Goal: Task Accomplishment & Management: Use online tool/utility

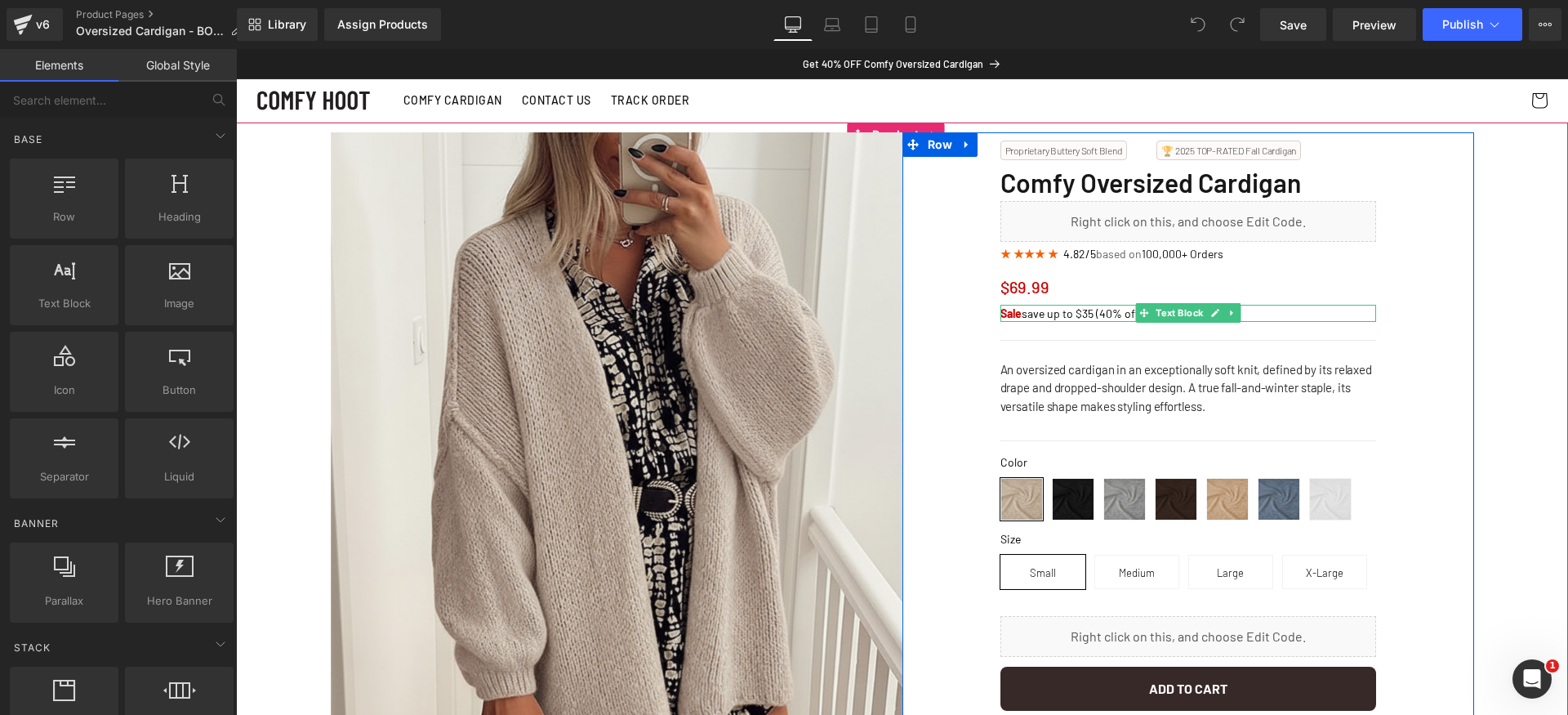
click at [1076, 309] on p "Sale save up to $35 (40% off)" at bounding box center [1188, 313] width 376 height 17
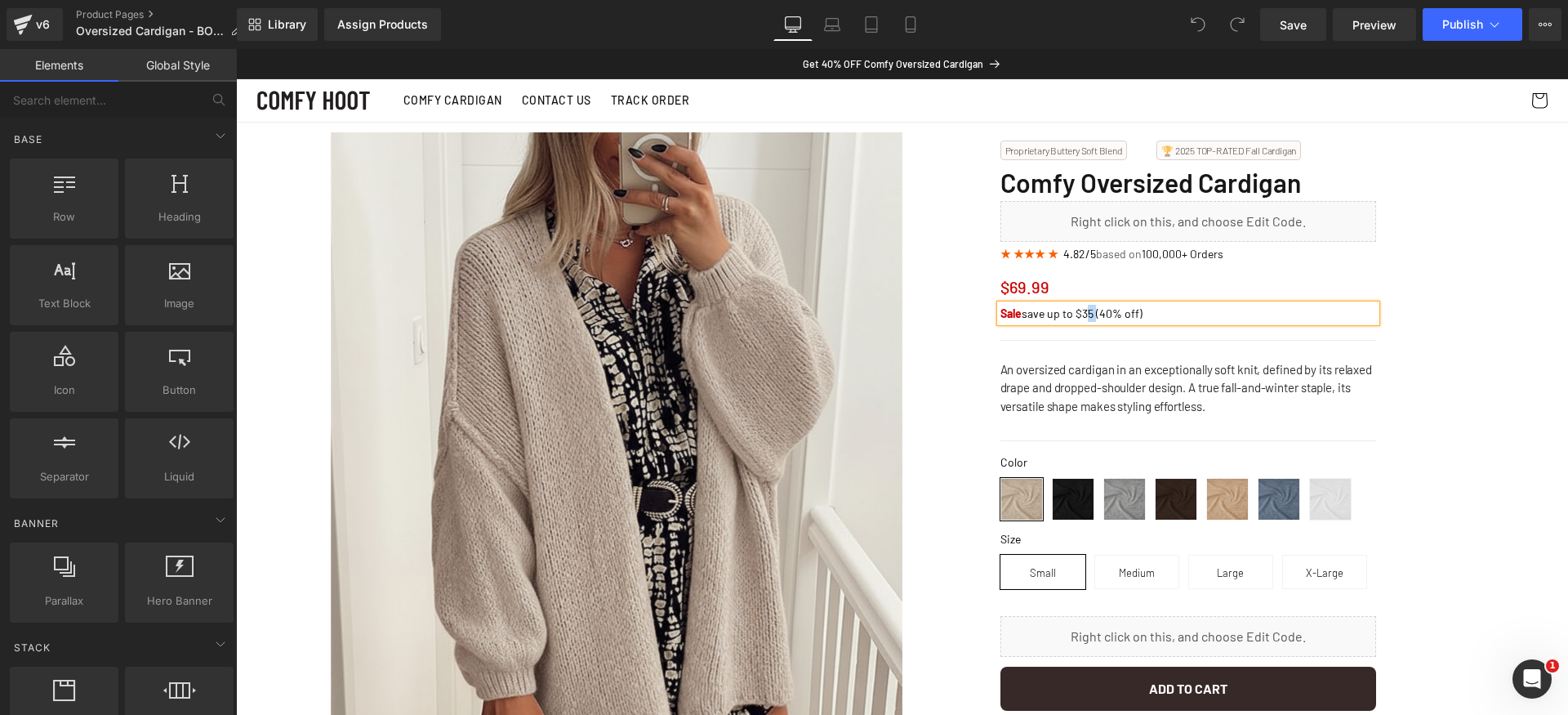
click at [1076, 309] on p "Sale save up to $35 (40% off)" at bounding box center [1188, 313] width 376 height 17
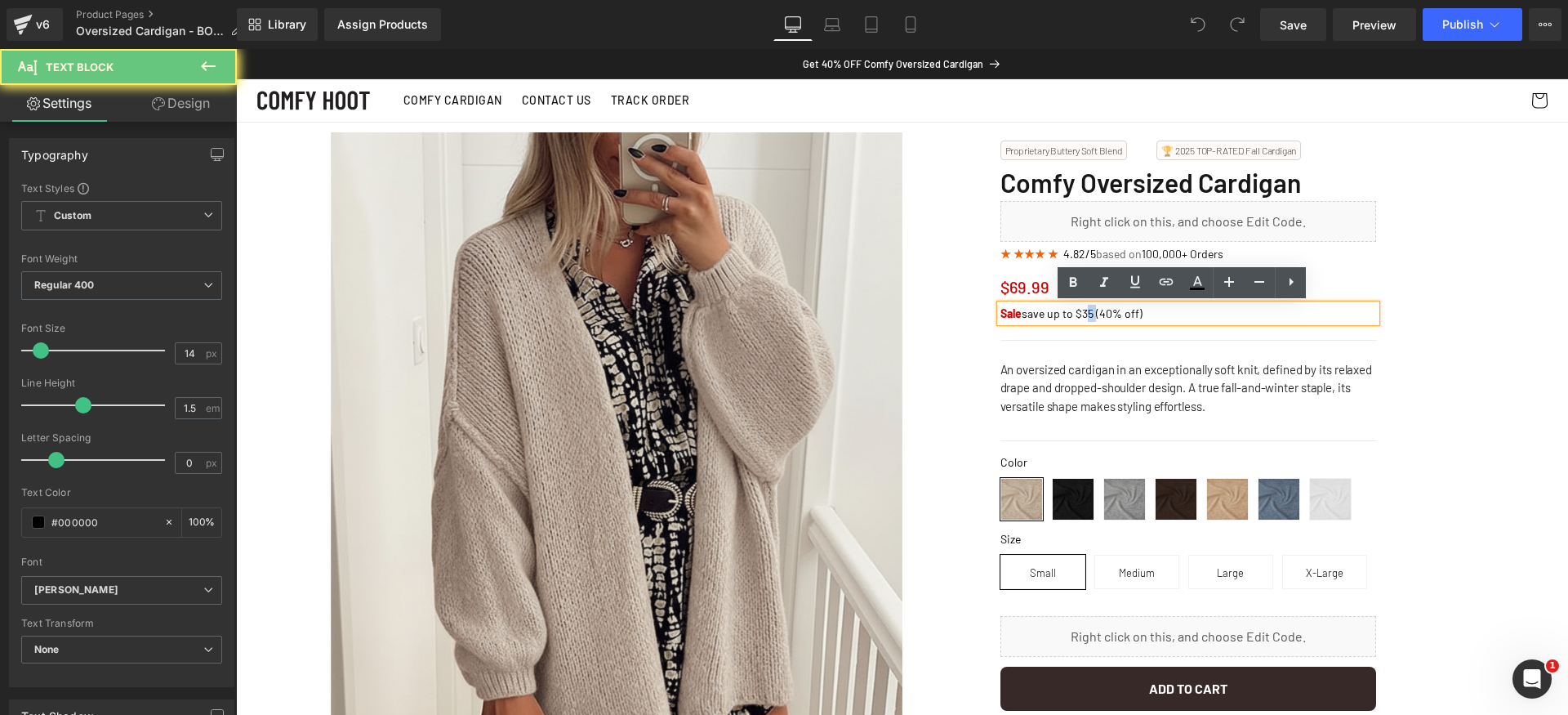
click at [1076, 309] on p "Sale save up to $35 (40% off)" at bounding box center [1188, 313] width 376 height 17
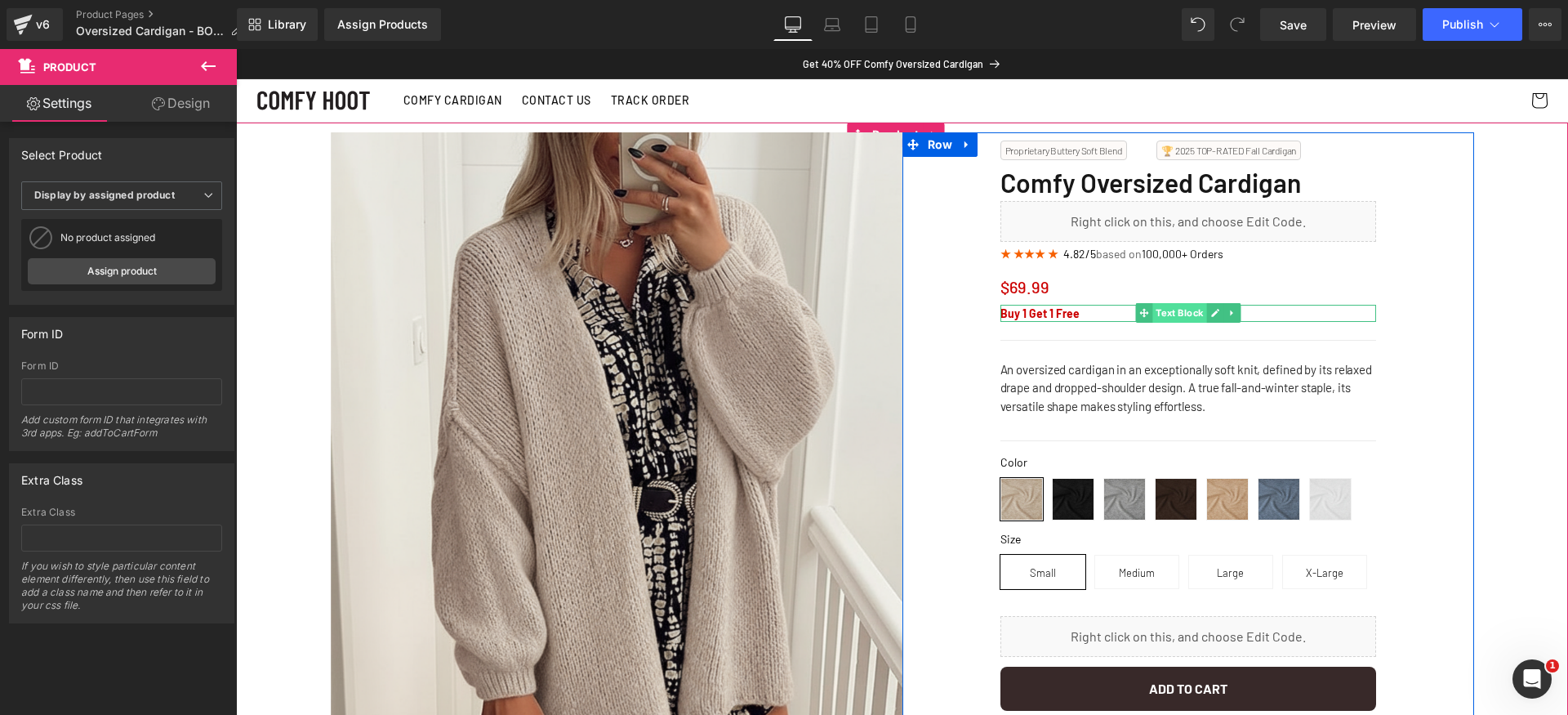
click at [1165, 316] on span "Text Block" at bounding box center [1179, 313] width 54 height 20
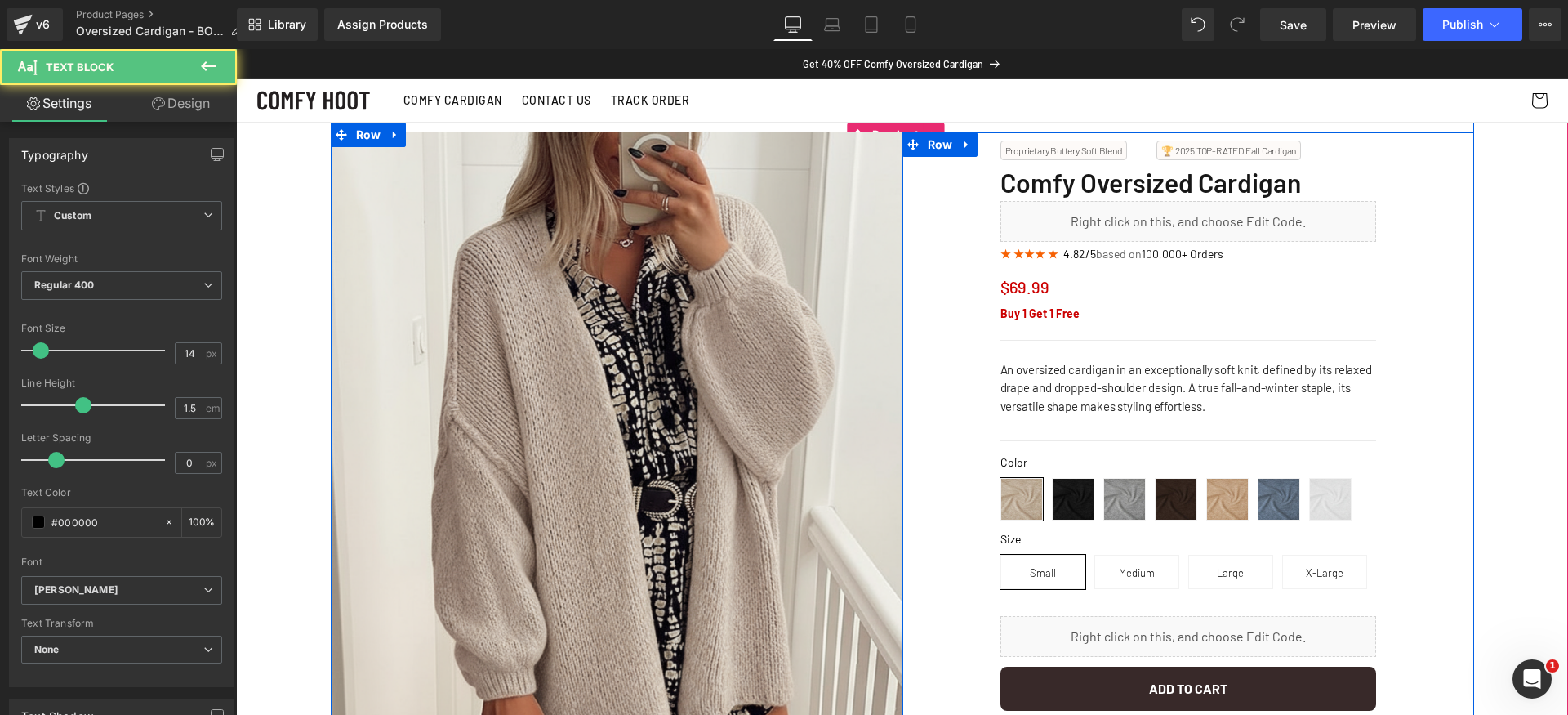
click at [1051, 313] on b "Buy 1 Get 1 Free" at bounding box center [1039, 313] width 79 height 14
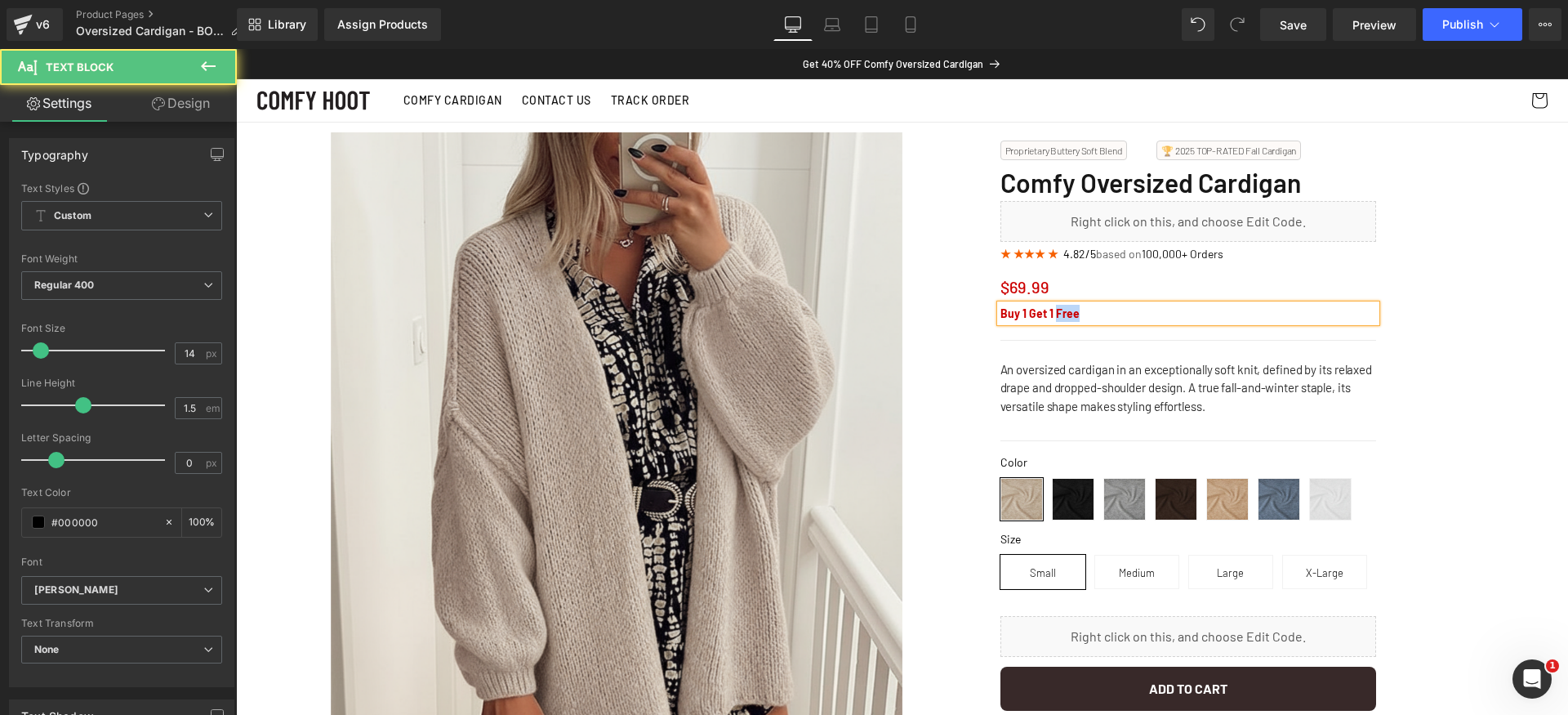
click at [1051, 313] on b "Buy 1 Get 1 Free" at bounding box center [1039, 313] width 79 height 14
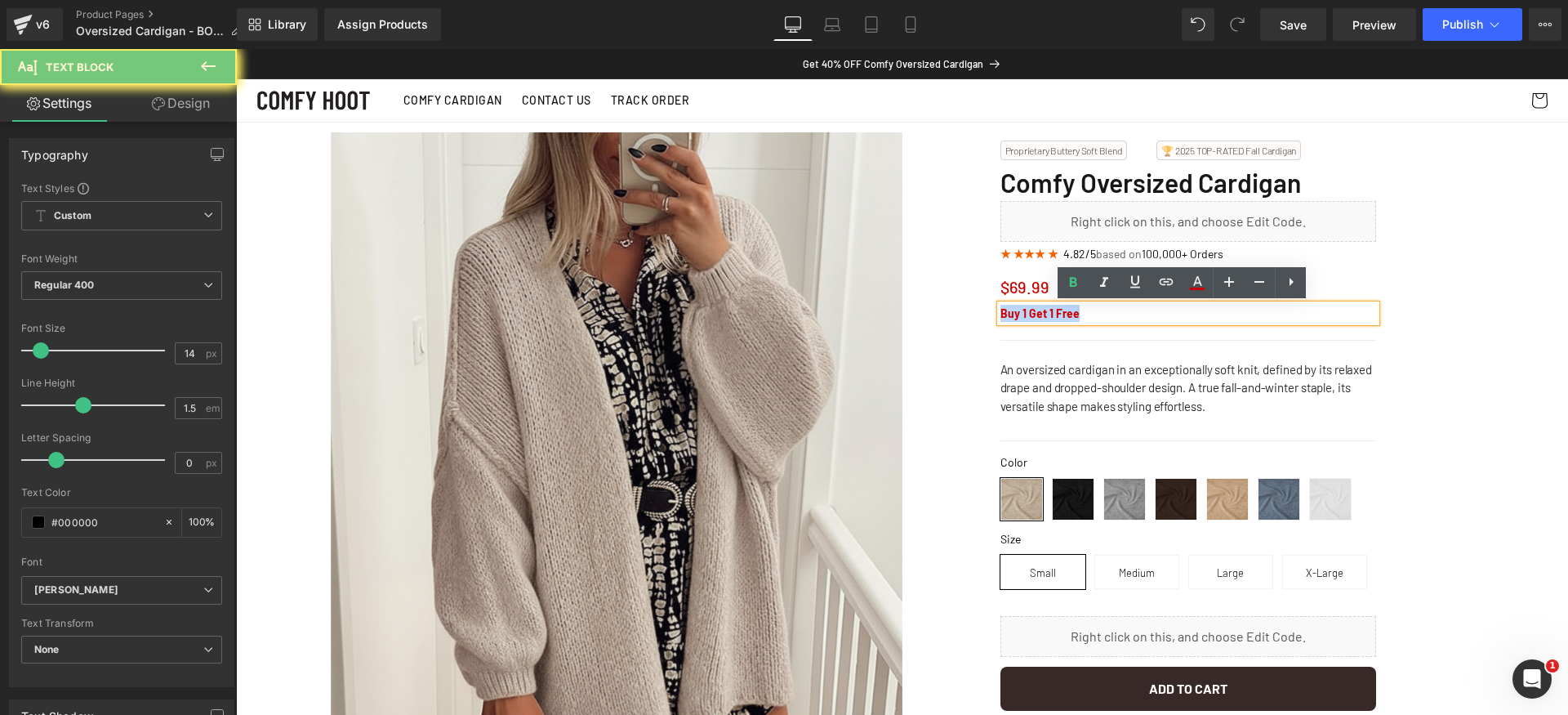
click at [1051, 313] on b "Buy 1 Get 1 Free" at bounding box center [1039, 313] width 79 height 14
click at [1201, 282] on icon at bounding box center [1197, 283] width 20 height 20
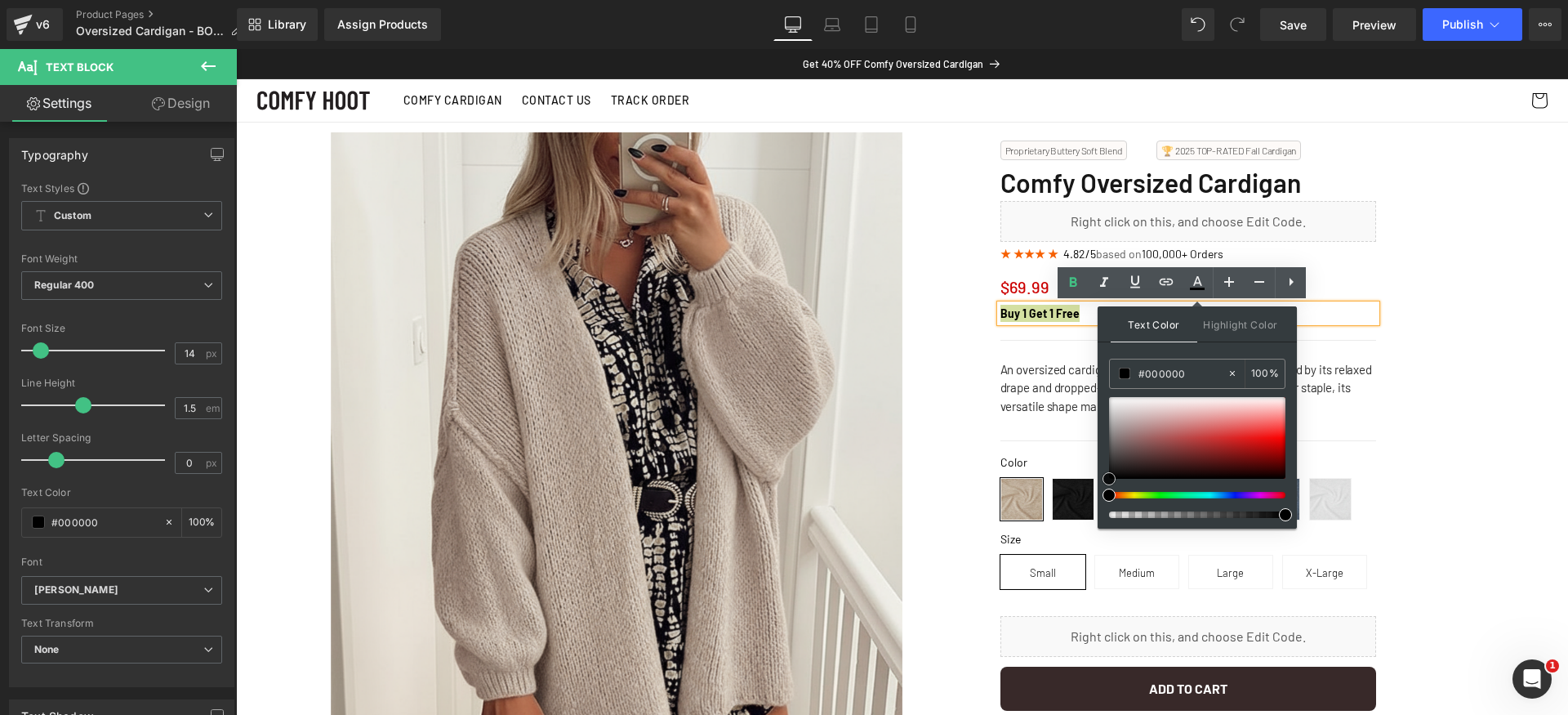
drag, startPoint x: 1431, startPoint y: 485, endPoint x: 1084, endPoint y: 493, distance: 347.1
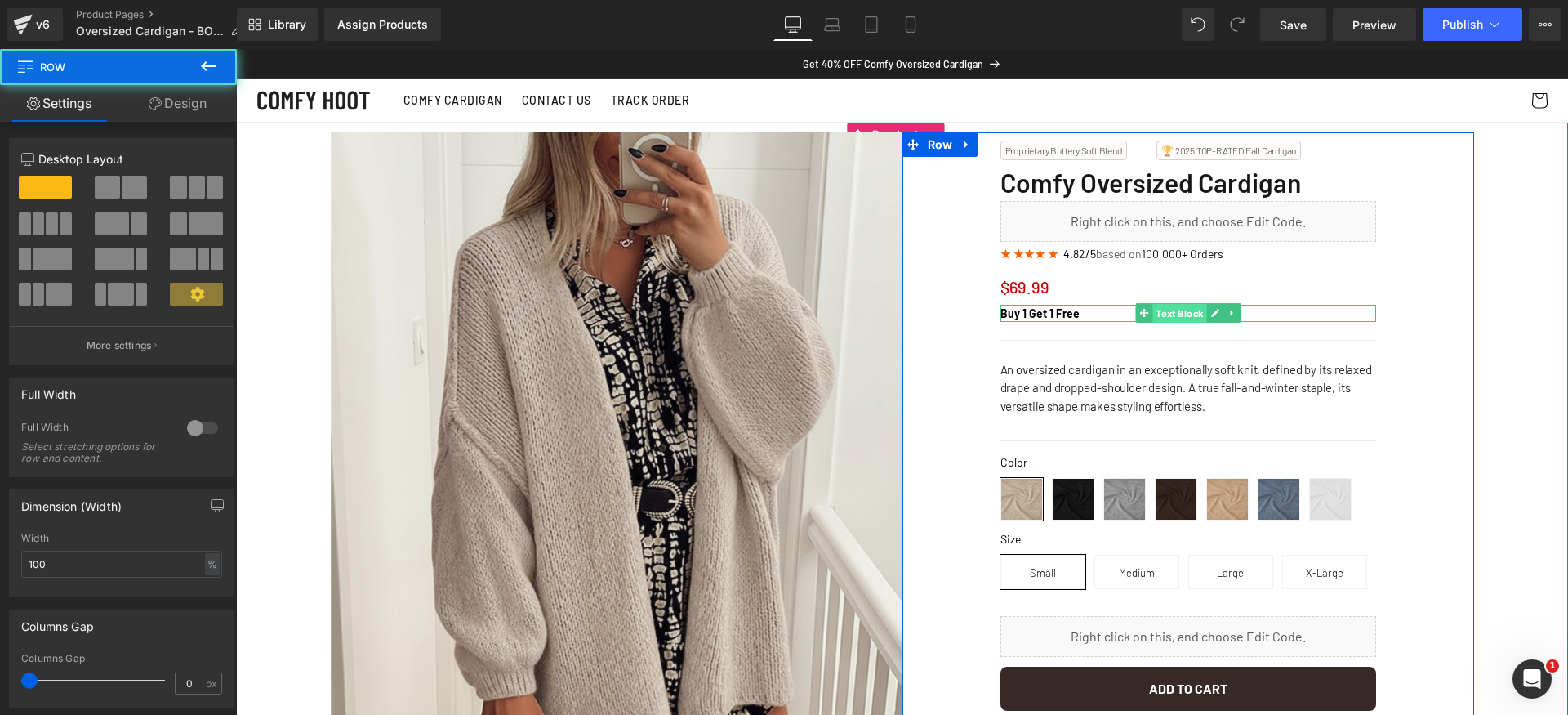
click at [1160, 317] on span "Text Block" at bounding box center [1179, 313] width 54 height 20
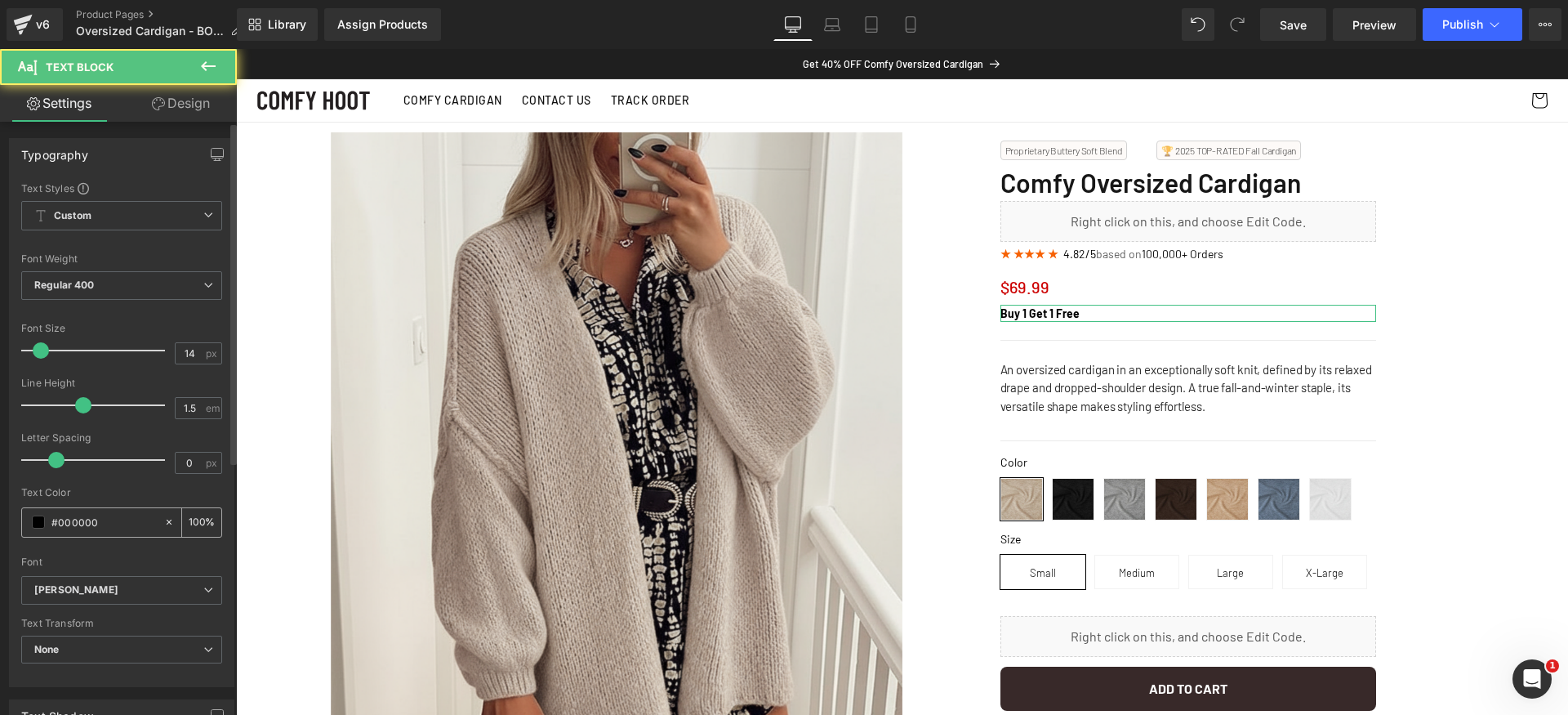
click at [117, 515] on input "#000000" at bounding box center [104, 522] width 105 height 18
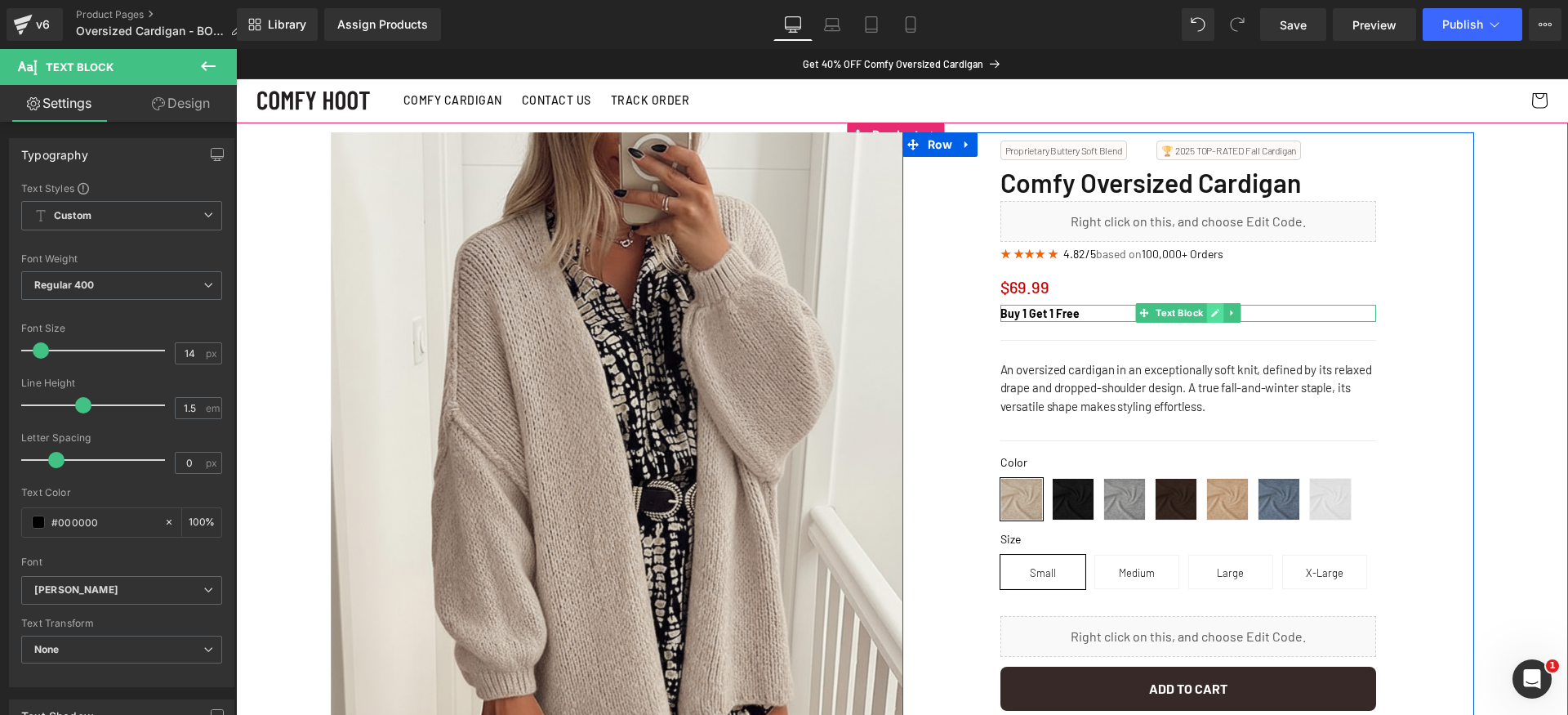
click at [1211, 312] on icon at bounding box center [1215, 313] width 9 height 10
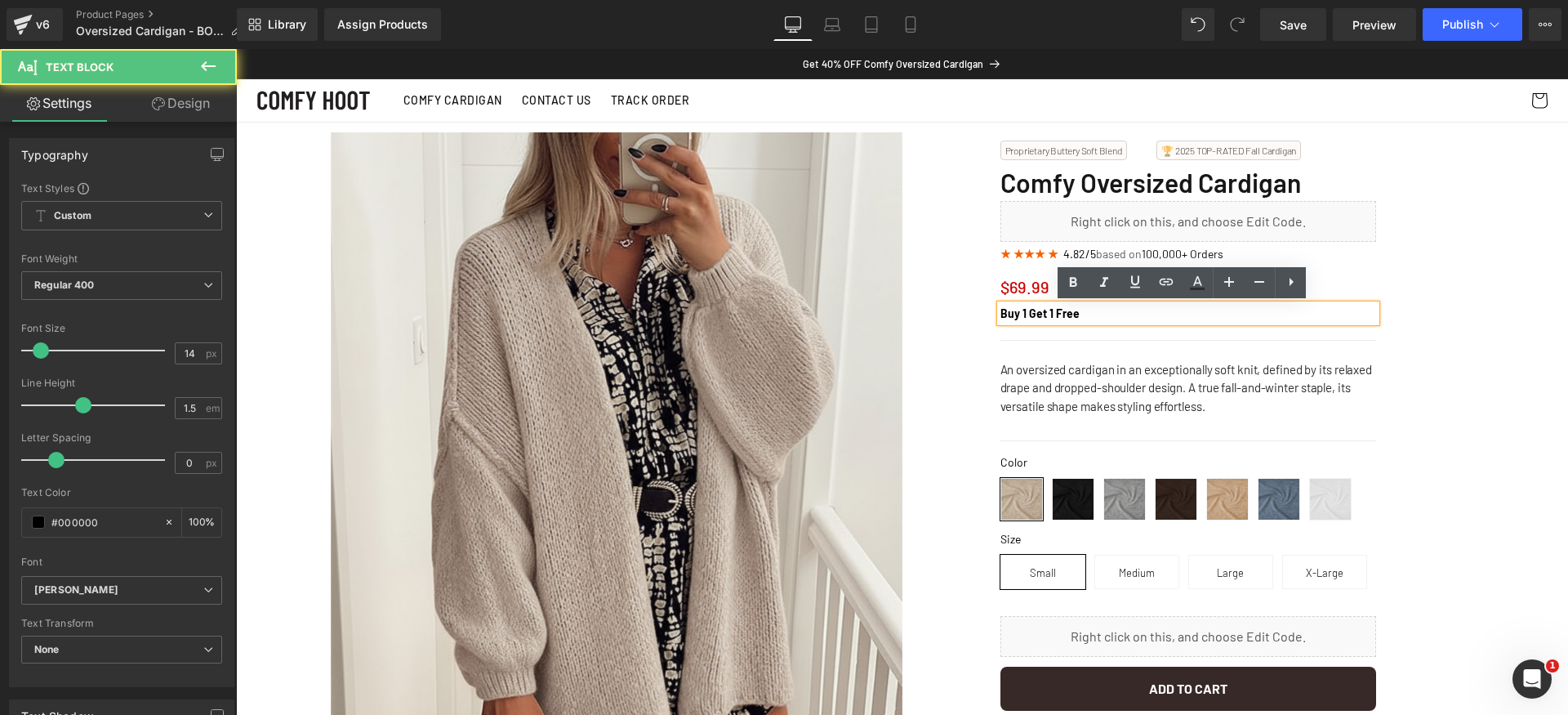
click at [1206, 312] on p "Buy 1 Get 1 Free" at bounding box center [1188, 313] width 376 height 17
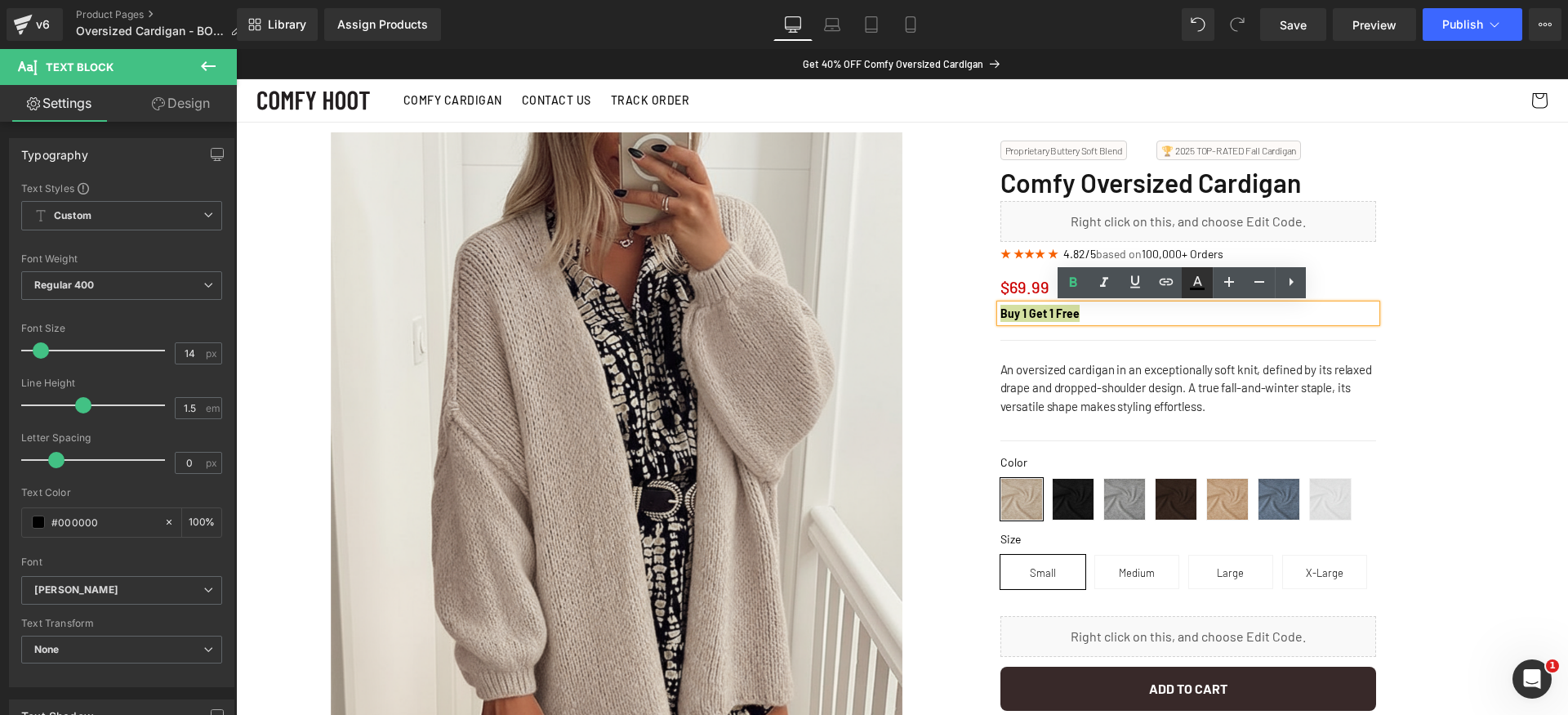
click at [1199, 284] on icon at bounding box center [1197, 283] width 20 height 20
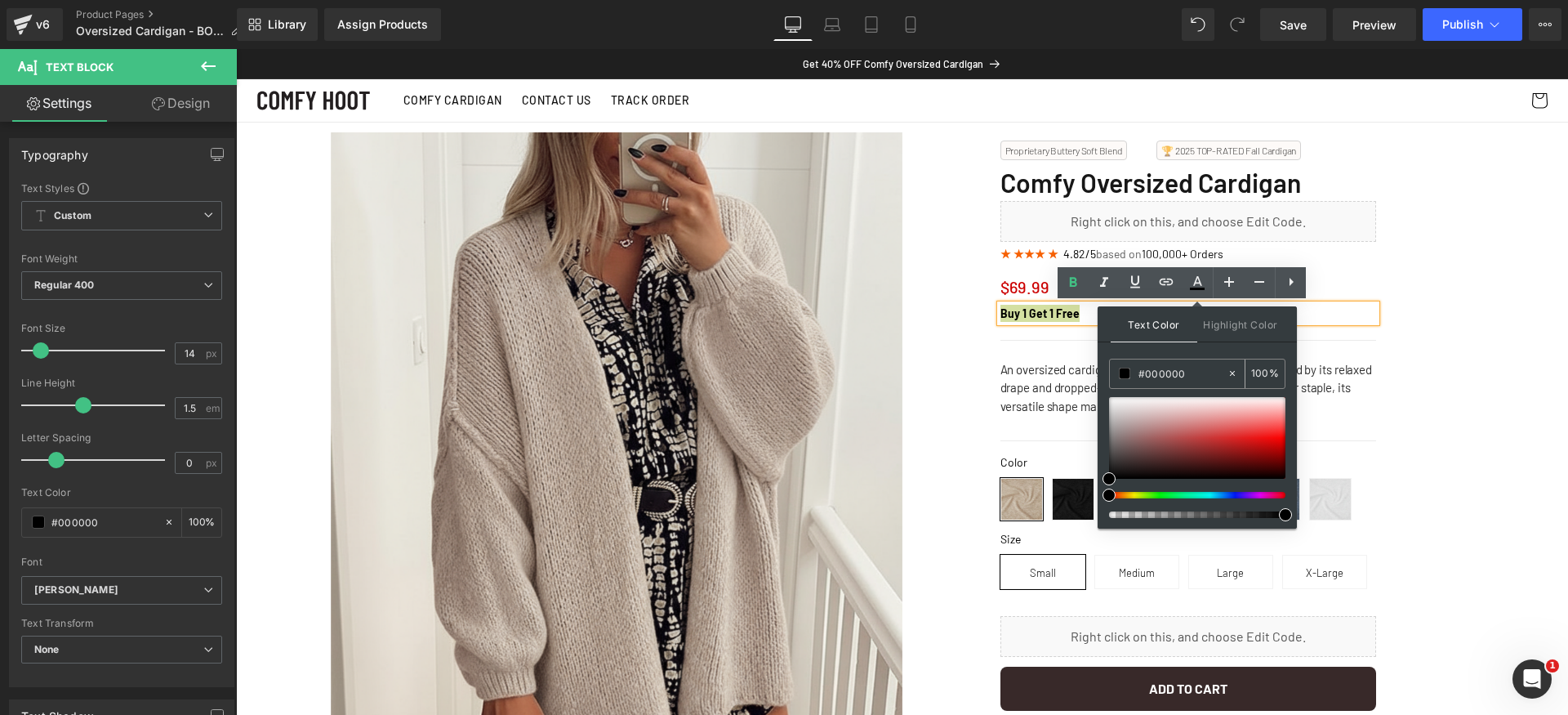
click at [1203, 372] on input "#cc0000" at bounding box center [1182, 373] width 88 height 18
type input "#000000"
click at [1206, 351] on div "Text Color Highlight Color #333333 #000000 100 % transparent 0 %" at bounding box center [1197, 417] width 200 height 222
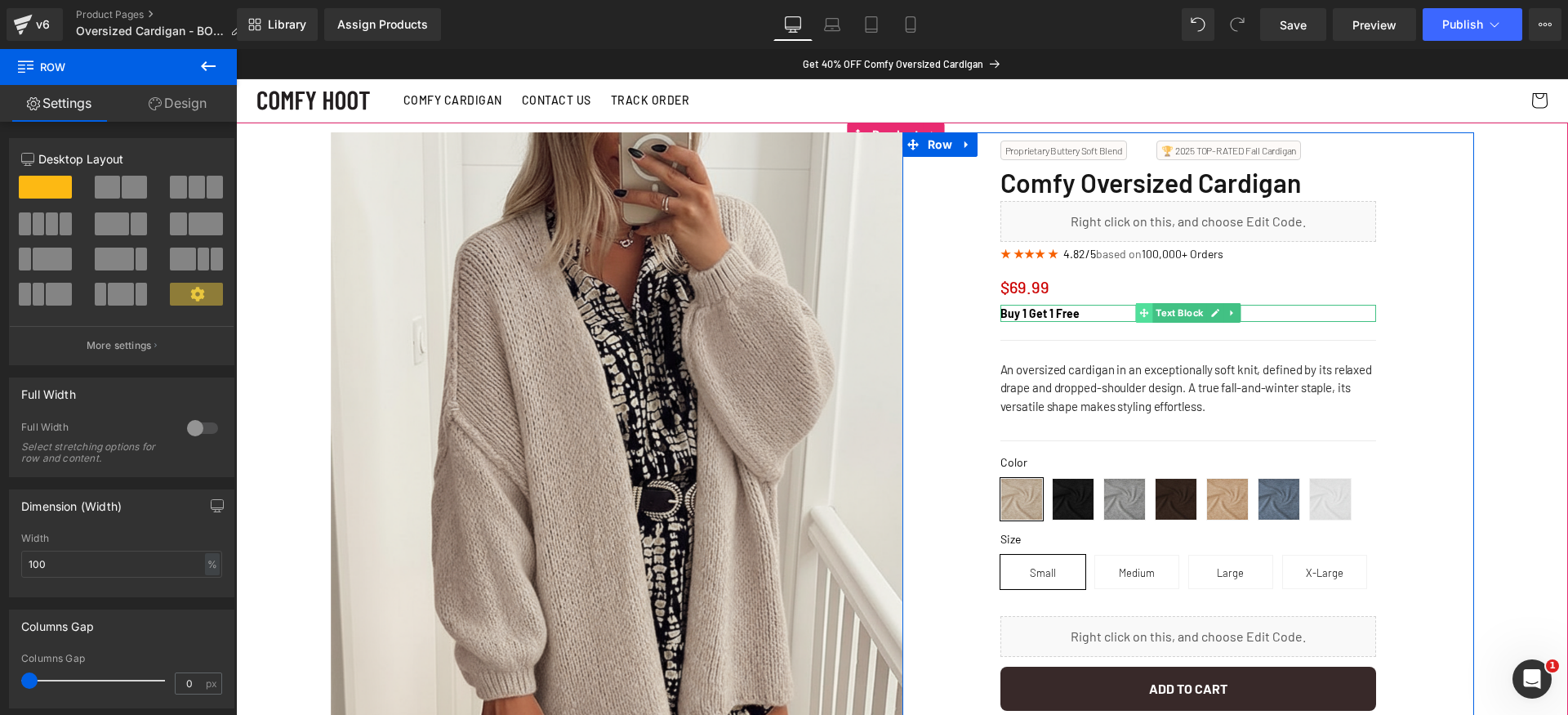
click at [1140, 315] on icon at bounding box center [1143, 313] width 9 height 10
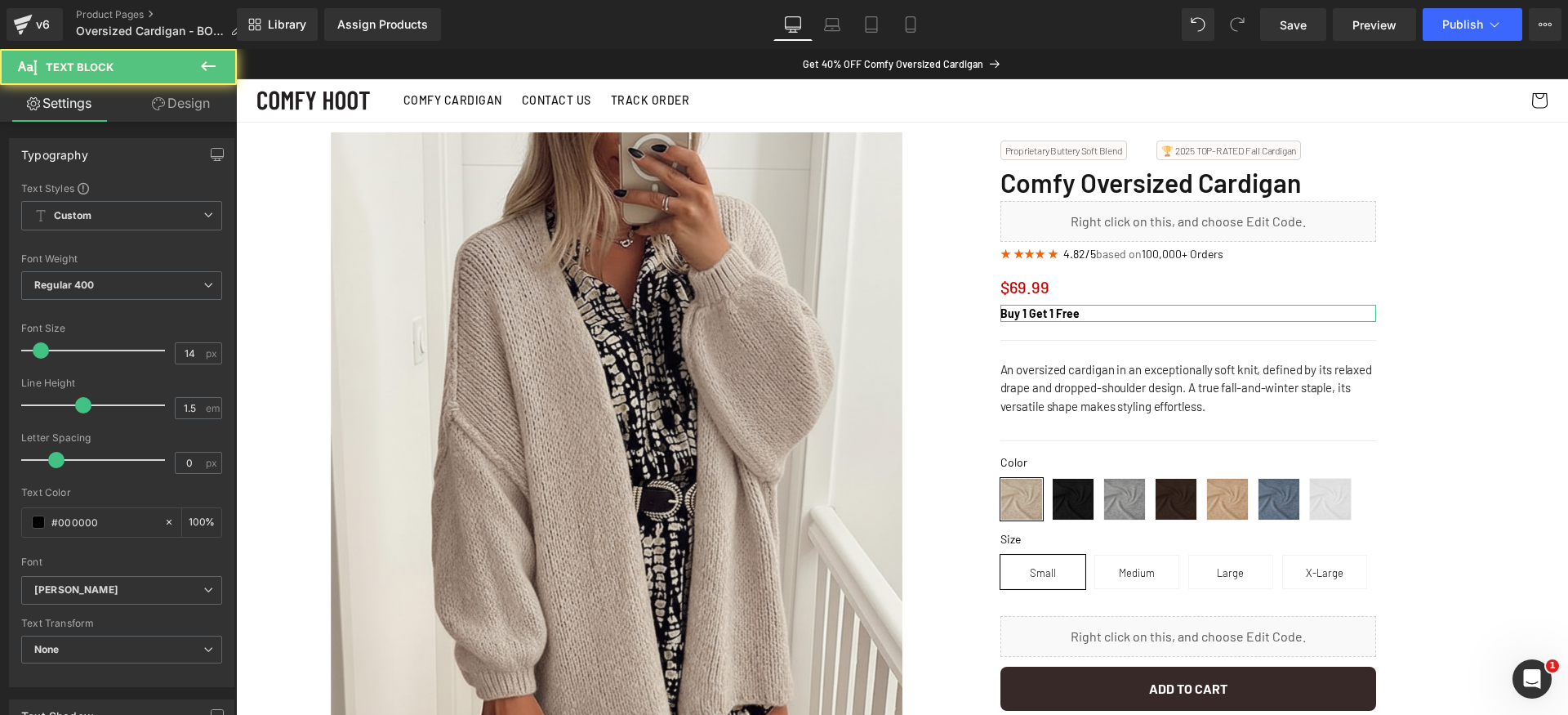
click at [193, 106] on link "Design" at bounding box center [180, 103] width 118 height 37
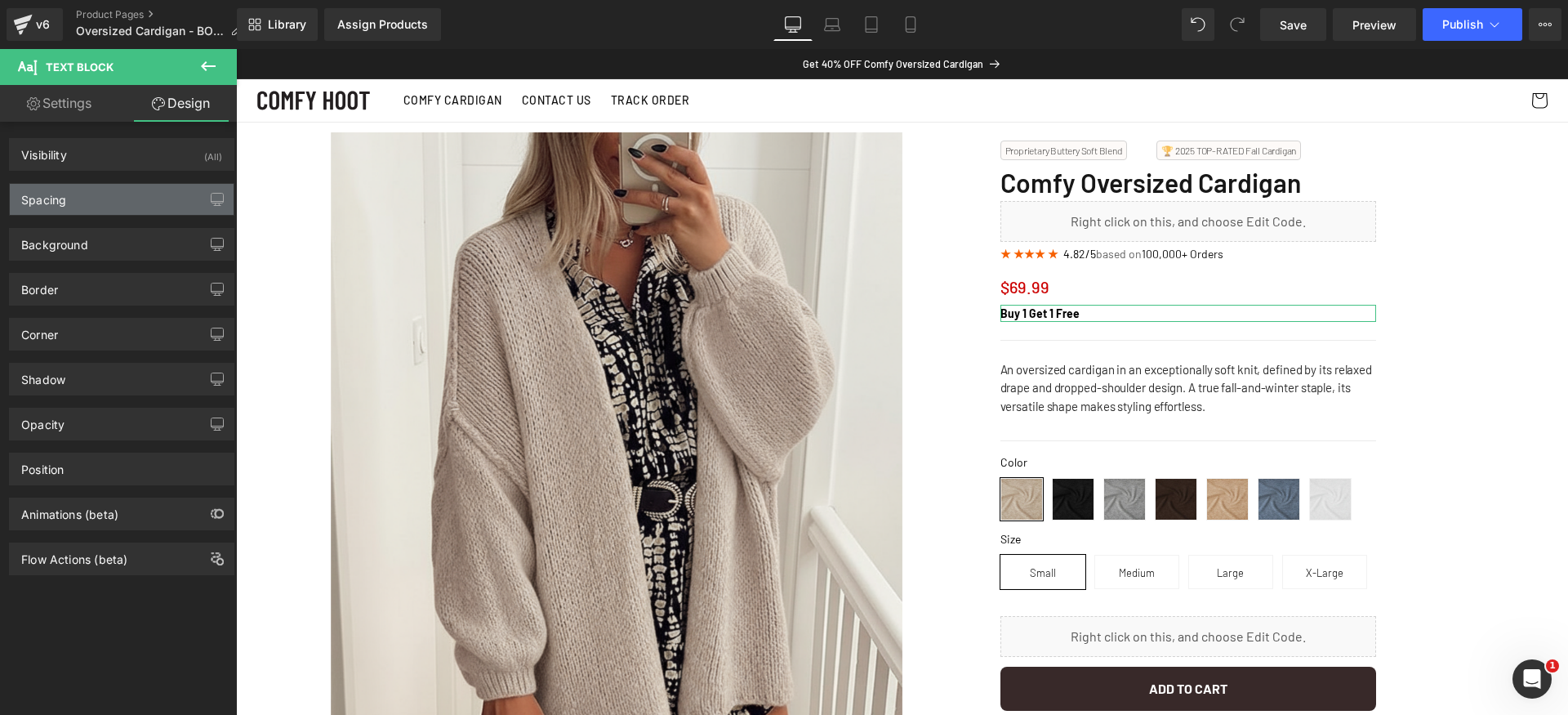
click at [71, 185] on div "Spacing" at bounding box center [121, 199] width 224 height 31
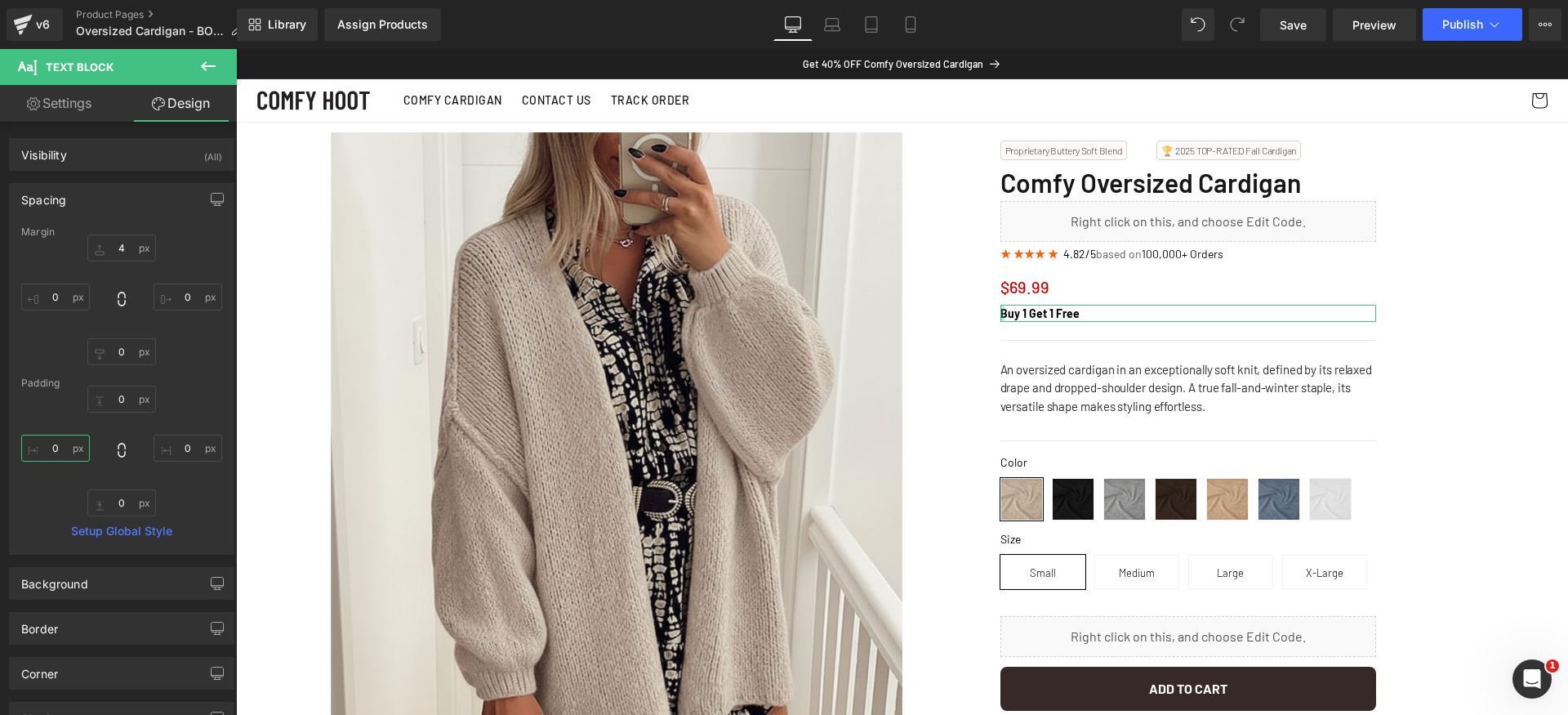
drag, startPoint x: 59, startPoint y: 449, endPoint x: 127, endPoint y: 460, distance: 68.9
click at [62, 449] on input "0" at bounding box center [56, 448] width 69 height 27
type input "4"
click at [189, 449] on input "0" at bounding box center [188, 448] width 69 height 27
type input "4"
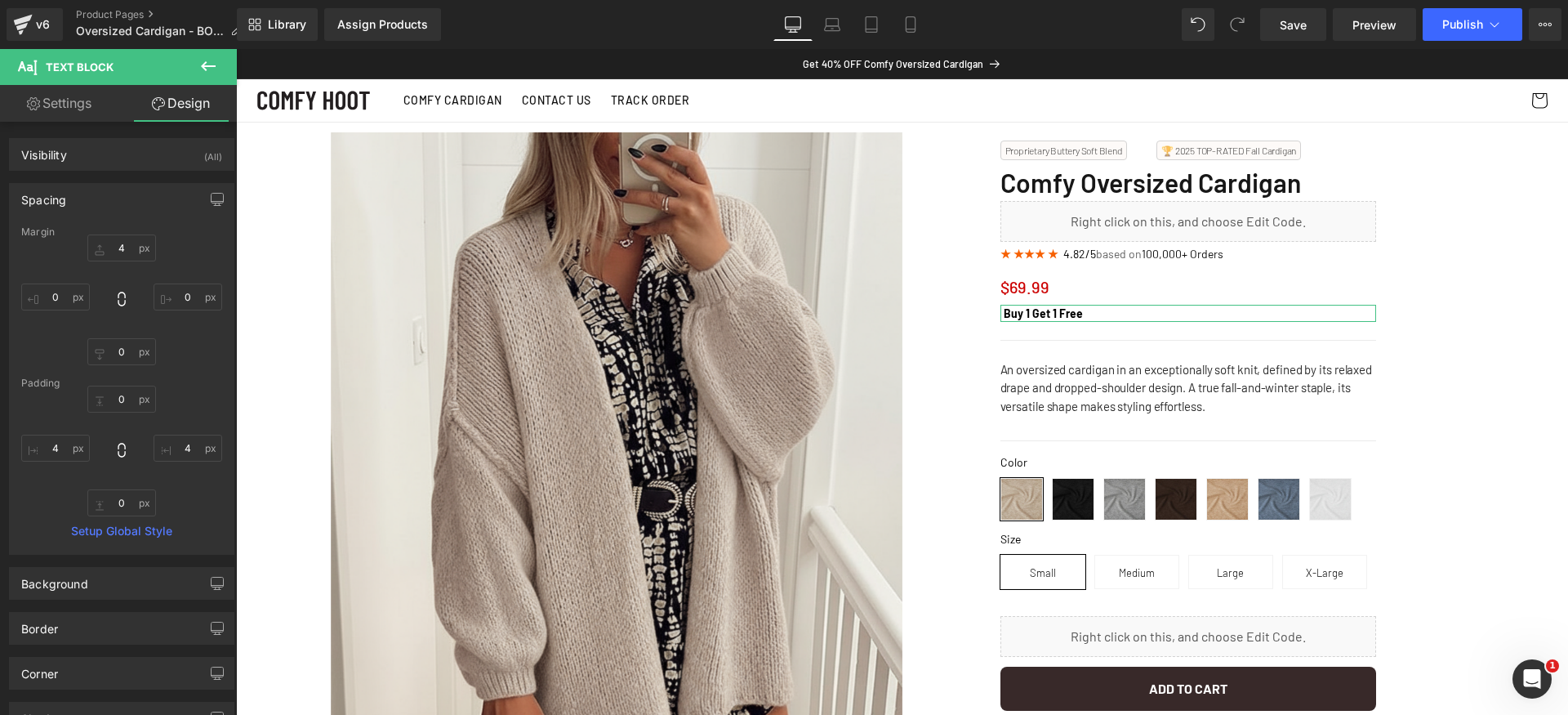
click at [193, 496] on div "0 4 0 4" at bounding box center [122, 451] width 201 height 131
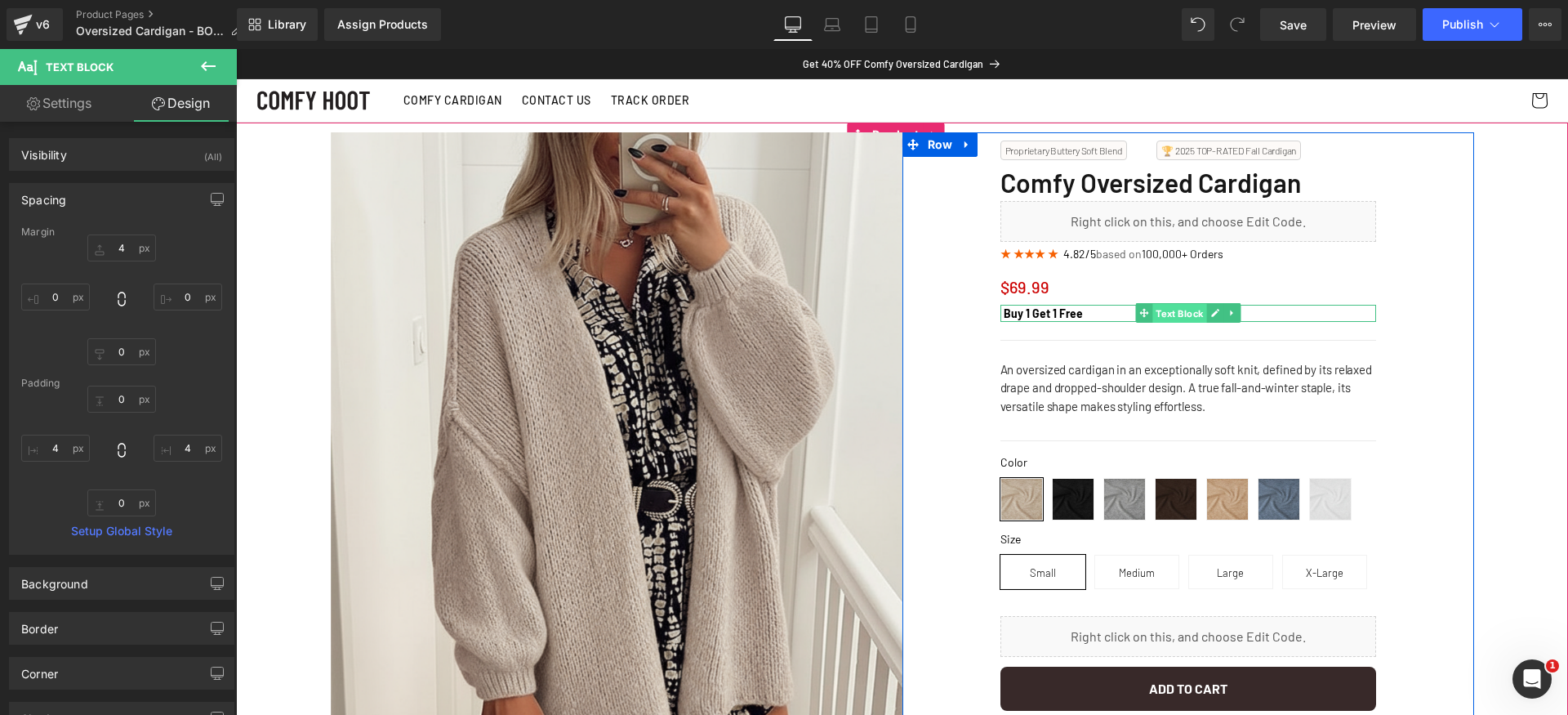
click at [1159, 317] on span "Text Block" at bounding box center [1179, 313] width 54 height 20
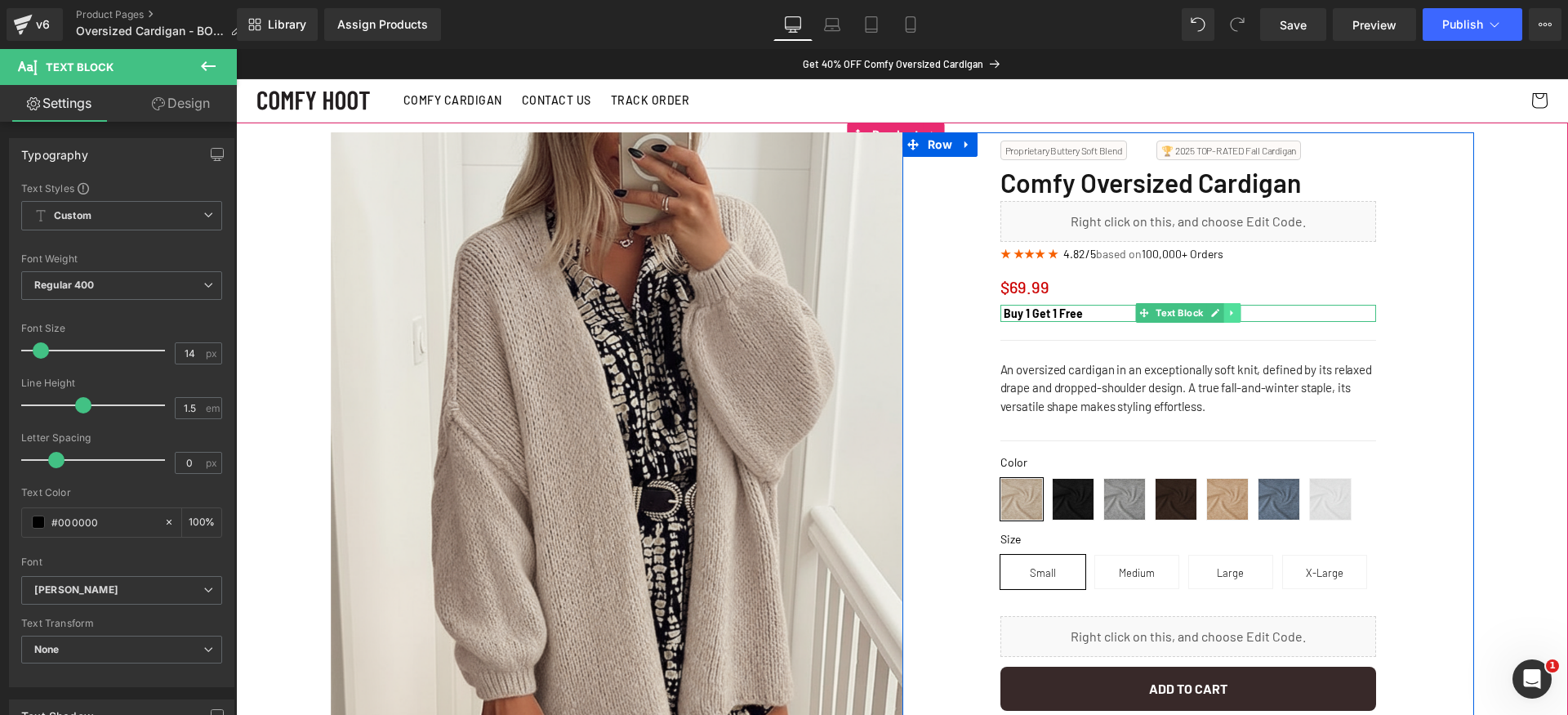
click at [1227, 312] on icon at bounding box center [1231, 313] width 9 height 10
click at [1235, 314] on icon at bounding box center [1240, 313] width 9 height 9
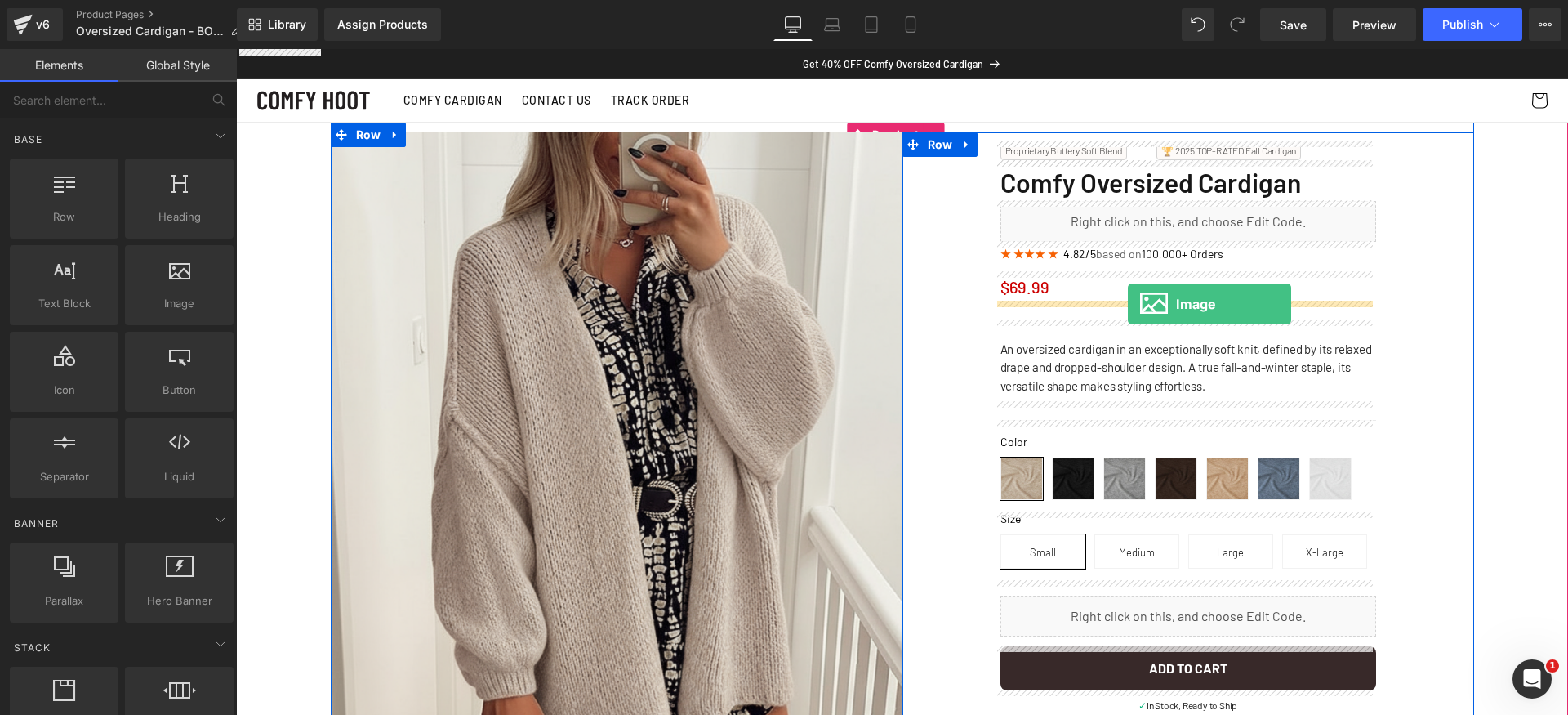
drag, startPoint x: 406, startPoint y: 329, endPoint x: 1128, endPoint y: 303, distance: 722.5
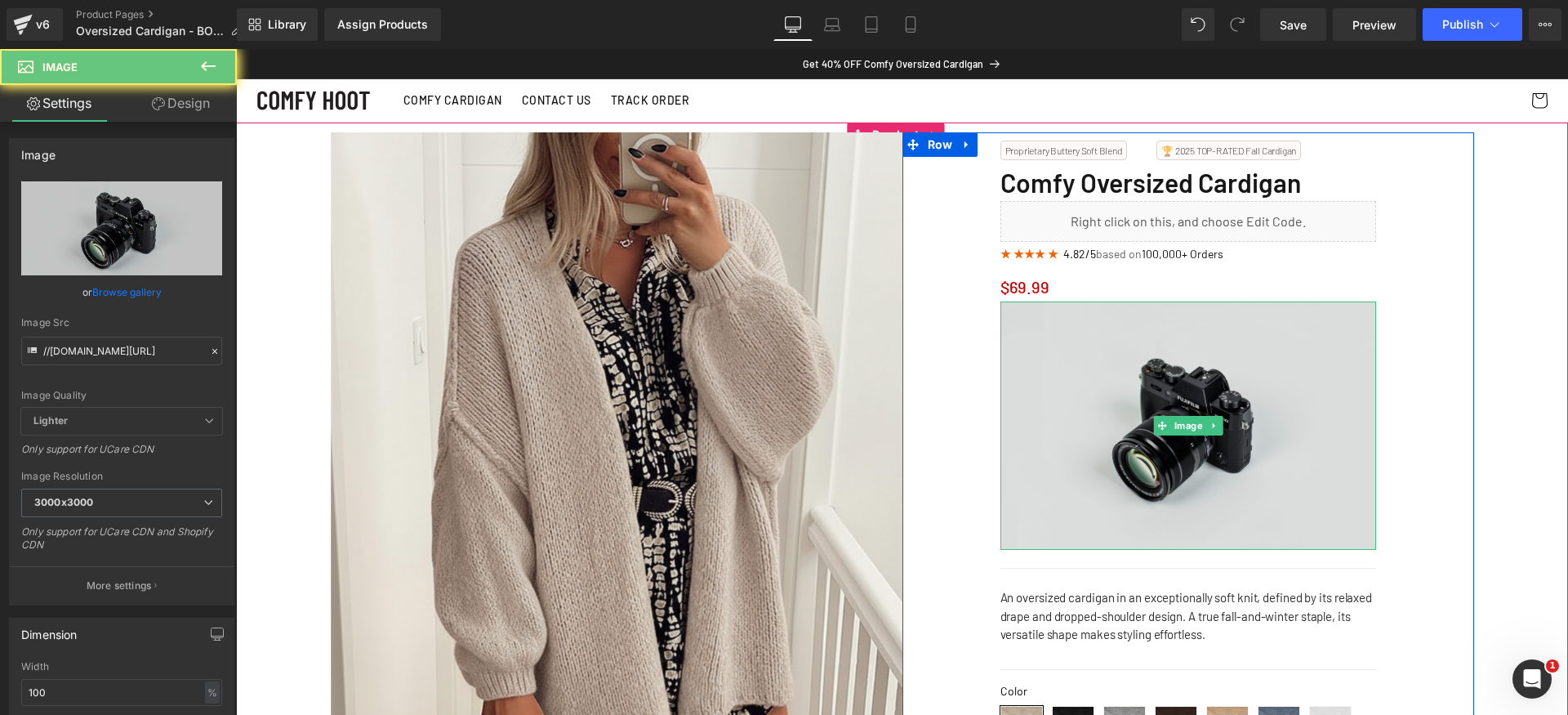
click at [1166, 380] on img at bounding box center [1188, 426] width 376 height 249
click at [1132, 393] on img at bounding box center [1188, 426] width 376 height 249
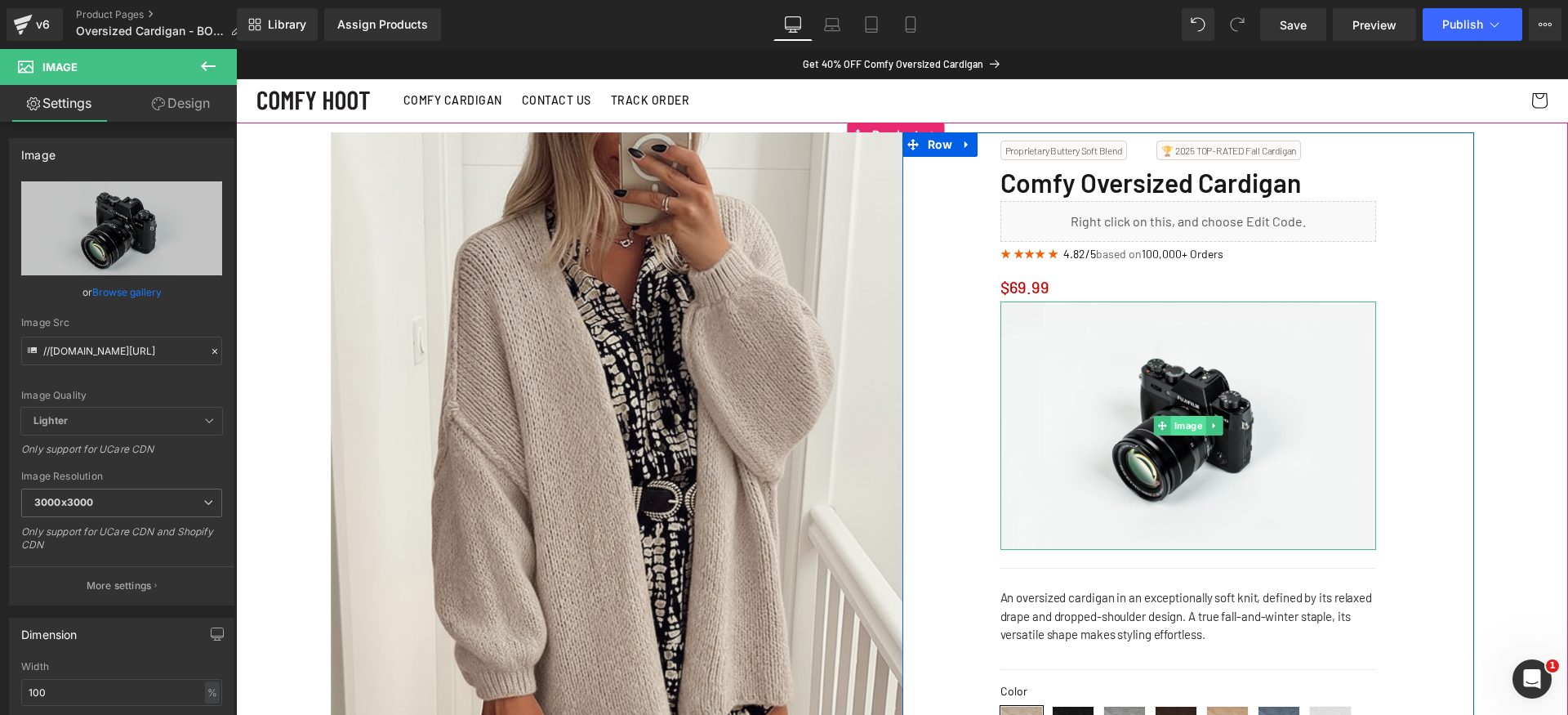
click at [1190, 423] on span "Image" at bounding box center [1188, 426] width 35 height 20
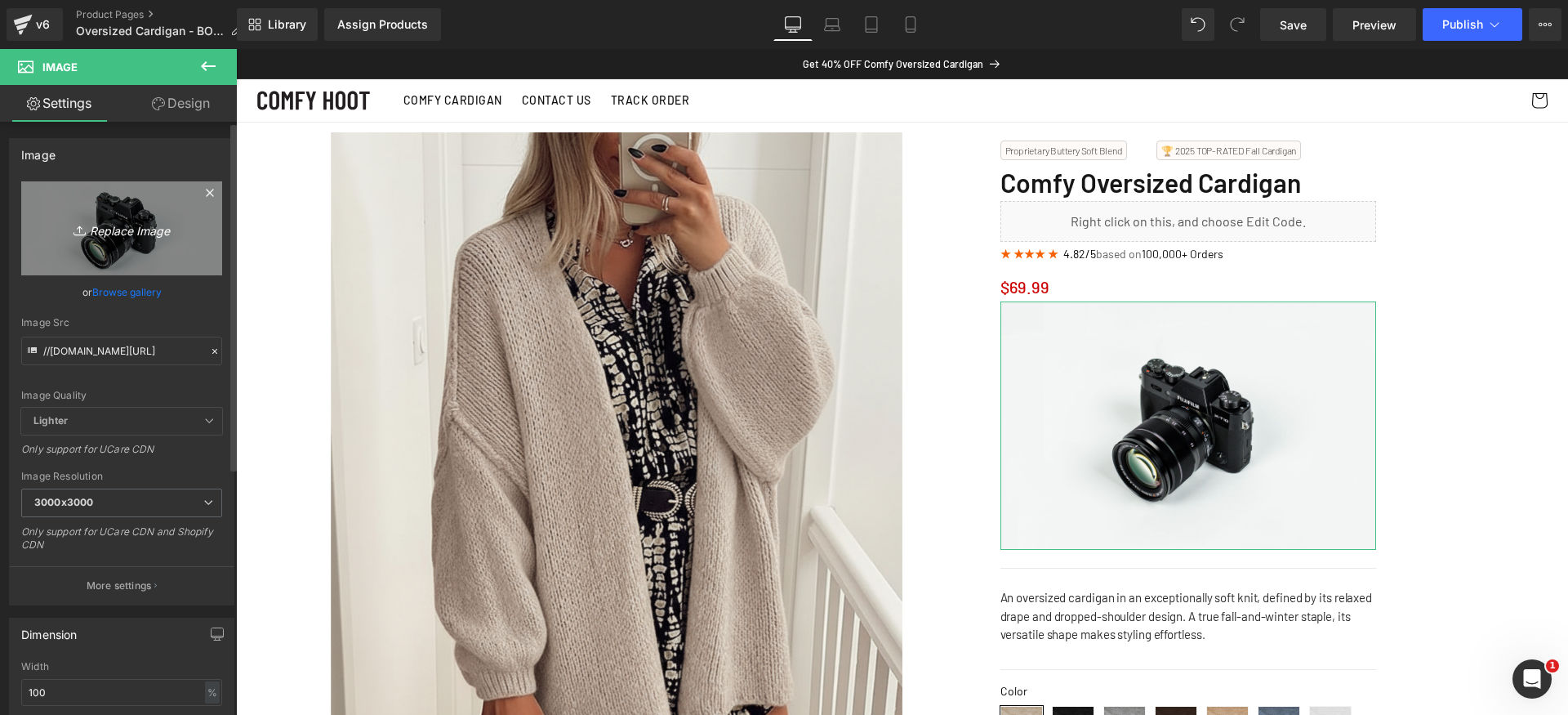
click at [116, 229] on icon "Replace Image" at bounding box center [121, 228] width 131 height 21
type input "C:\fakepath\BOGO Banner.webp"
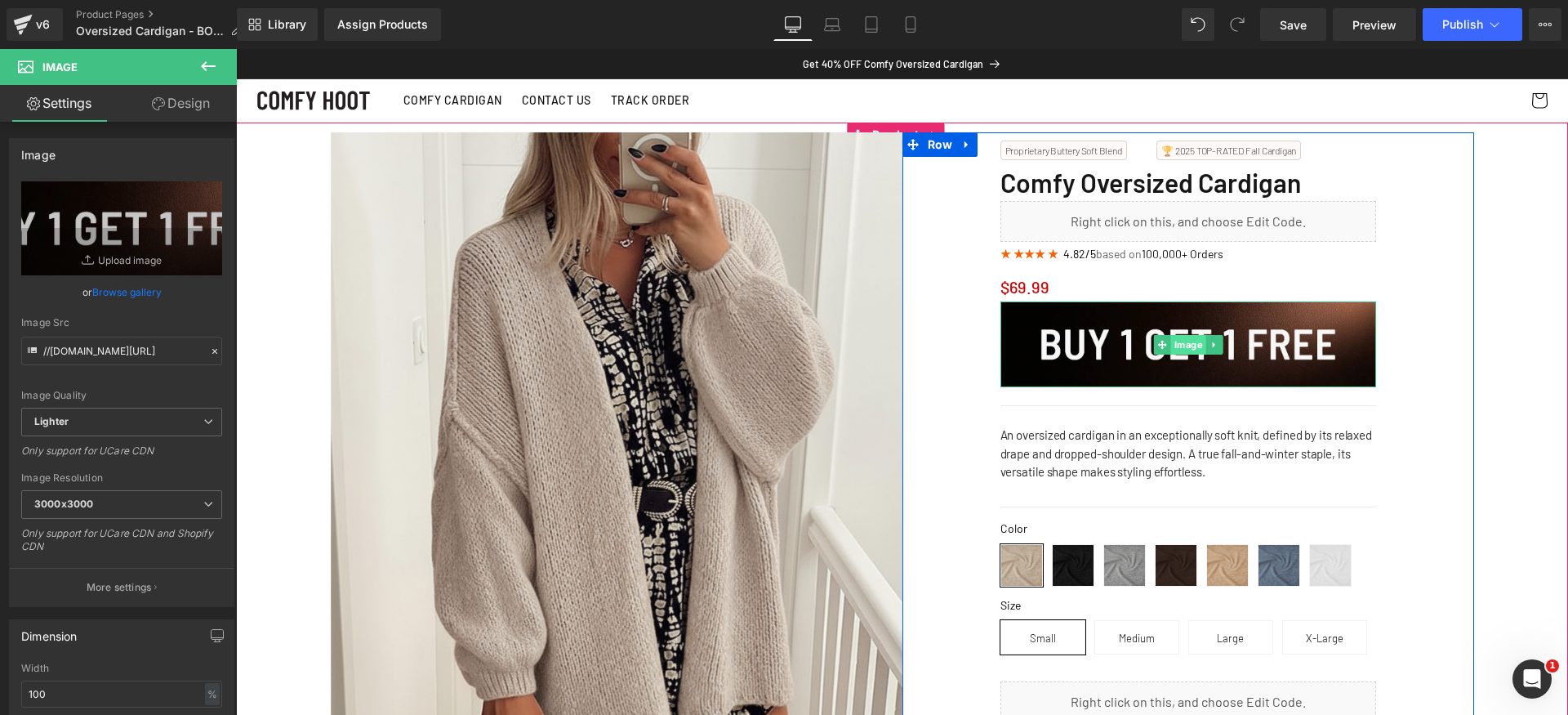
click at [1174, 341] on span "Image" at bounding box center [1188, 345] width 35 height 20
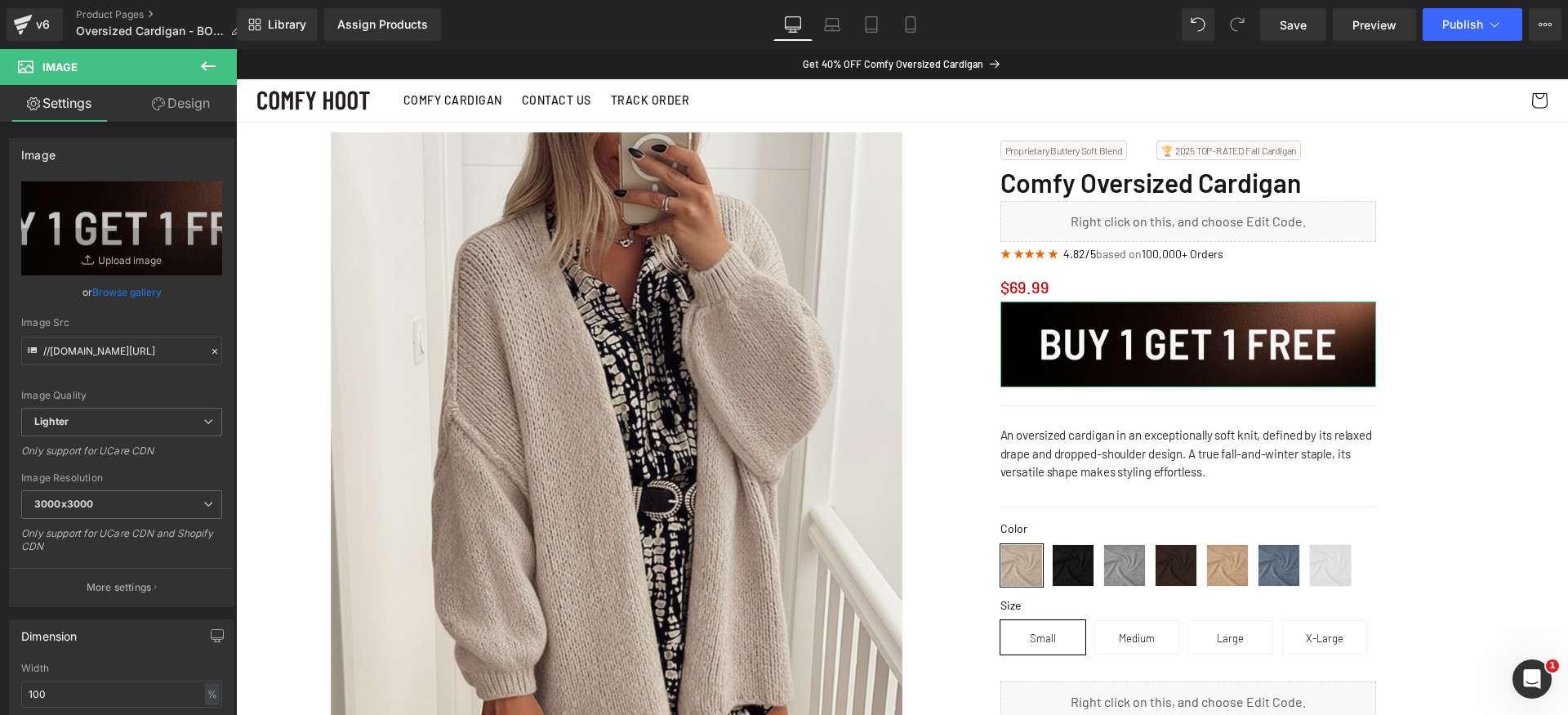
click at [172, 98] on link "Design" at bounding box center [180, 103] width 118 height 37
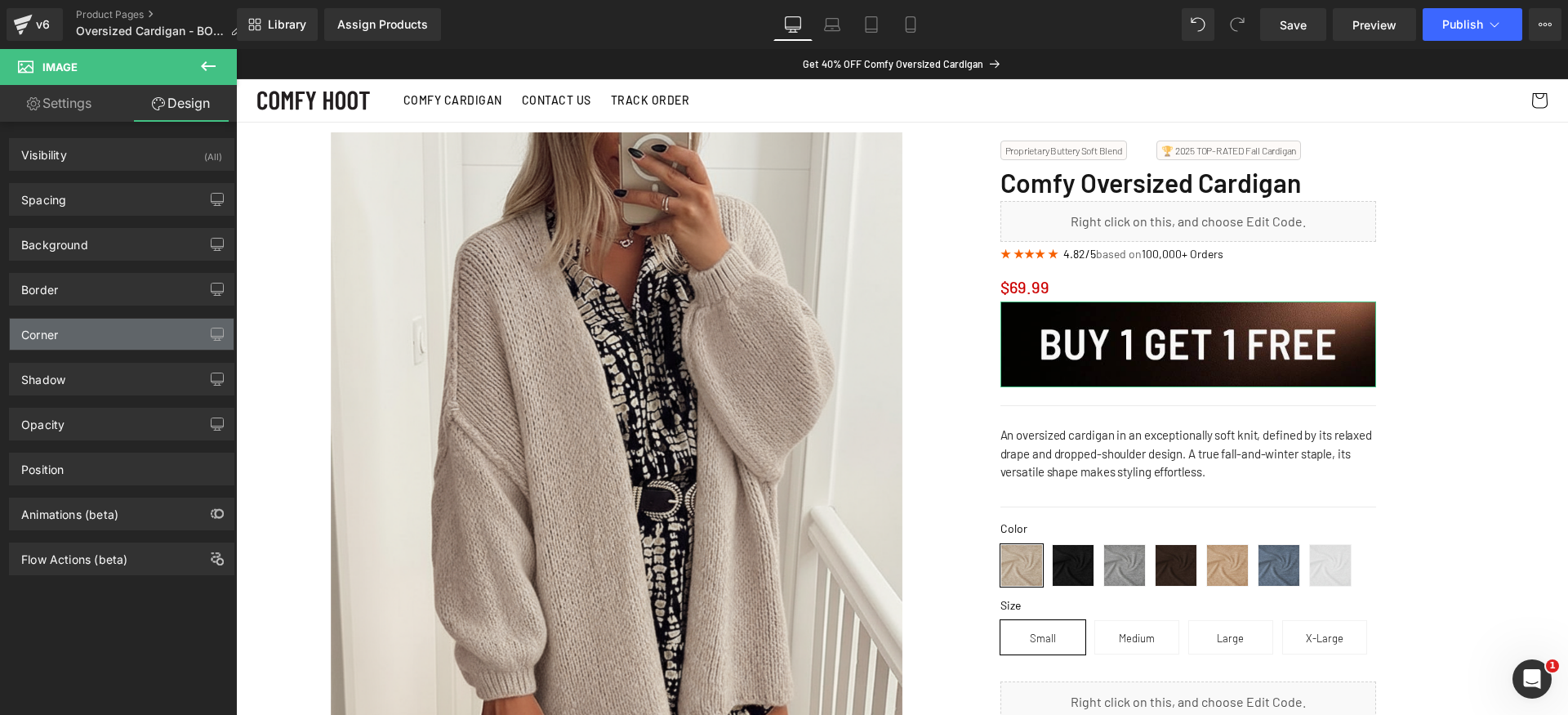
click at [95, 328] on div "Corner" at bounding box center [121, 333] width 224 height 31
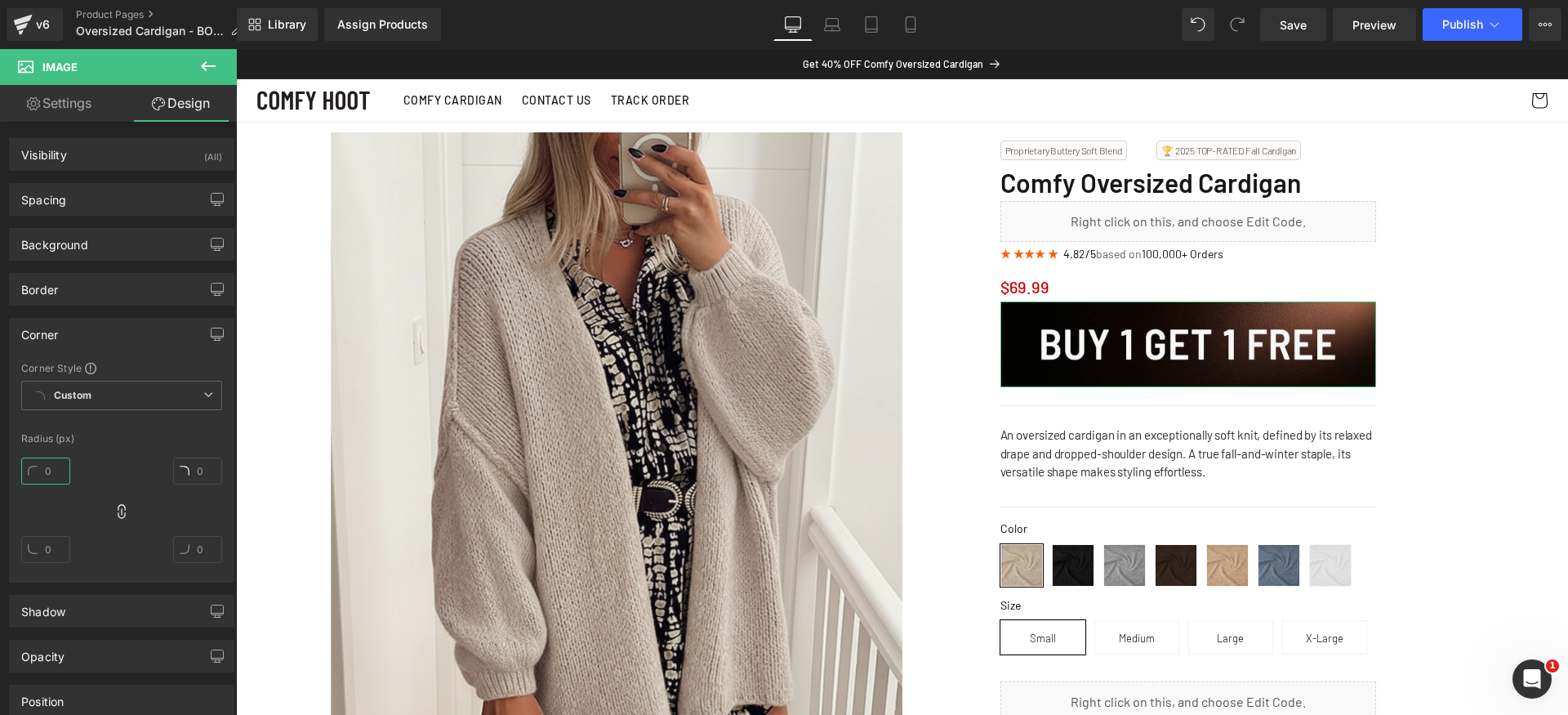
click at [61, 469] on input "text" at bounding box center [46, 471] width 49 height 27
type input "8"
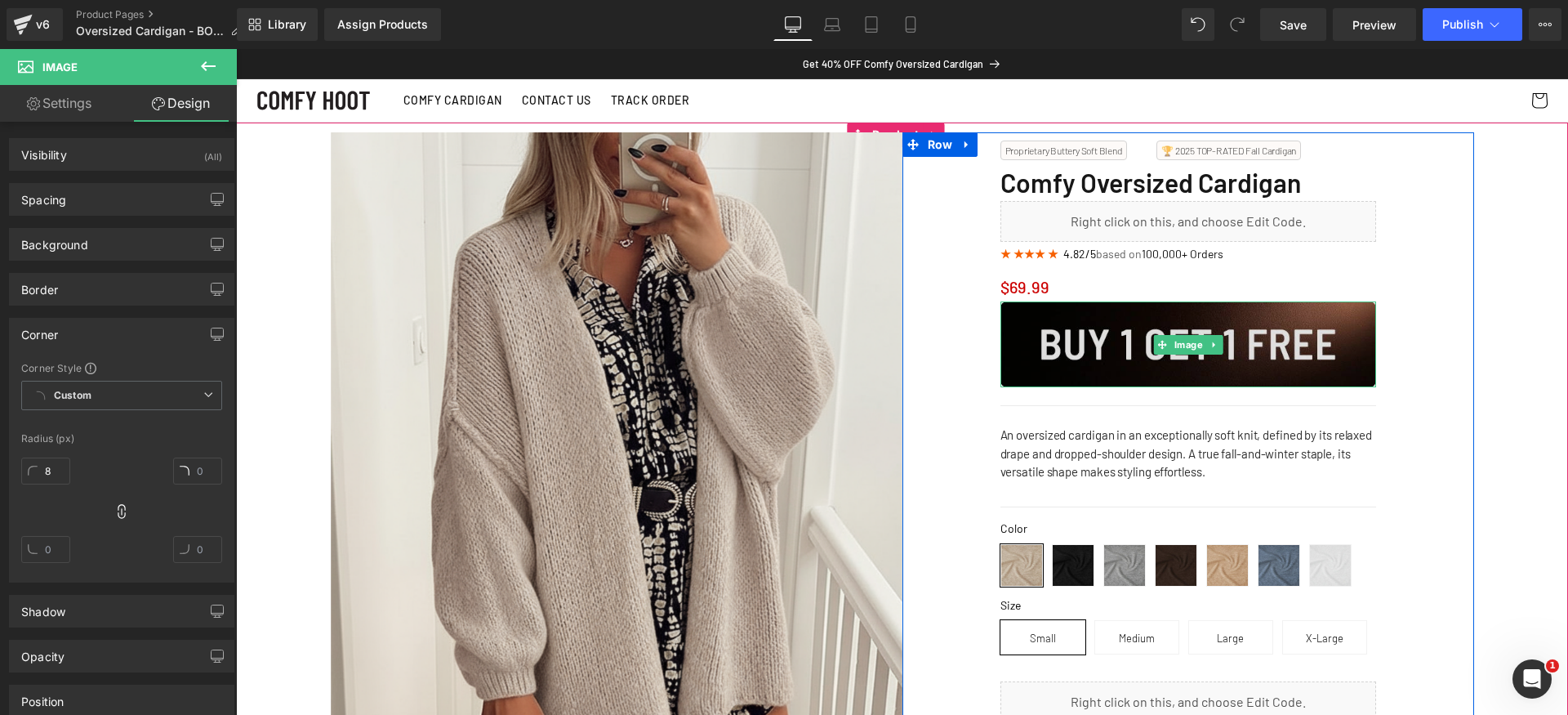
click at [1141, 331] on img at bounding box center [1188, 344] width 376 height 86
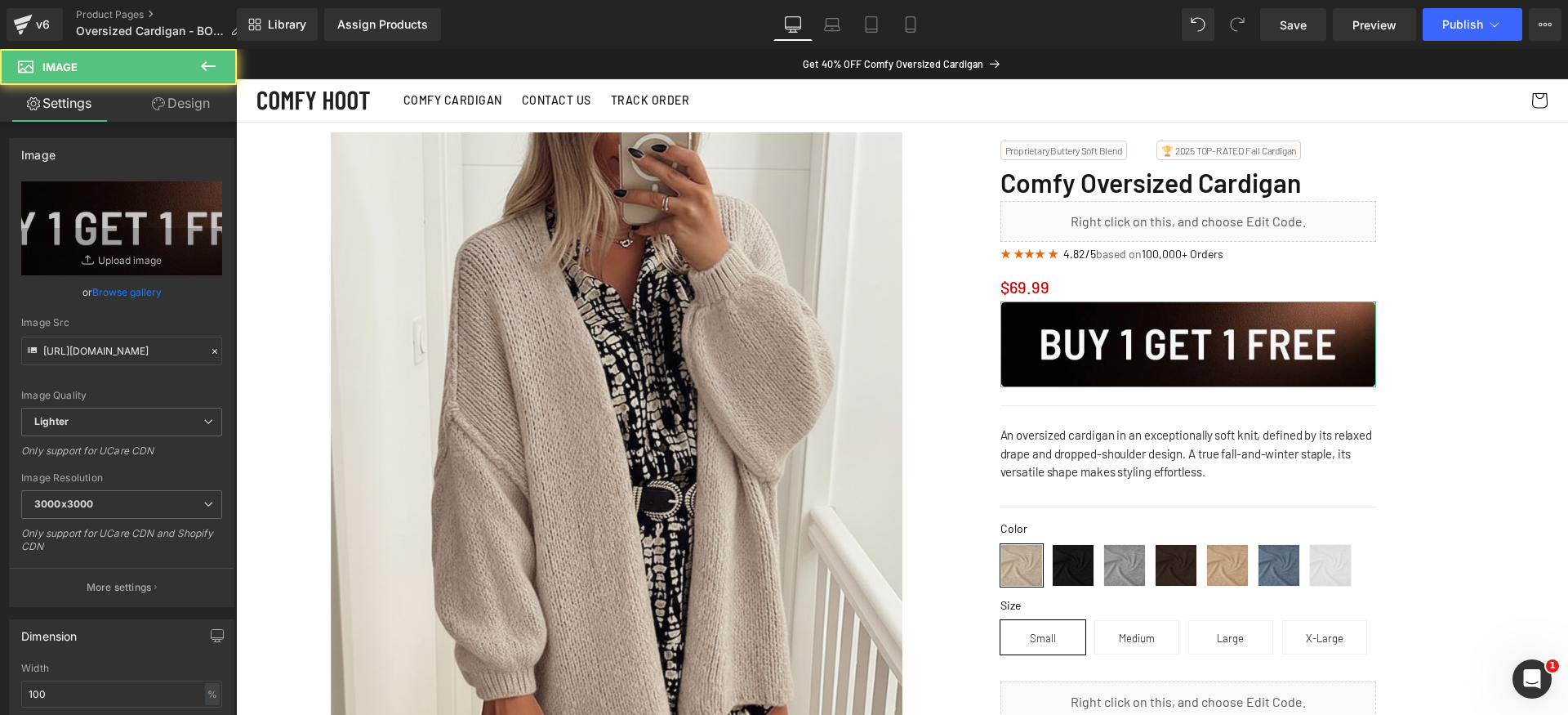
click at [167, 117] on link "Design" at bounding box center [180, 103] width 118 height 37
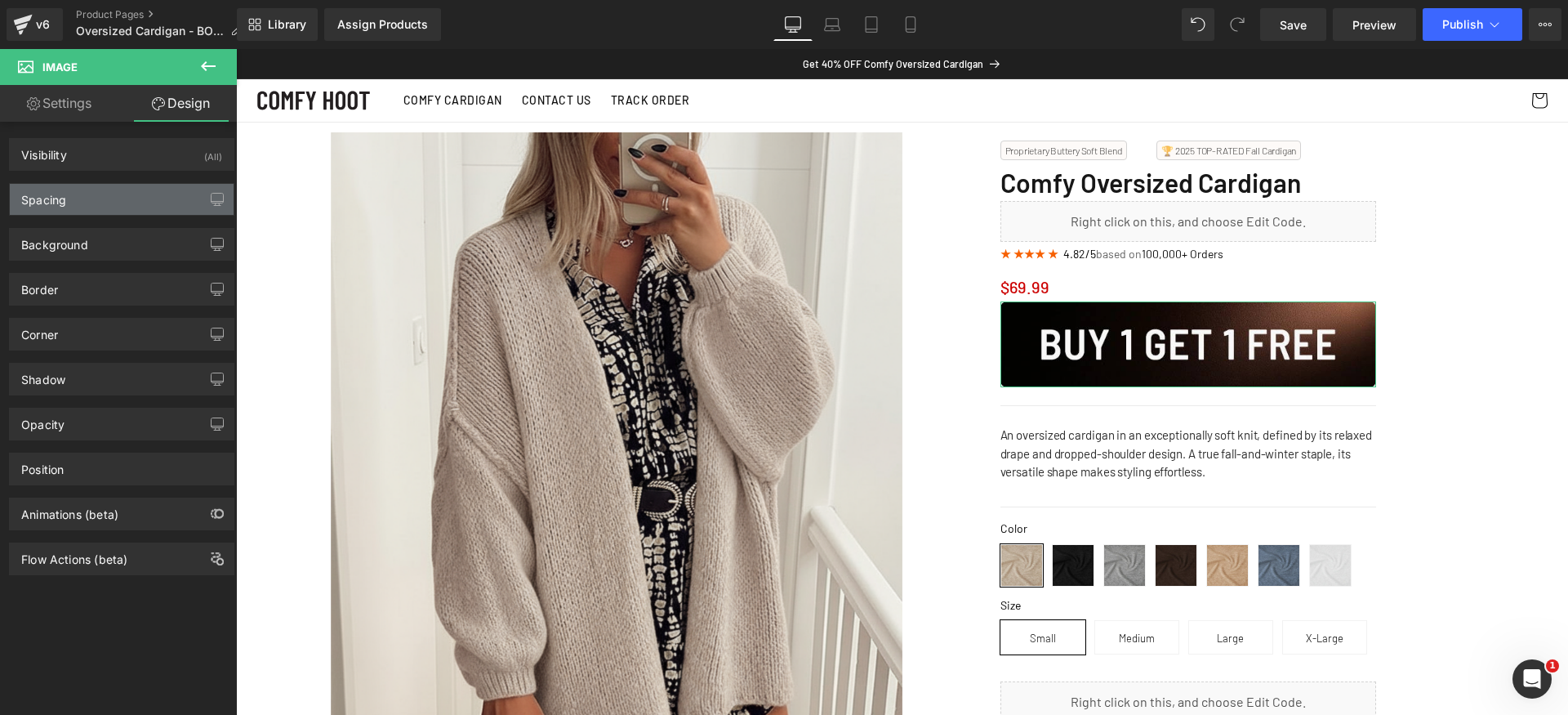
click at [108, 195] on div "Spacing" at bounding box center [121, 199] width 224 height 31
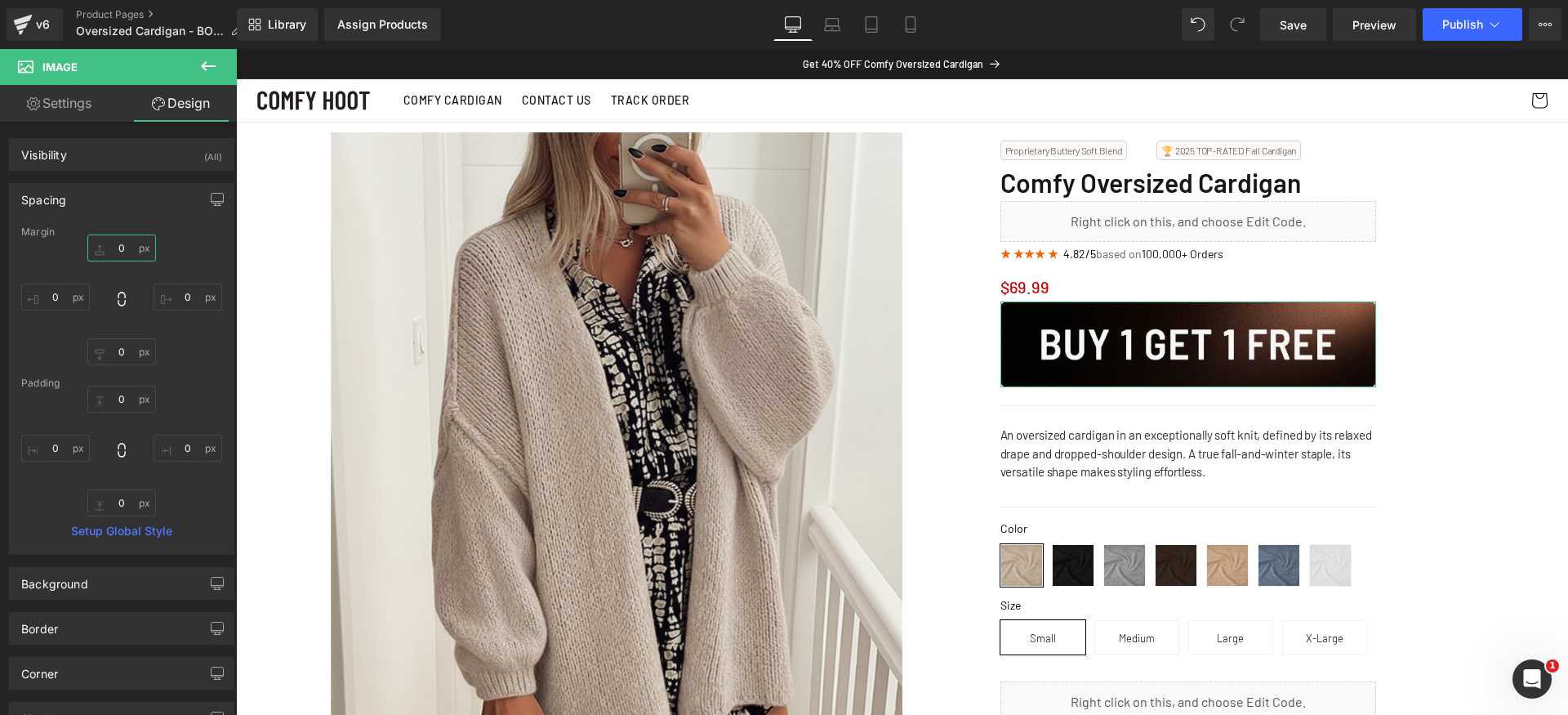
click at [123, 241] on input "0" at bounding box center [121, 248] width 69 height 27
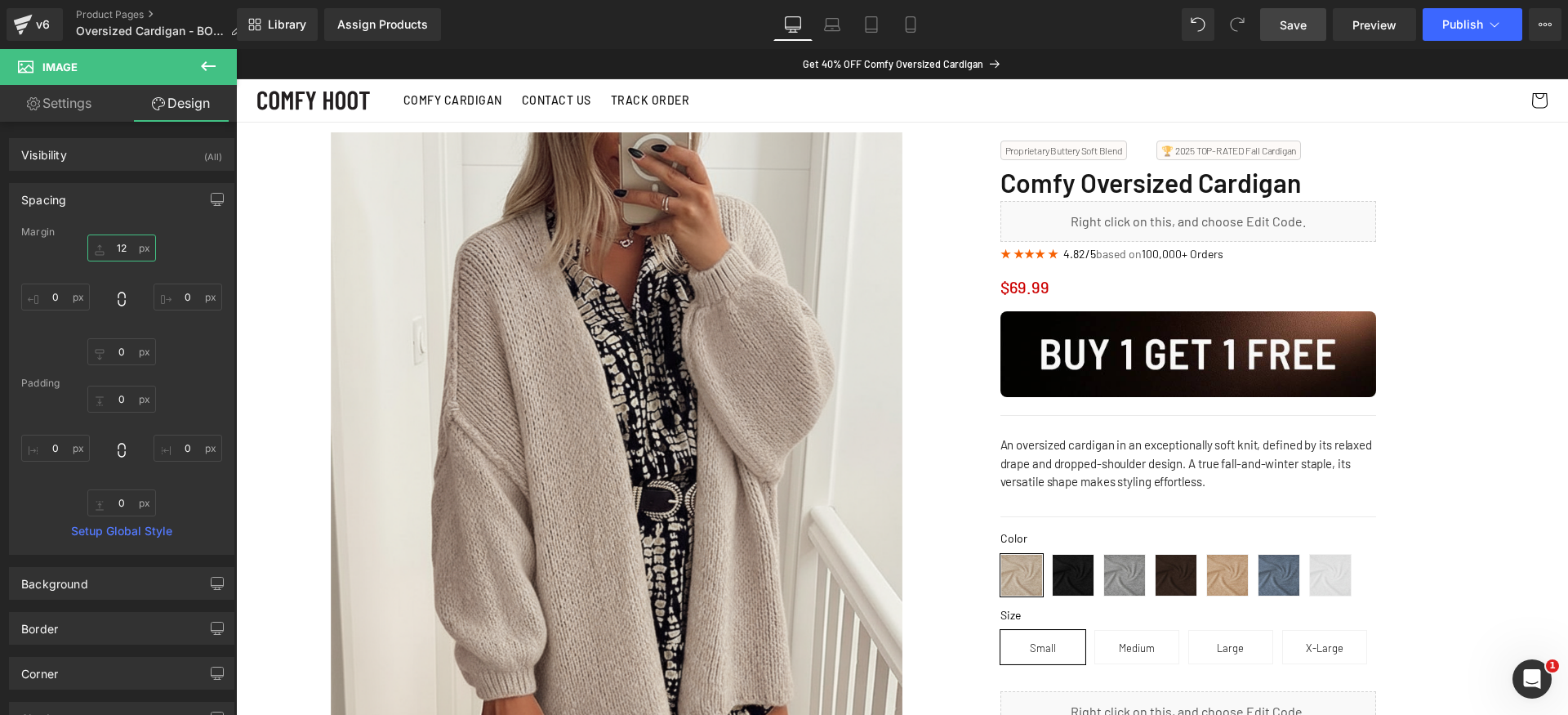
type input "12"
click at [1298, 22] on span "Save" at bounding box center [1293, 25] width 27 height 17
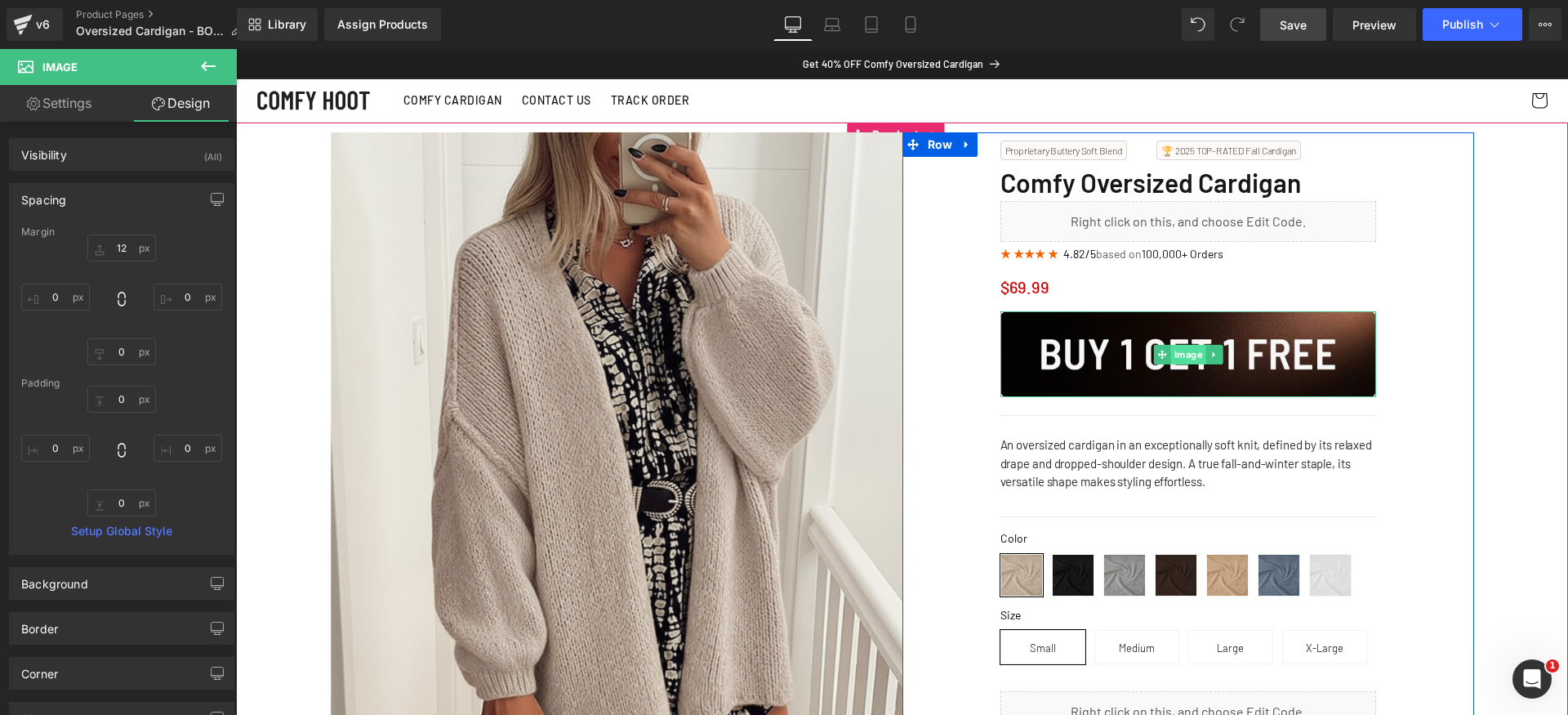
click at [1171, 358] on span "Image" at bounding box center [1188, 355] width 35 height 20
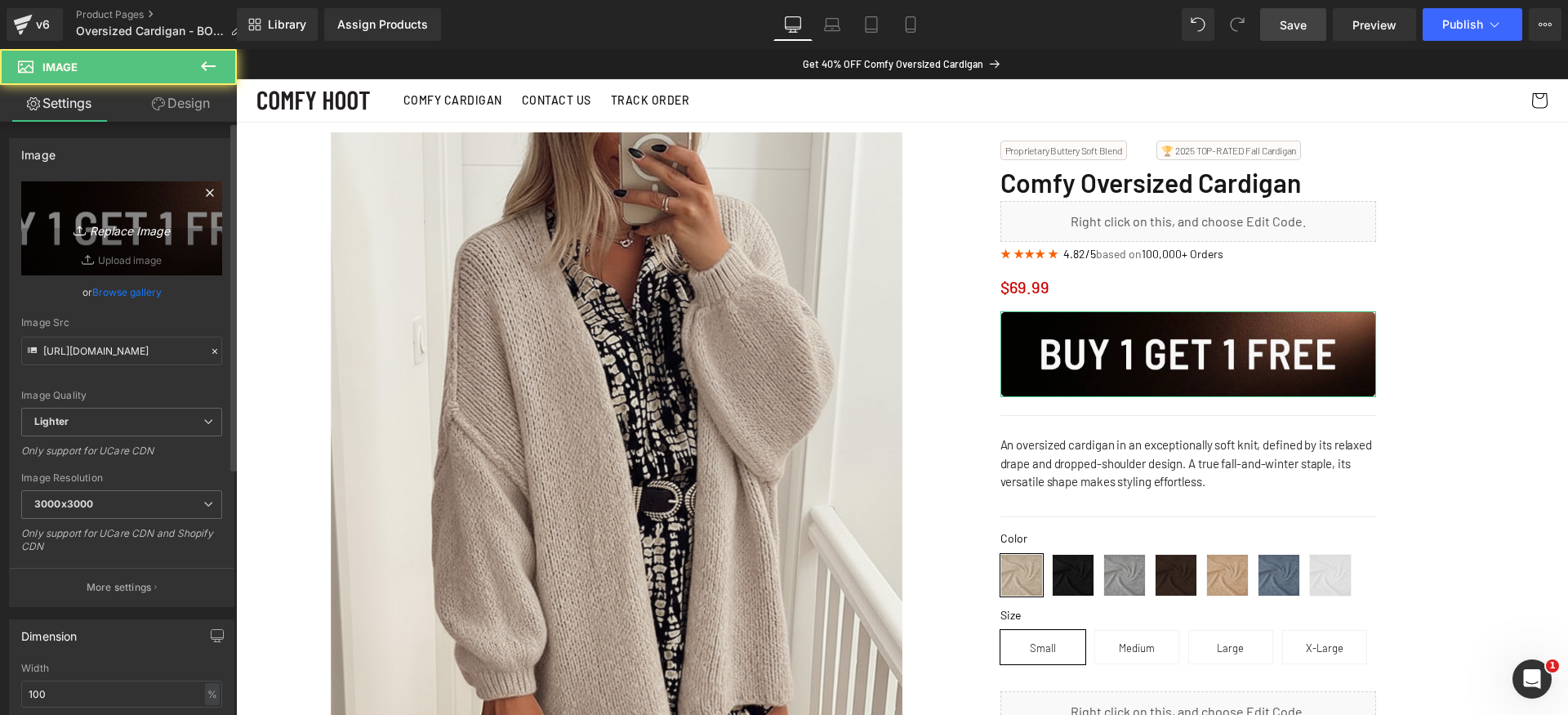
click at [158, 230] on icon "Replace Image" at bounding box center [121, 228] width 131 height 21
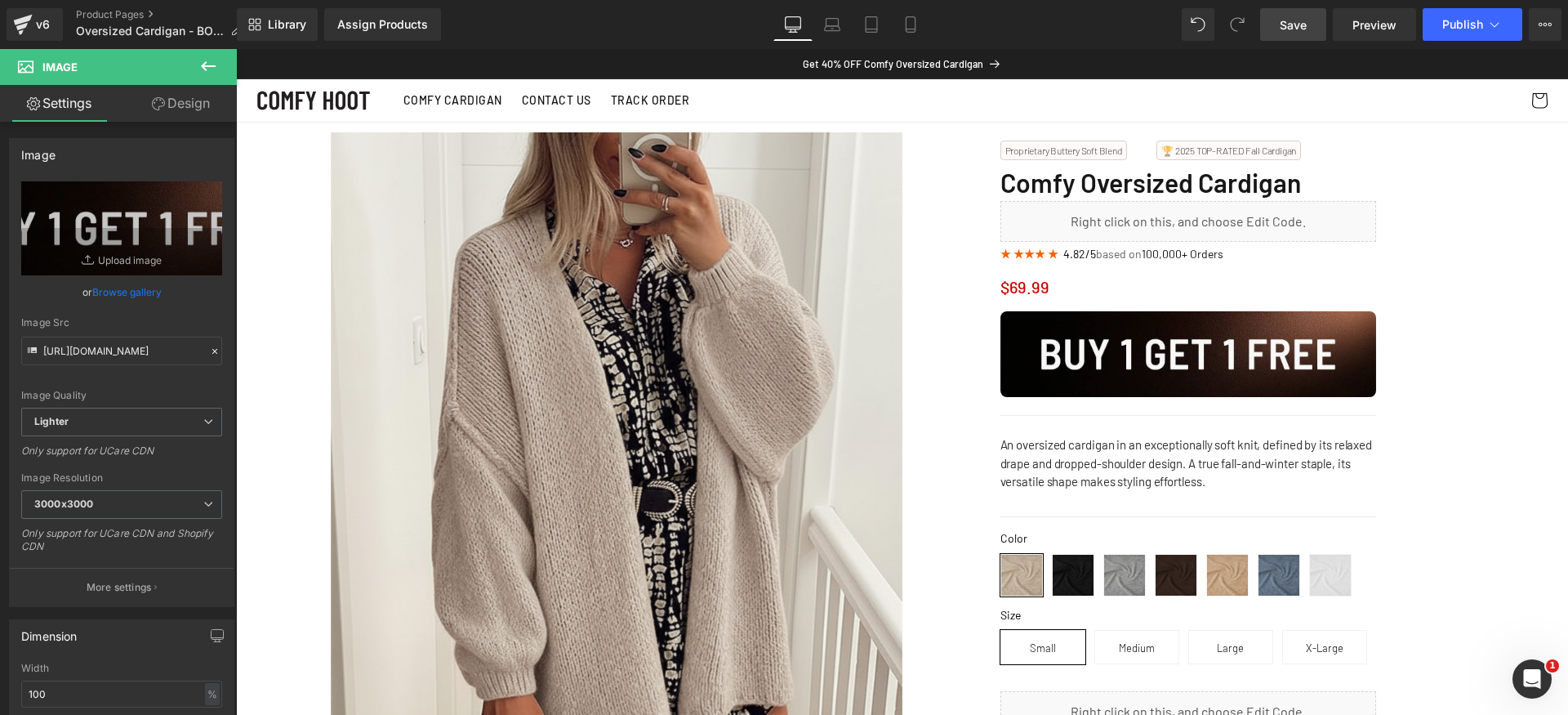
type input "C:\fakepath\BOGO Banner 2.webp"
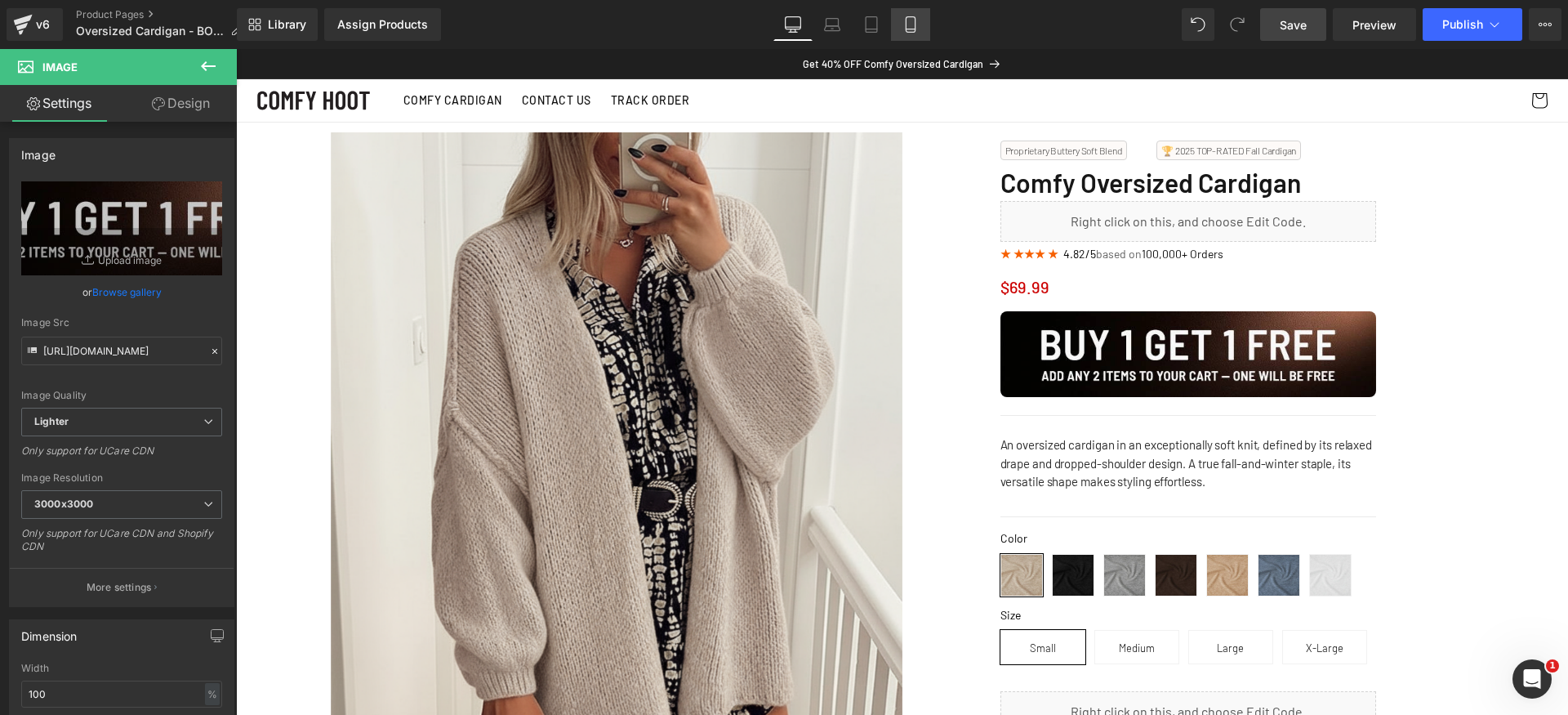
click at [913, 35] on link "Mobile" at bounding box center [910, 24] width 39 height 32
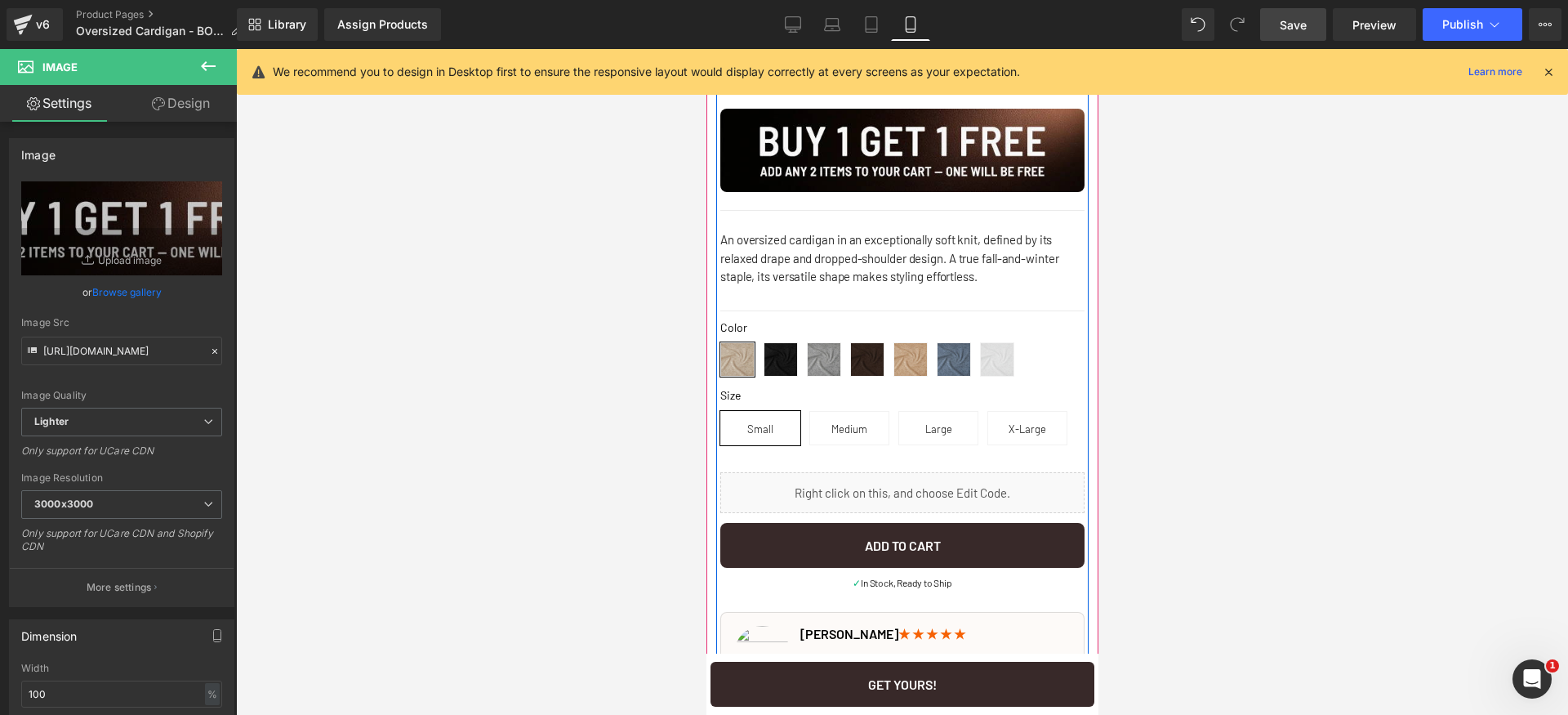
scroll to position [540, 0]
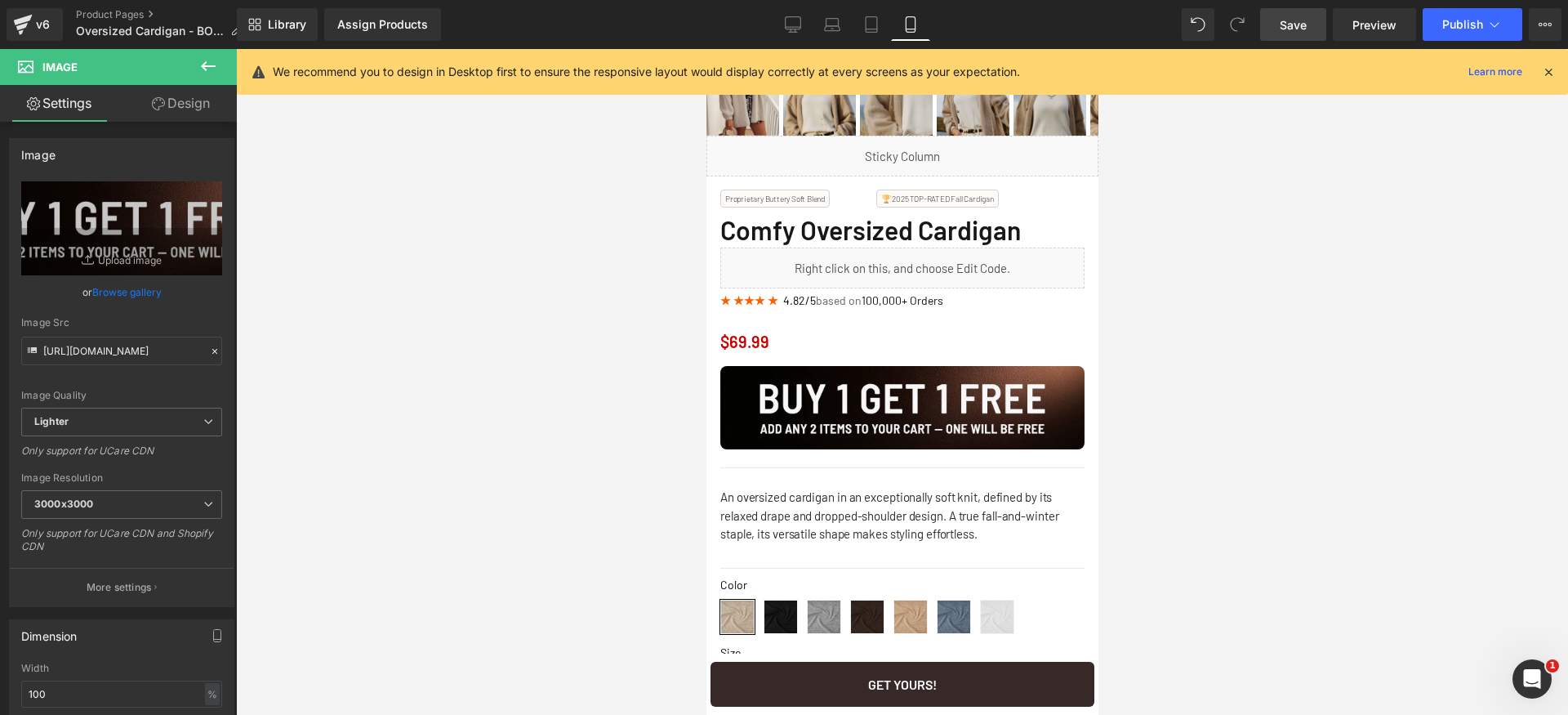
click at [1289, 26] on span "Save" at bounding box center [1293, 25] width 27 height 17
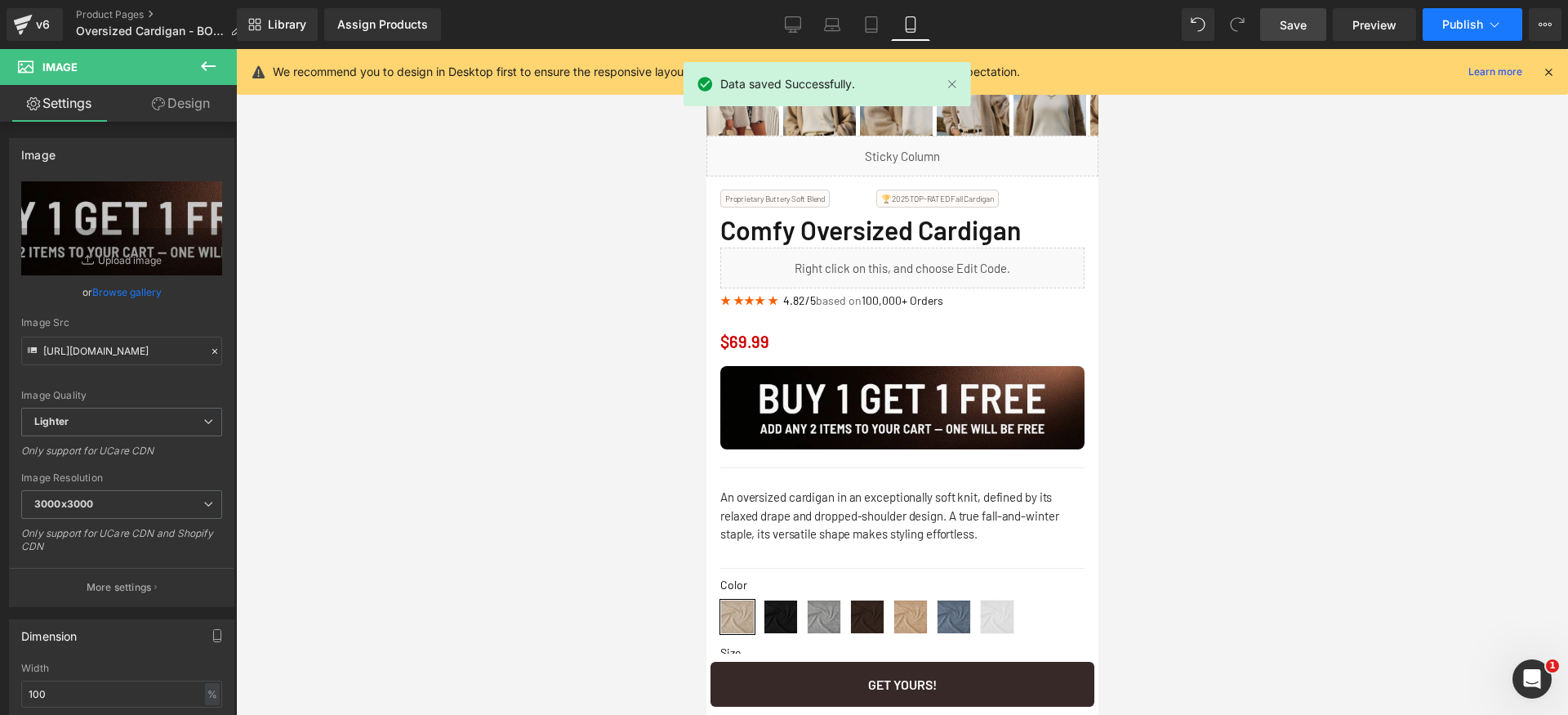
click at [1475, 22] on span "Publish" at bounding box center [1462, 25] width 41 height 13
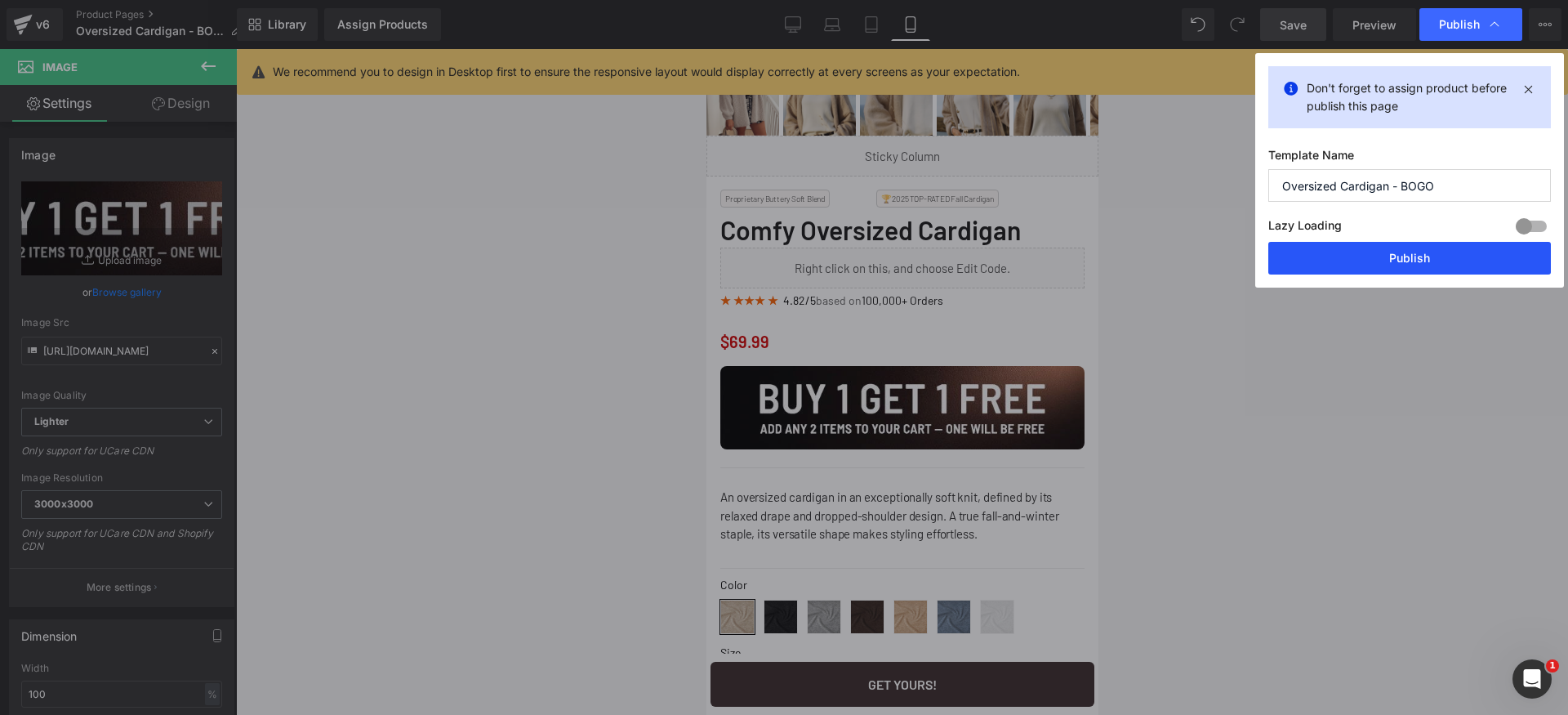
click at [1466, 257] on button "Publish" at bounding box center [1410, 258] width 283 height 32
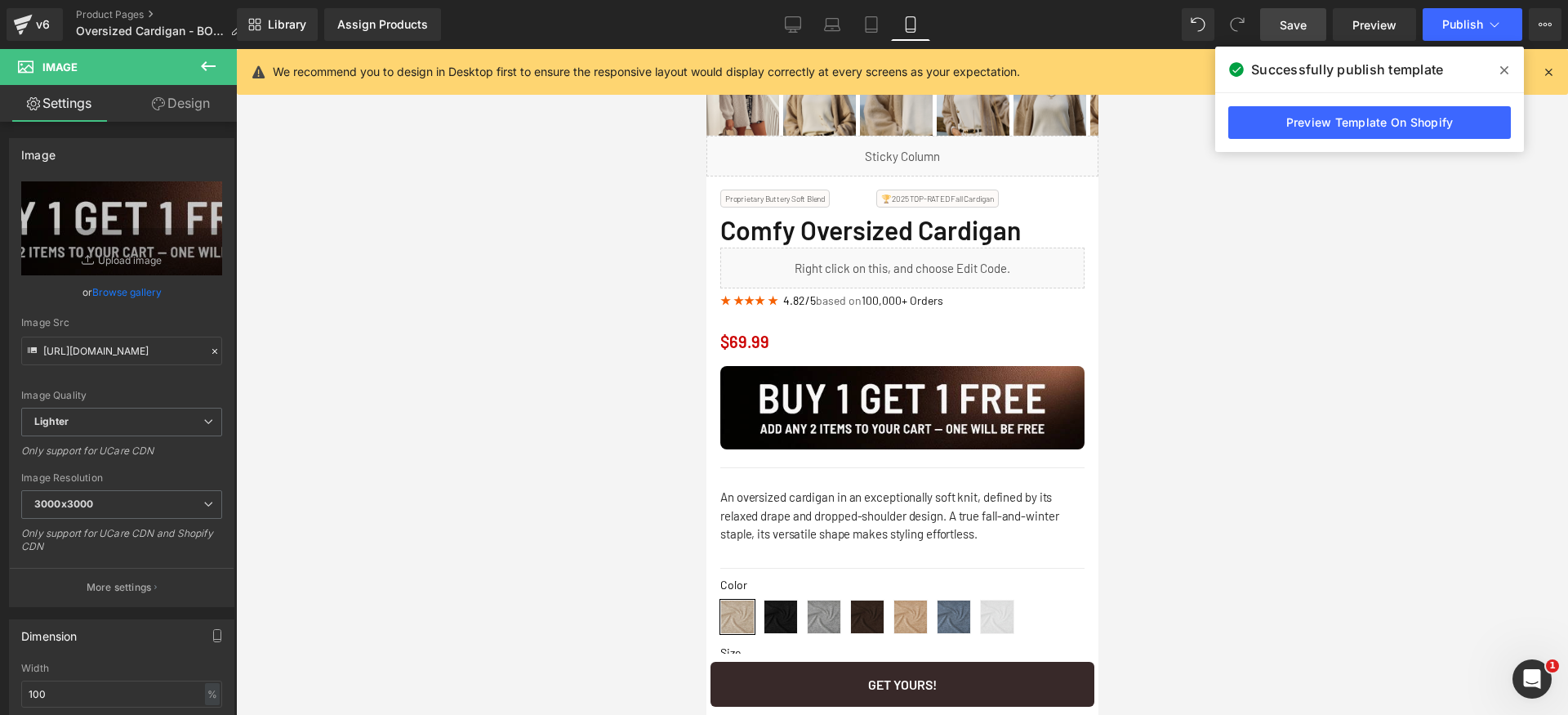
click at [1511, 67] on span at bounding box center [1504, 70] width 26 height 26
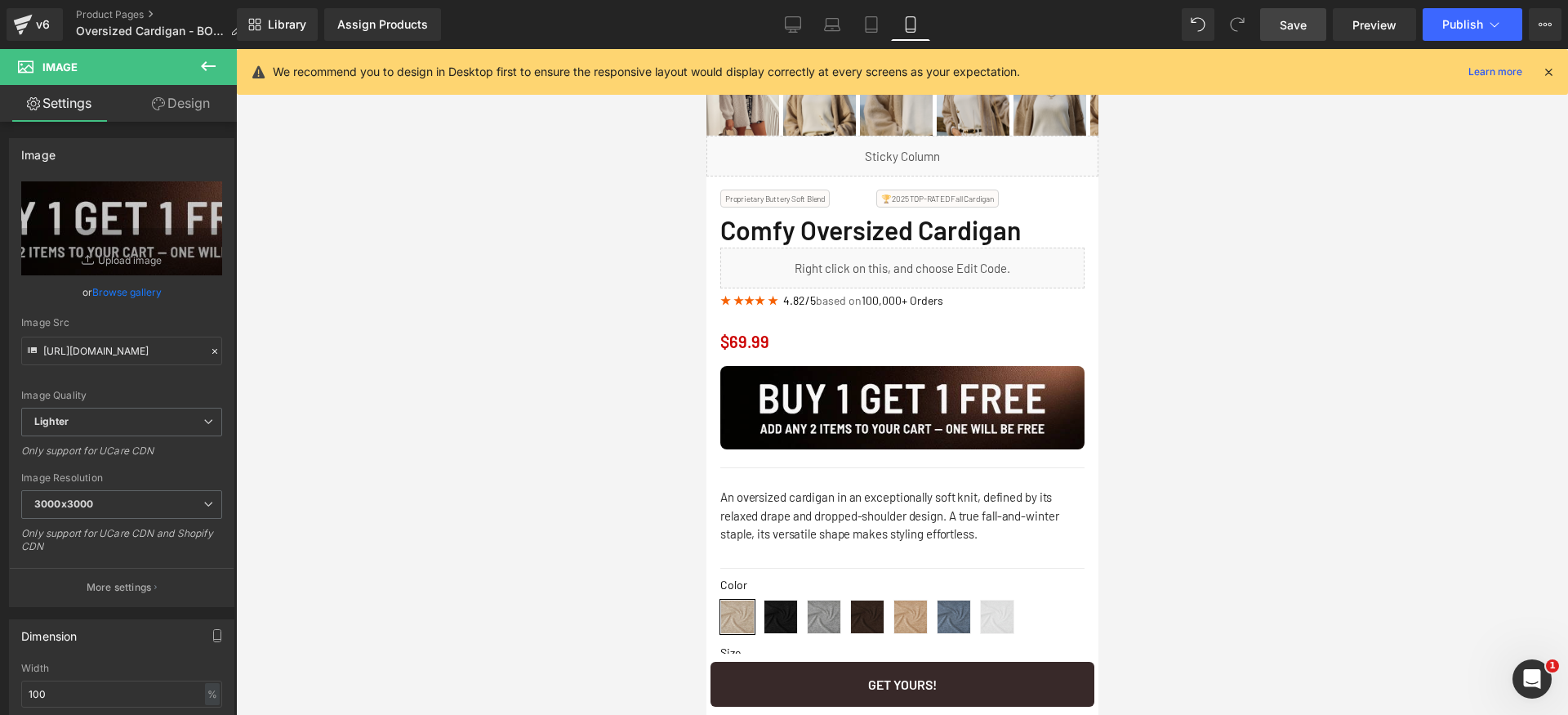
click at [1551, 69] on icon at bounding box center [1549, 72] width 15 height 15
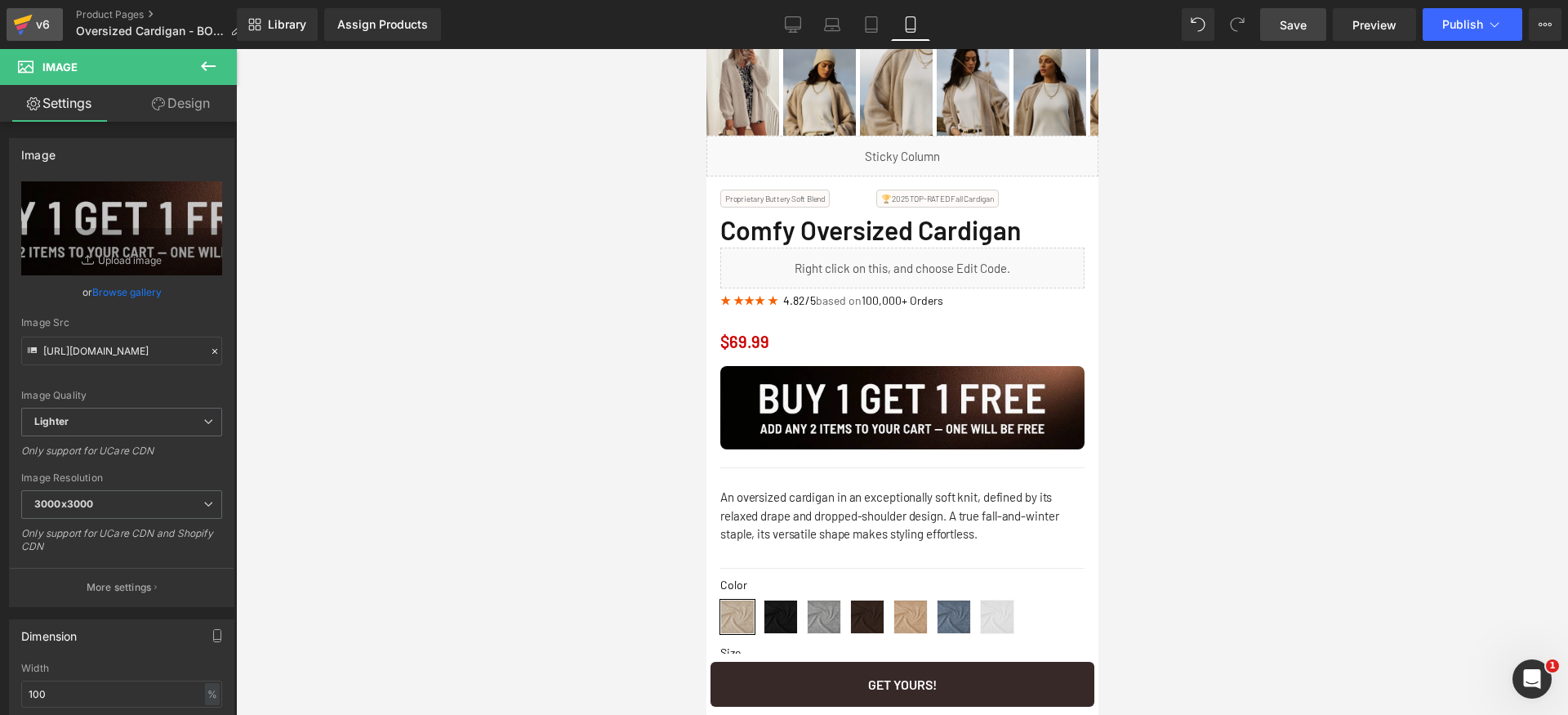
click at [27, 21] on icon at bounding box center [23, 20] width 19 height 11
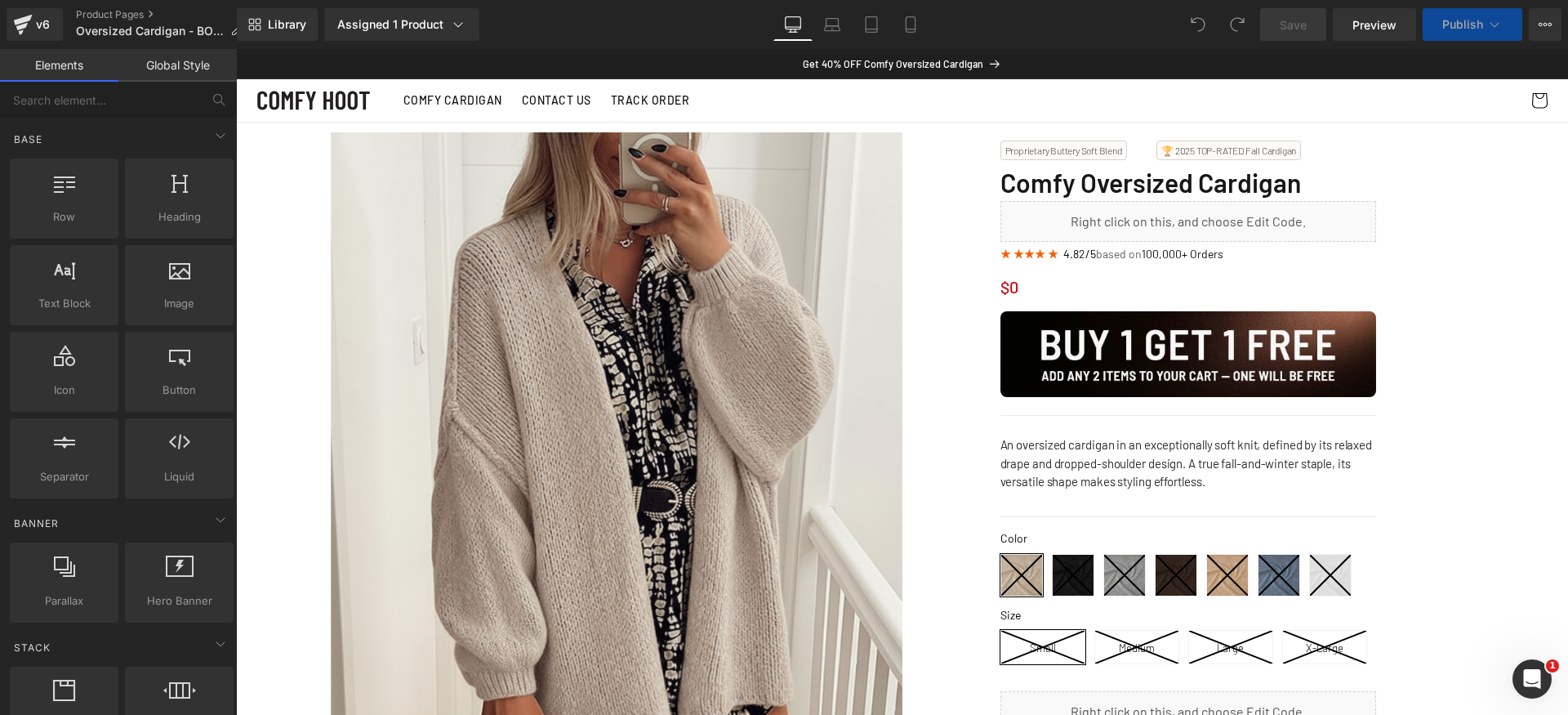
click at [1467, 27] on span "Publish" at bounding box center [1462, 25] width 41 height 13
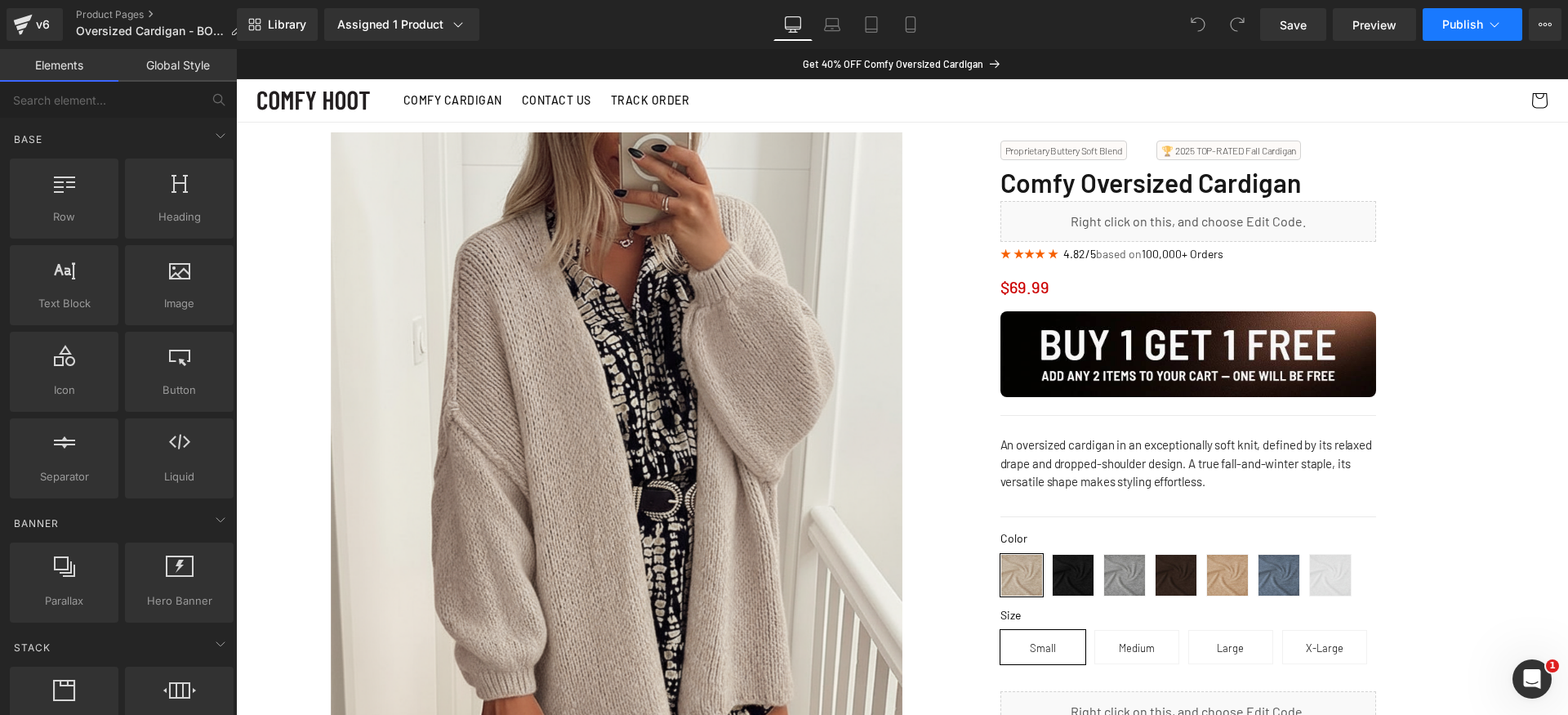
click at [1485, 28] on button "Publish" at bounding box center [1472, 24] width 100 height 32
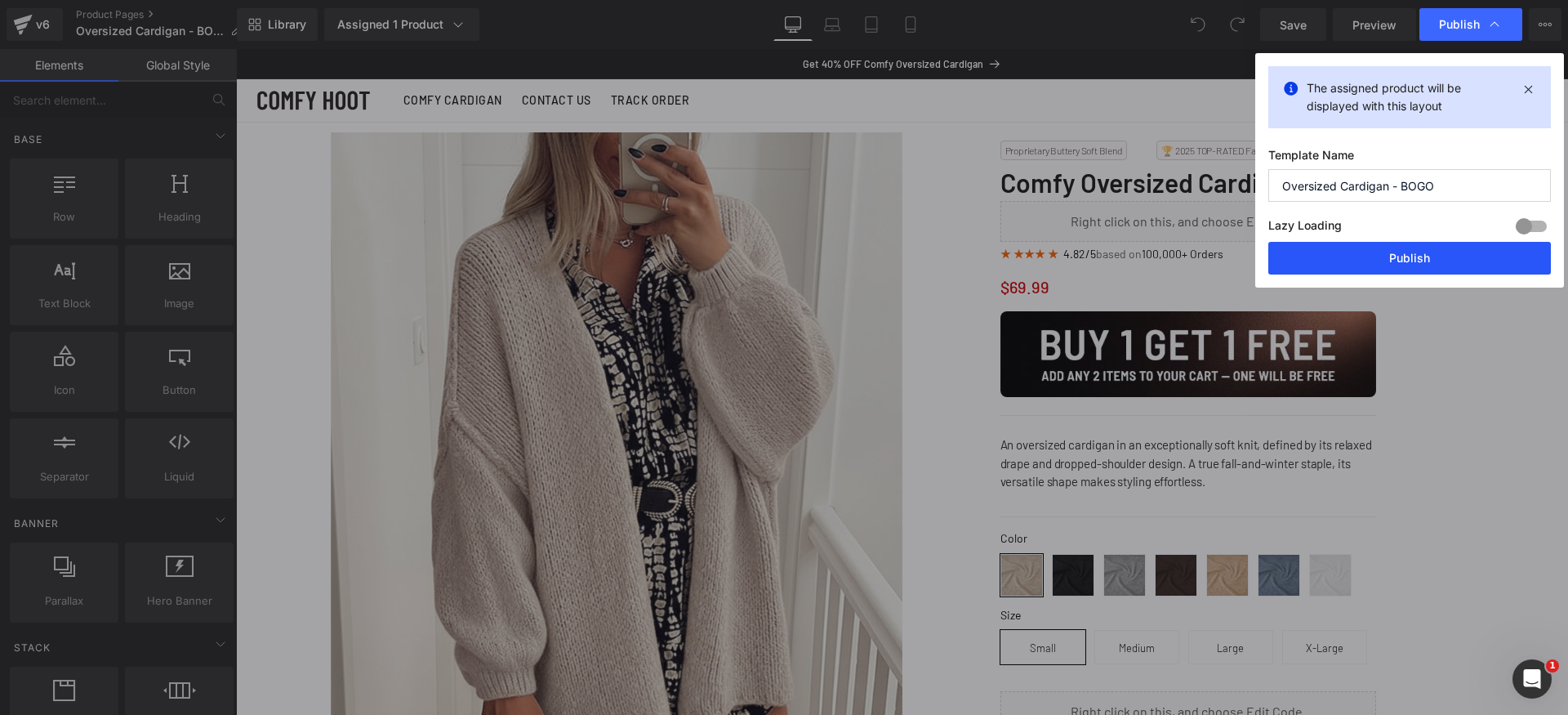
drag, startPoint x: 1470, startPoint y: 254, endPoint x: 1382, endPoint y: 5, distance: 264.1
click at [1470, 254] on button "Publish" at bounding box center [1410, 258] width 283 height 32
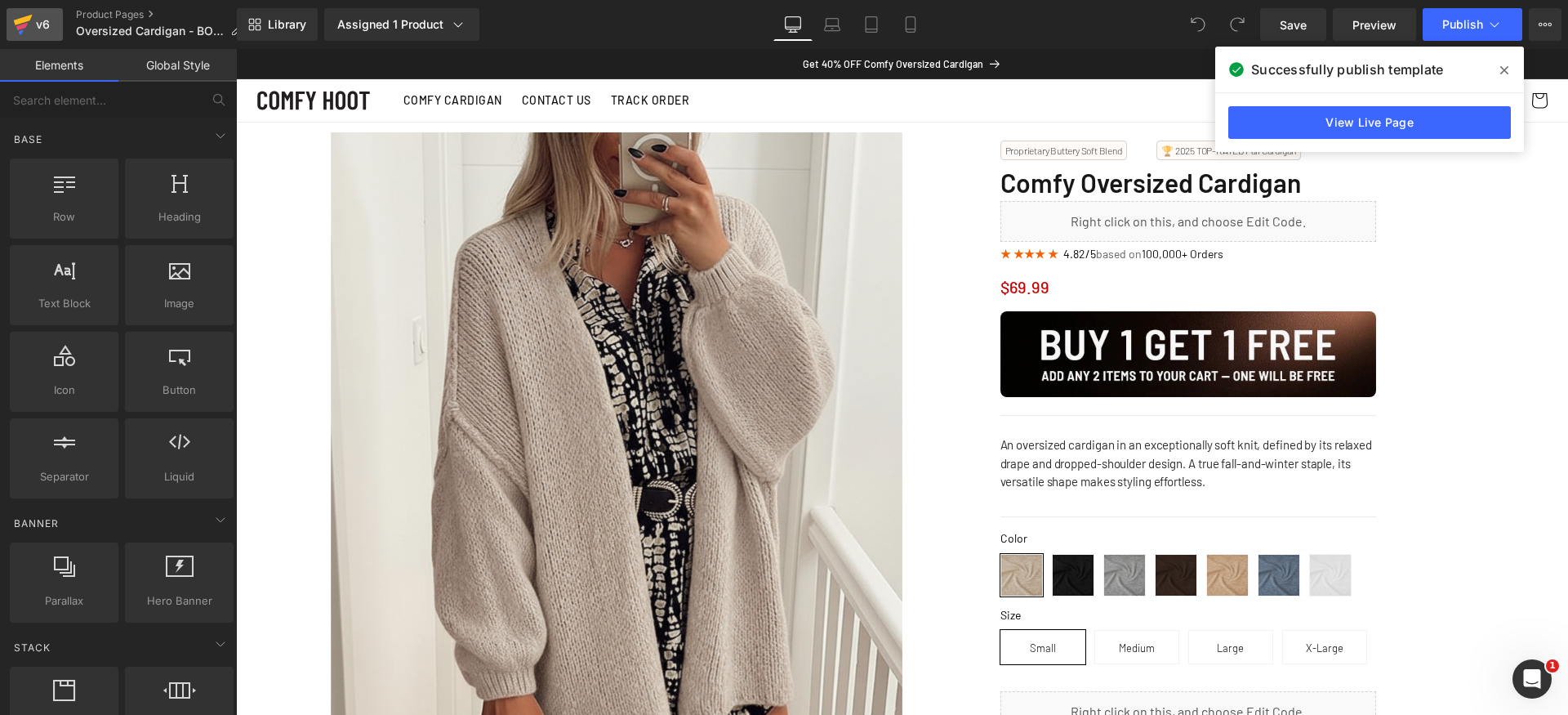
click at [38, 19] on div "v6" at bounding box center [42, 25] width 21 height 22
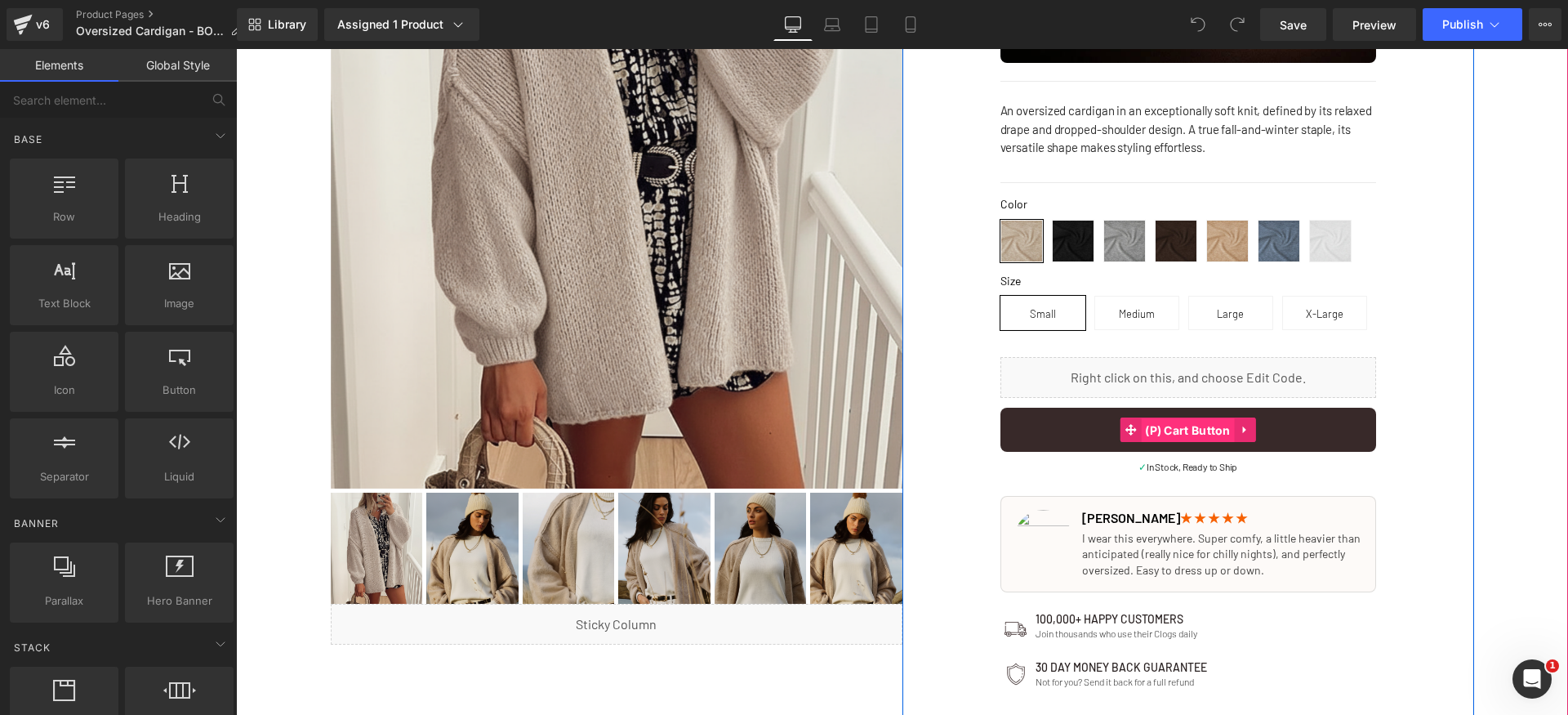
click at [1172, 428] on span "(P) Cart Button" at bounding box center [1187, 430] width 94 height 24
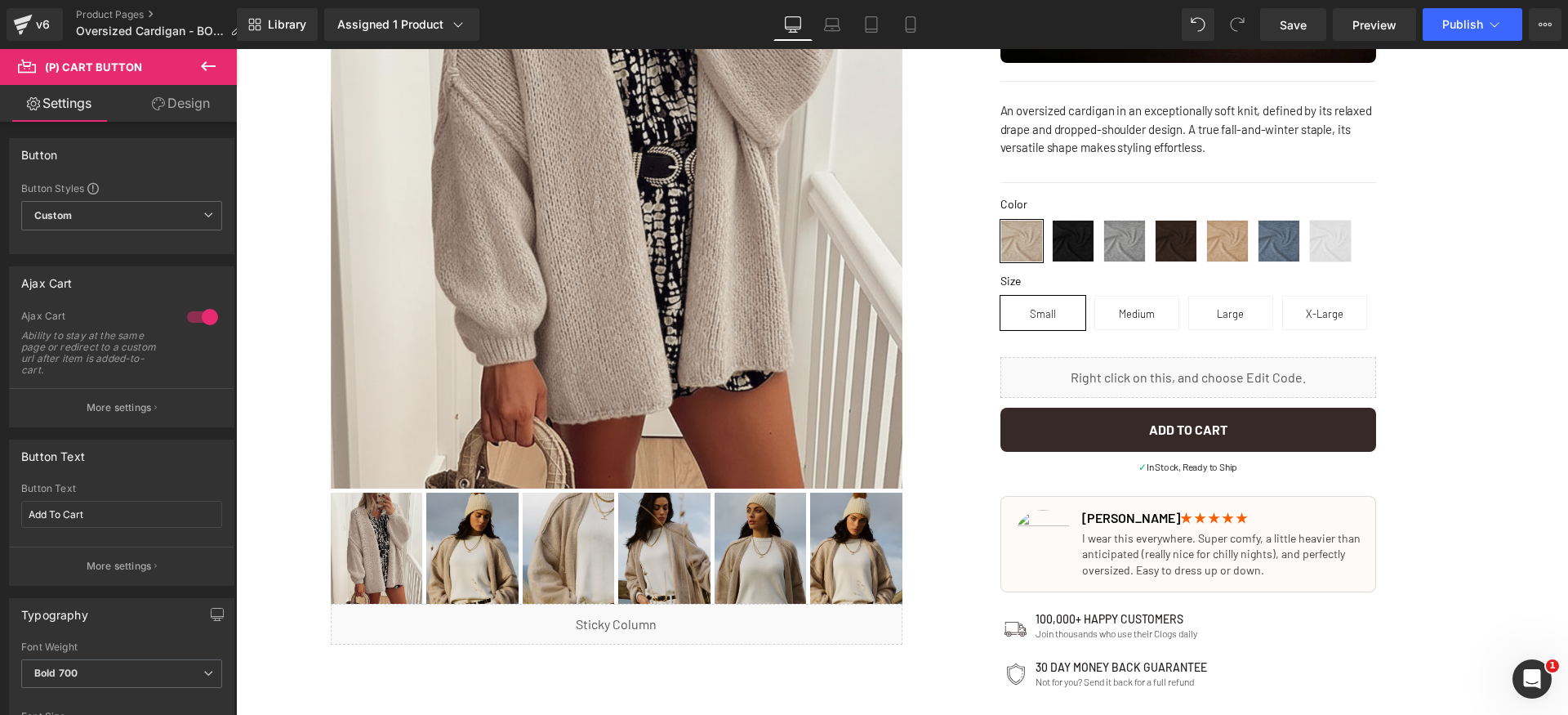
click at [207, 69] on icon at bounding box center [209, 67] width 20 height 20
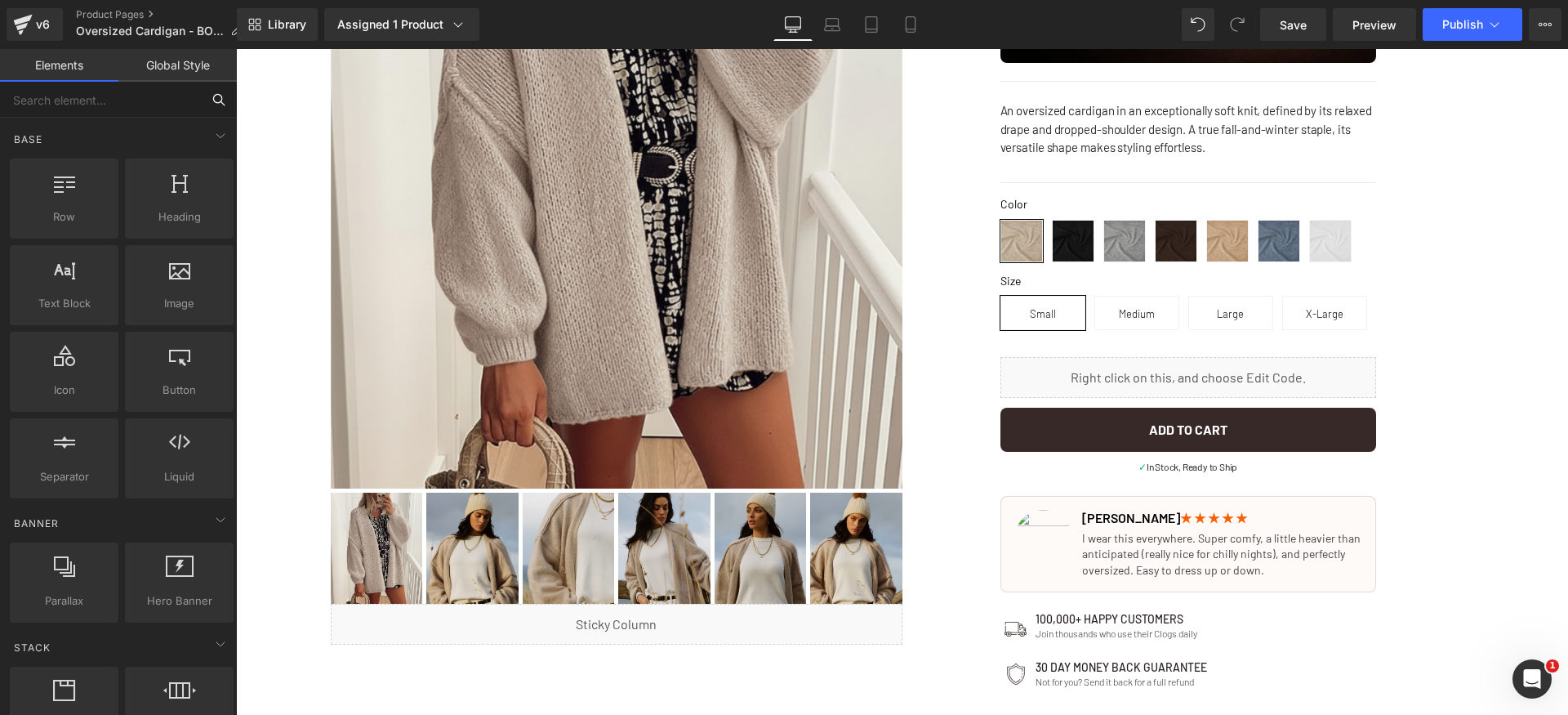
click at [146, 106] on input "text" at bounding box center [101, 99] width 201 height 36
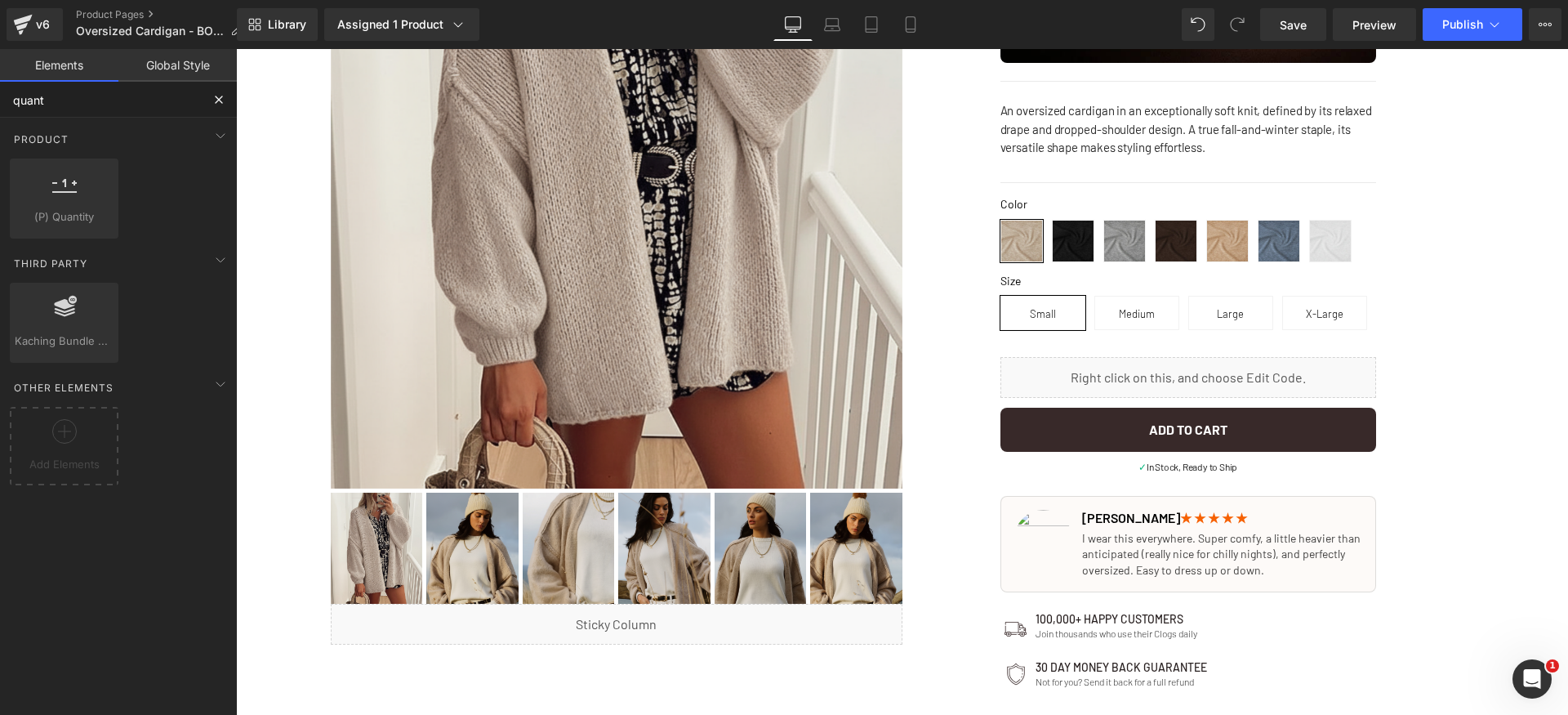
type input "quanti"
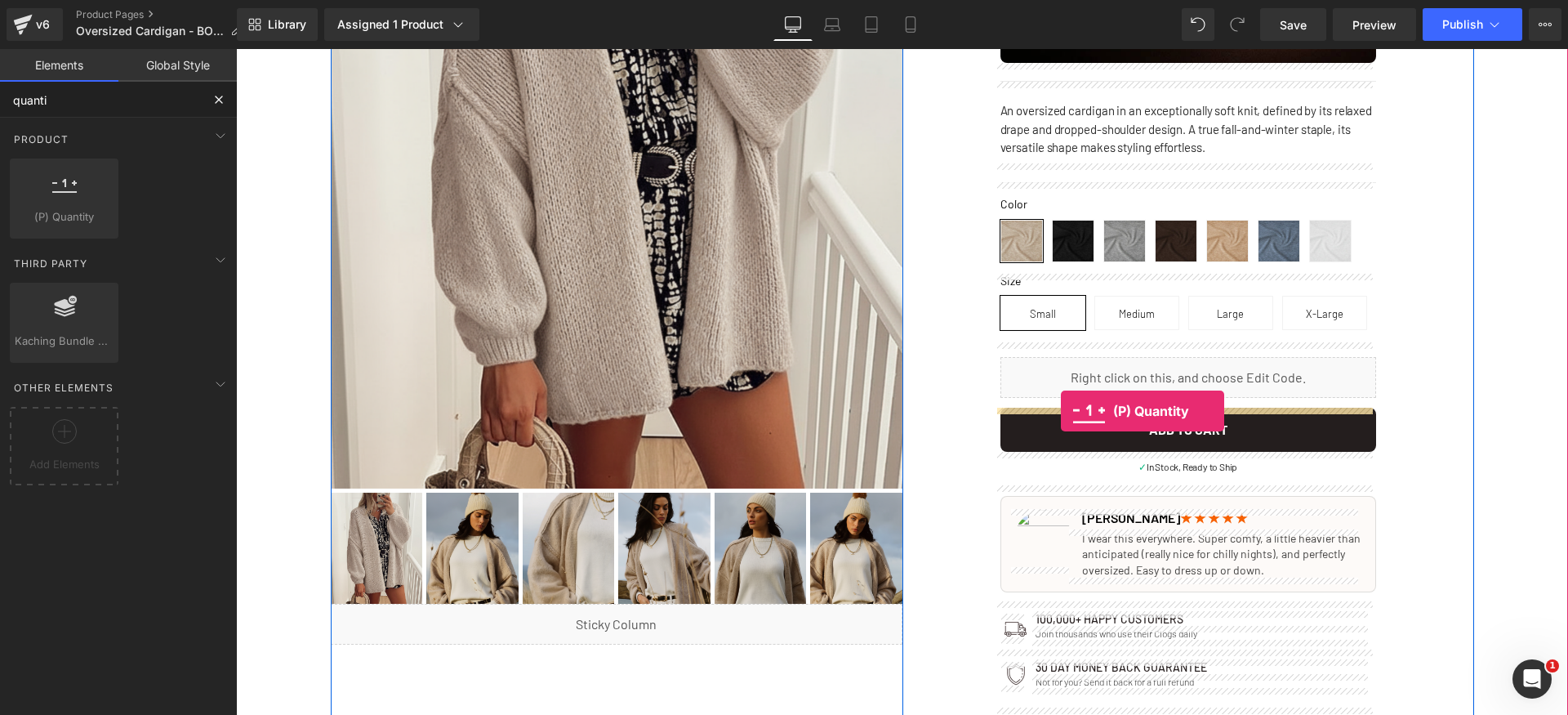
drag, startPoint x: 302, startPoint y: 253, endPoint x: 1061, endPoint y: 411, distance: 775.3
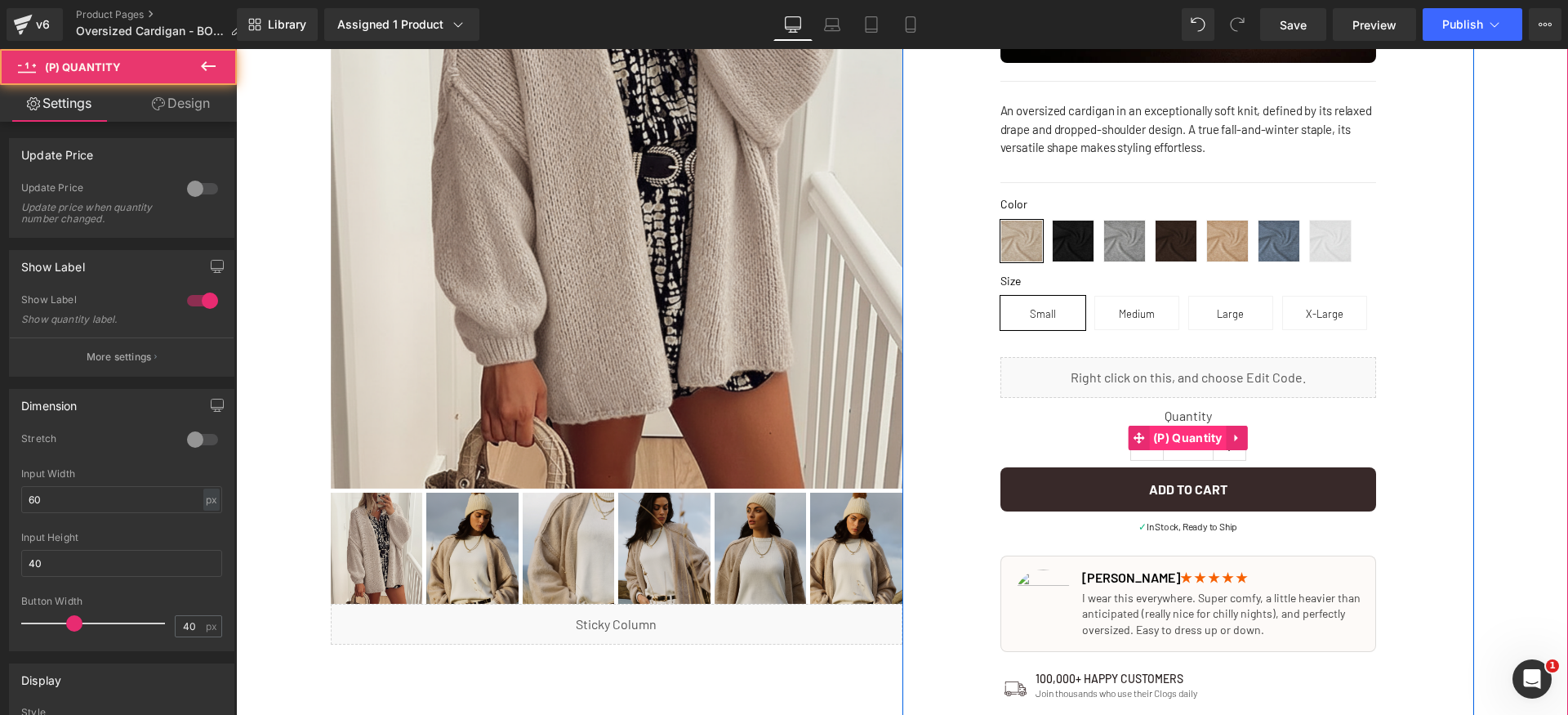
click at [1181, 436] on span "(P) Quantity" at bounding box center [1187, 437] width 77 height 24
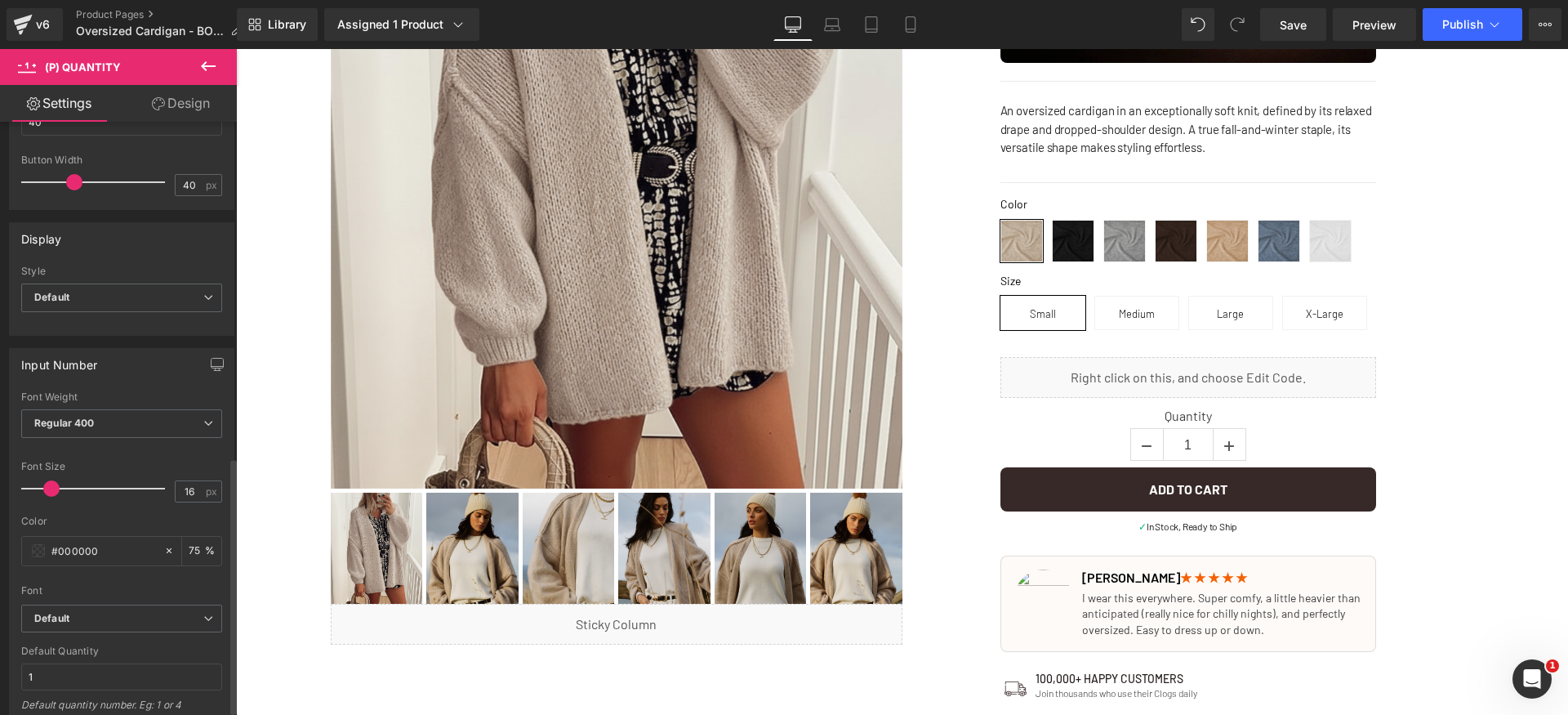
scroll to position [777, 0]
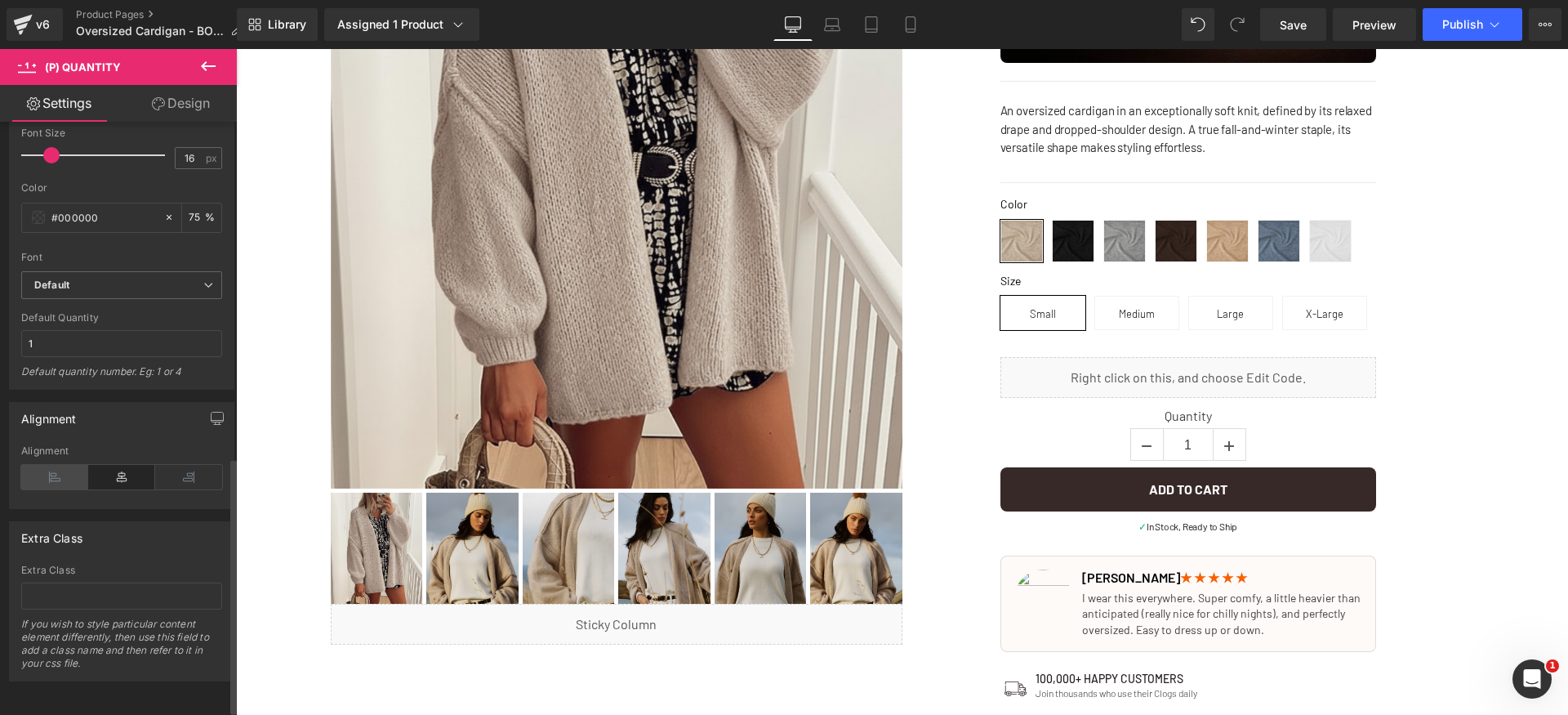
drag, startPoint x: 62, startPoint y: 474, endPoint x: 70, endPoint y: 481, distance: 10.6
click at [62, 473] on icon at bounding box center [55, 476] width 67 height 24
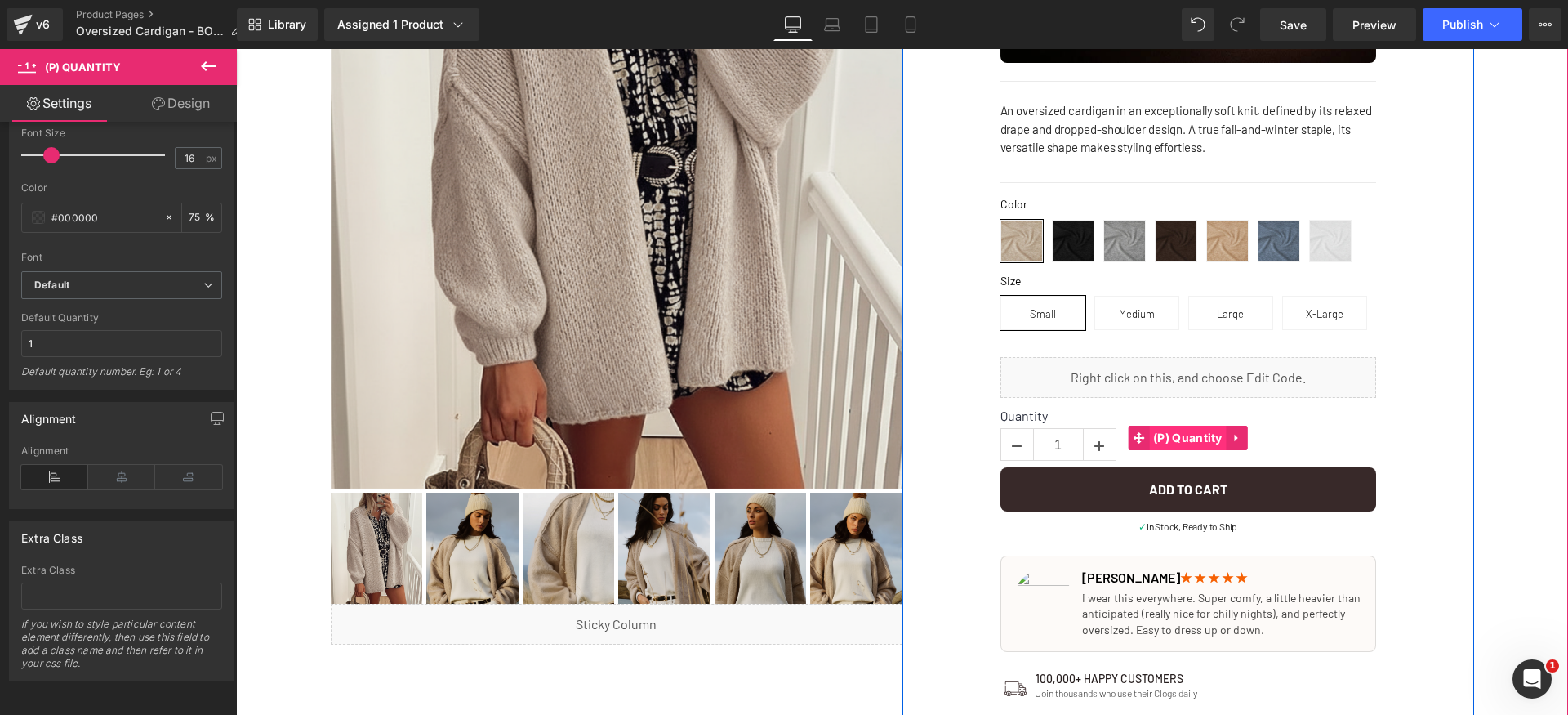
click at [1158, 441] on span "(P) Quantity" at bounding box center [1187, 437] width 77 height 24
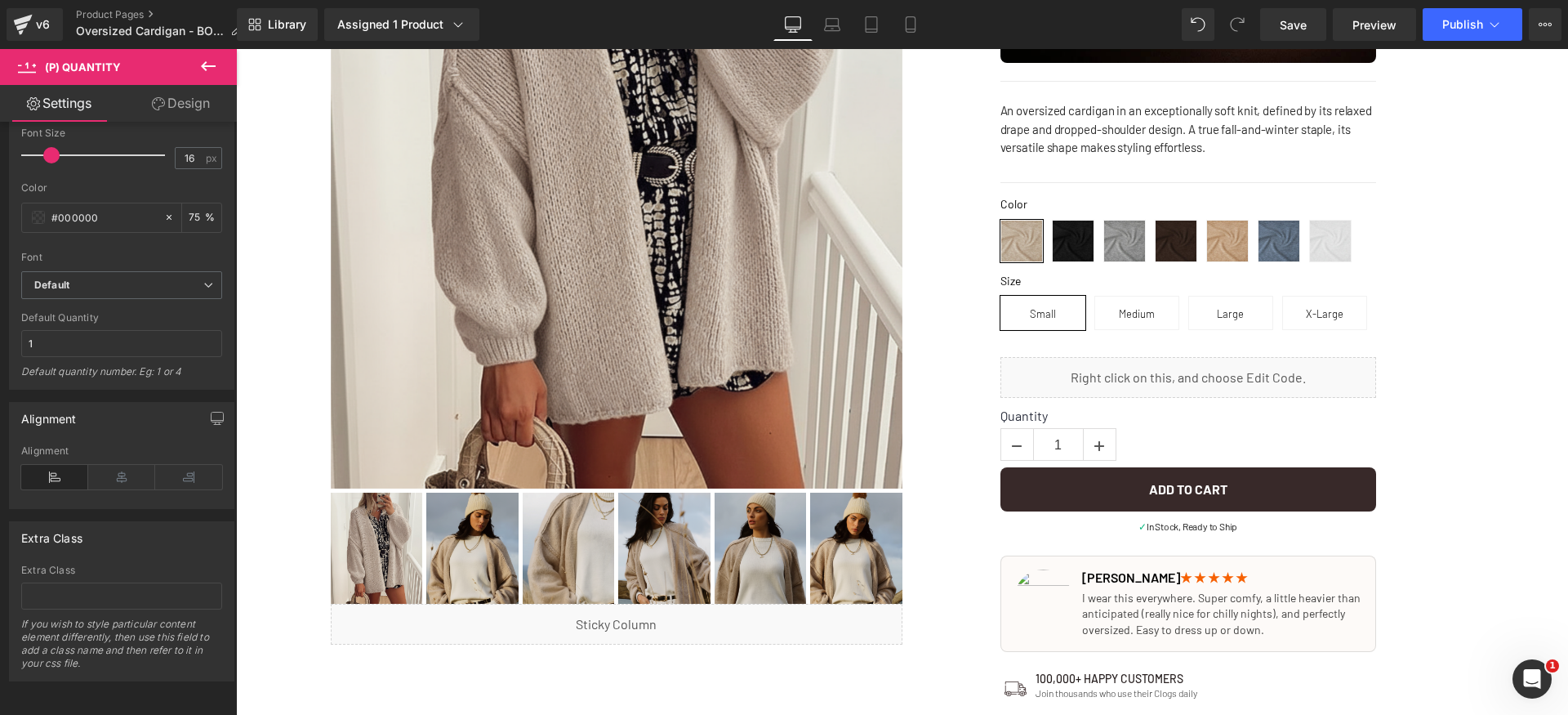
click at [193, 95] on link "Design" at bounding box center [180, 103] width 118 height 37
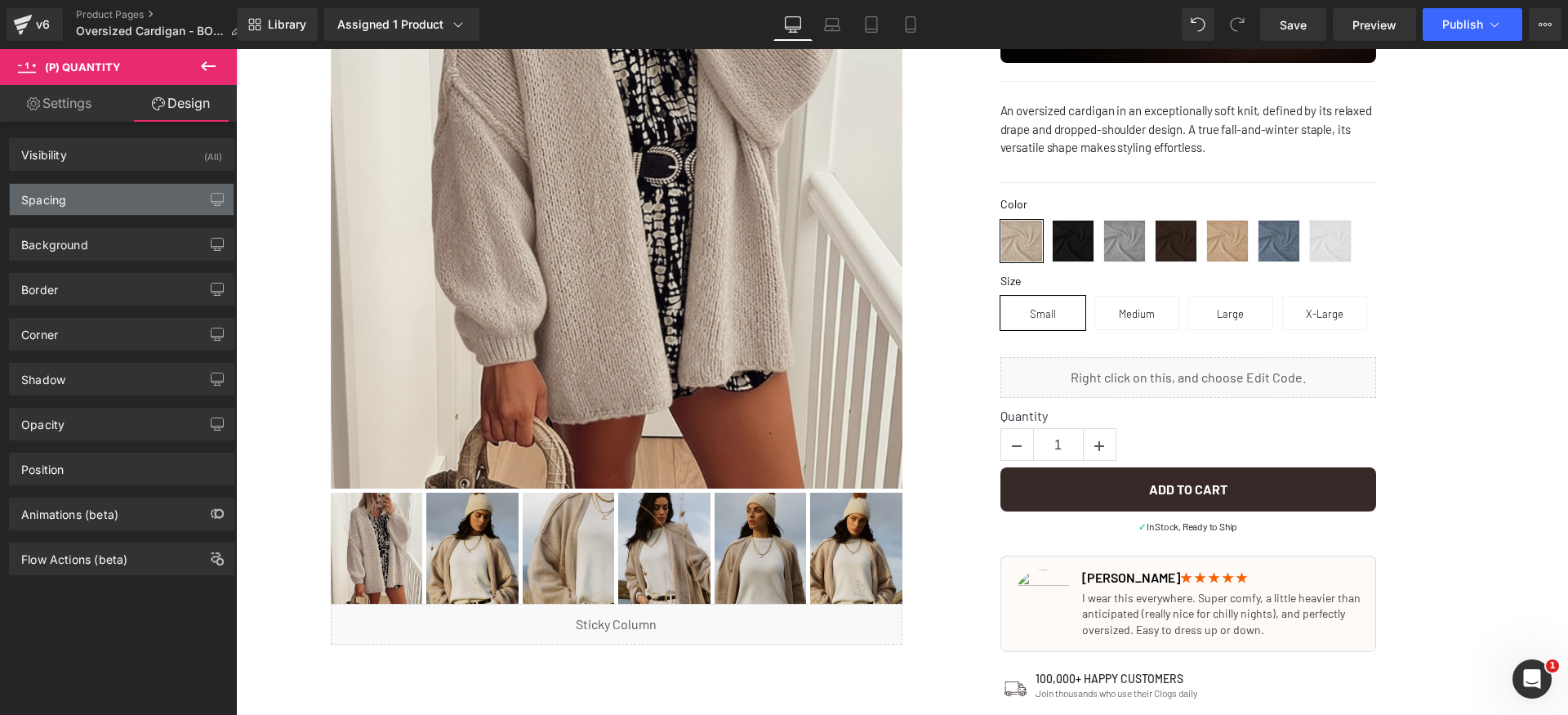
click at [118, 189] on div "Spacing" at bounding box center [121, 199] width 224 height 31
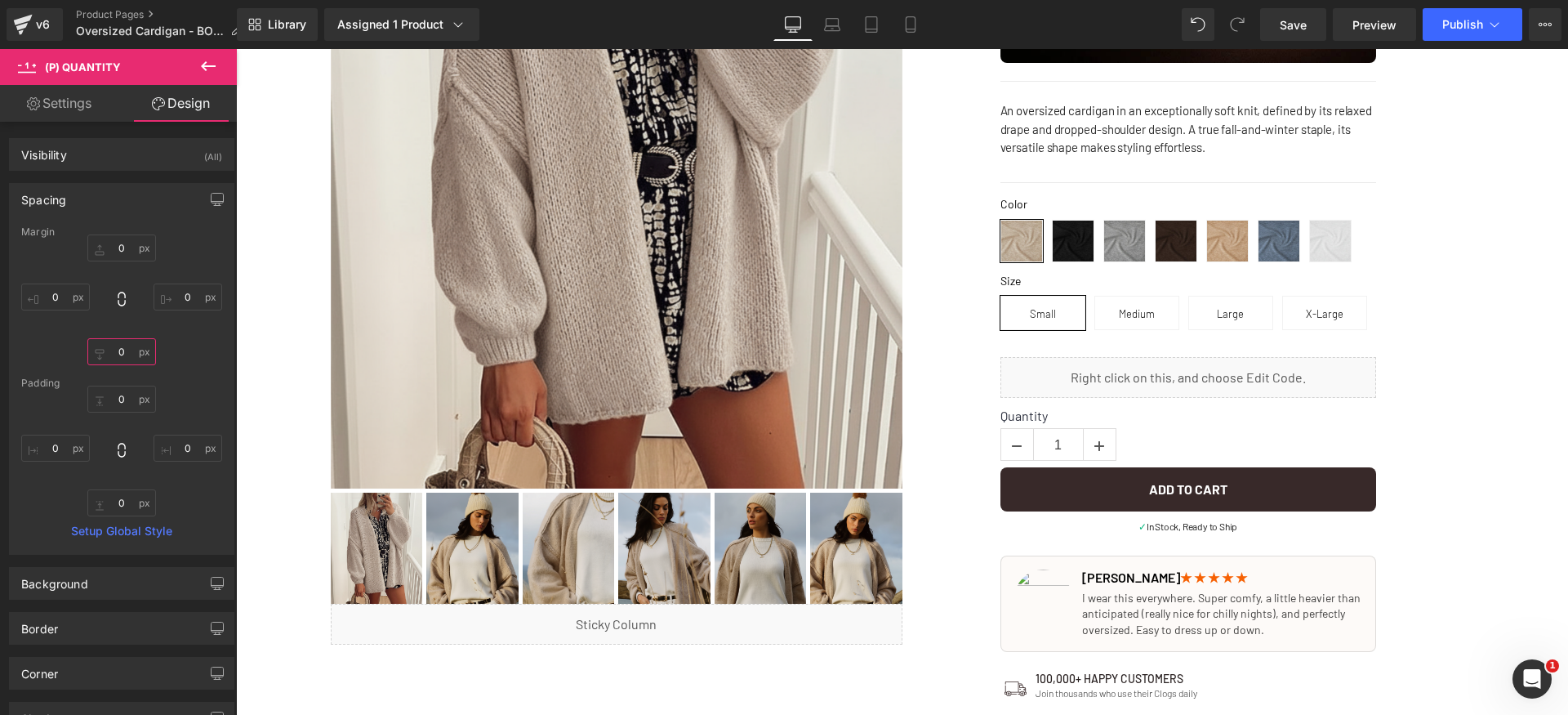
click at [127, 346] on input "0" at bounding box center [121, 352] width 69 height 27
type input "12"
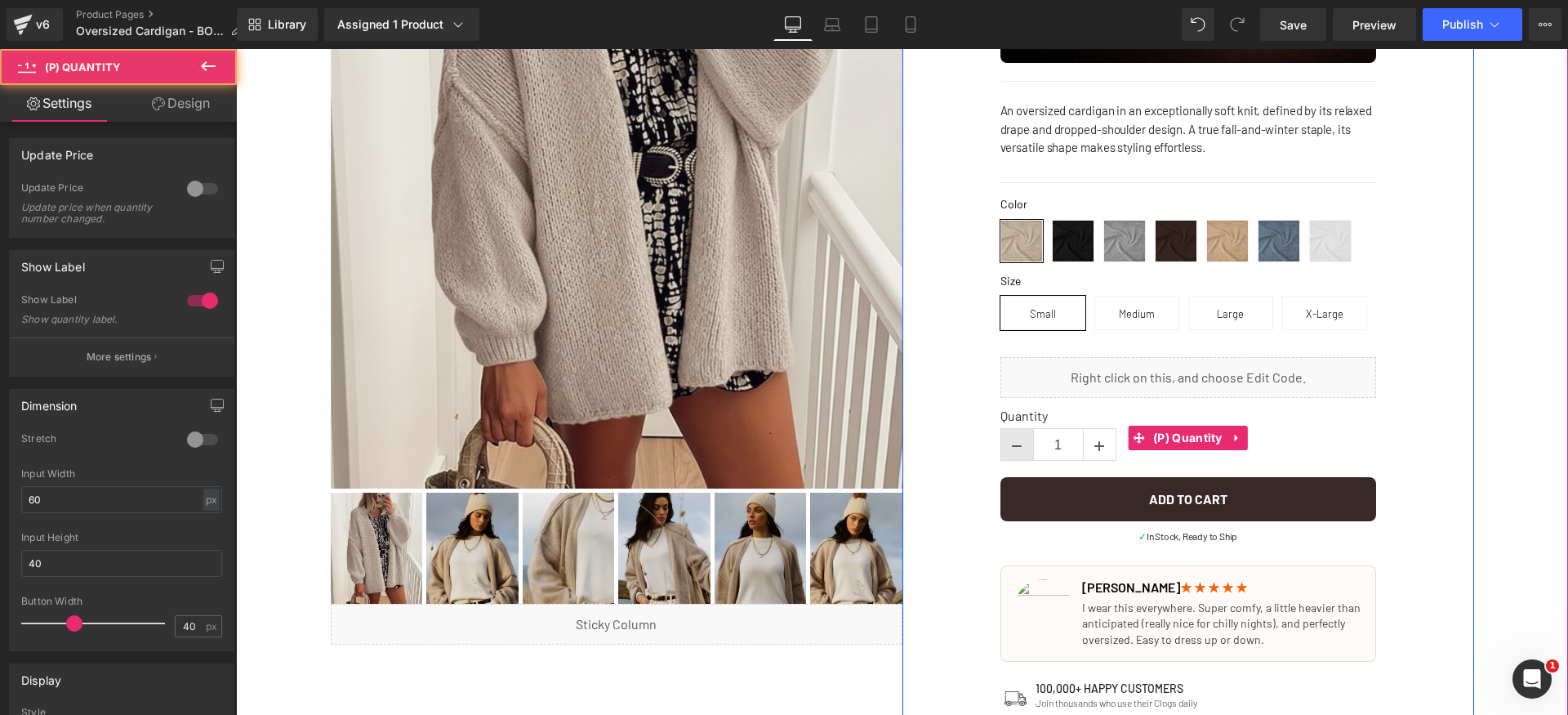
click at [1003, 434] on link at bounding box center [1017, 444] width 32 height 31
click at [1071, 446] on input "1" at bounding box center [1058, 445] width 49 height 32
click at [1107, 444] on link at bounding box center [1099, 444] width 32 height 31
click at [1026, 446] on link at bounding box center [1017, 444] width 32 height 31
click at [1163, 445] on span "(P) Quantity" at bounding box center [1187, 438] width 77 height 24
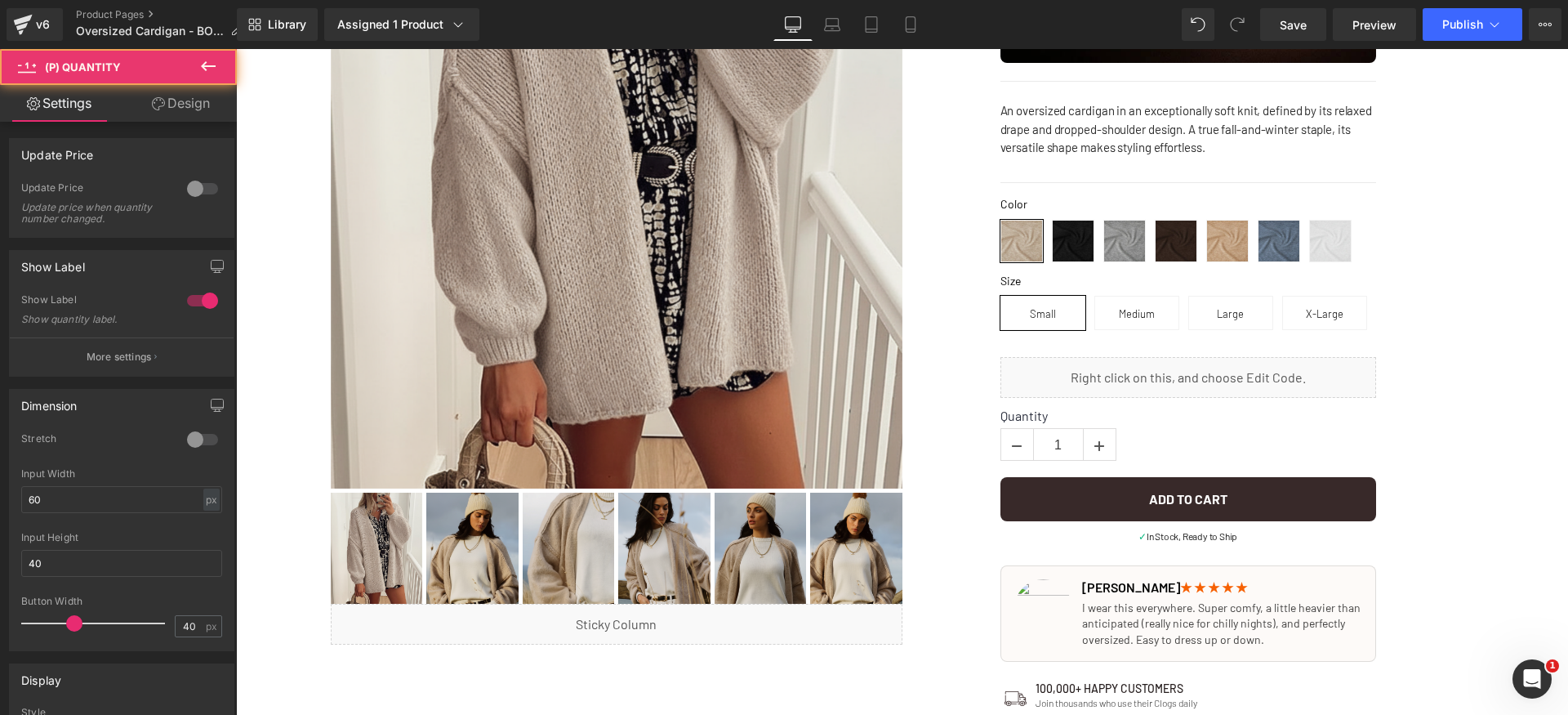
click at [172, 106] on link "Design" at bounding box center [180, 103] width 118 height 37
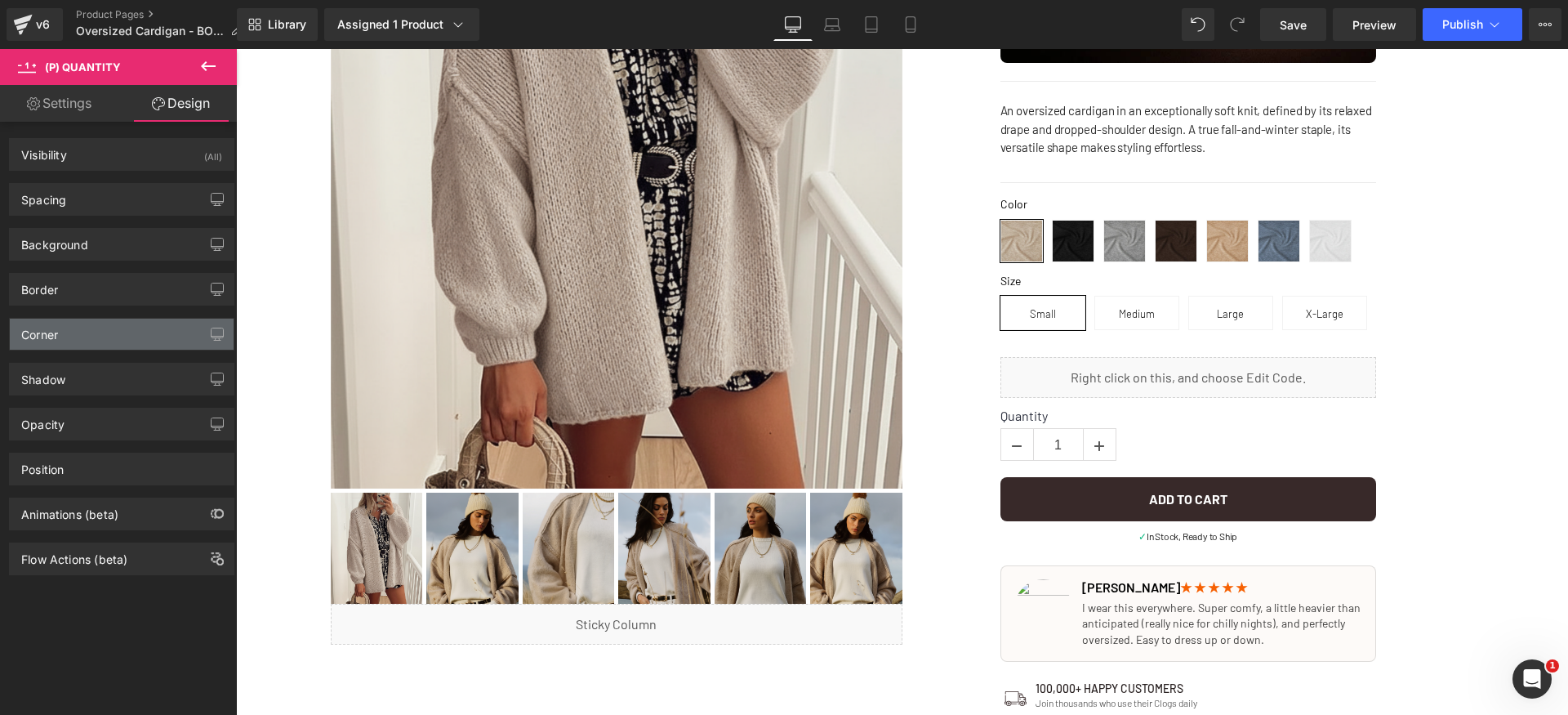
click at [103, 337] on div "Corner" at bounding box center [121, 333] width 224 height 31
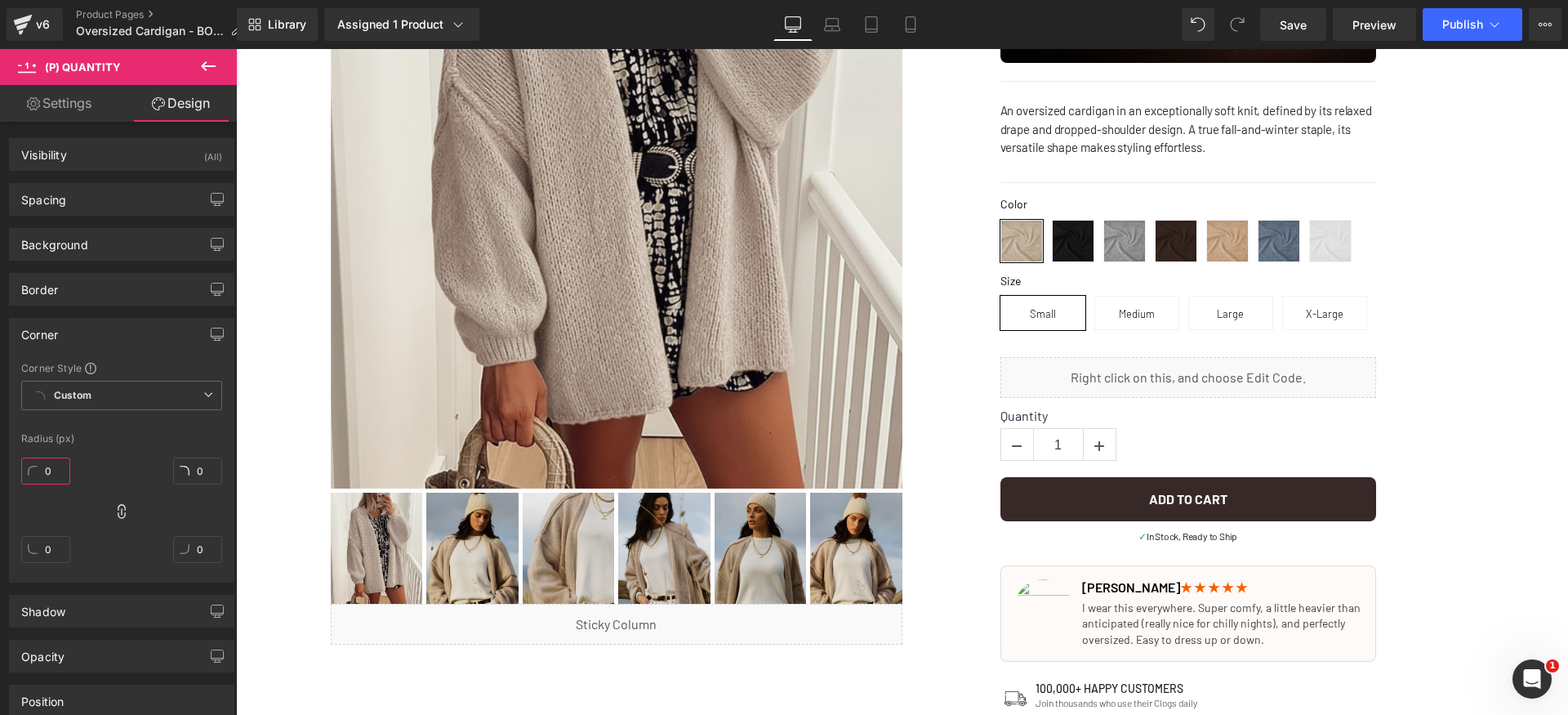
click at [69, 460] on input "0" at bounding box center [46, 471] width 49 height 27
type input "4"
type input "8"
type input "7"
type input "6"
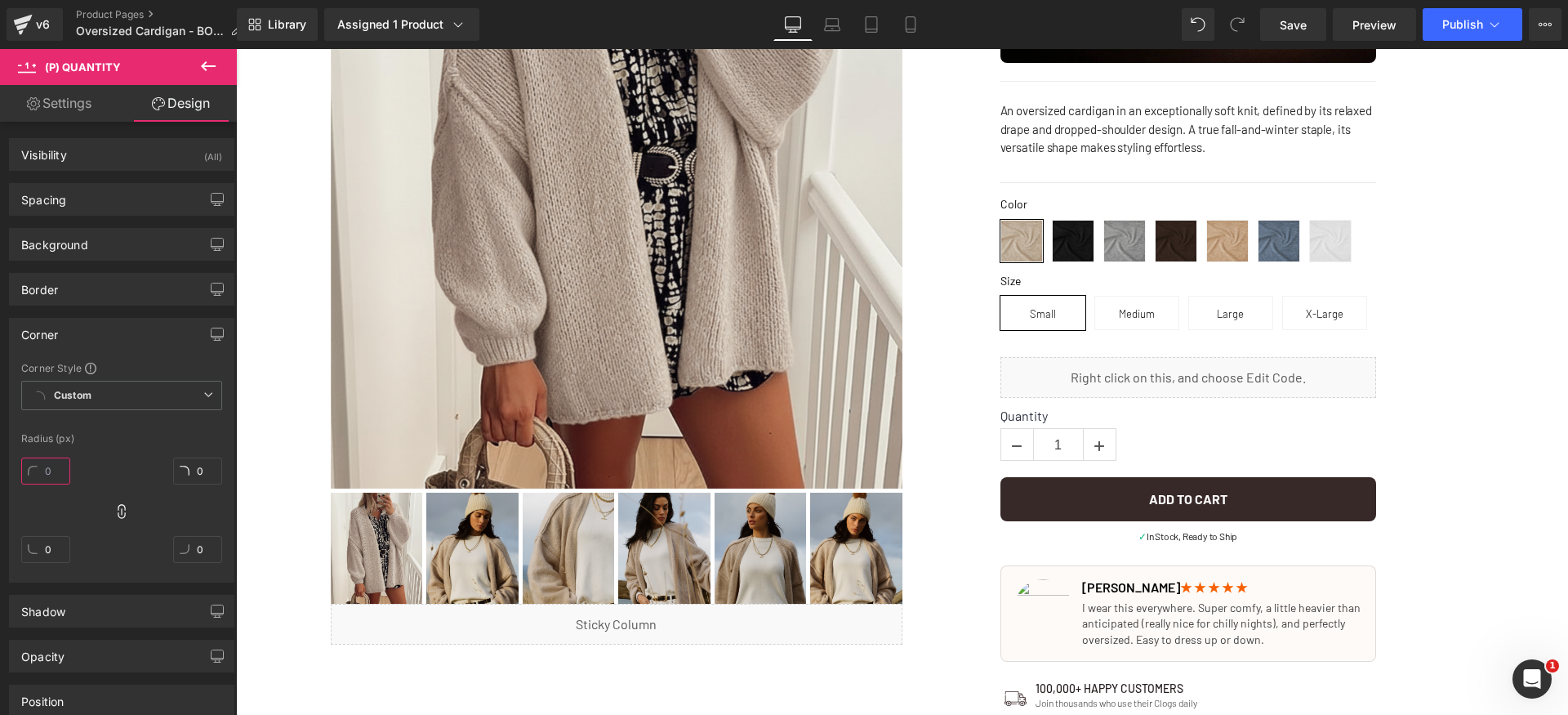
type input "4"
type input "5"
type input "4"
click at [144, 328] on div "Corner" at bounding box center [121, 333] width 224 height 31
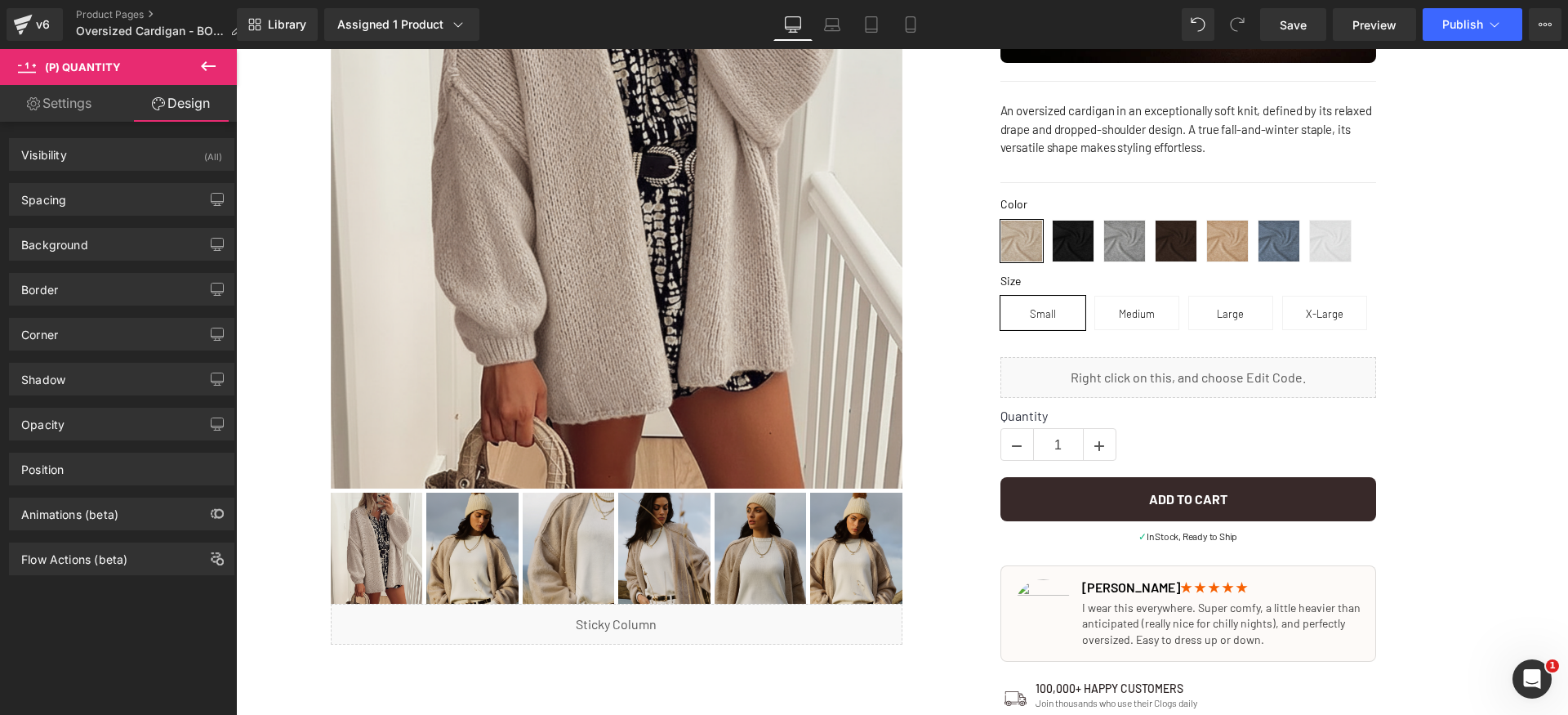
click at [79, 104] on link "Settings" at bounding box center [59, 103] width 118 height 37
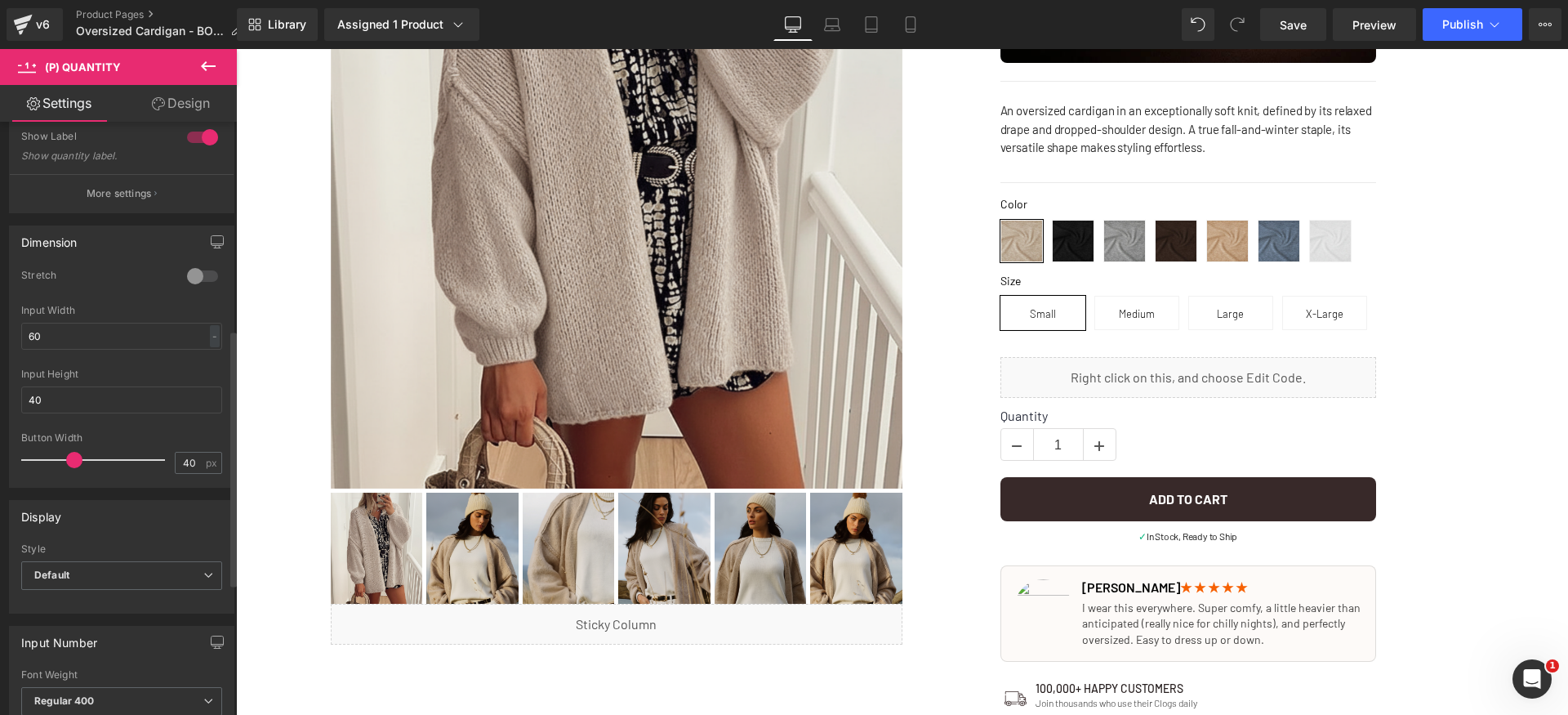
scroll to position [79, 0]
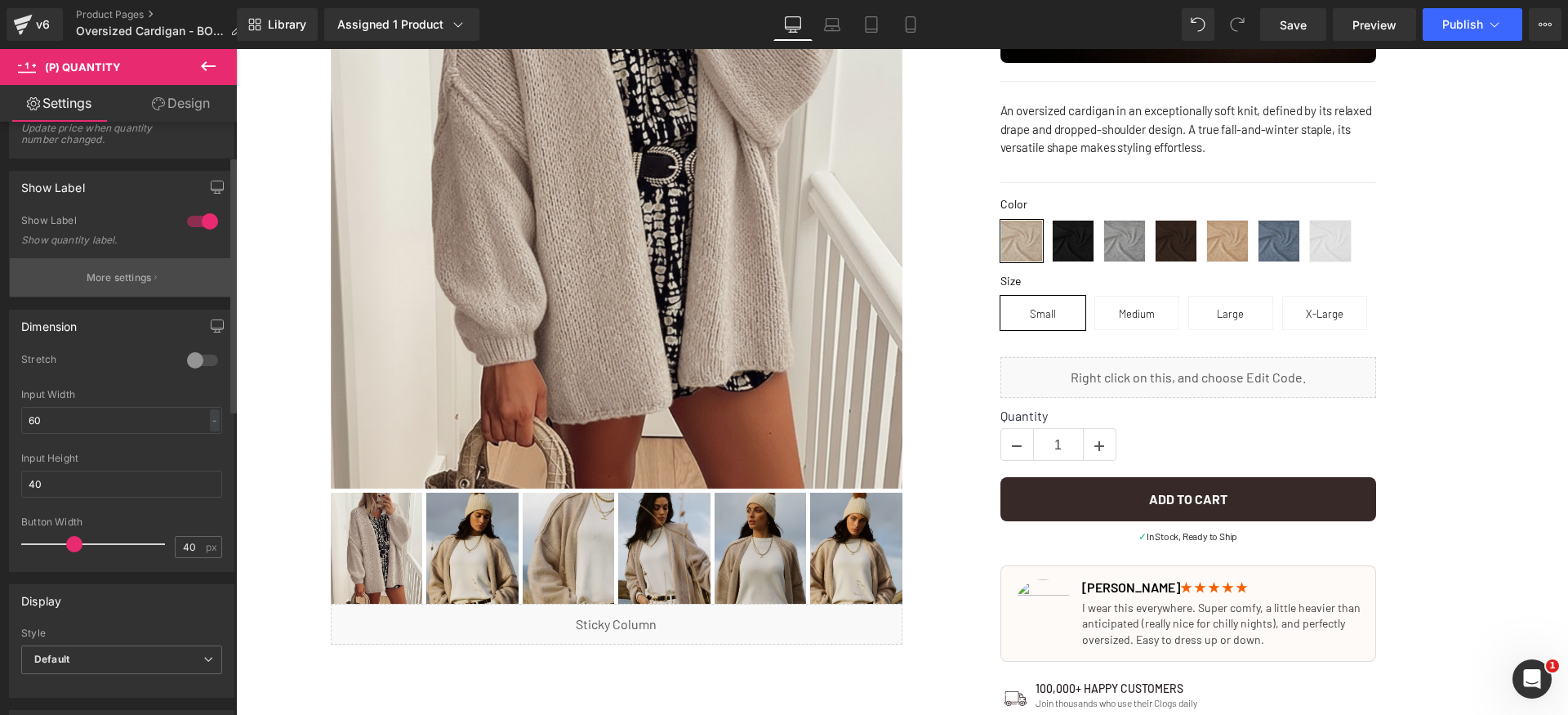
click at [141, 283] on p "More settings" at bounding box center [119, 278] width 66 height 15
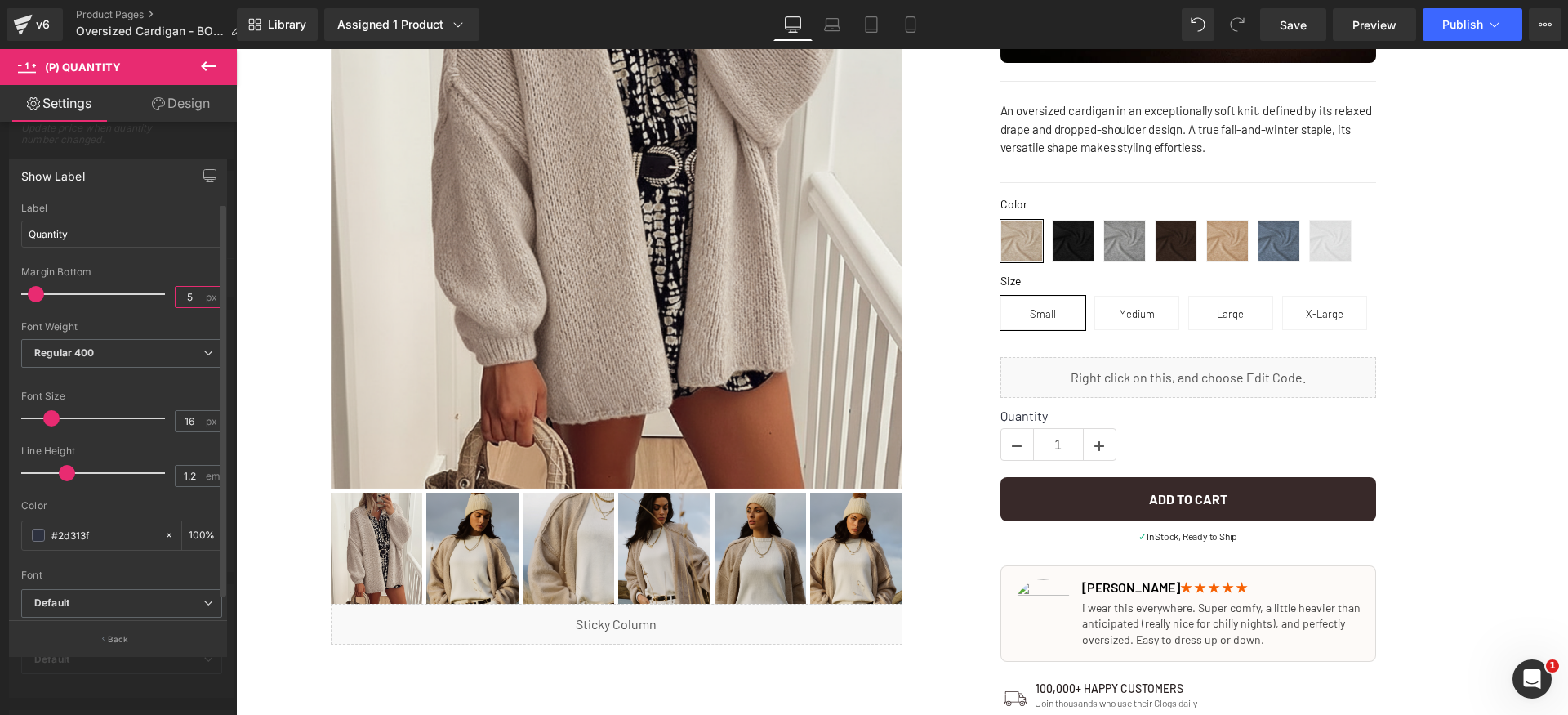
drag, startPoint x: 189, startPoint y: 298, endPoint x: 208, endPoint y: 310, distance: 22.5
click at [190, 299] on input "5" at bounding box center [190, 297] width 28 height 21
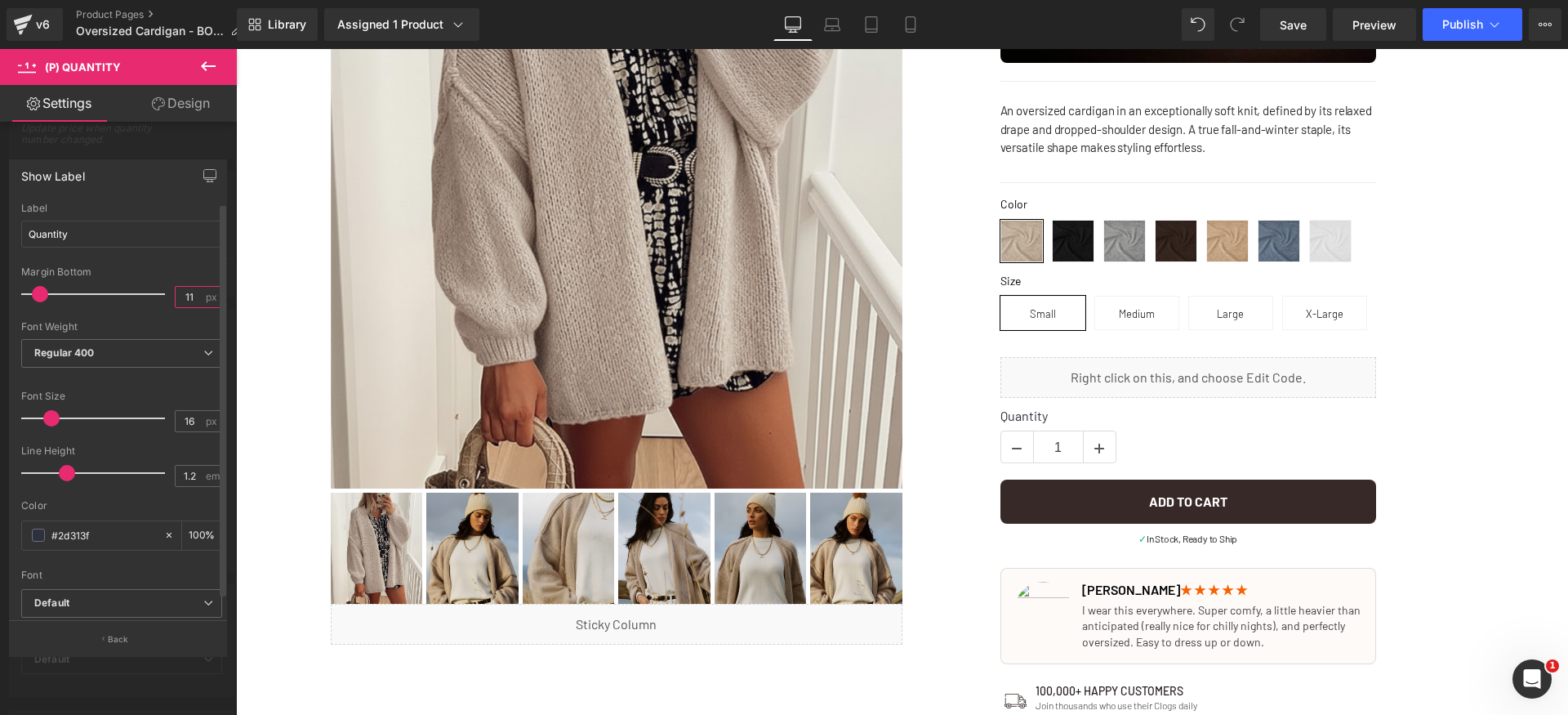
type input "12"
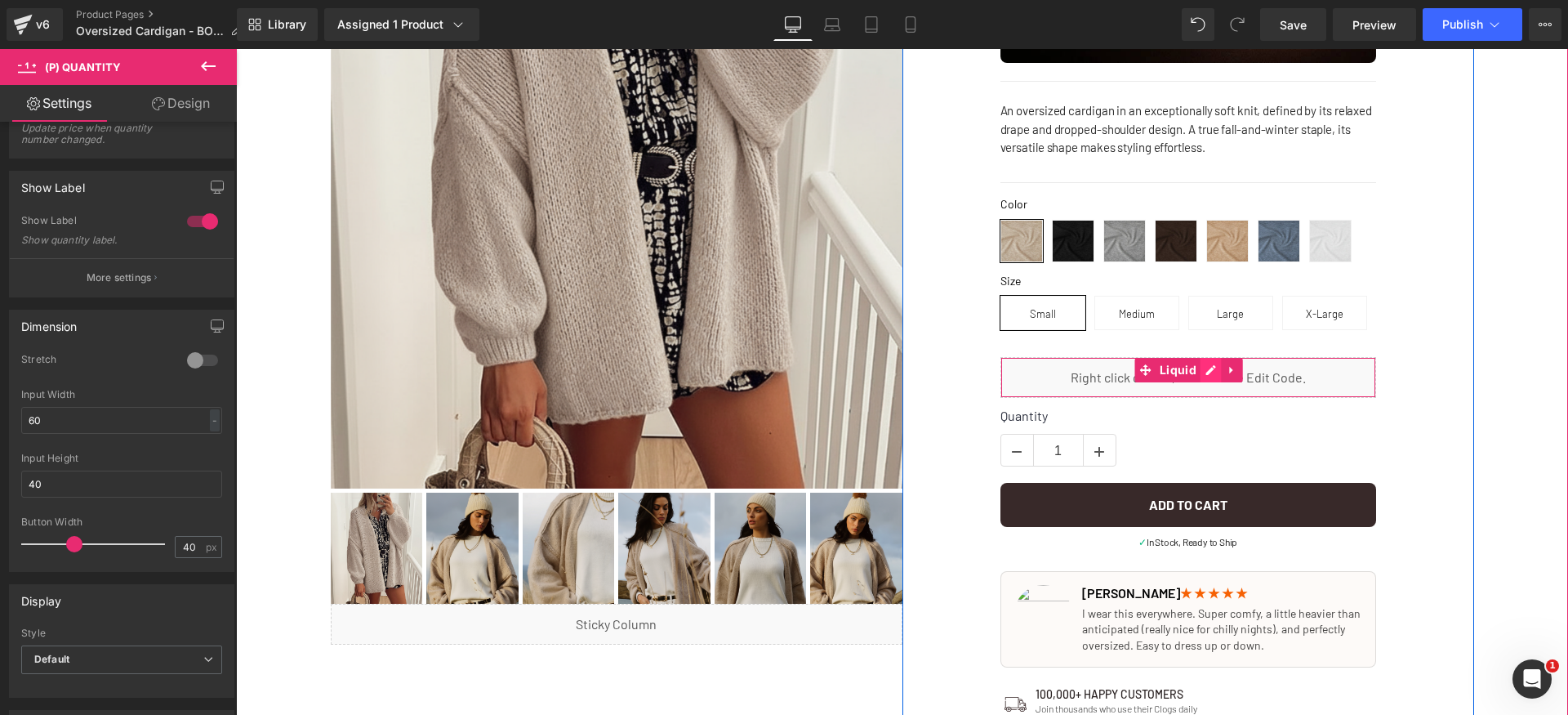
click at [1198, 373] on div "Liquid" at bounding box center [1188, 377] width 376 height 41
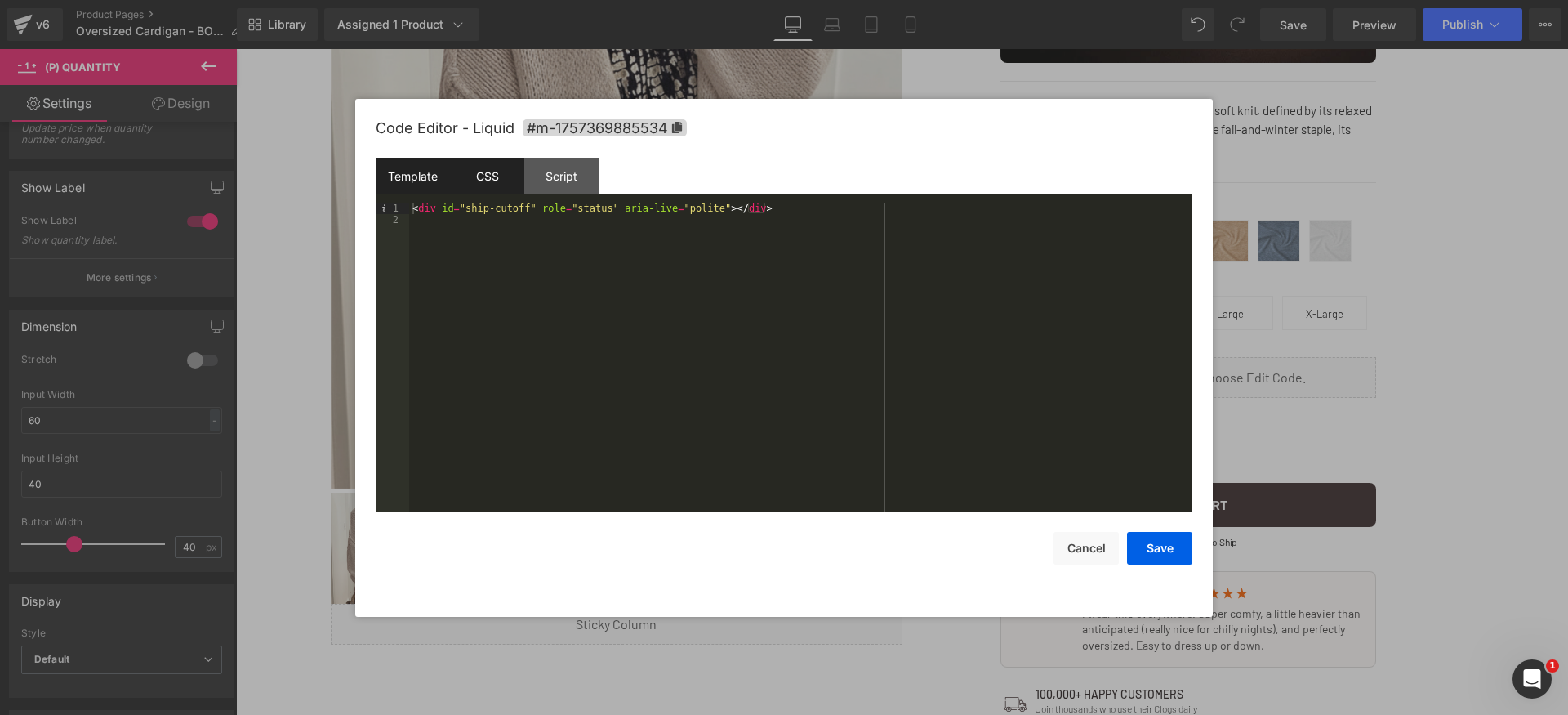
click at [507, 181] on div "CSS" at bounding box center [486, 176] width 74 height 37
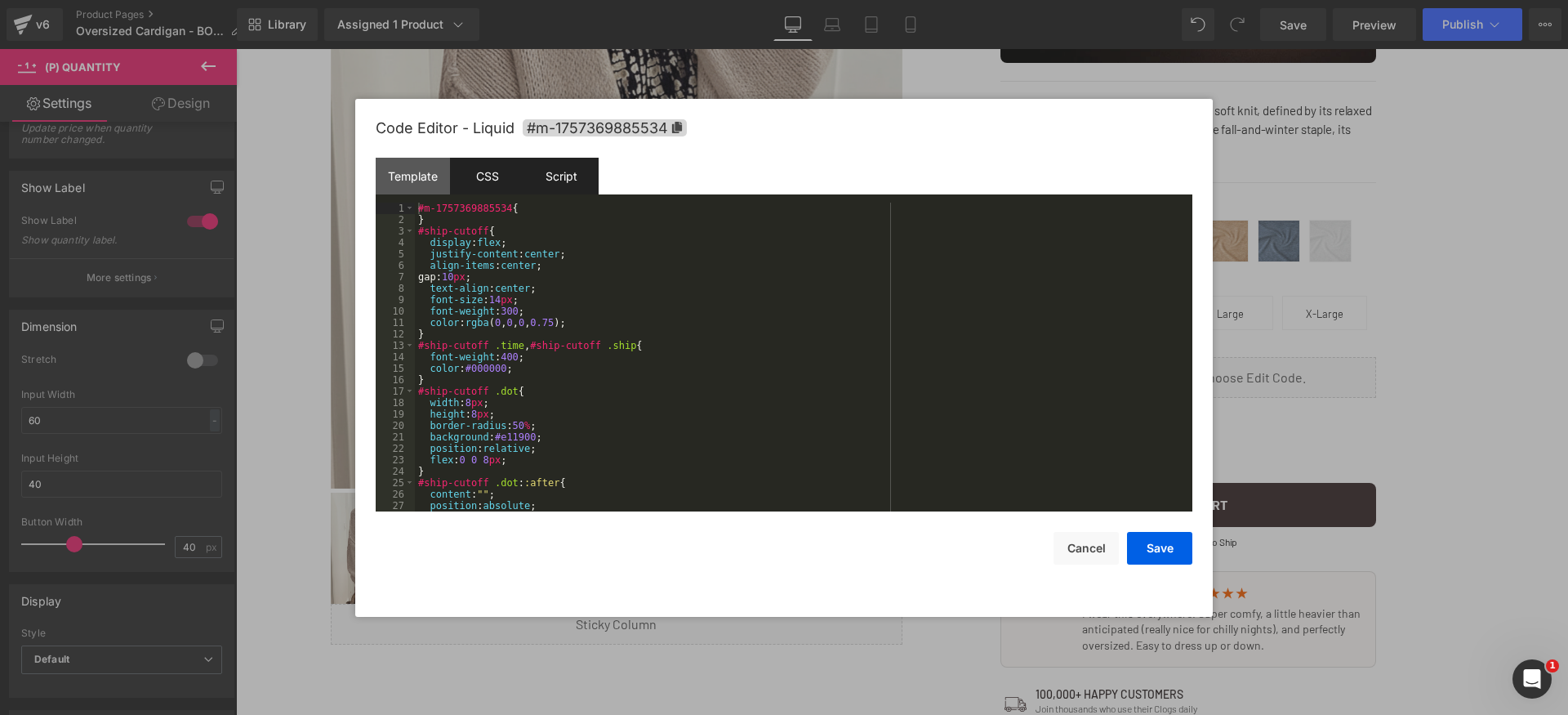
click at [551, 180] on div "Script" at bounding box center [561, 176] width 74 height 37
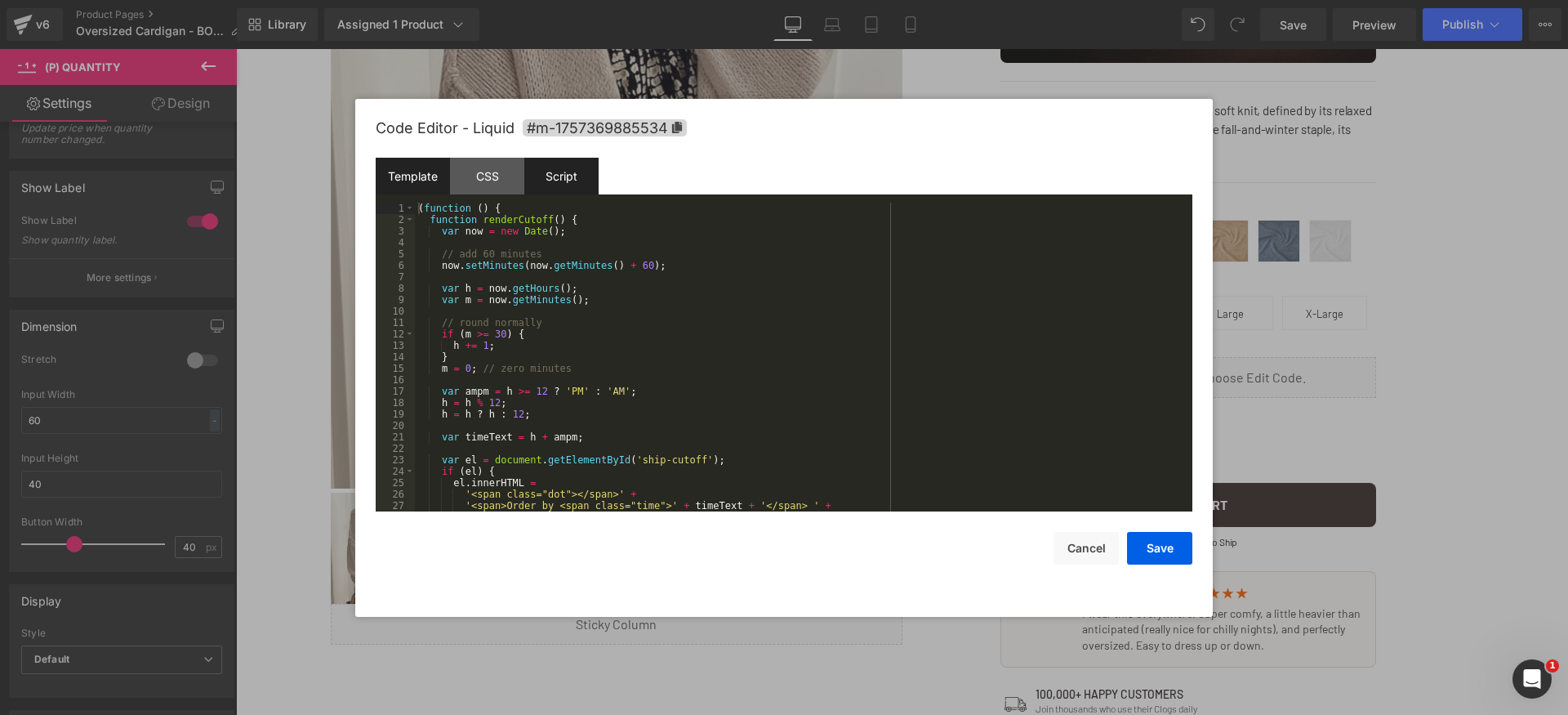
click at [401, 179] on div "Template" at bounding box center [412, 176] width 74 height 37
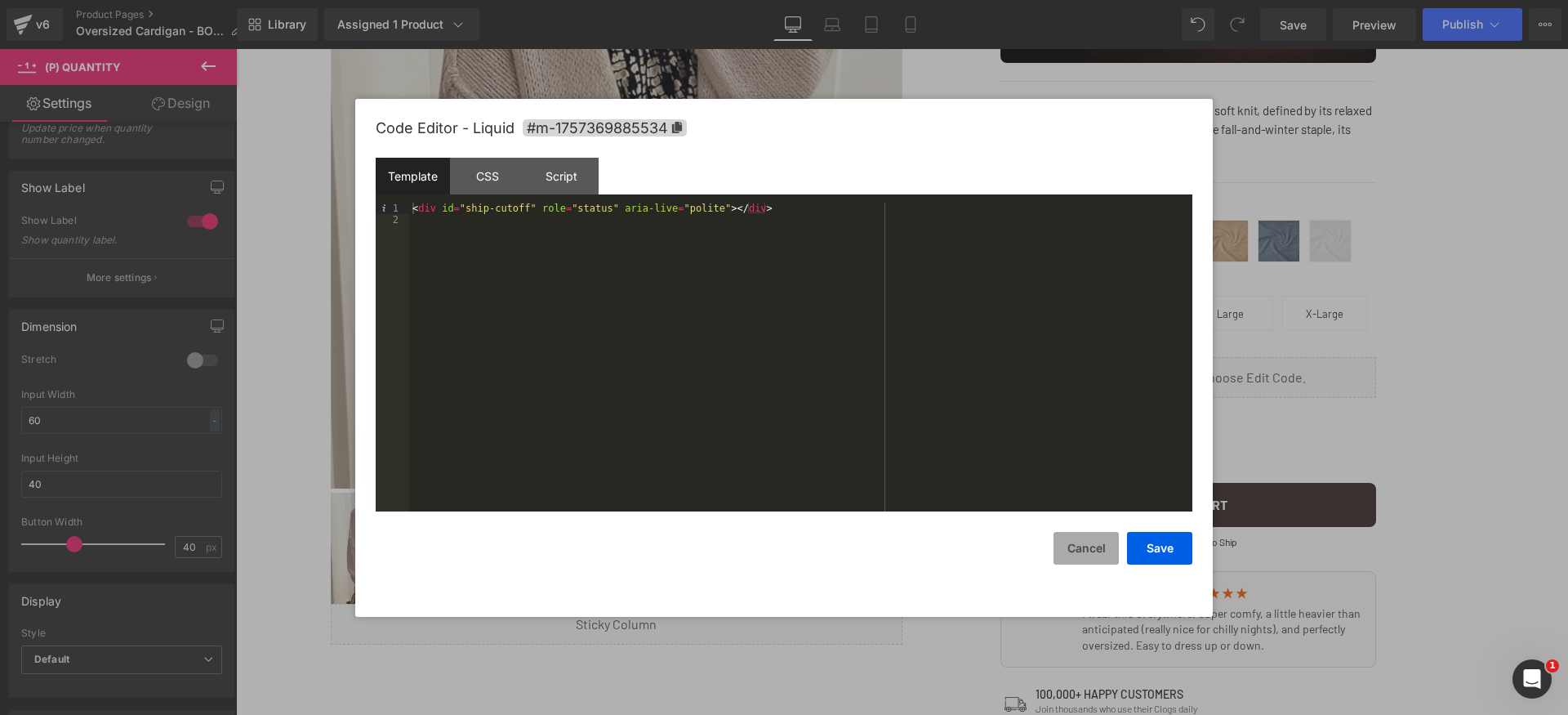
click at [1087, 555] on button "Cancel" at bounding box center [1086, 548] width 66 height 32
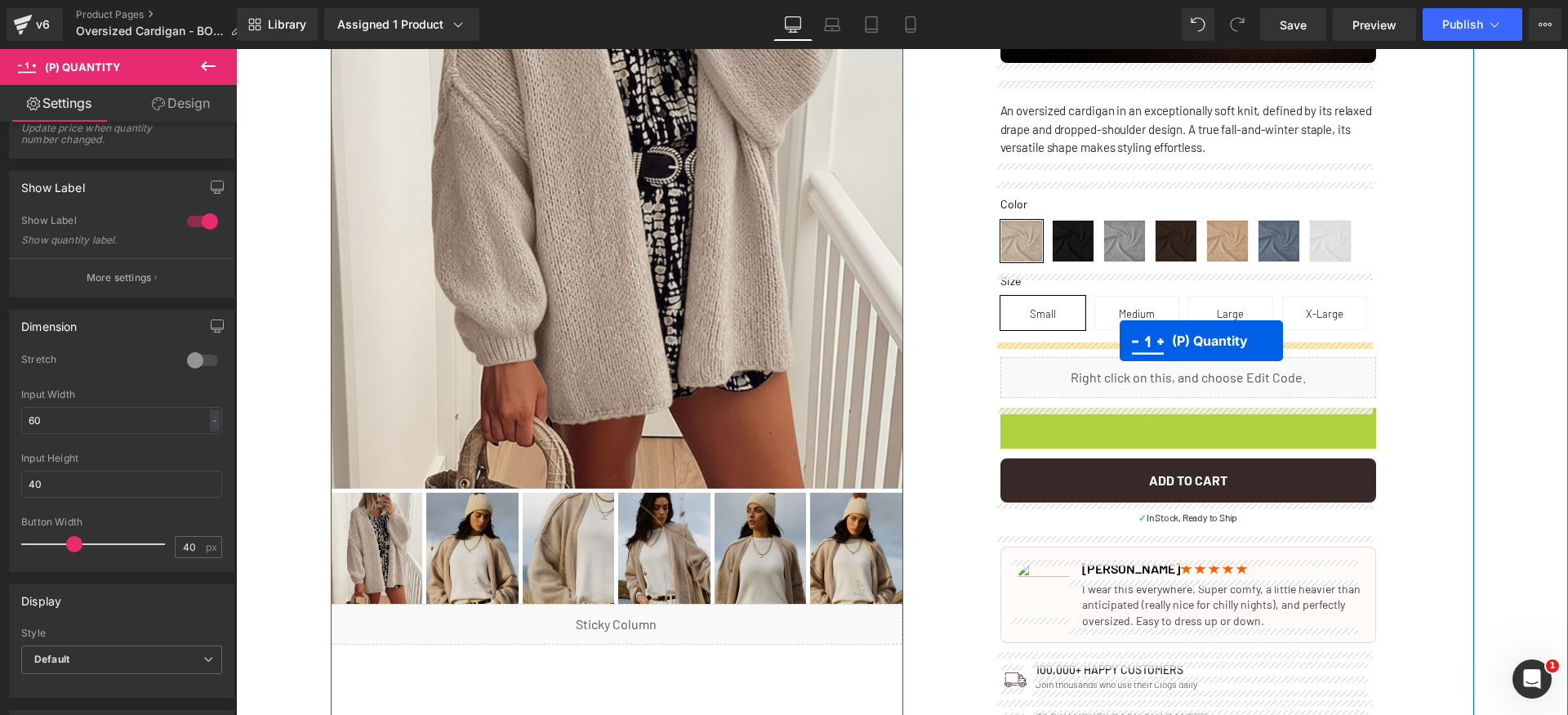
drag, startPoint x: 1140, startPoint y: 441, endPoint x: 1120, endPoint y: 341, distance: 102.0
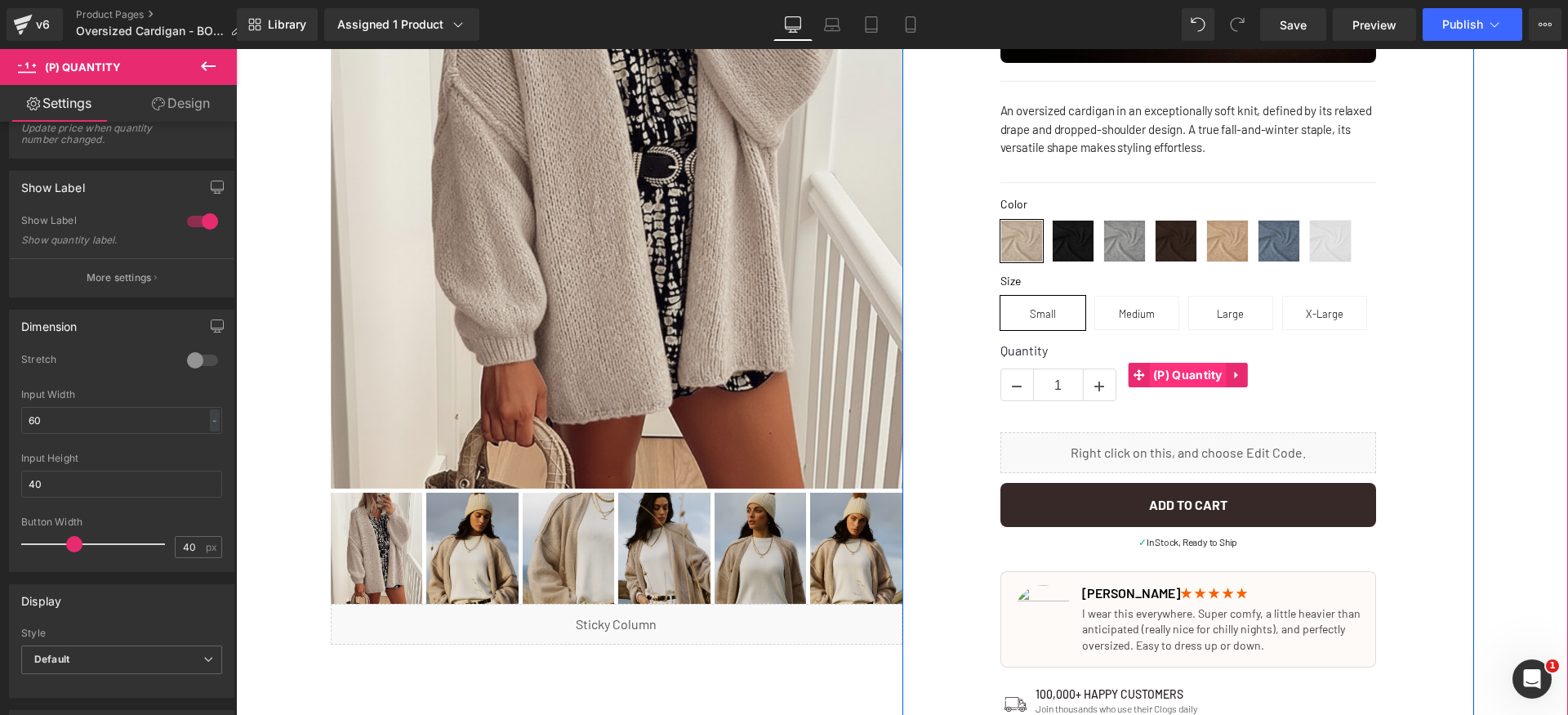
click at [1164, 376] on span "(P) Quantity" at bounding box center [1187, 374] width 77 height 24
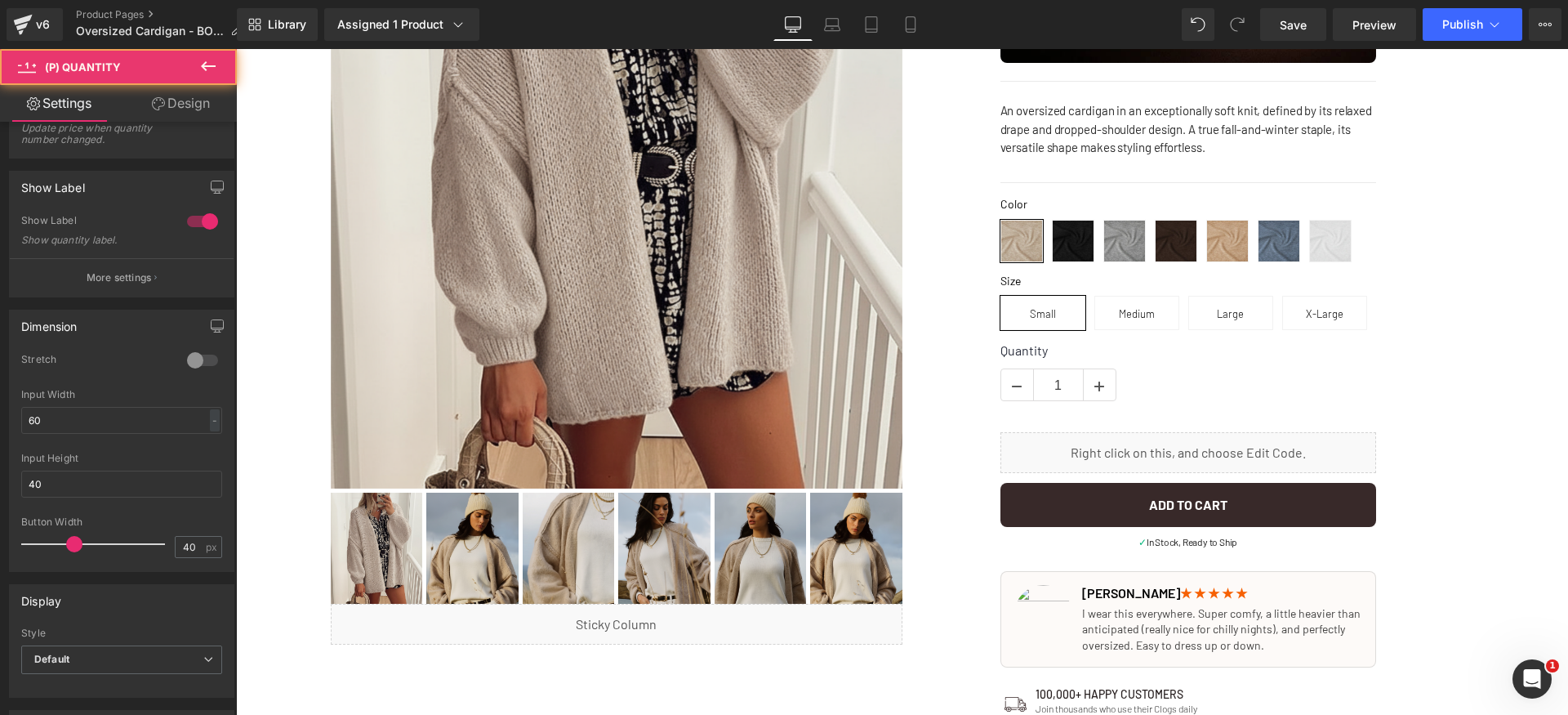
click at [192, 105] on link "Design" at bounding box center [180, 103] width 118 height 37
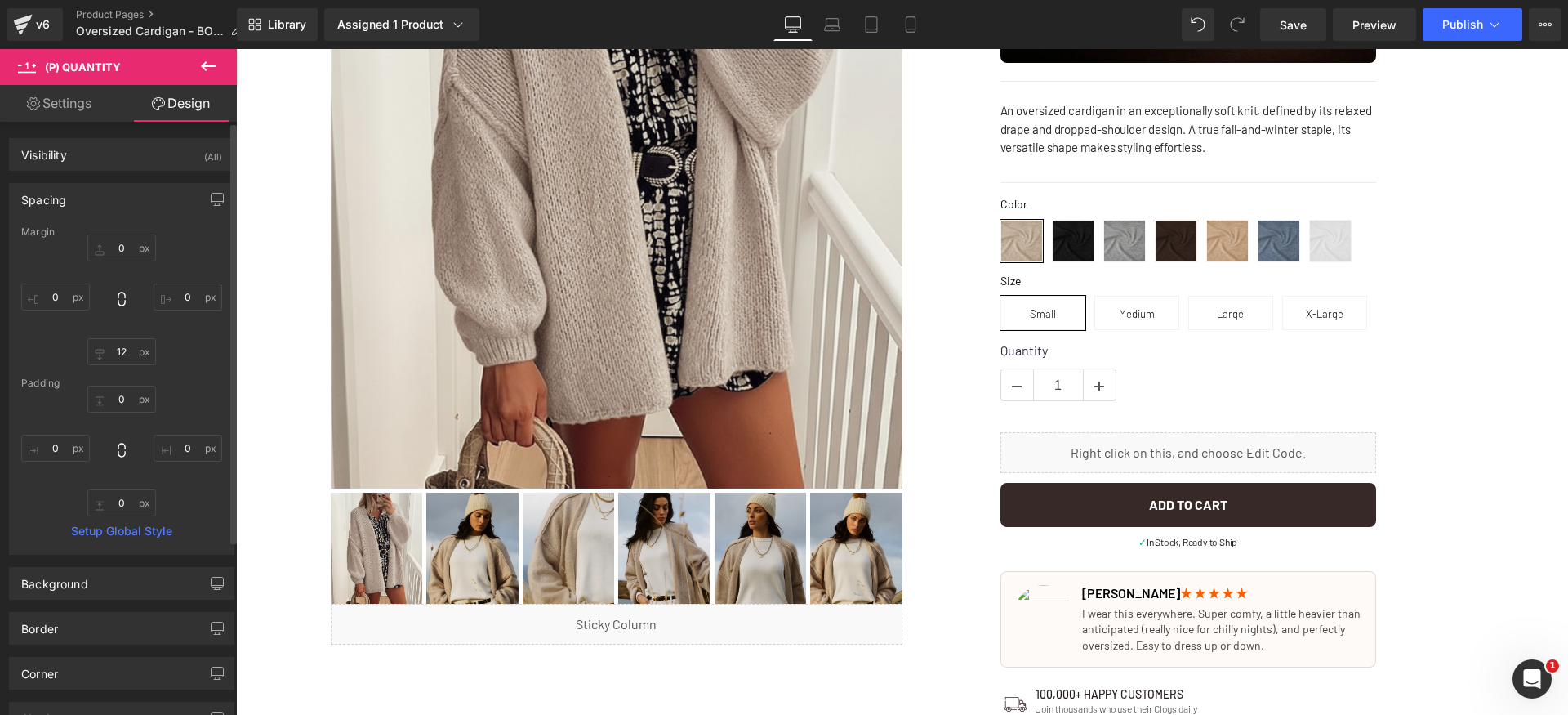
click at [122, 200] on div "Spacing" at bounding box center [121, 199] width 224 height 31
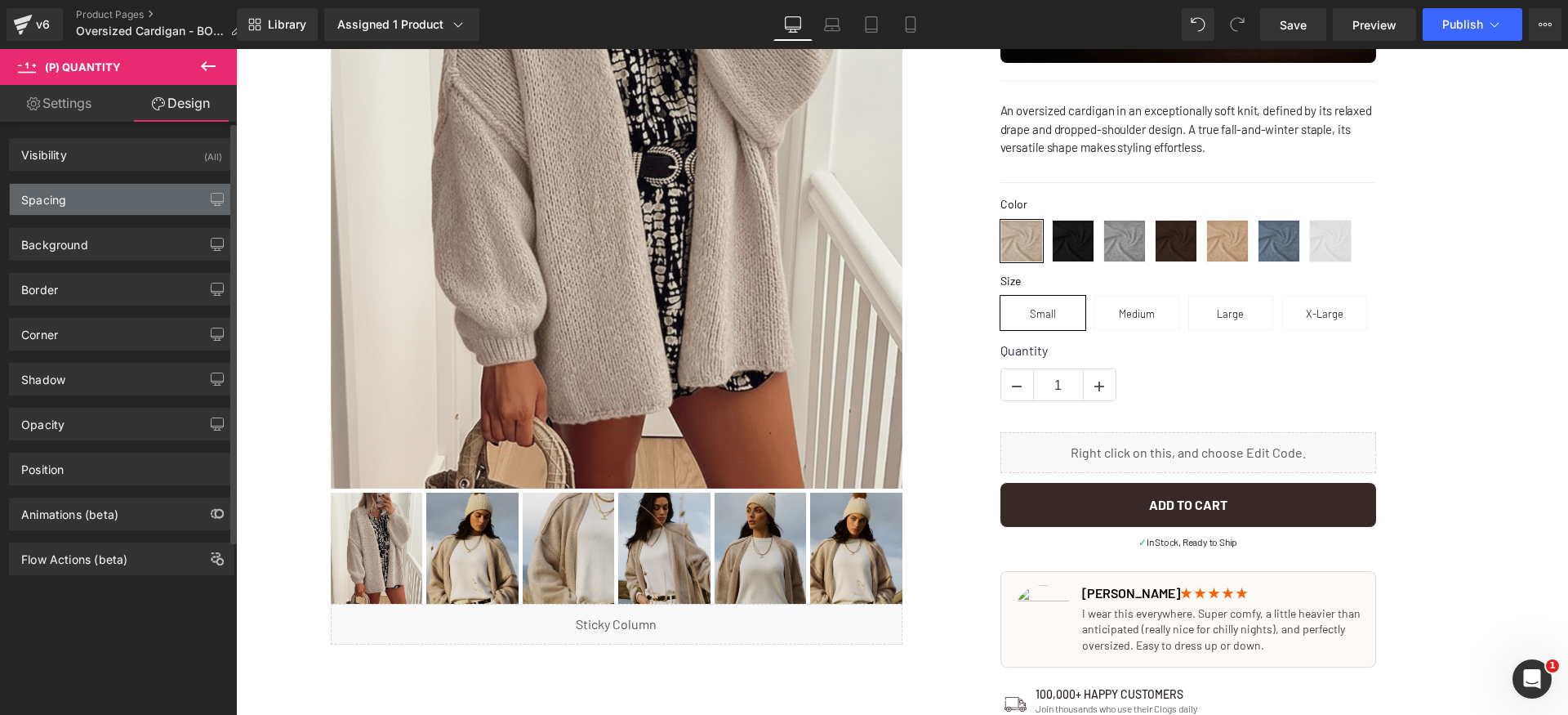
click at [121, 193] on div "Spacing" at bounding box center [121, 199] width 224 height 31
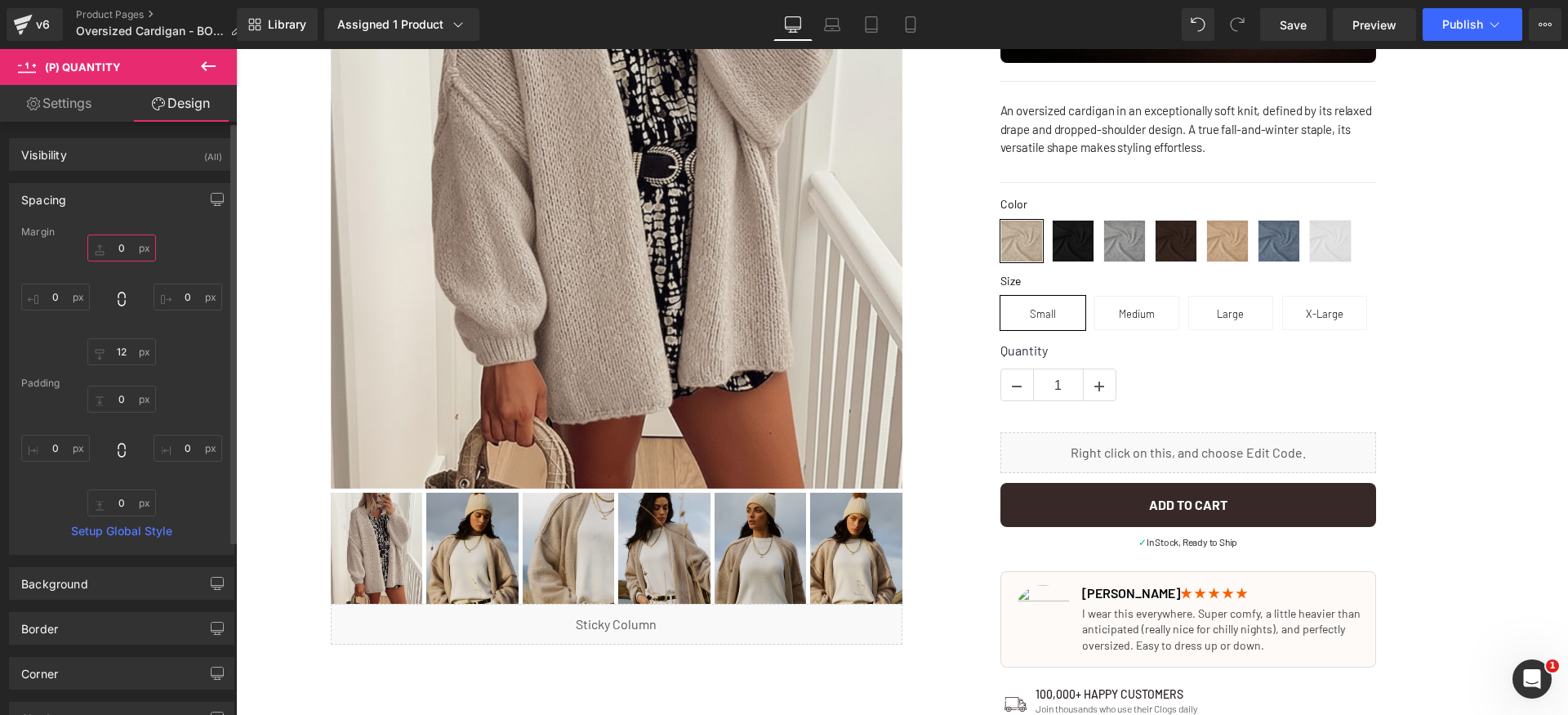
click at [132, 254] on input "0" at bounding box center [121, 248] width 69 height 27
type input "`1"
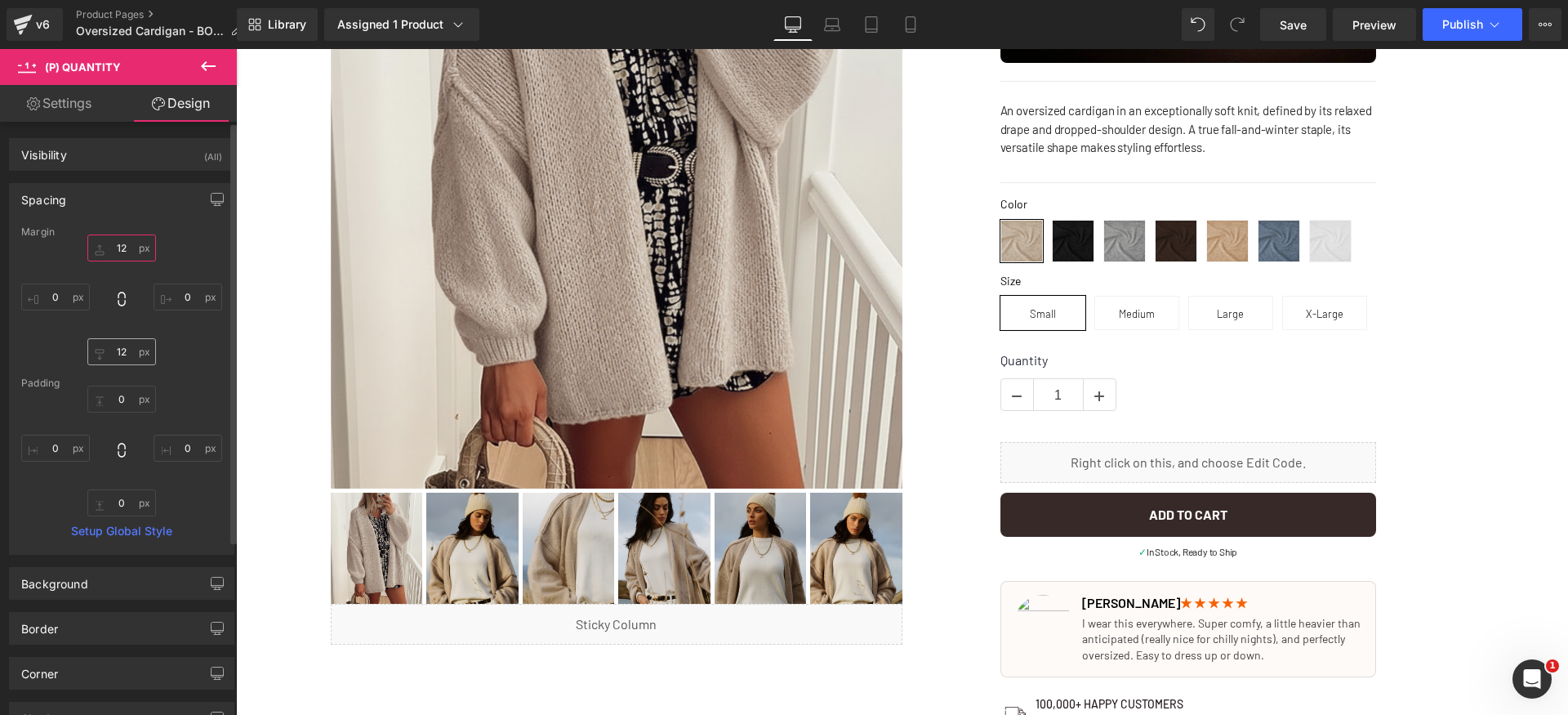
type input "12"
click at [124, 348] on input "12" at bounding box center [121, 352] width 69 height 27
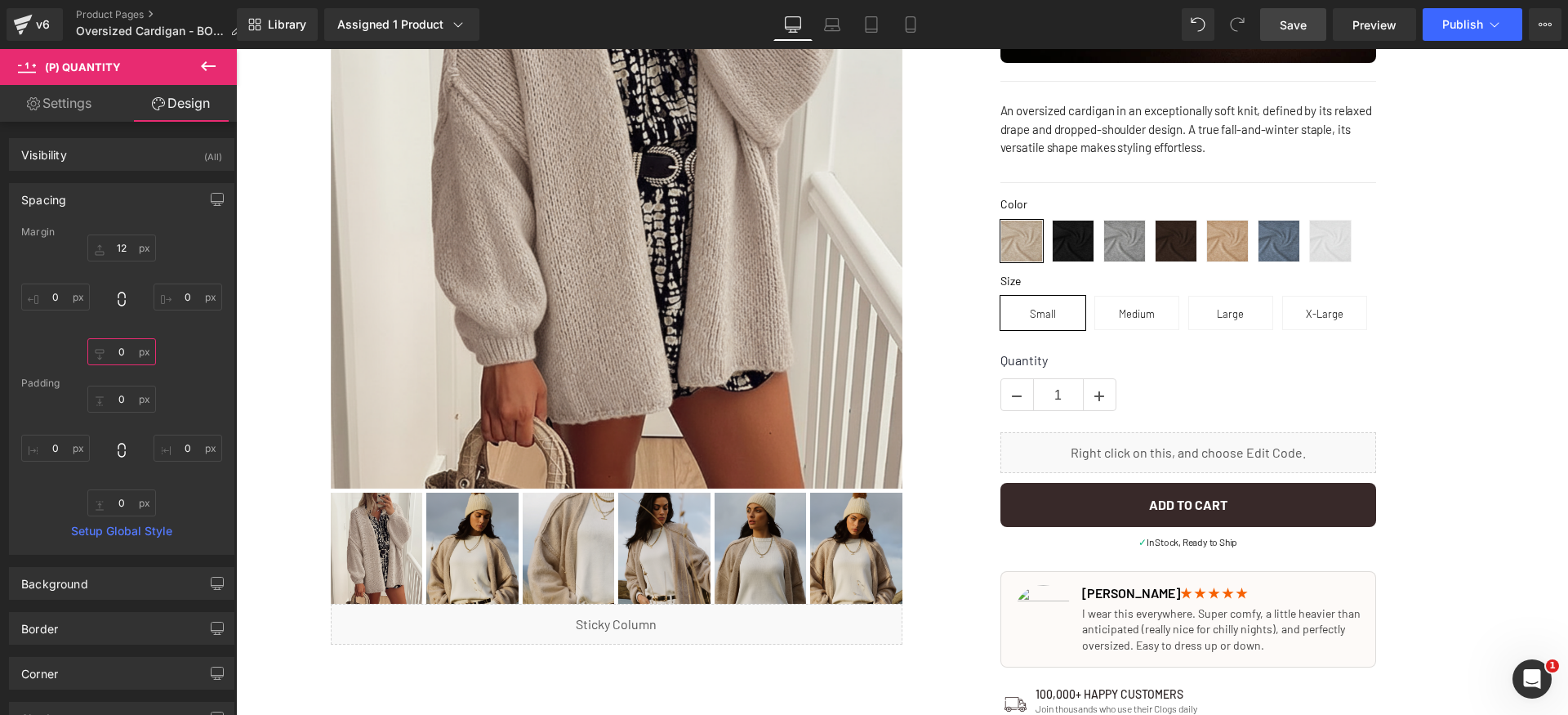
type input "0"
click at [1297, 32] on span "Save" at bounding box center [1293, 25] width 27 height 17
click at [1368, 23] on span "Preview" at bounding box center [1374, 25] width 44 height 17
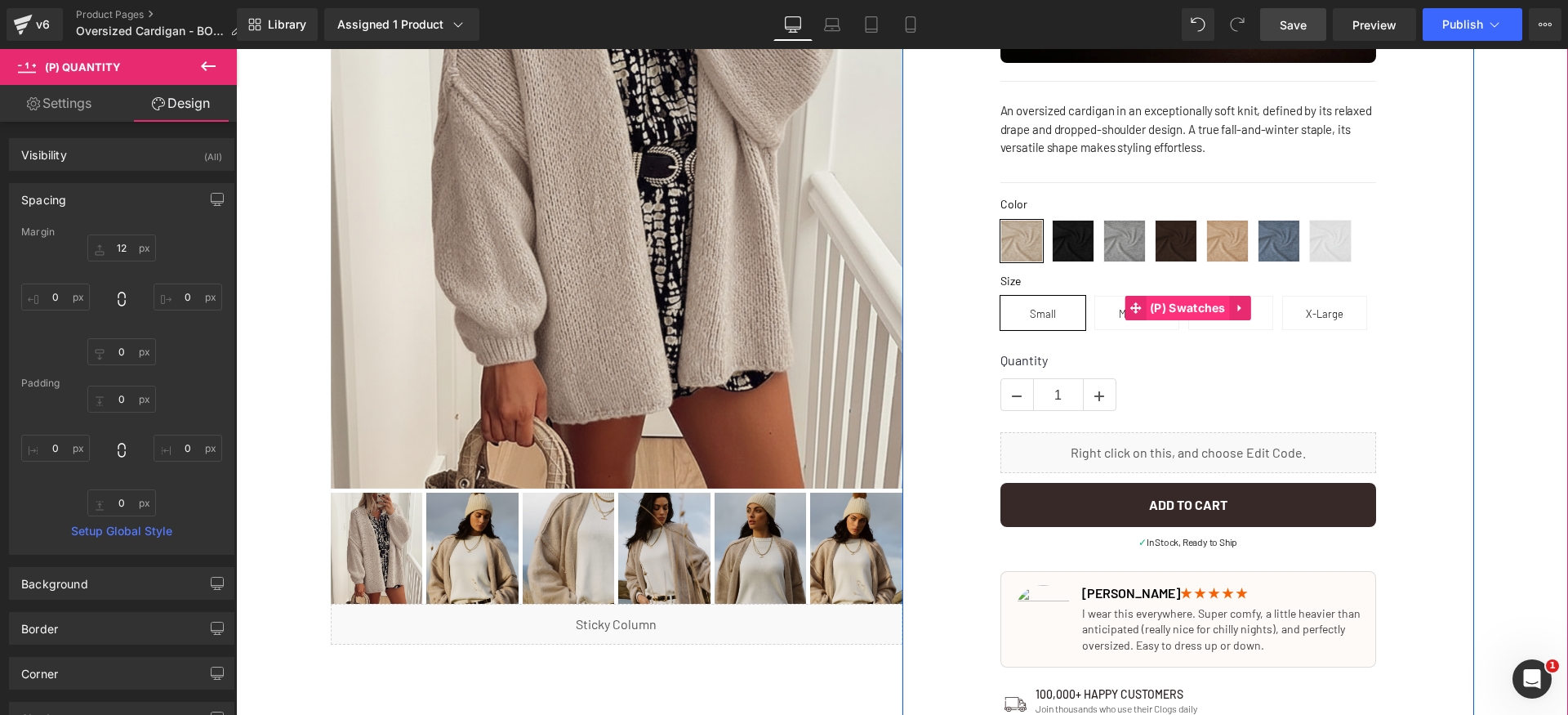
click at [1164, 308] on span "(P) Swatches" at bounding box center [1187, 308] width 84 height 24
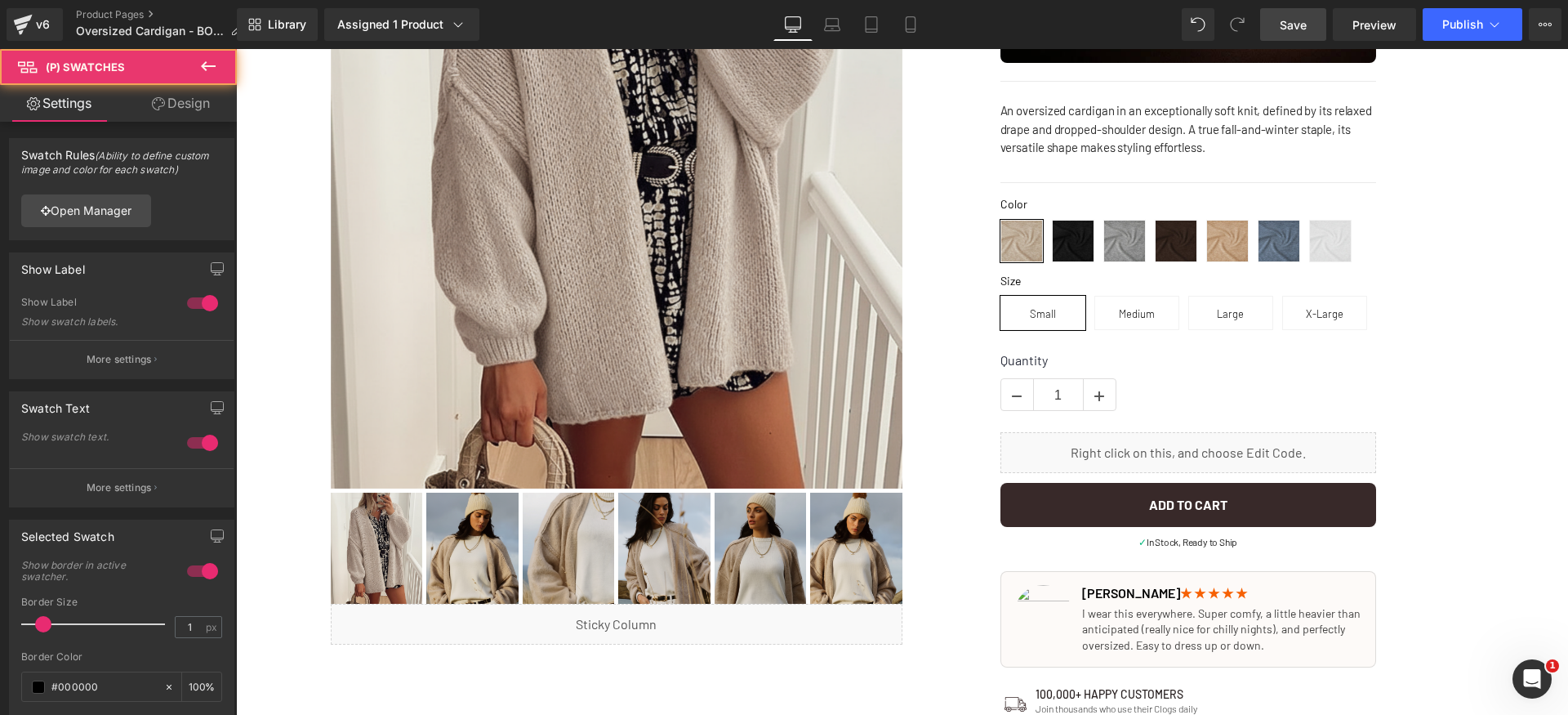
click at [200, 108] on link "Design" at bounding box center [180, 103] width 118 height 37
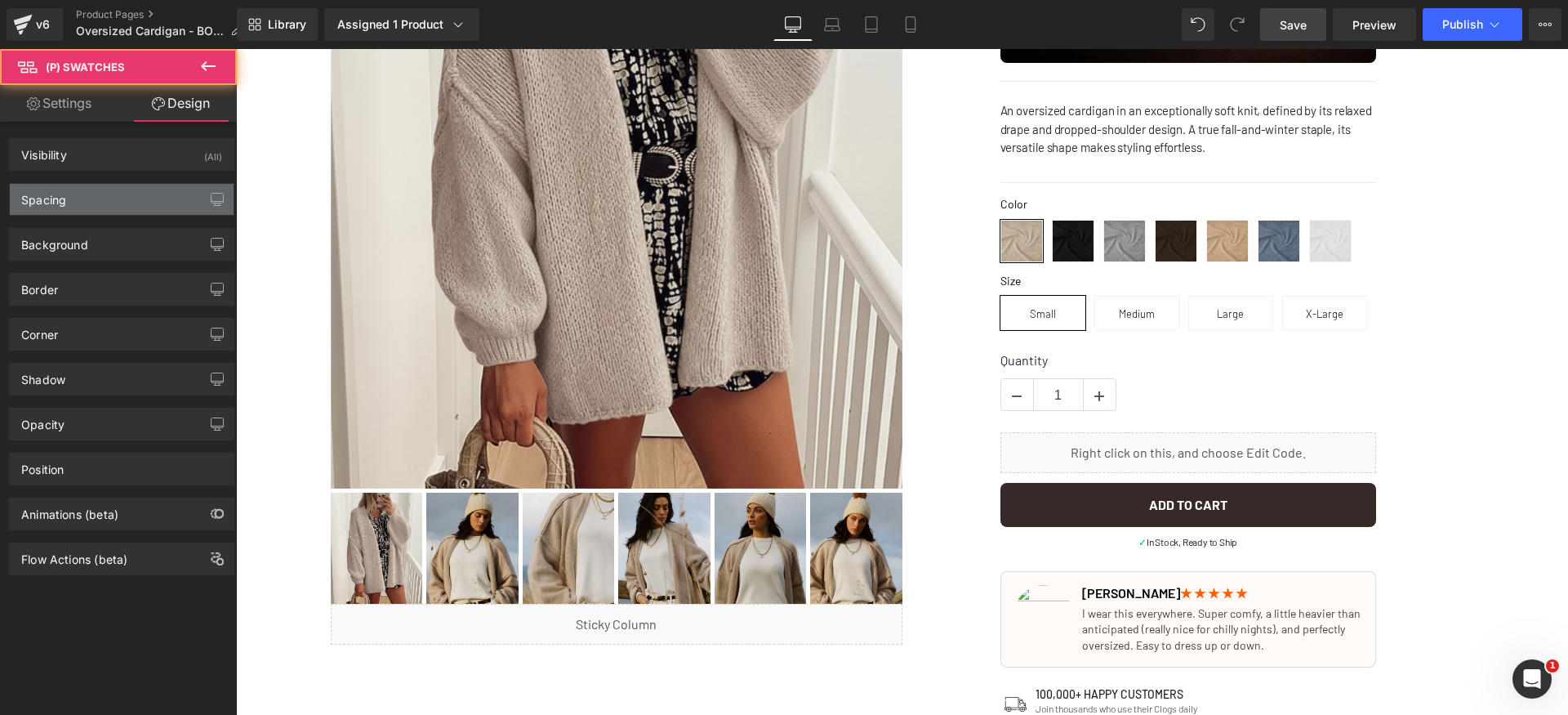
drag, startPoint x: 92, startPoint y: 182, endPoint x: 106, endPoint y: 191, distance: 16.6
click at [92, 183] on div "Spacing Margin 0 0 0 0 Padding 0 0 0 0 Setup Global Style" at bounding box center [122, 193] width 244 height 45
click at [114, 203] on div "Spacing" at bounding box center [121, 199] width 224 height 31
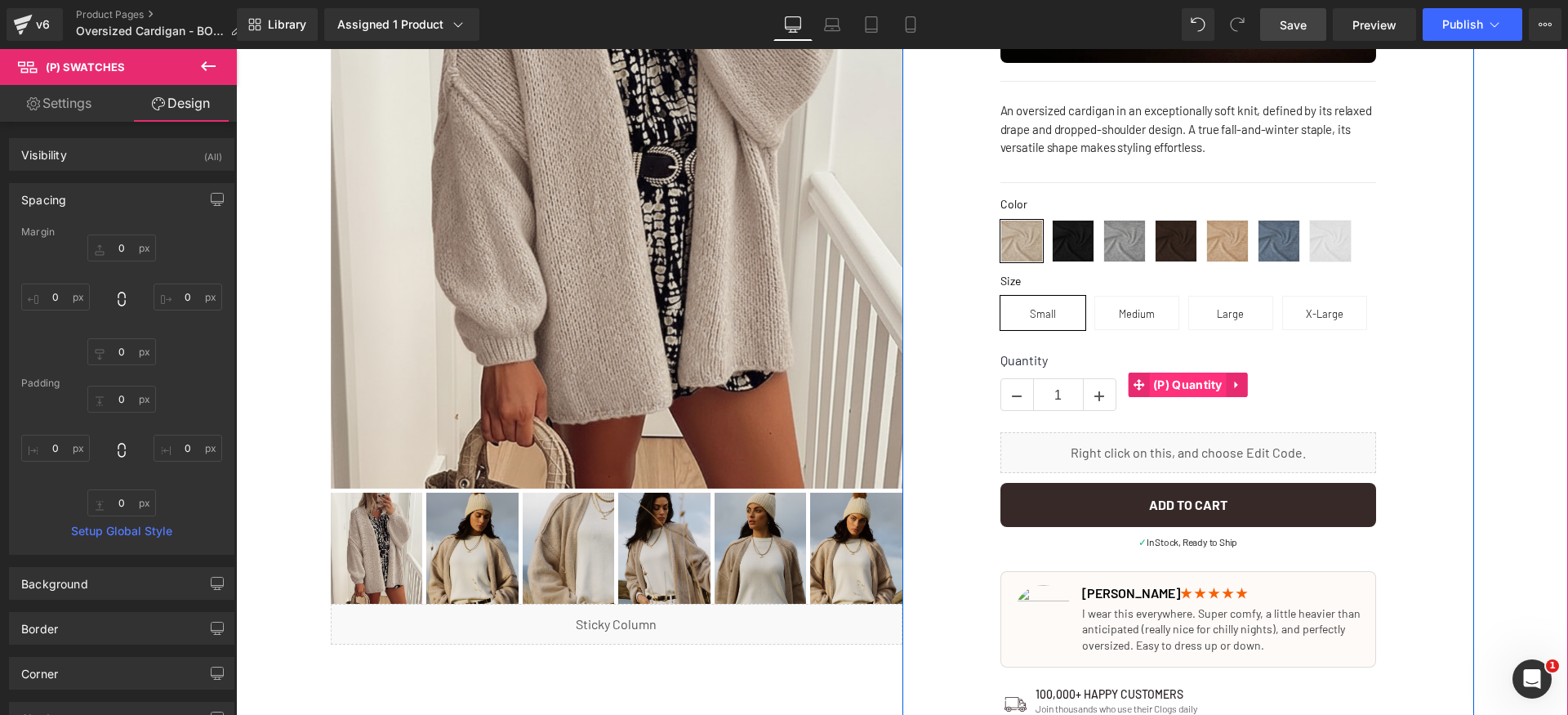
click at [1171, 389] on span "(P) Quantity" at bounding box center [1187, 384] width 77 height 24
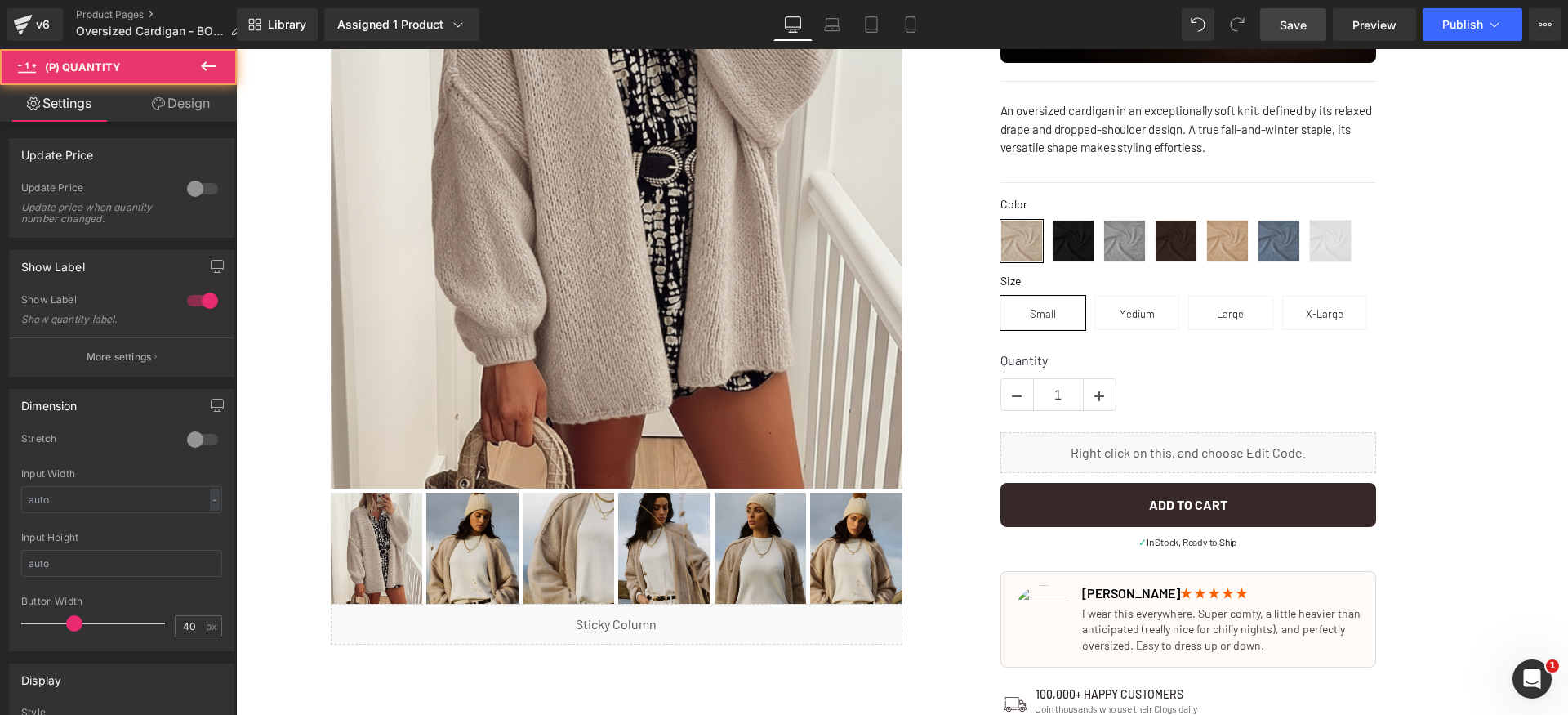
click at [210, 119] on link "Design" at bounding box center [180, 103] width 118 height 37
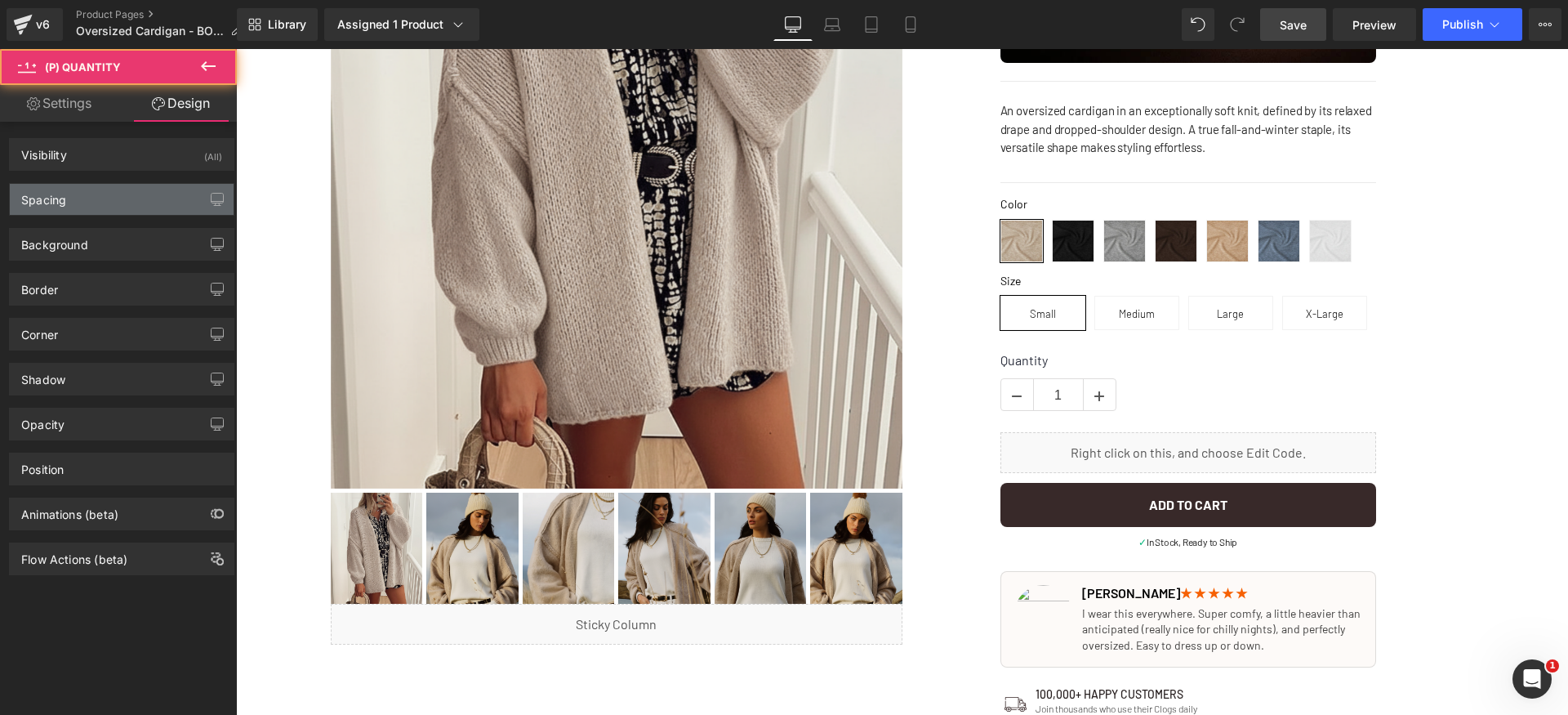
click at [109, 205] on div "Spacing" at bounding box center [121, 199] width 224 height 31
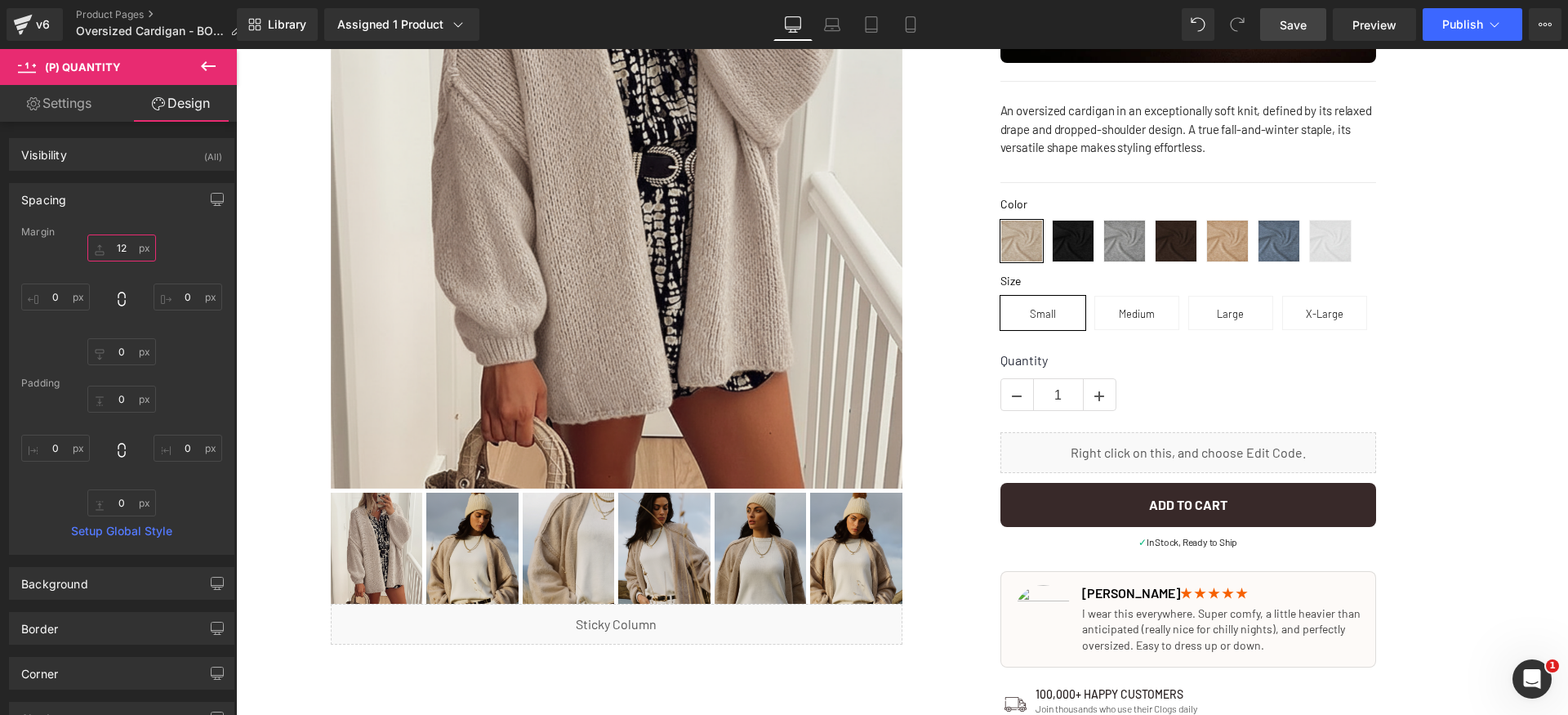
click at [130, 254] on input "12" at bounding box center [121, 248] width 69 height 27
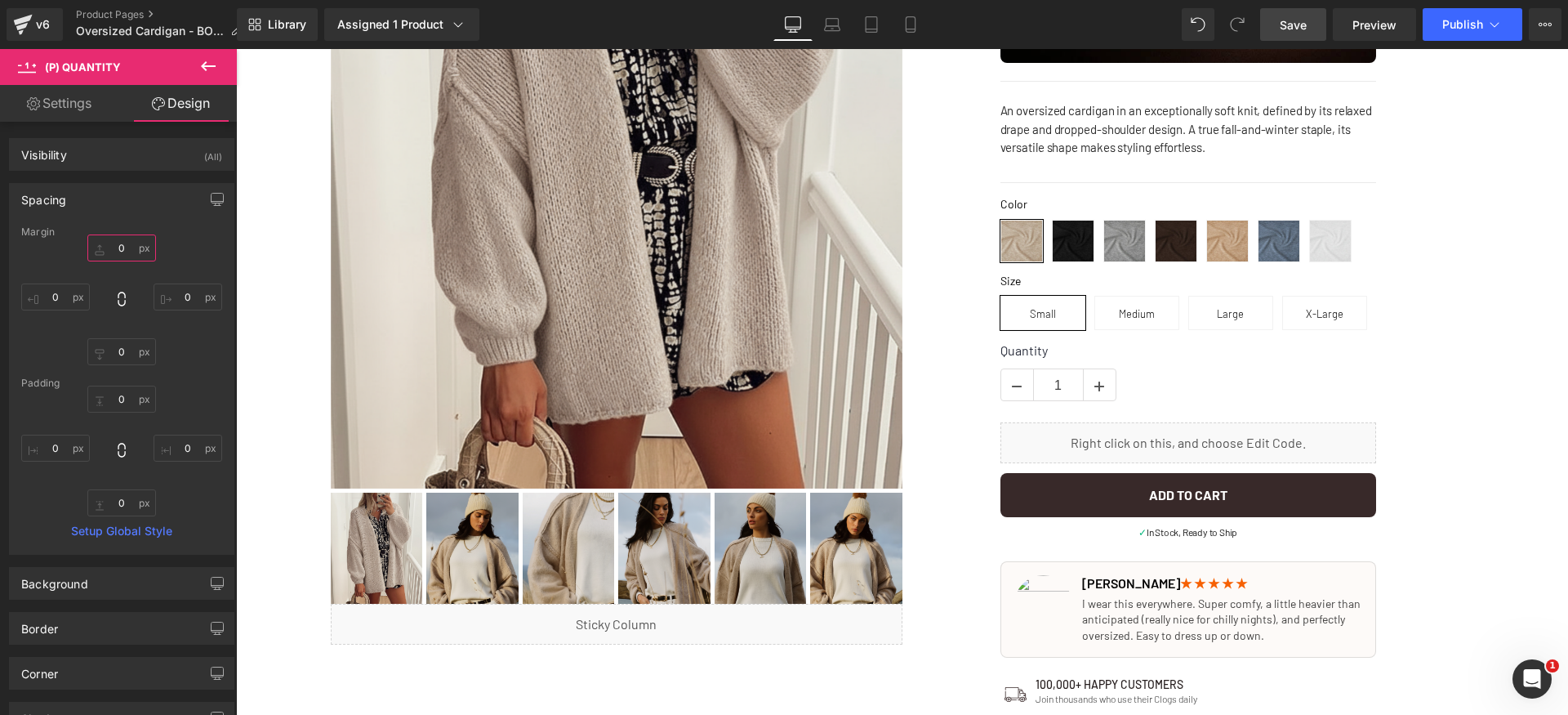
type input "0"
click at [1303, 18] on span "Save" at bounding box center [1293, 25] width 27 height 17
click at [1457, 18] on span "Publish" at bounding box center [1462, 25] width 41 height 13
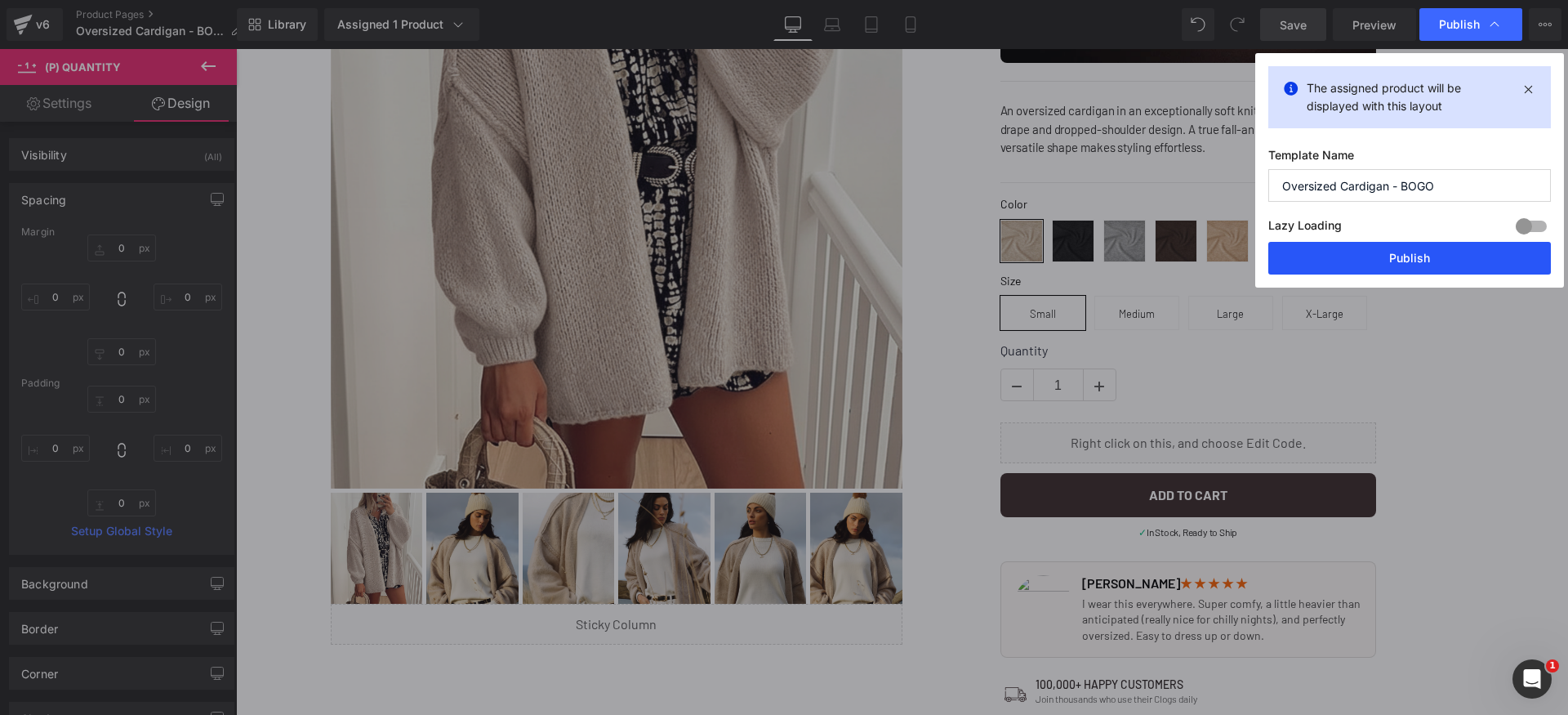
click at [1482, 252] on button "Publish" at bounding box center [1410, 258] width 283 height 32
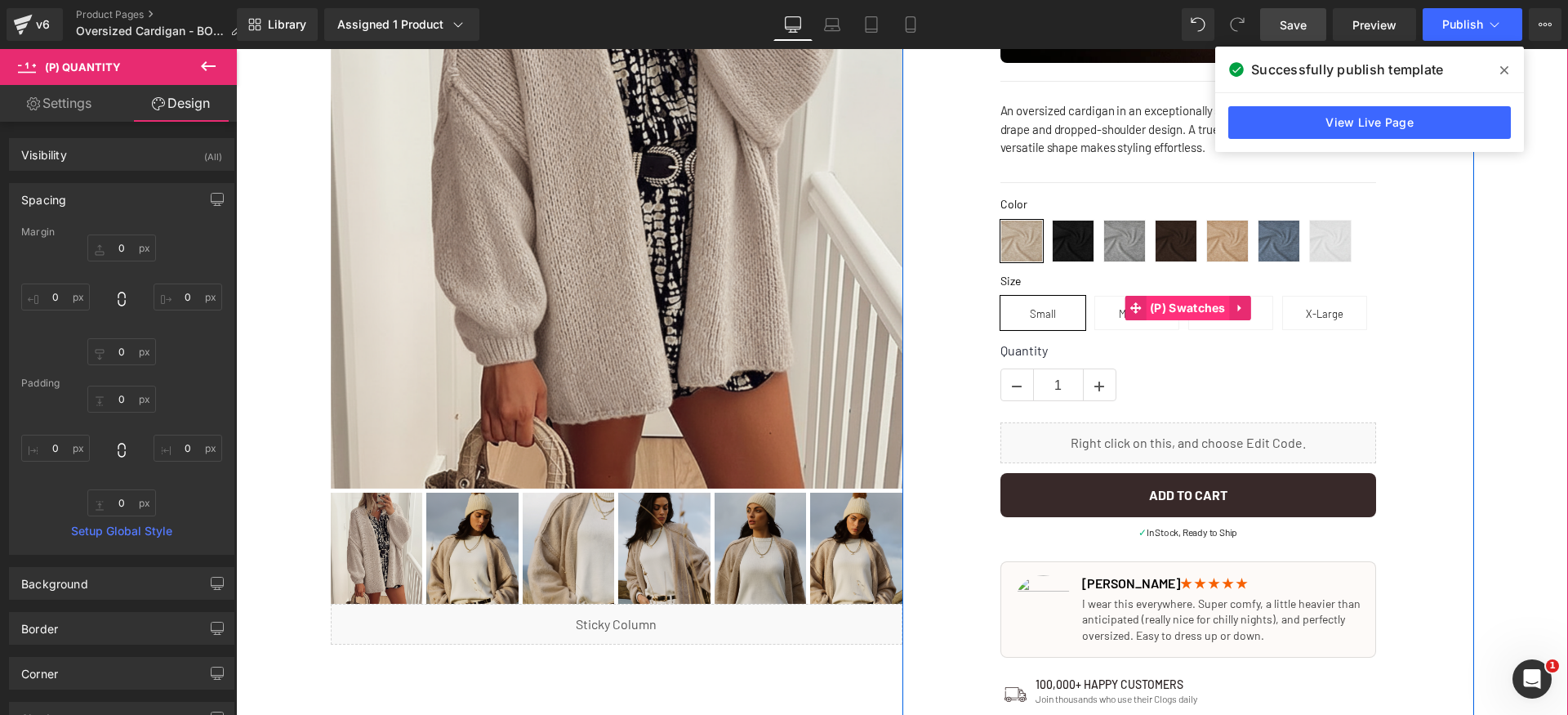
click at [1174, 299] on span "(P) Swatches" at bounding box center [1187, 308] width 84 height 24
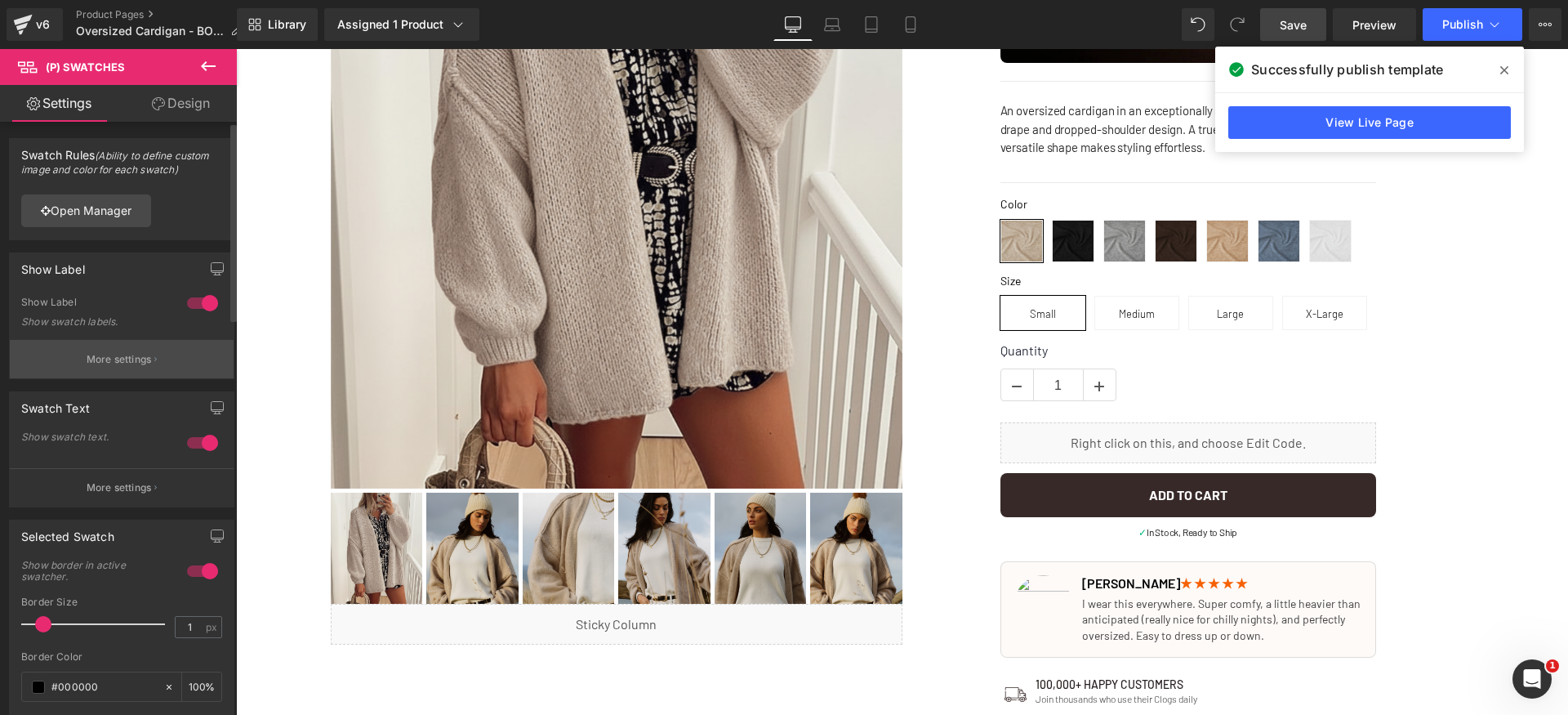
click at [136, 358] on p "More settings" at bounding box center [119, 359] width 66 height 15
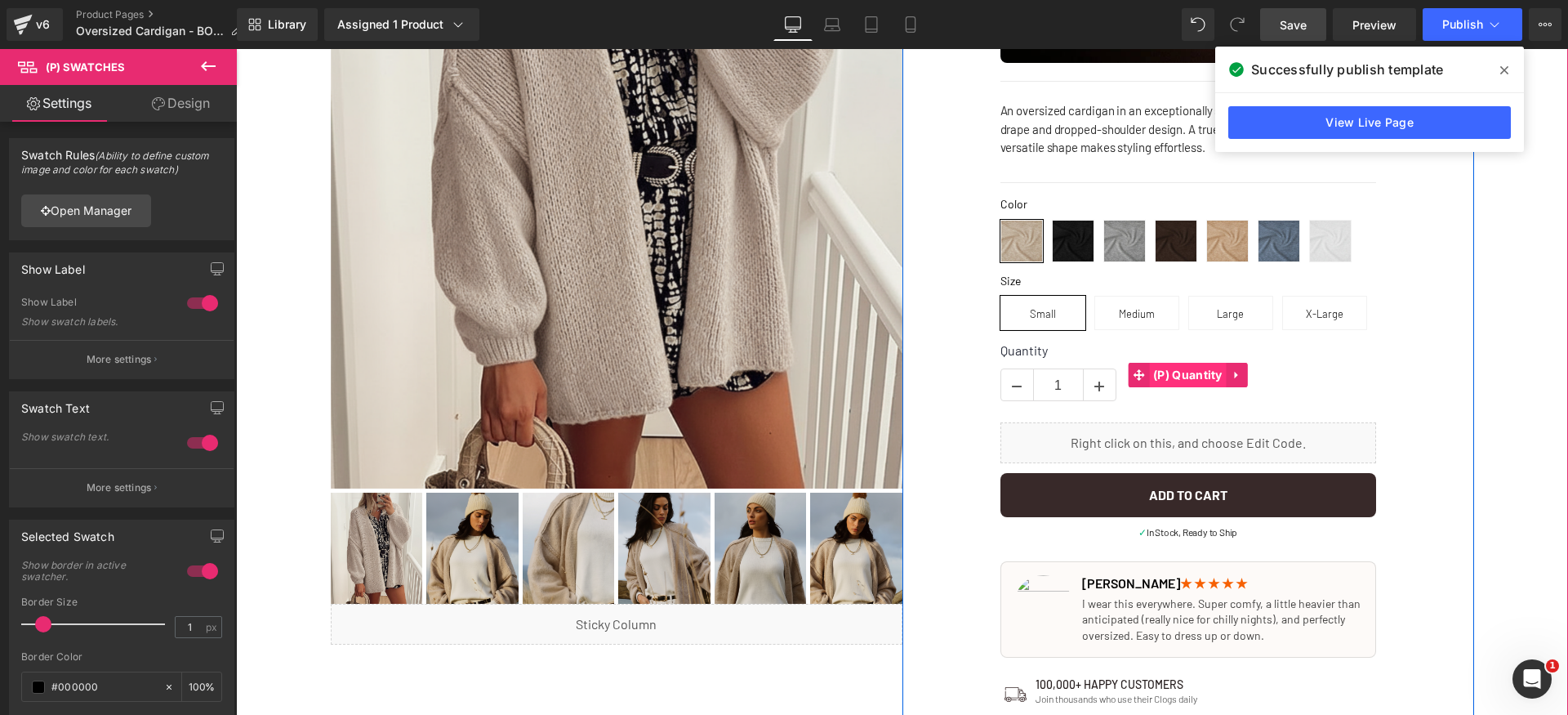
click at [1149, 377] on span "(P) Quantity" at bounding box center [1187, 374] width 77 height 24
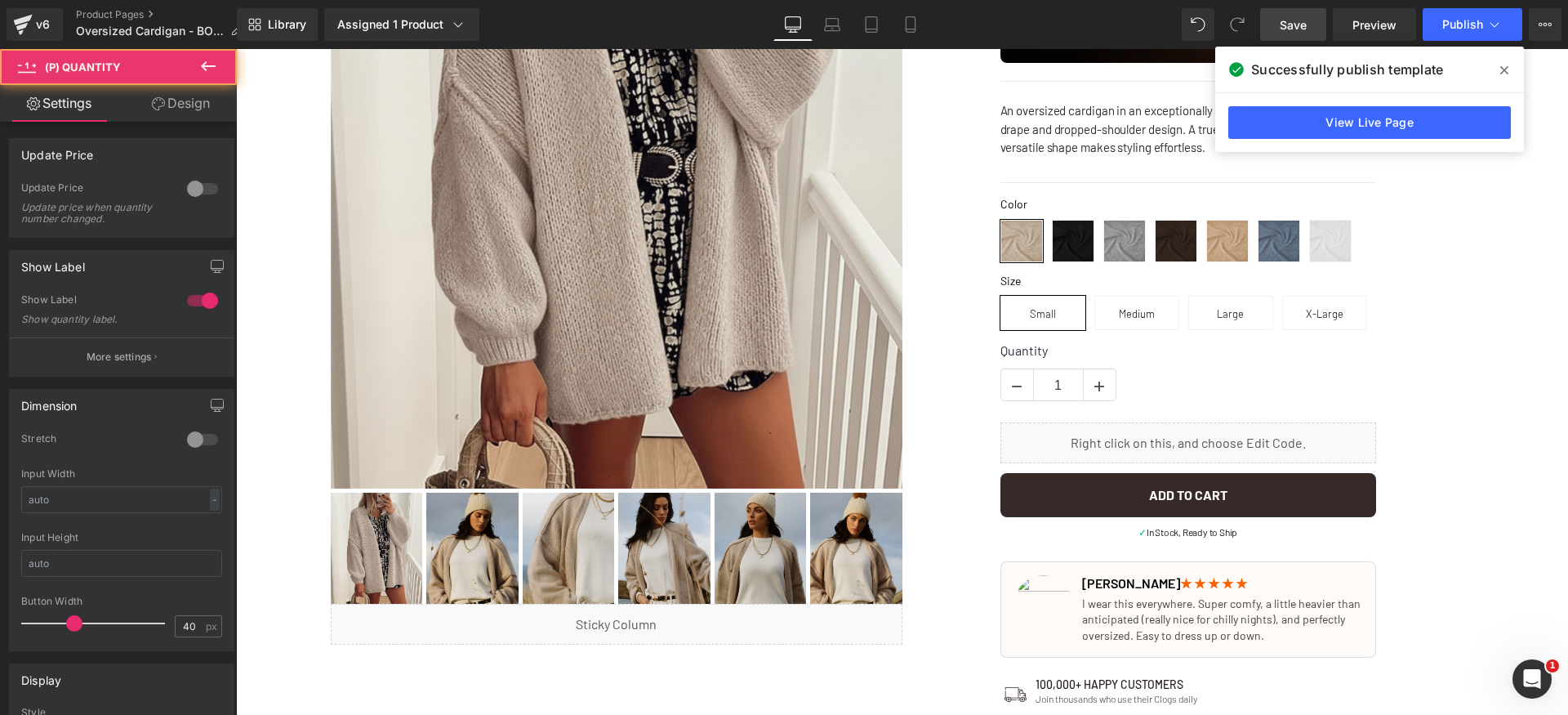
click at [184, 110] on link "Design" at bounding box center [180, 103] width 118 height 37
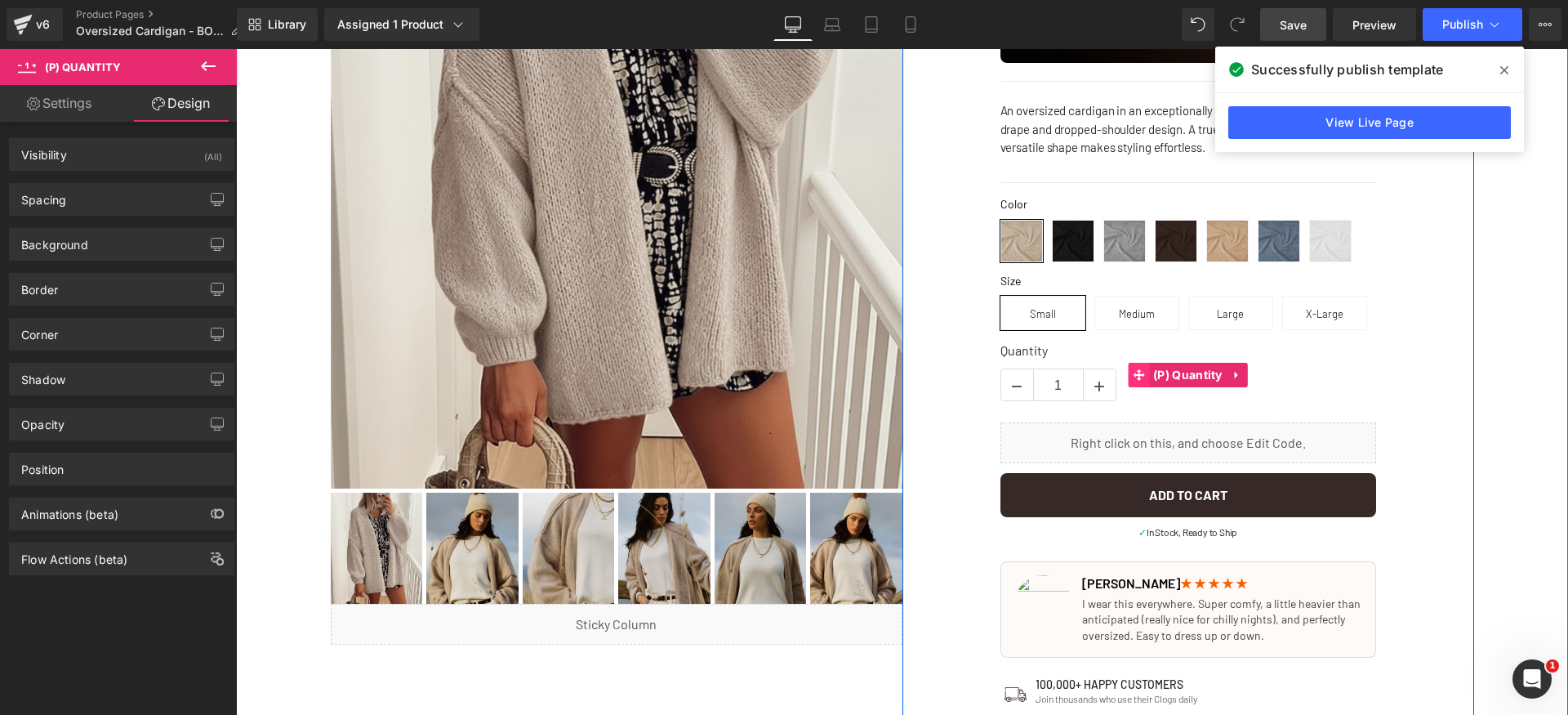
click at [1135, 372] on icon at bounding box center [1139, 375] width 12 height 12
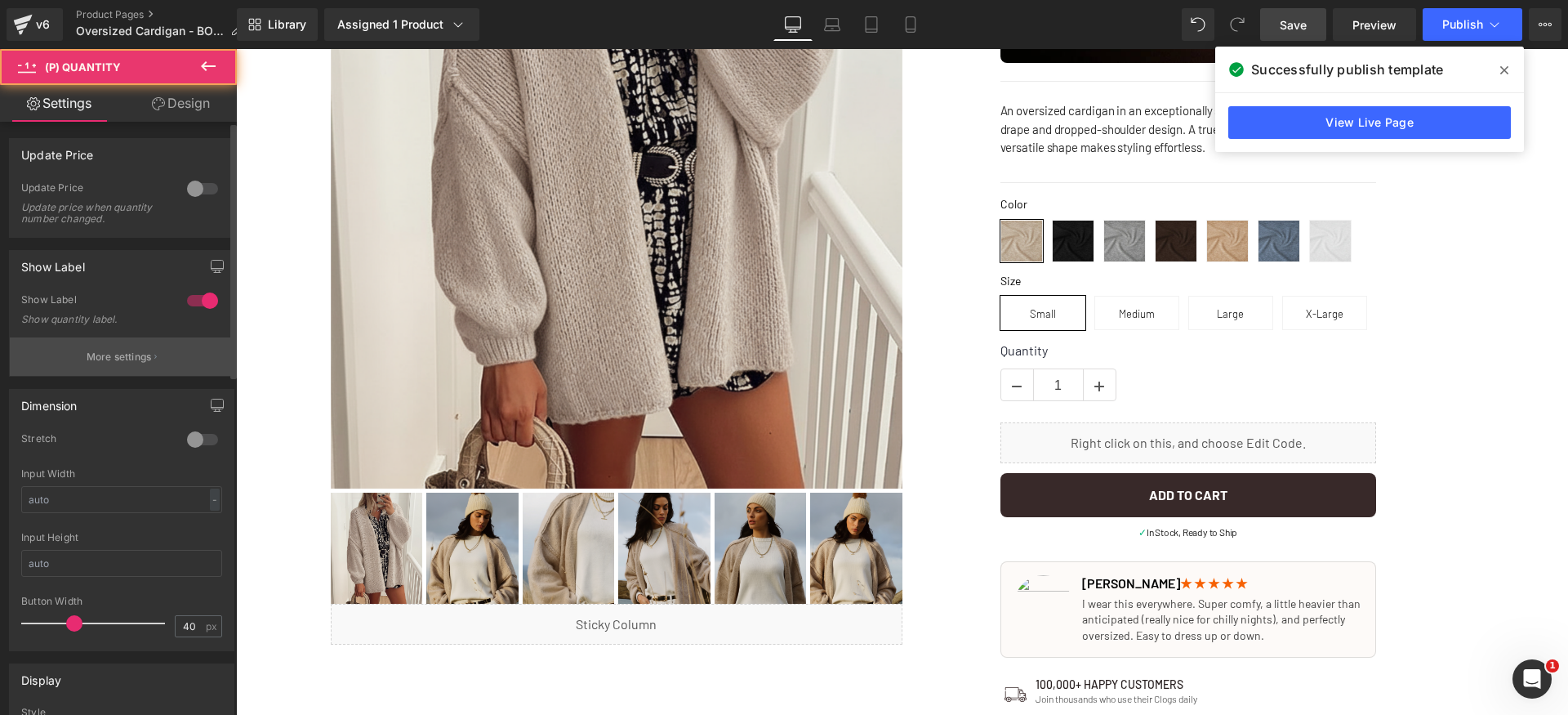
click at [100, 345] on button "More settings" at bounding box center [121, 357] width 224 height 38
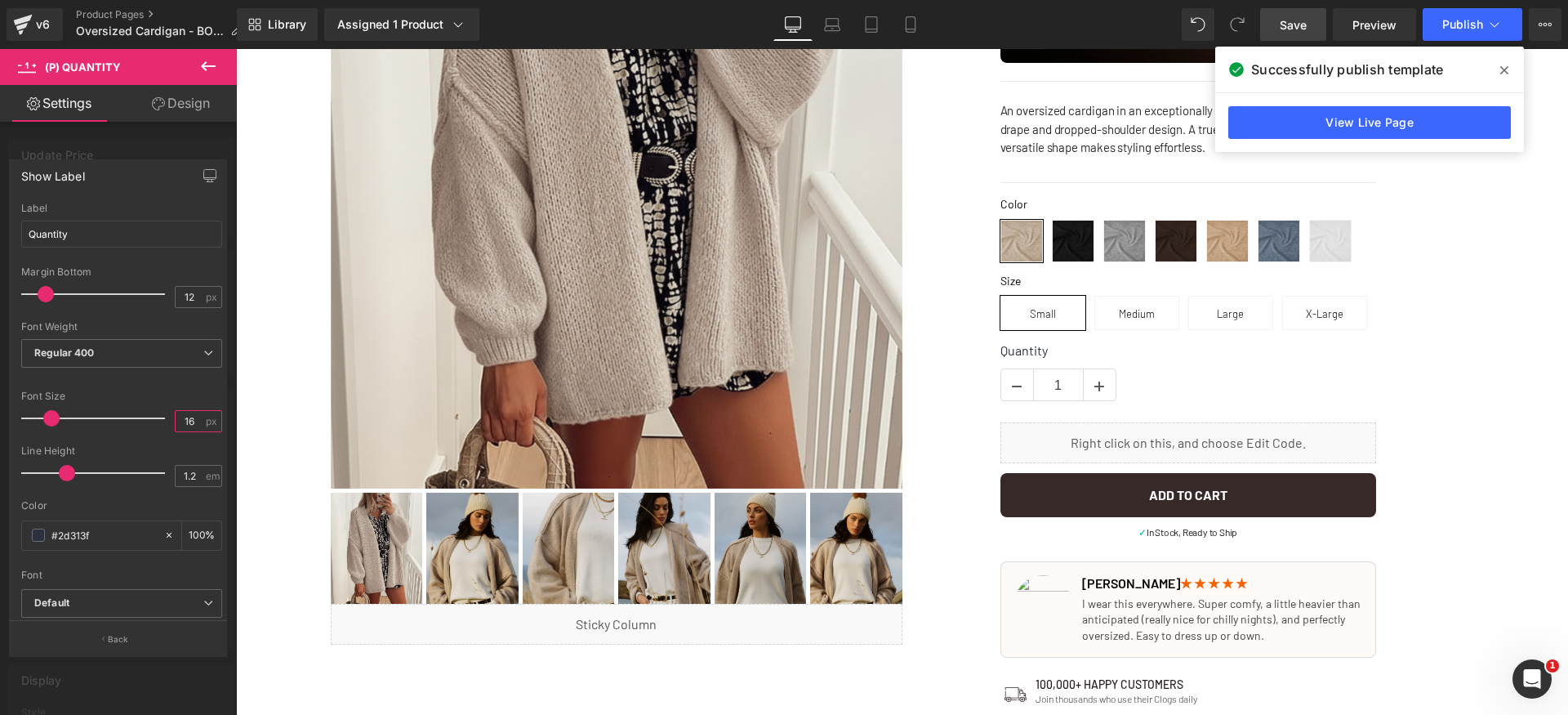
click at [195, 422] on input "16" at bounding box center [190, 421] width 28 height 21
type input "14"
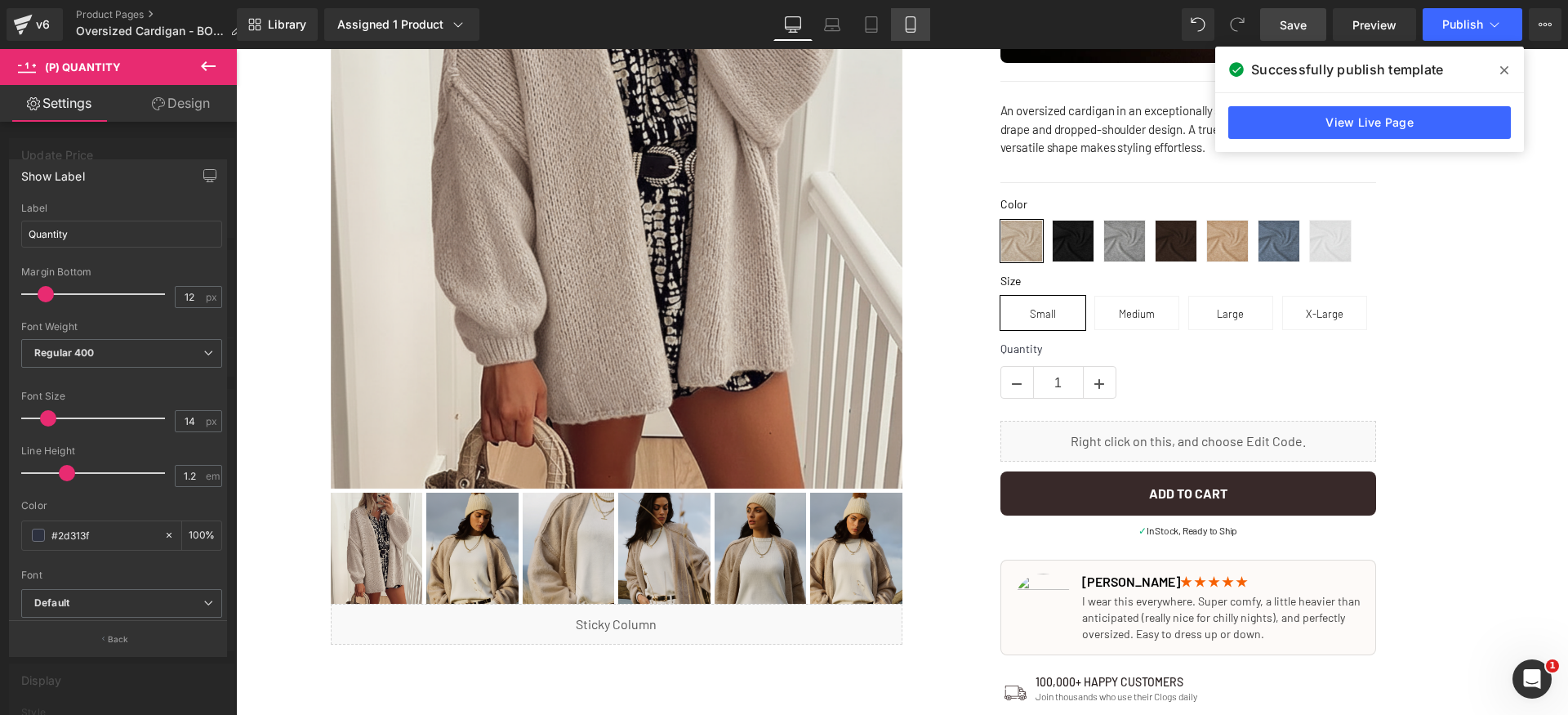
click at [906, 28] on icon at bounding box center [910, 25] width 17 height 17
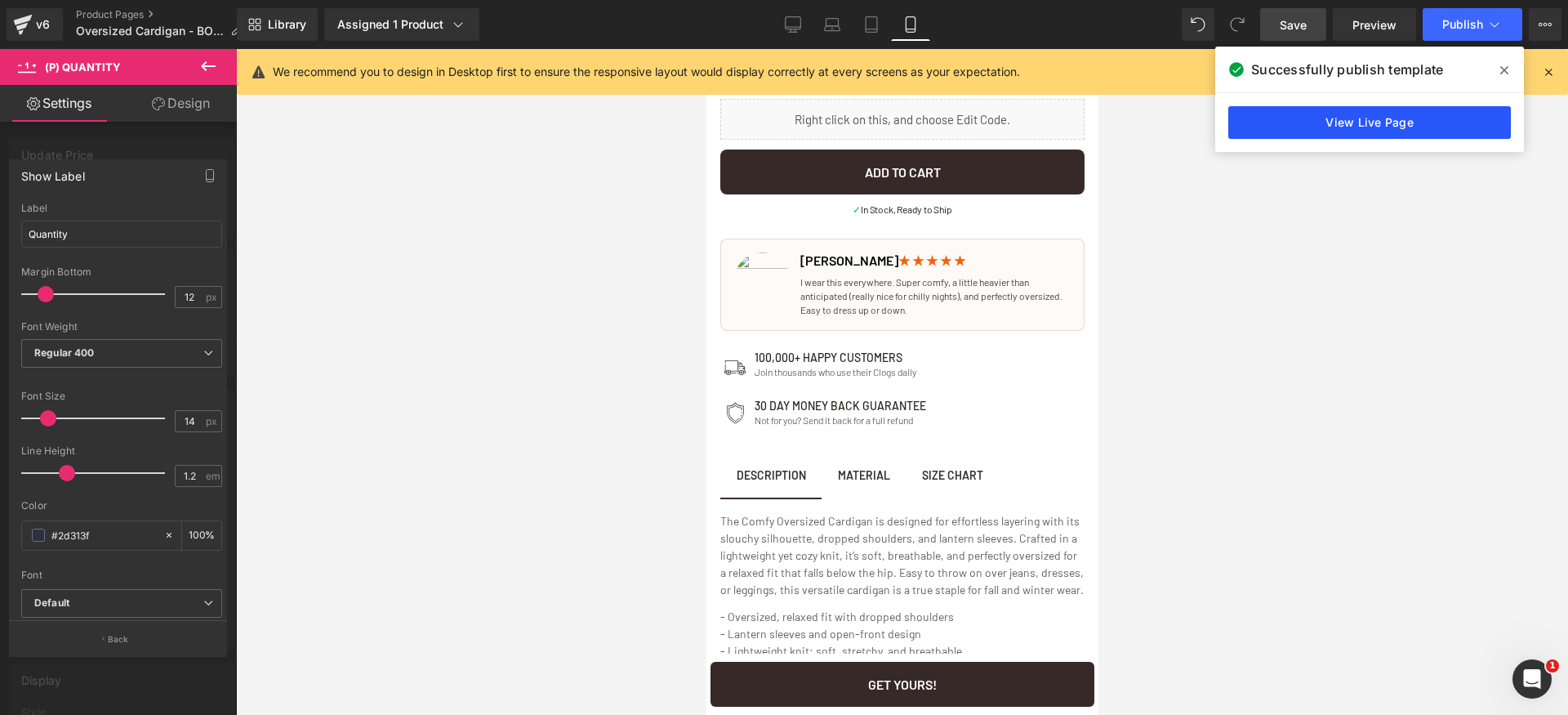
scroll to position [979, 0]
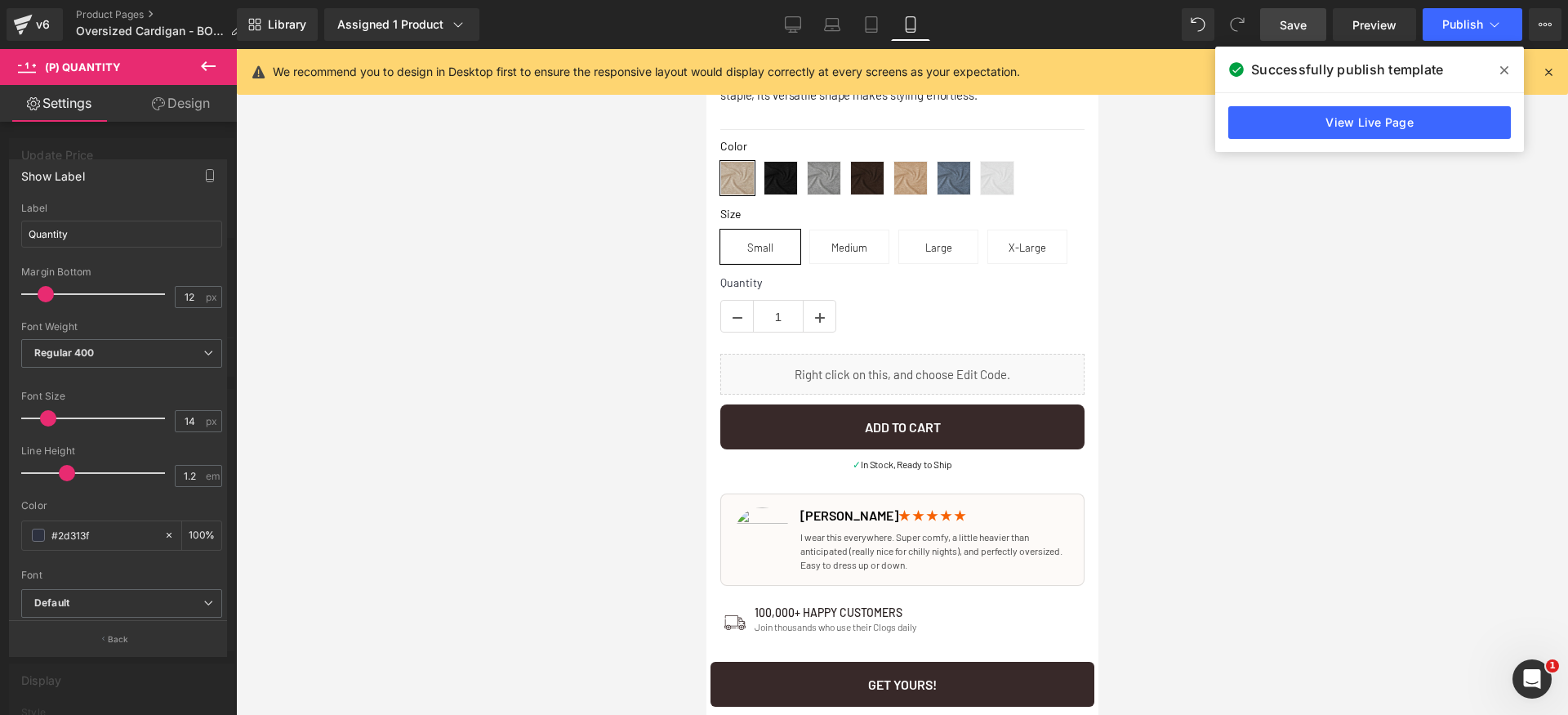
click at [1300, 30] on span "Save" at bounding box center [1293, 25] width 27 height 17
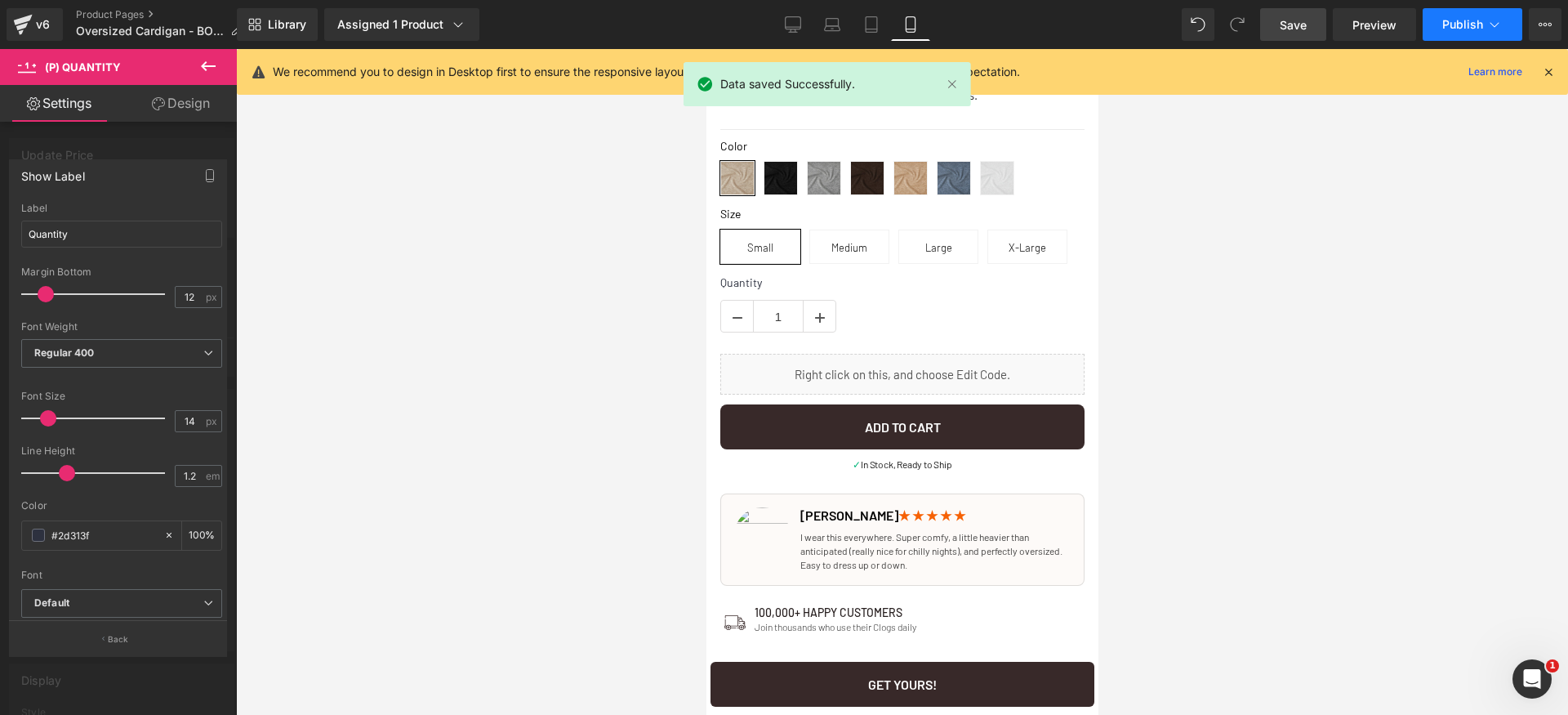
click at [1467, 32] on button "Publish" at bounding box center [1472, 24] width 100 height 32
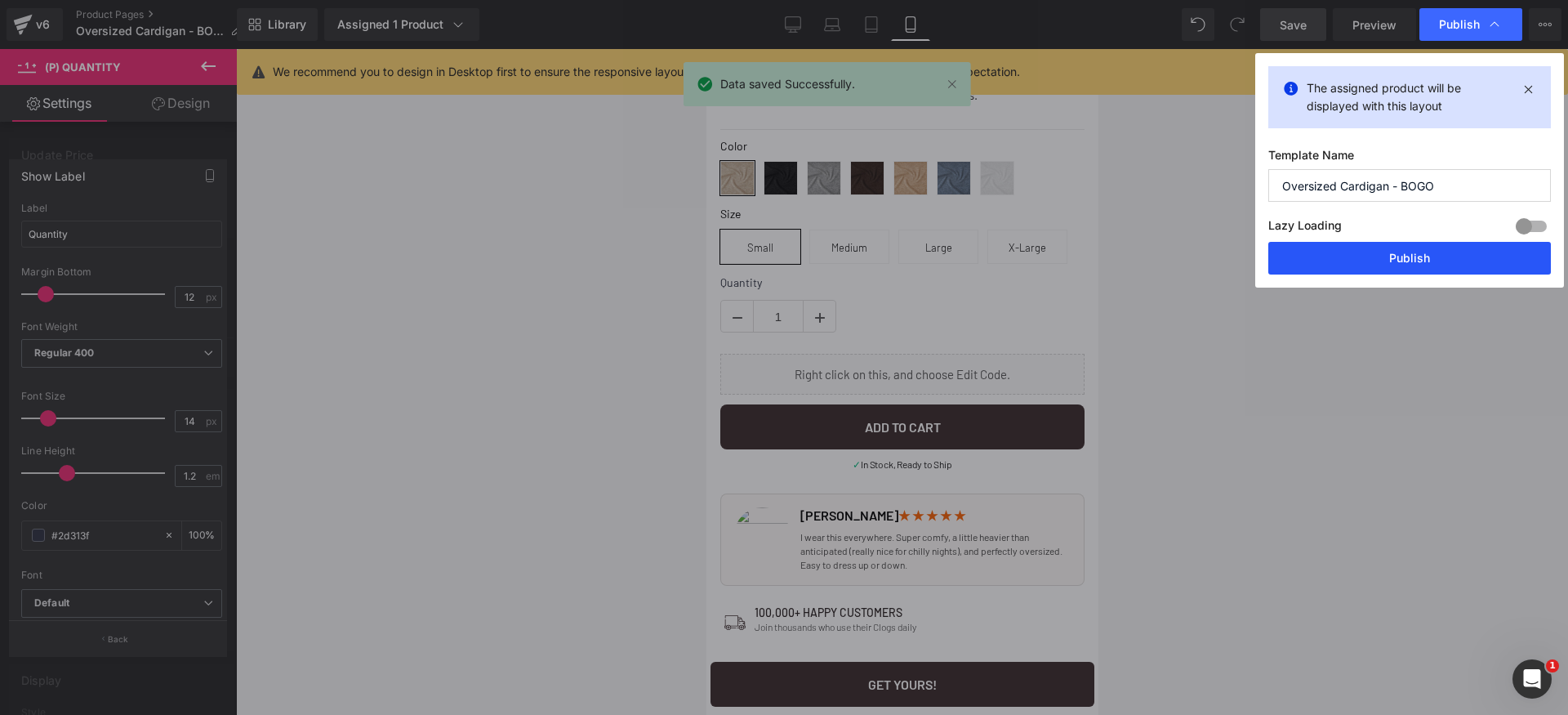
click at [1462, 260] on button "Publish" at bounding box center [1410, 258] width 283 height 32
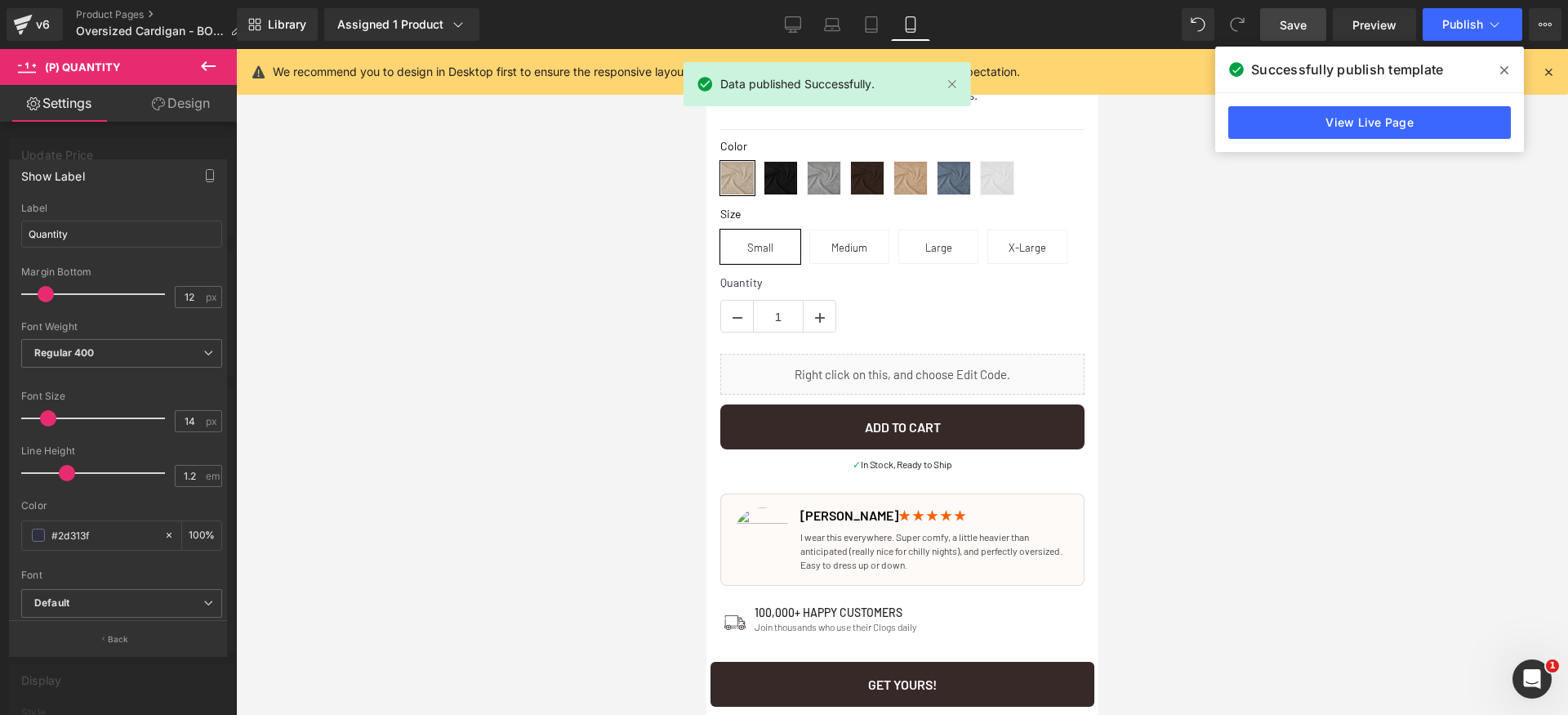
click at [1549, 69] on icon at bounding box center [1549, 72] width 15 height 15
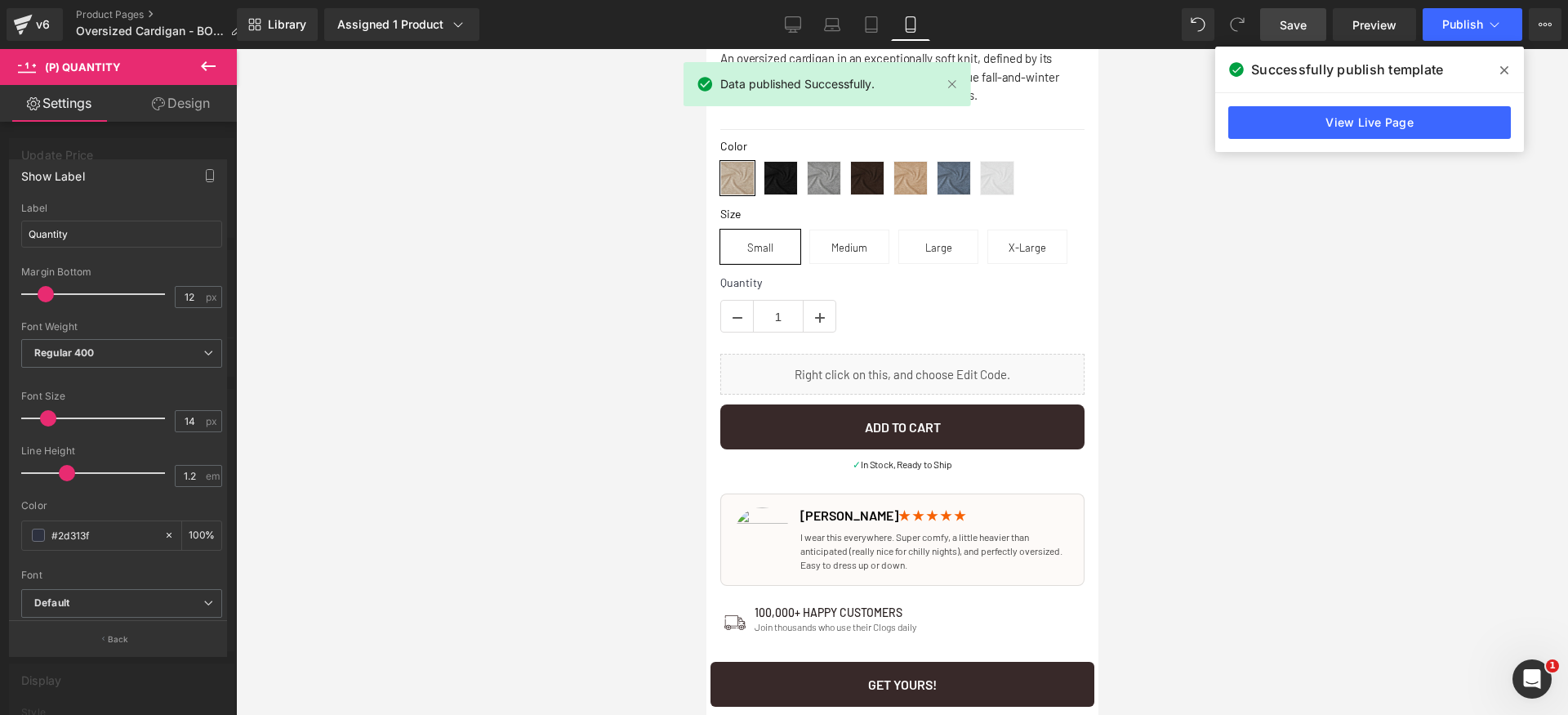
click at [1504, 68] on icon at bounding box center [1505, 71] width 8 height 13
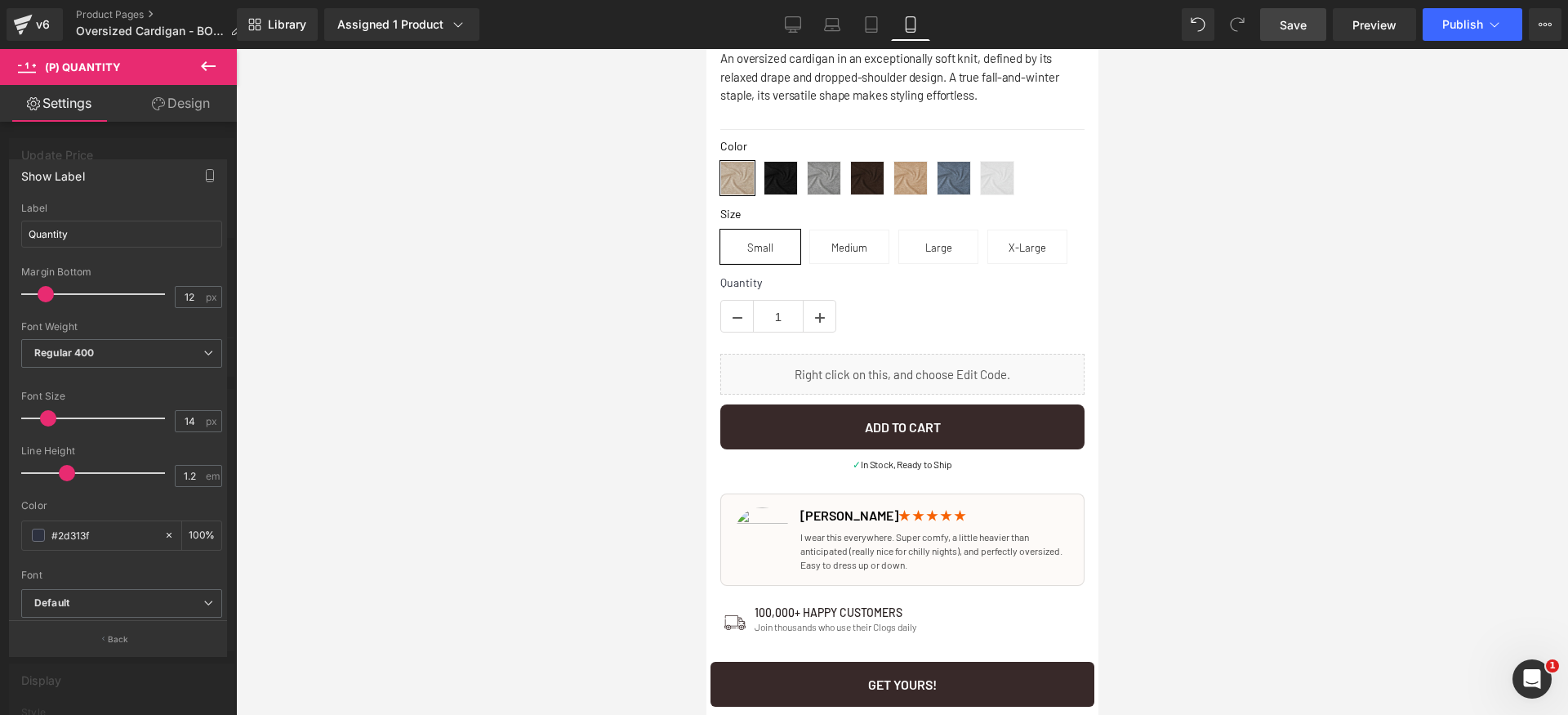
scroll to position [0, 0]
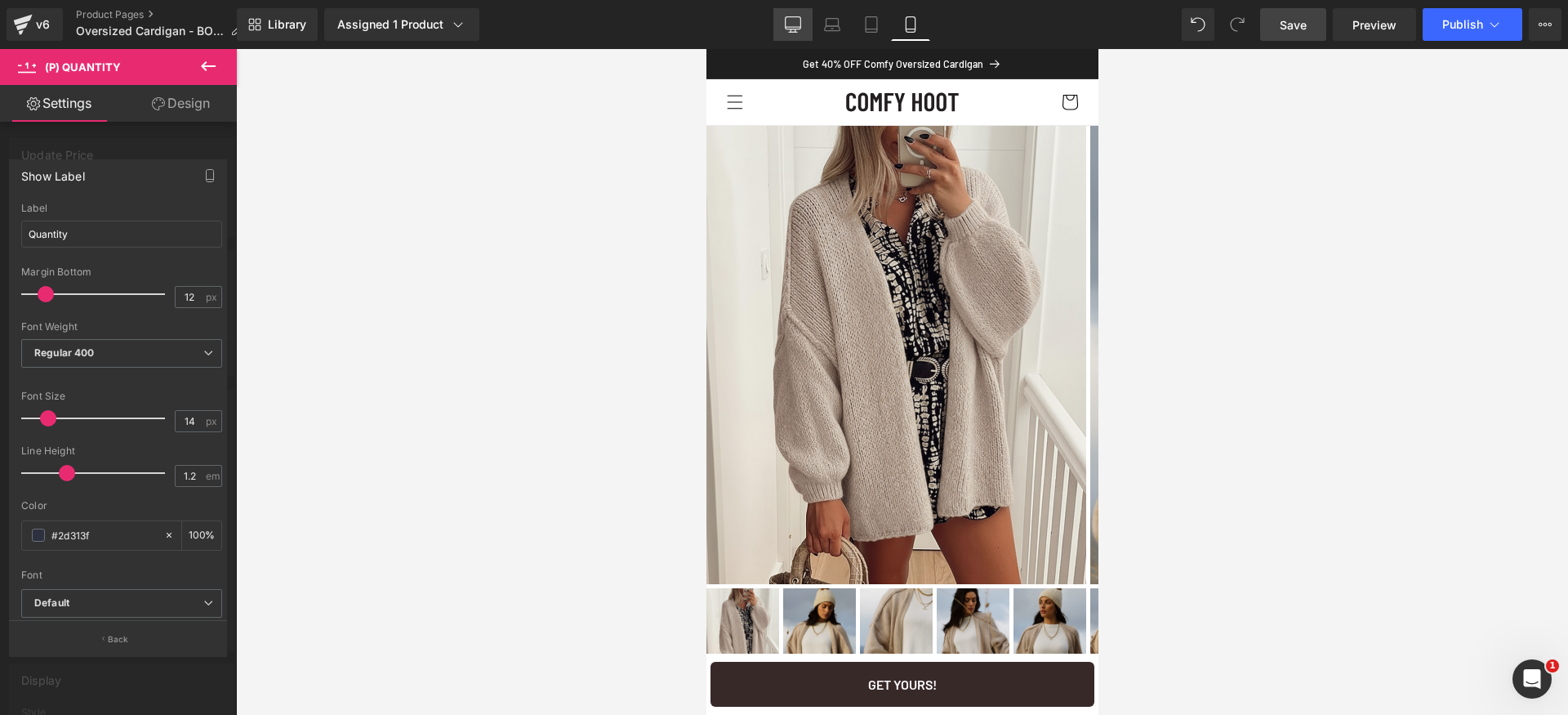
click at [789, 23] on icon at bounding box center [793, 25] width 17 height 17
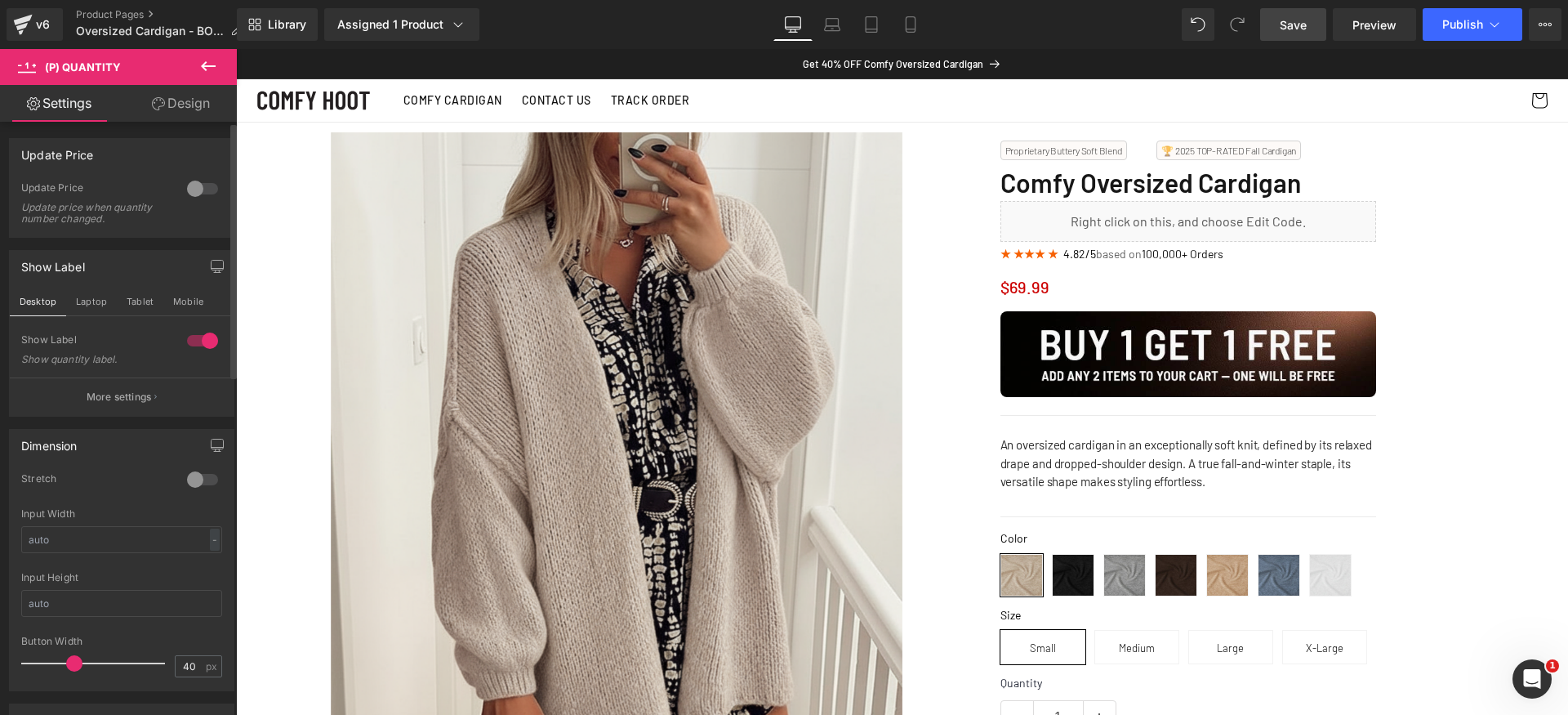
click at [198, 191] on div at bounding box center [202, 188] width 39 height 26
click at [913, 23] on icon at bounding box center [910, 25] width 17 height 17
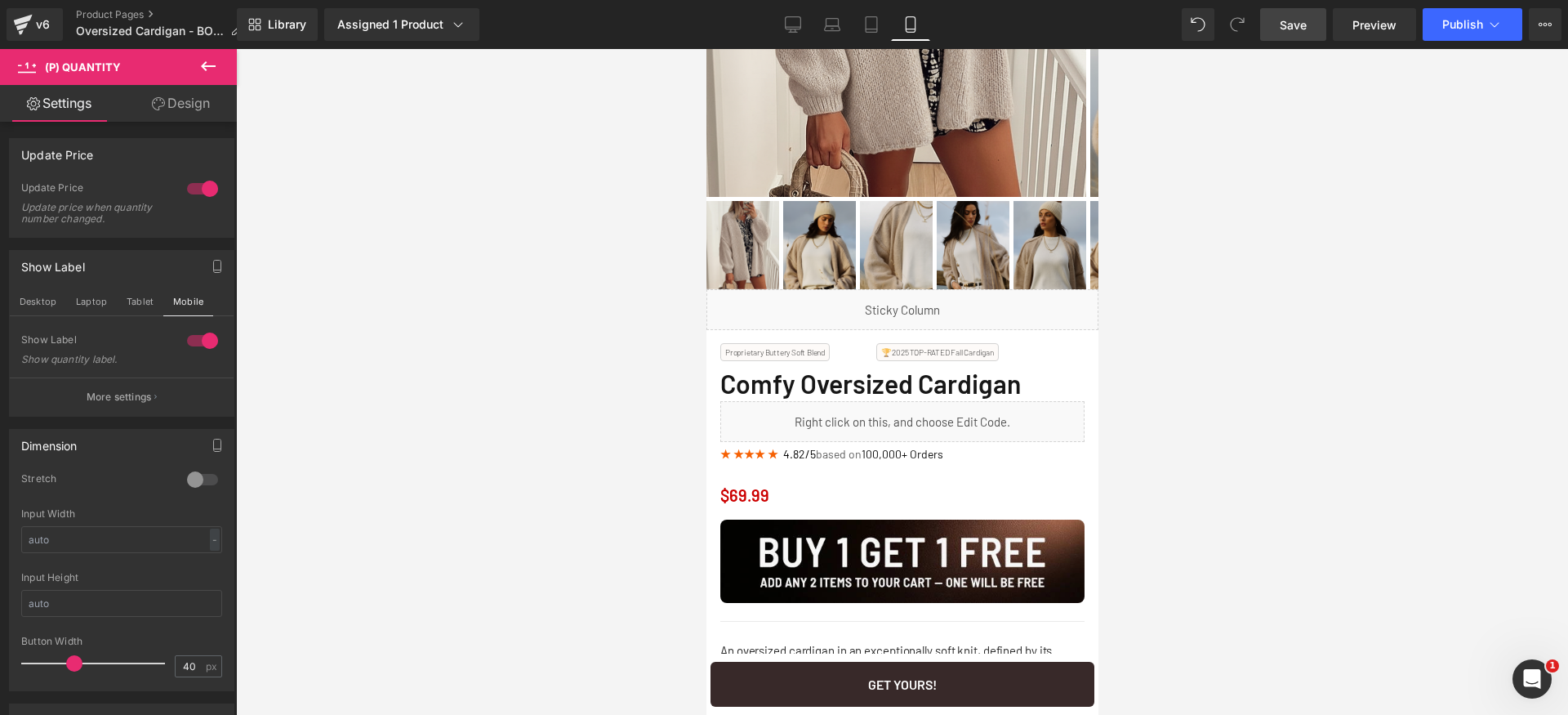
scroll to position [499, 0]
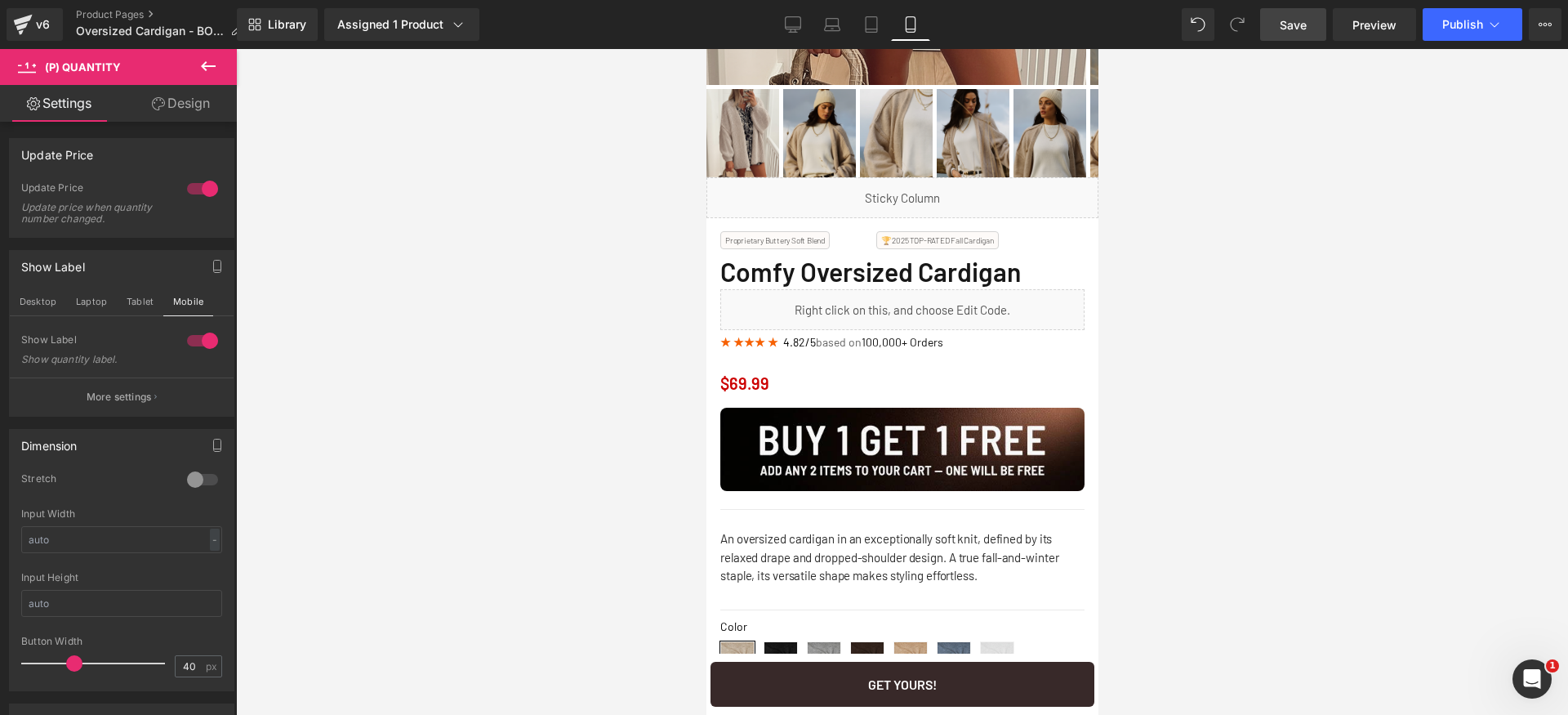
click at [1277, 23] on link "Save" at bounding box center [1294, 24] width 67 height 32
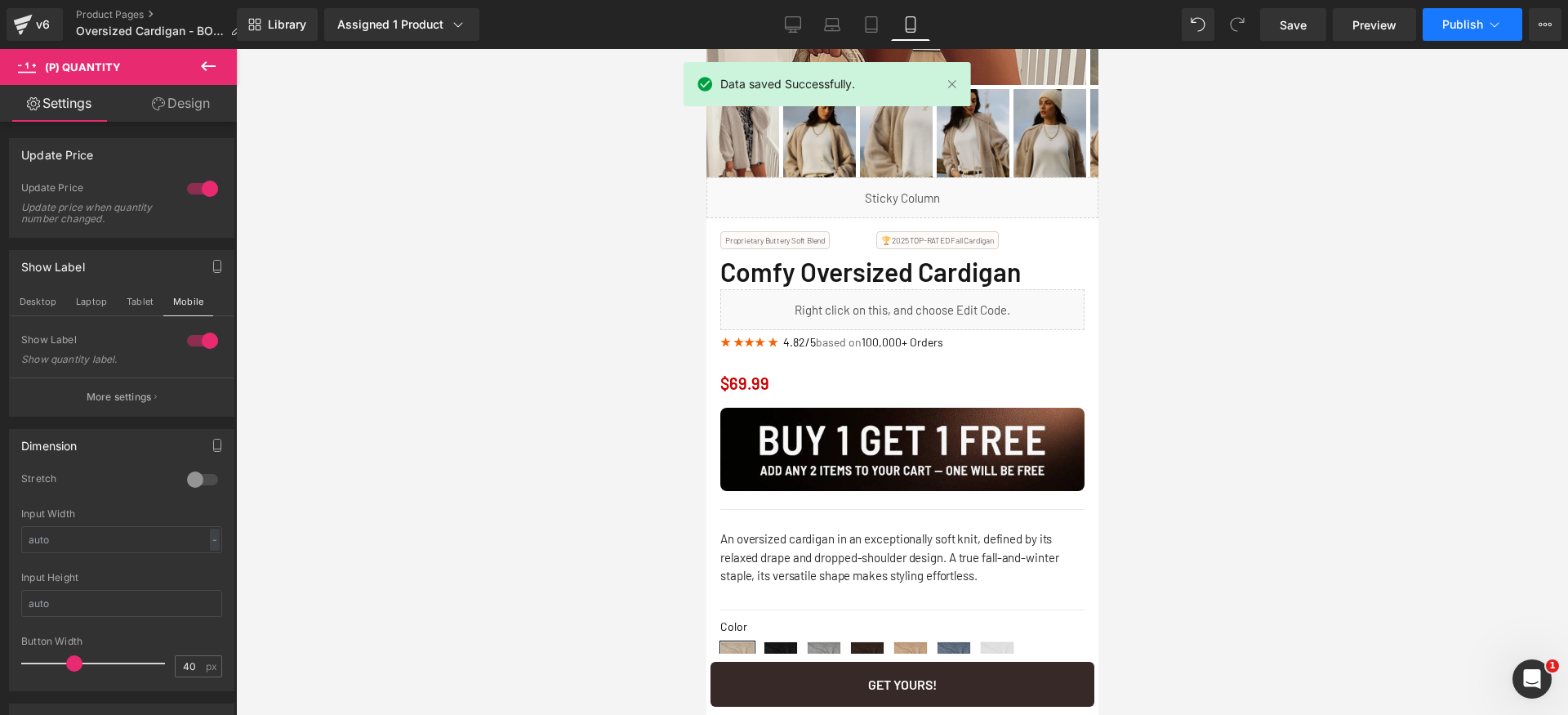
click at [1471, 26] on span "Publish" at bounding box center [1462, 25] width 41 height 13
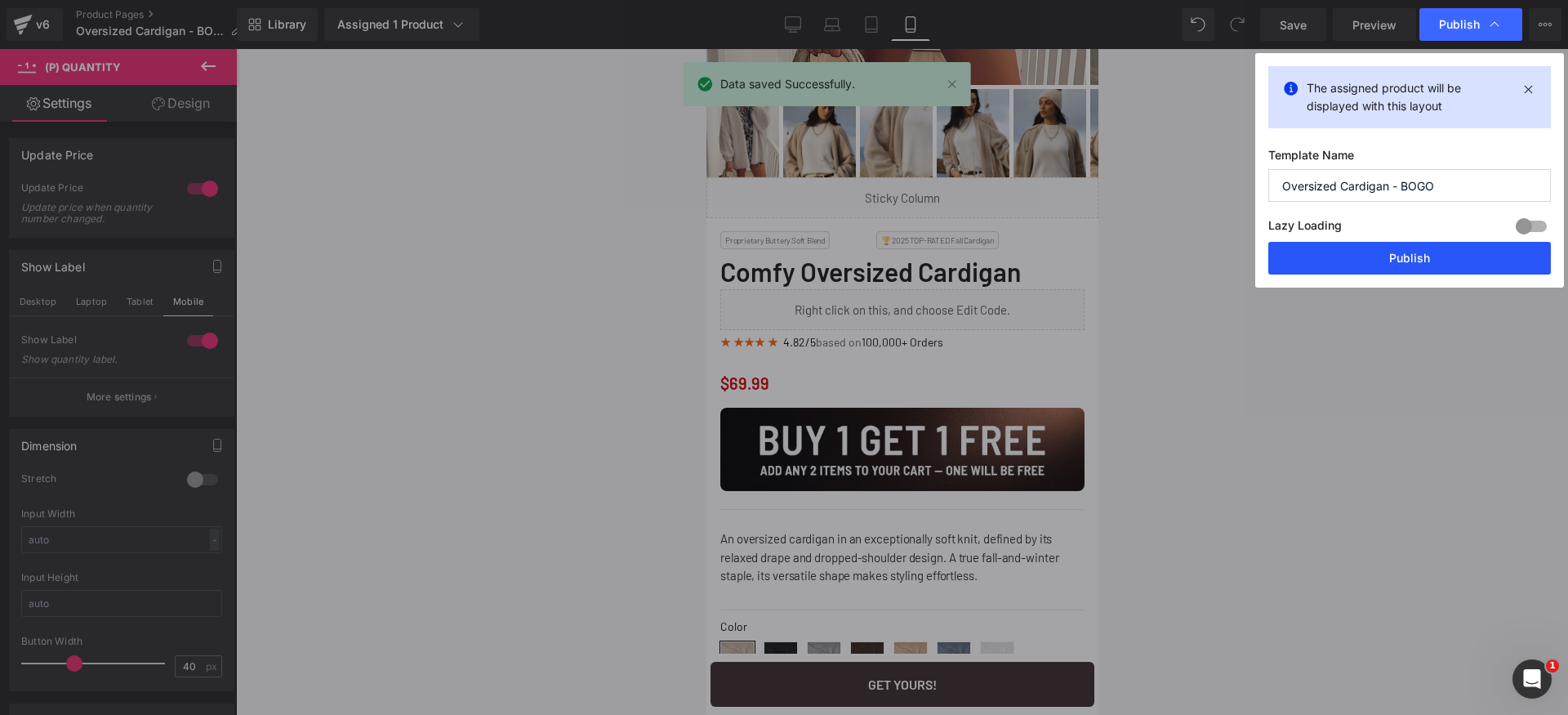
click at [1464, 258] on button "Publish" at bounding box center [1410, 258] width 283 height 32
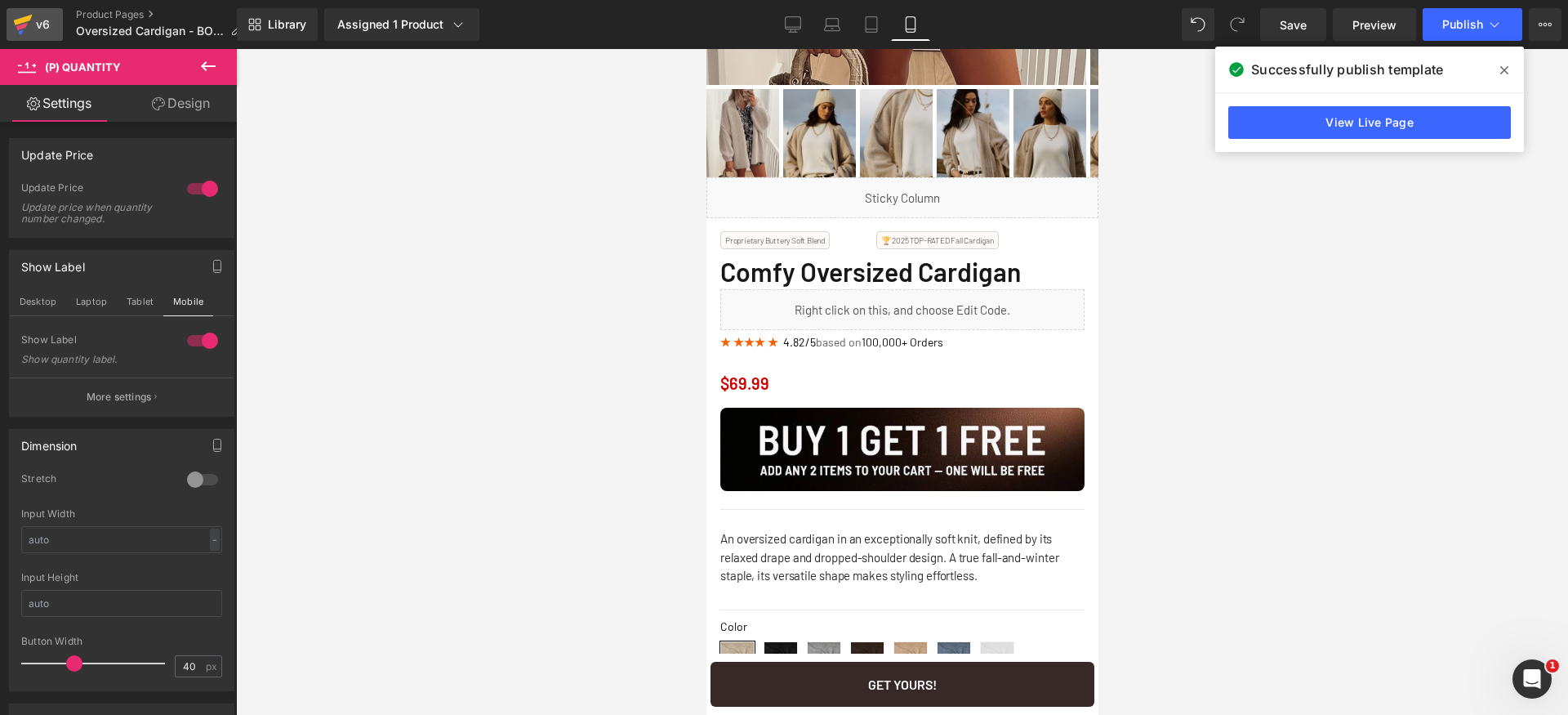
click at [35, 29] on div "v6" at bounding box center [42, 25] width 21 height 22
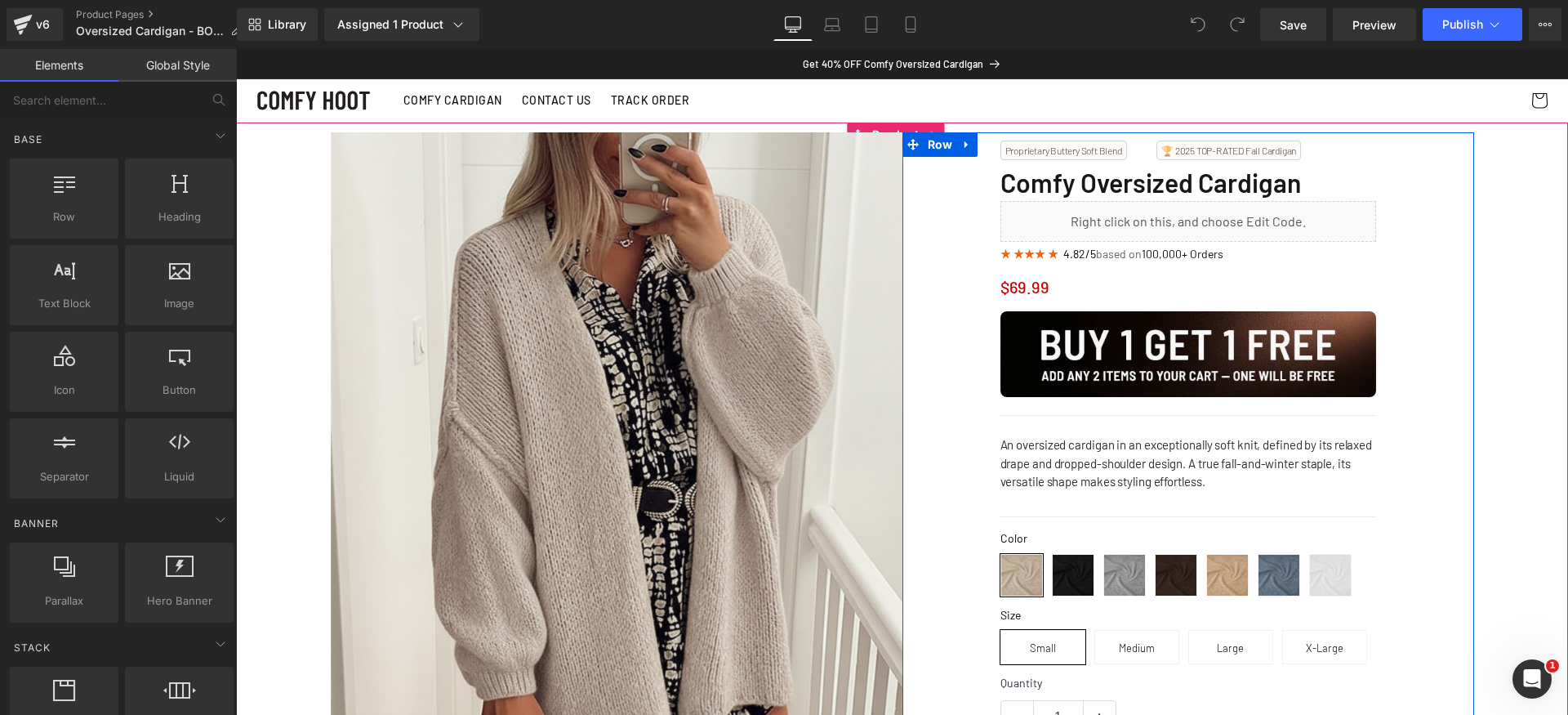
scroll to position [160, 0]
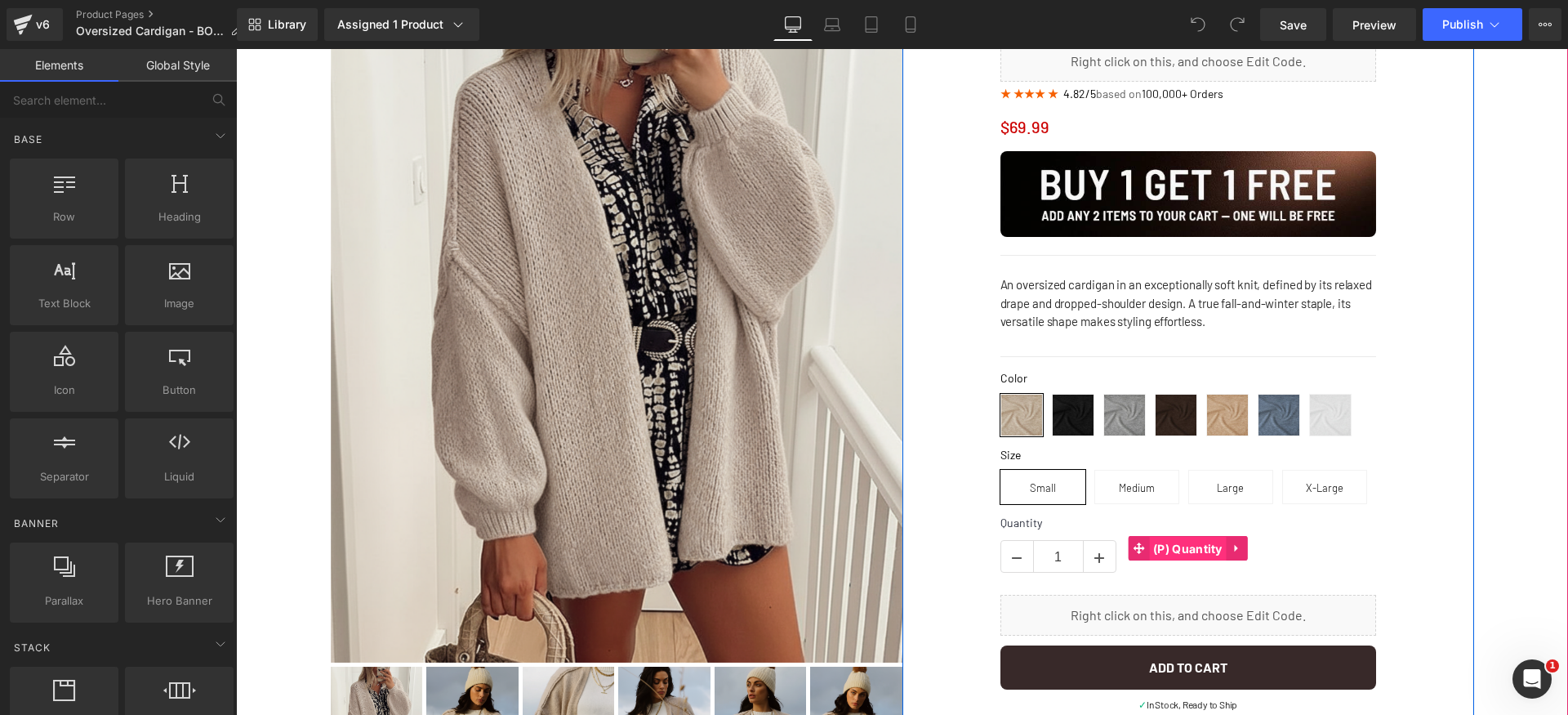
click at [1154, 545] on span "(P) Quantity" at bounding box center [1187, 548] width 77 height 24
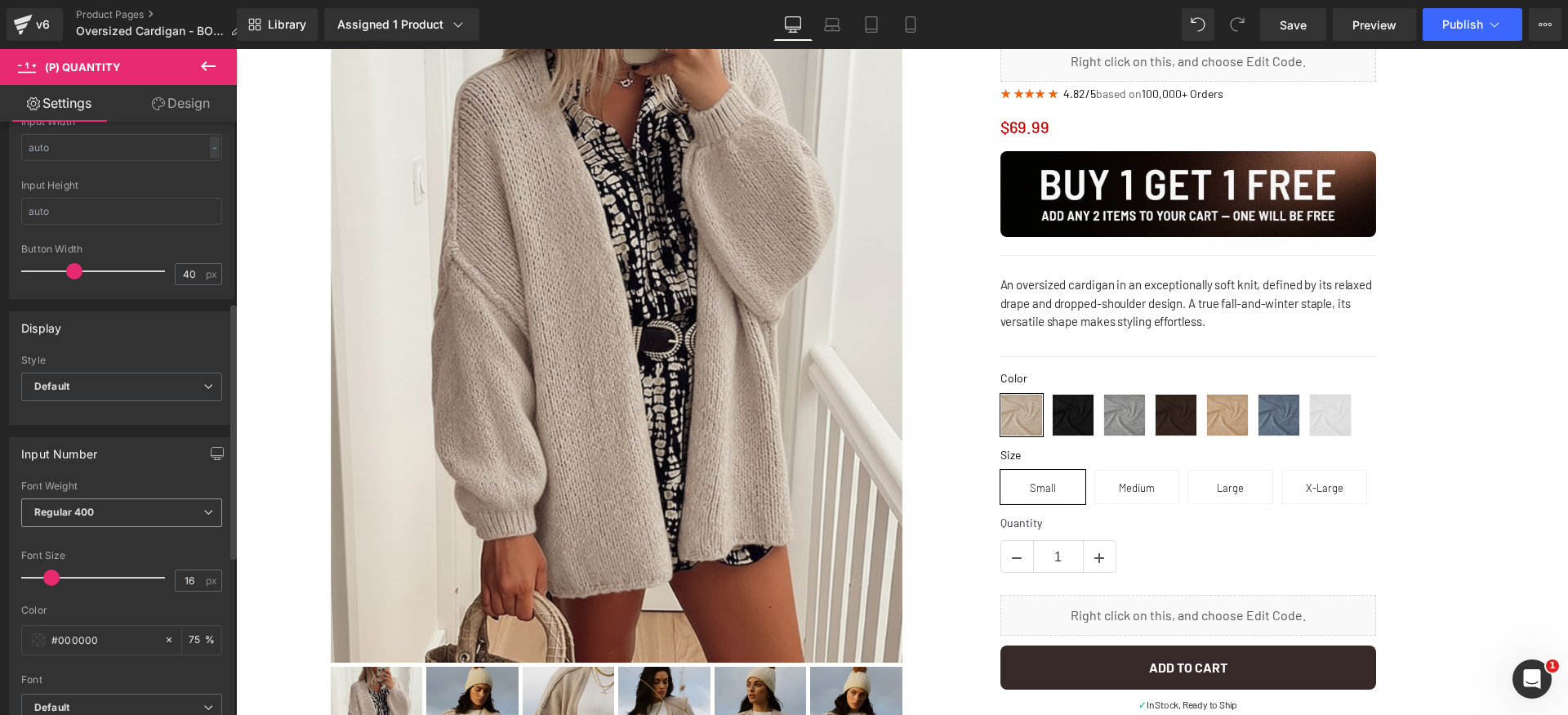
scroll to position [582, 0]
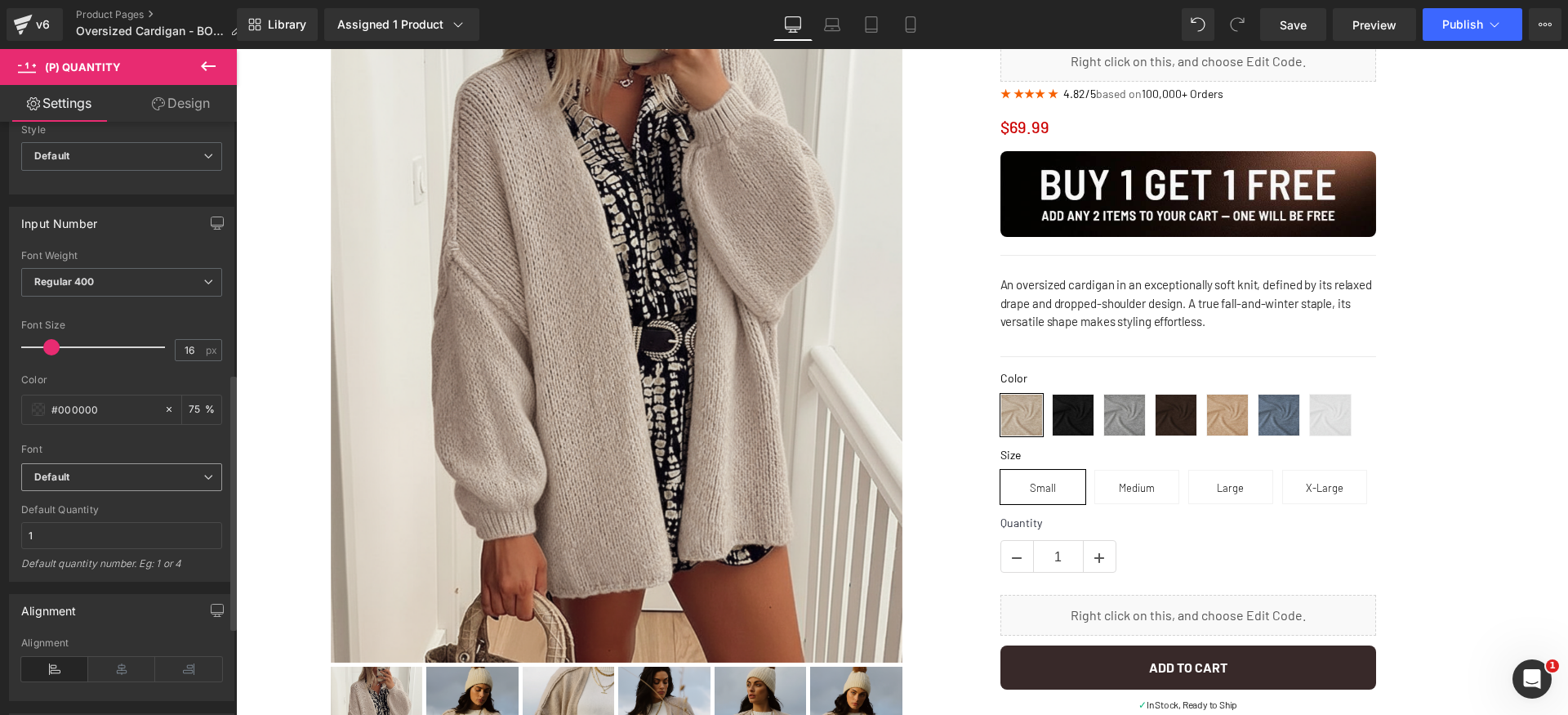
click at [171, 487] on span "Default" at bounding box center [122, 477] width 201 height 28
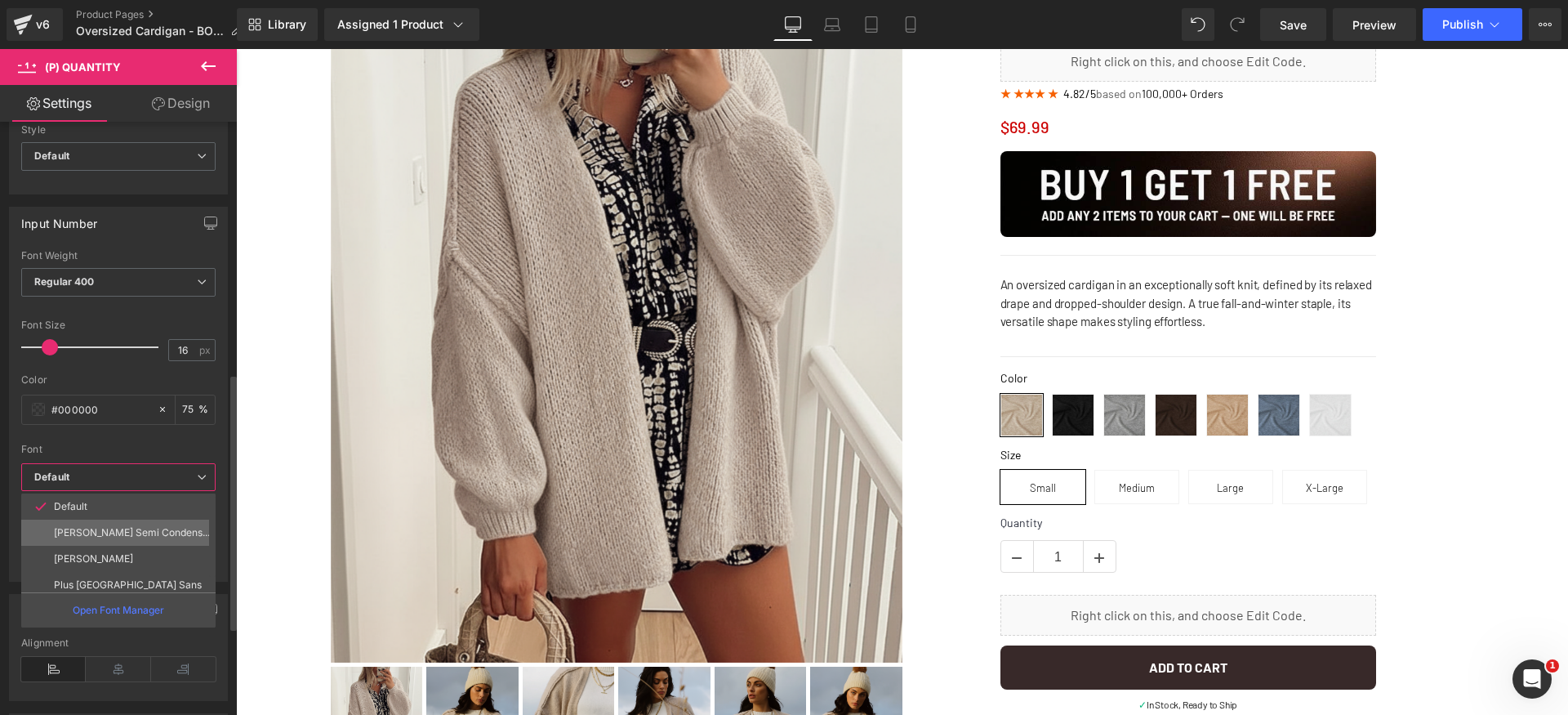
click at [153, 529] on p "Barlow Semi Condensed" at bounding box center [132, 533] width 156 height 12
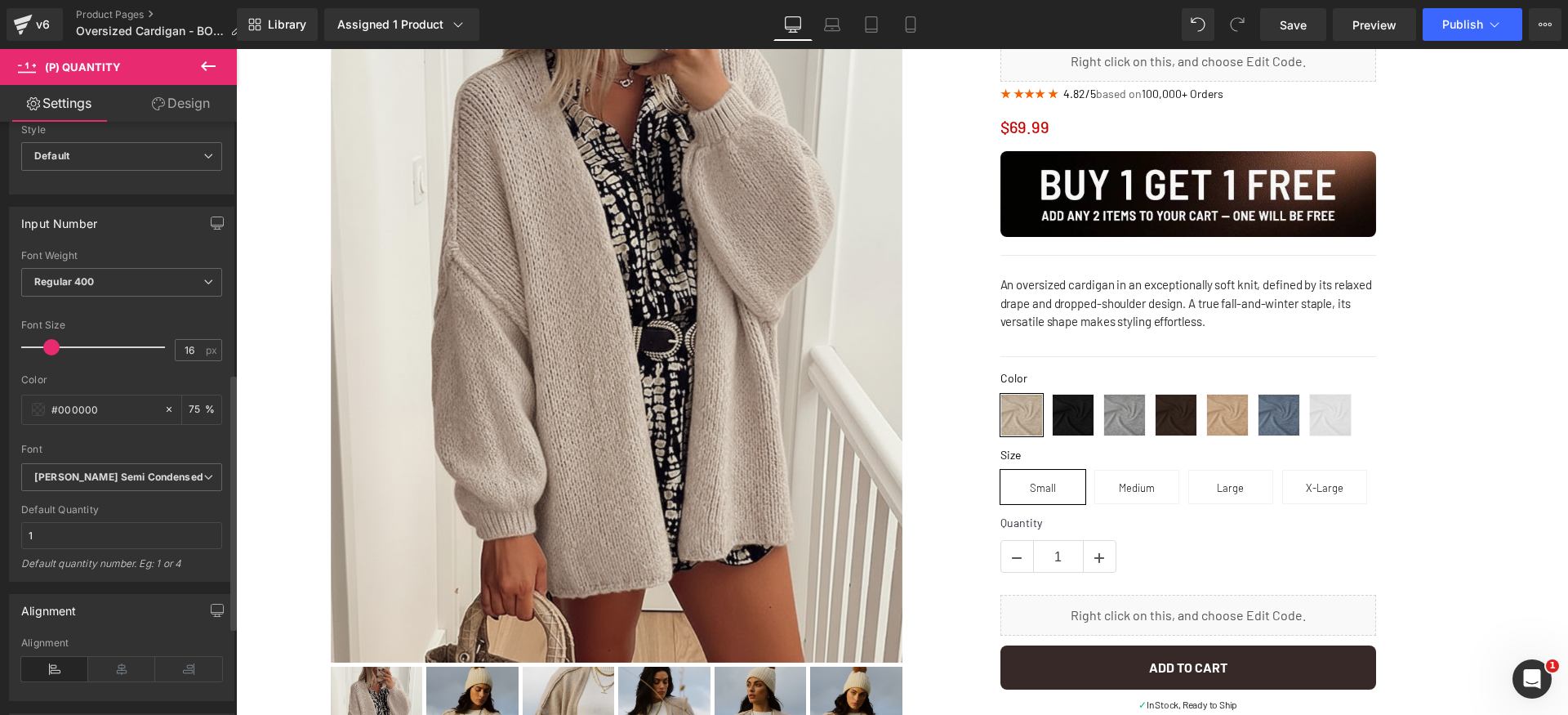
click at [172, 435] on div at bounding box center [122, 438] width 201 height 11
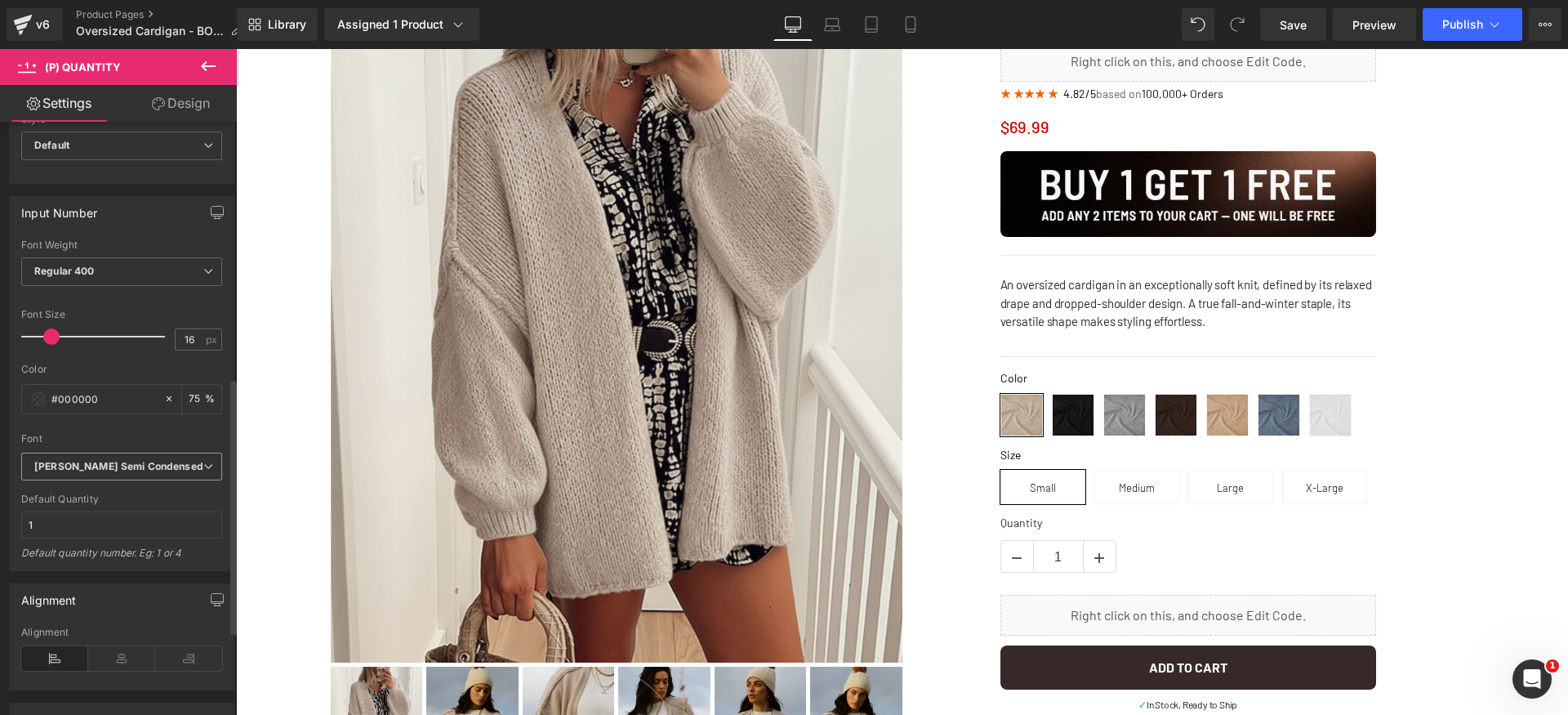
click at [180, 474] on span "Barlow Semi Condensed" at bounding box center [122, 466] width 201 height 28
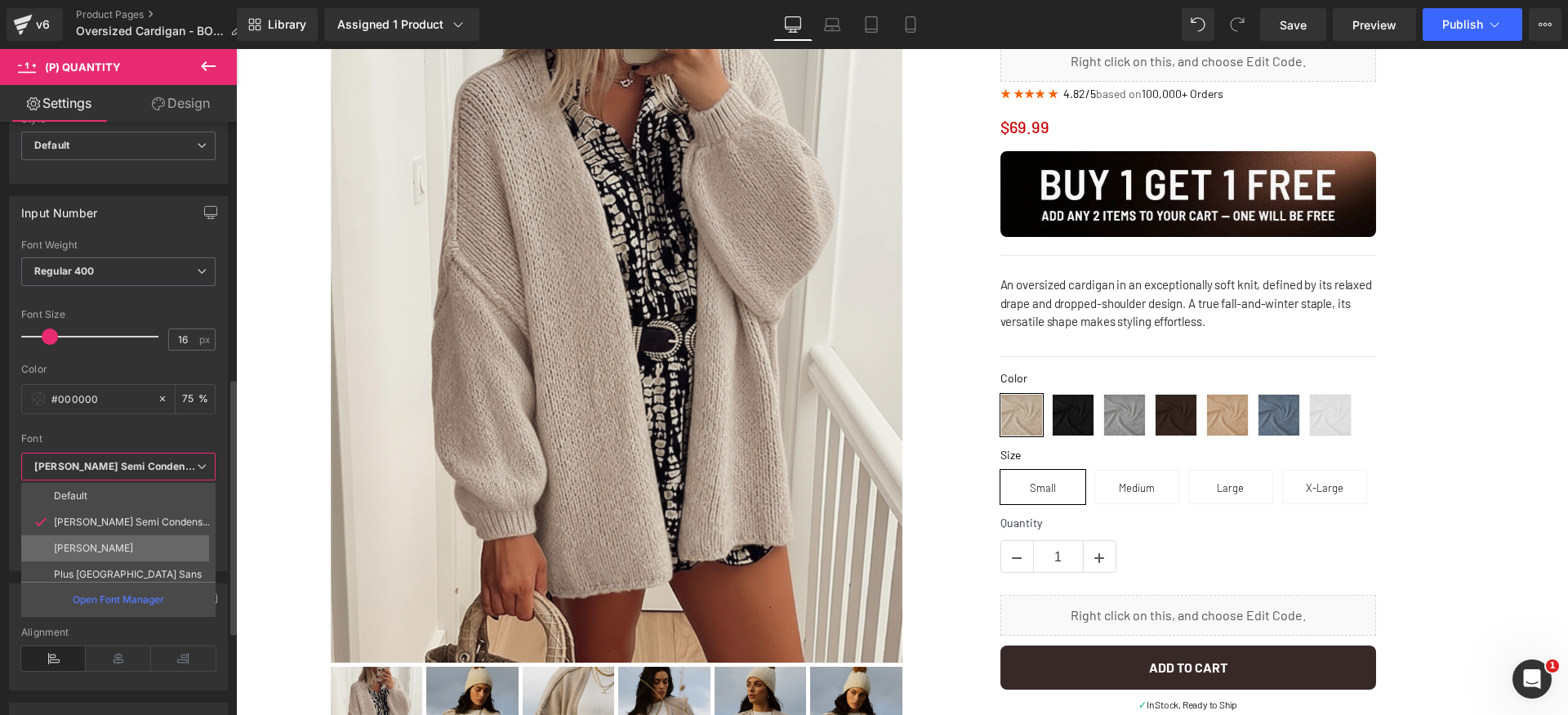
click at [155, 542] on li "Barlow" at bounding box center [122, 547] width 202 height 26
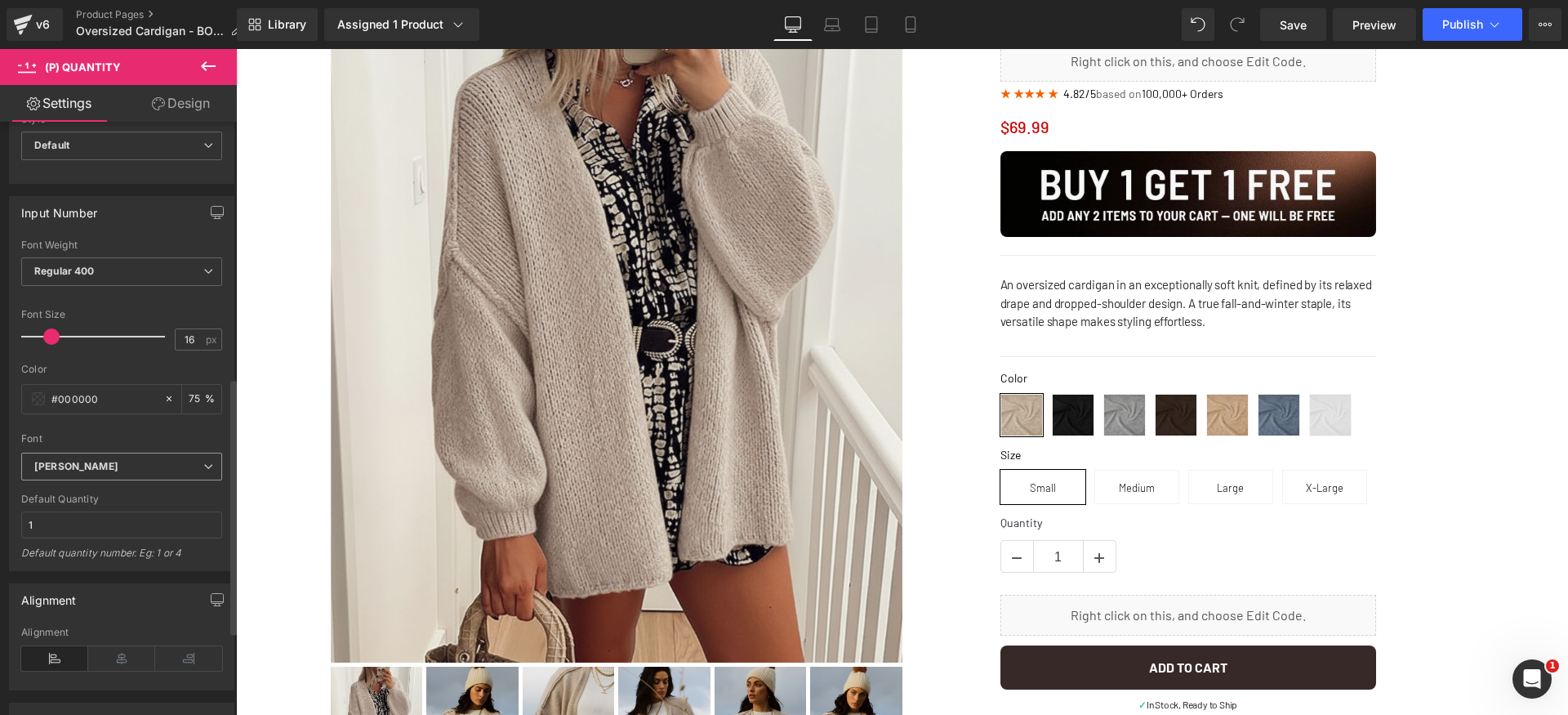
click at [164, 464] on b "Barlow" at bounding box center [118, 466] width 169 height 14
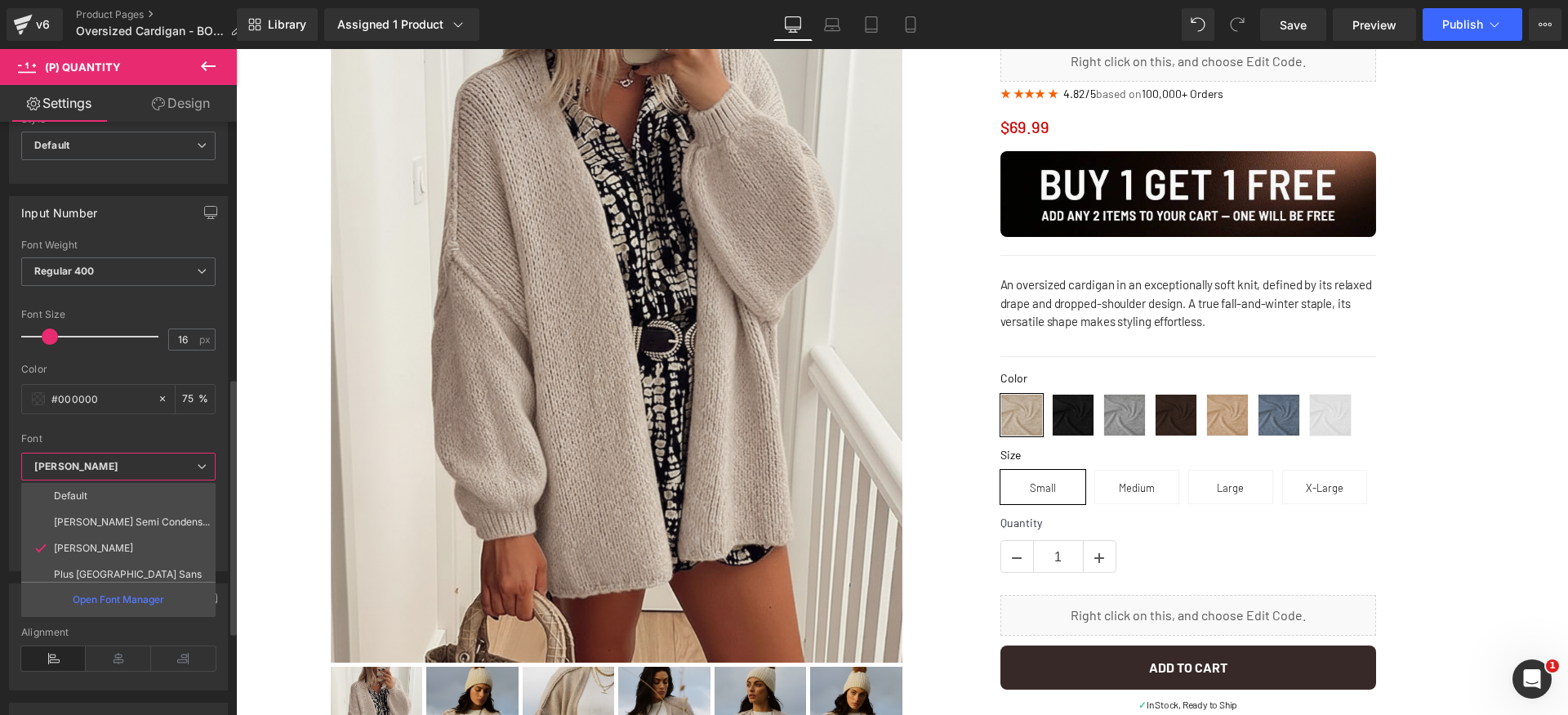
drag, startPoint x: 135, startPoint y: 522, endPoint x: 181, endPoint y: 526, distance: 46.2
click at [134, 522] on p "Barlow Semi Condensed" at bounding box center [132, 522] width 156 height 12
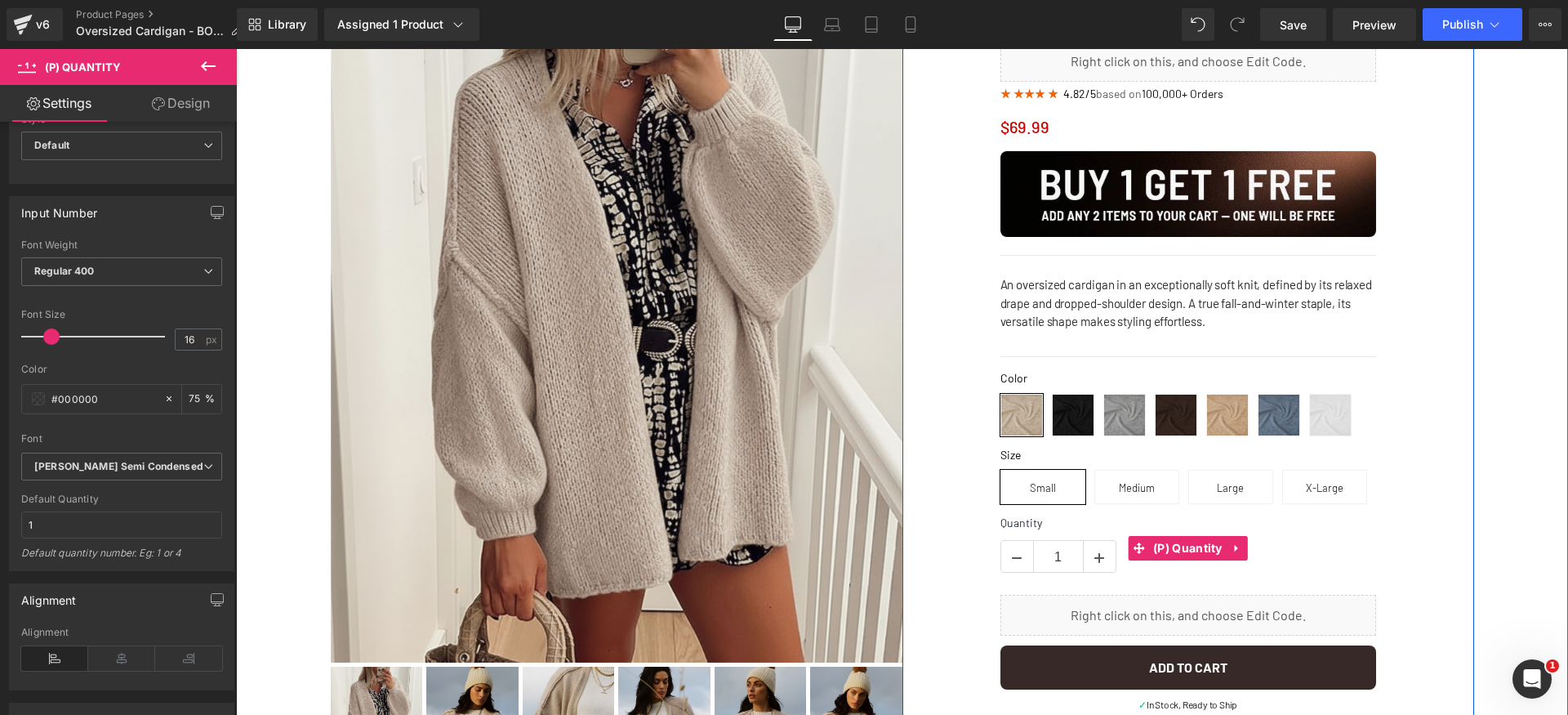
click at [1052, 553] on input "1" at bounding box center [1058, 556] width 49 height 32
click at [1094, 555] on icon at bounding box center [1099, 558] width 10 height 10
type input "2"
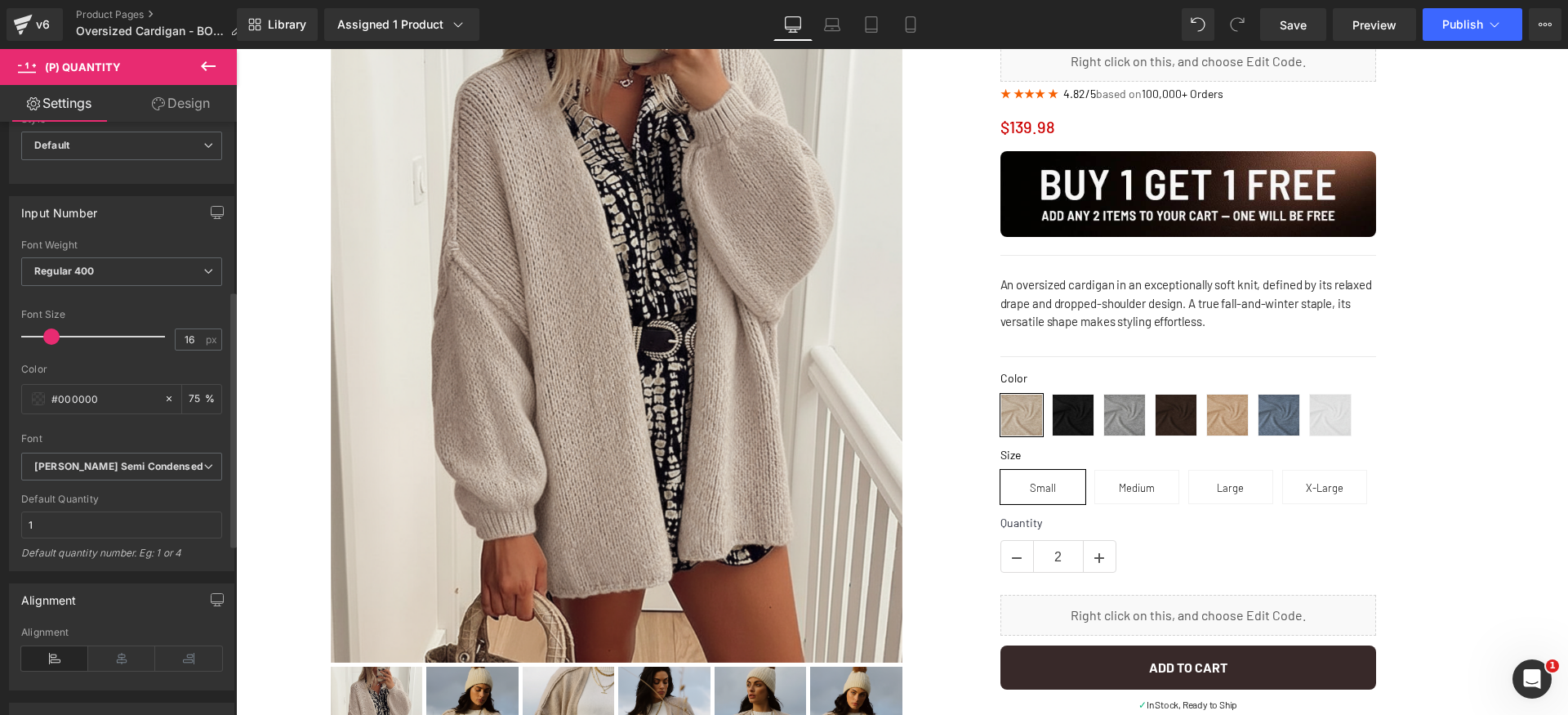
scroll to position [55, 0]
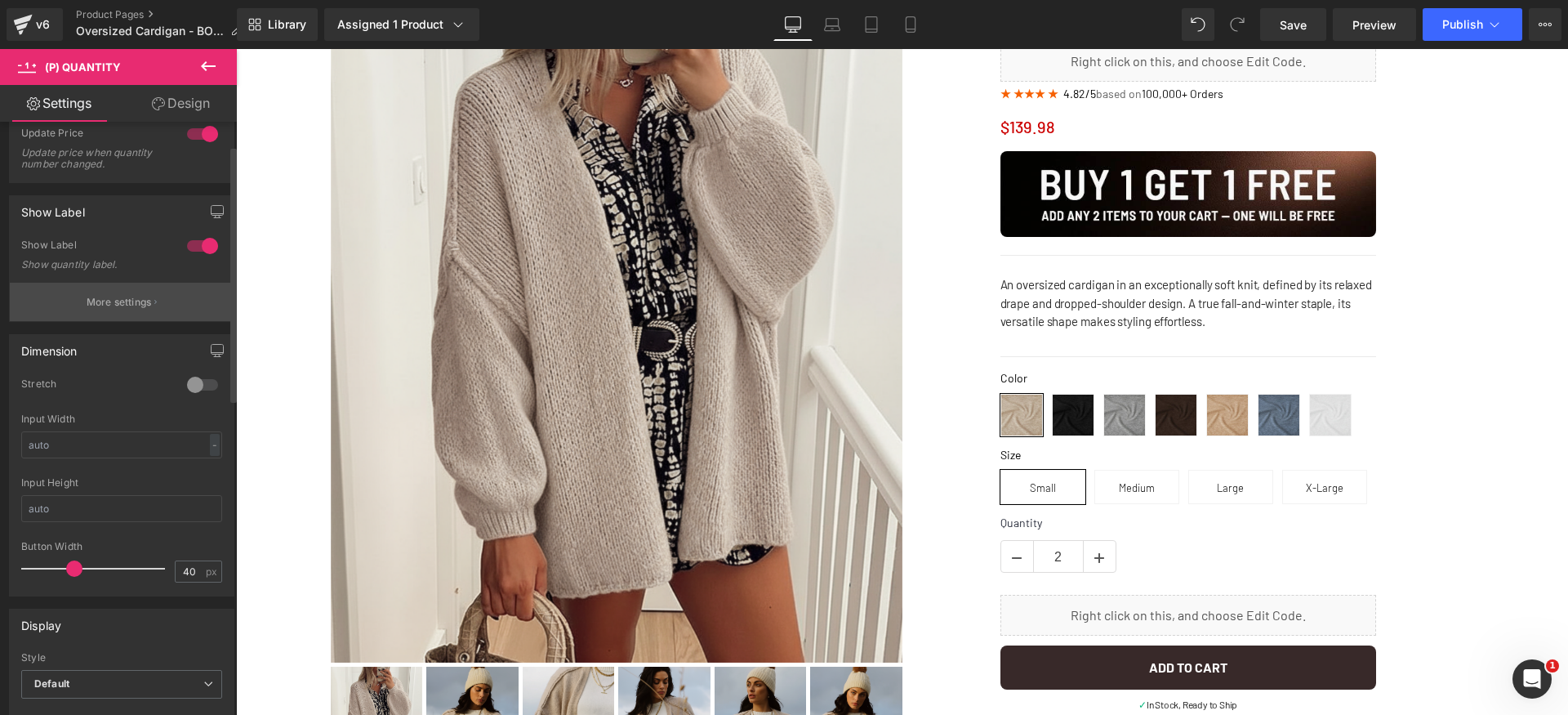
click at [137, 309] on button "More settings" at bounding box center [121, 302] width 224 height 38
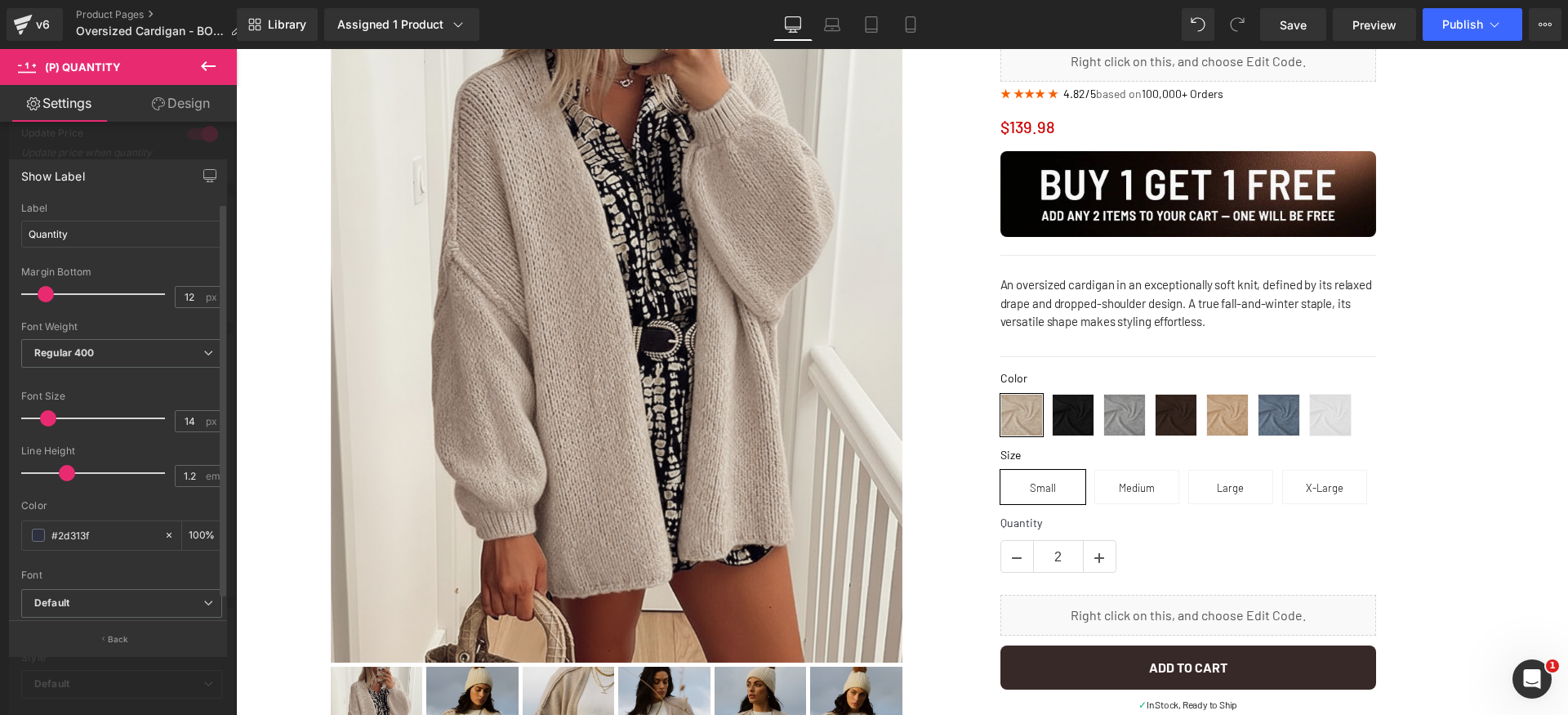
scroll to position [22, 0]
click at [155, 586] on b "Default" at bounding box center [118, 593] width 169 height 14
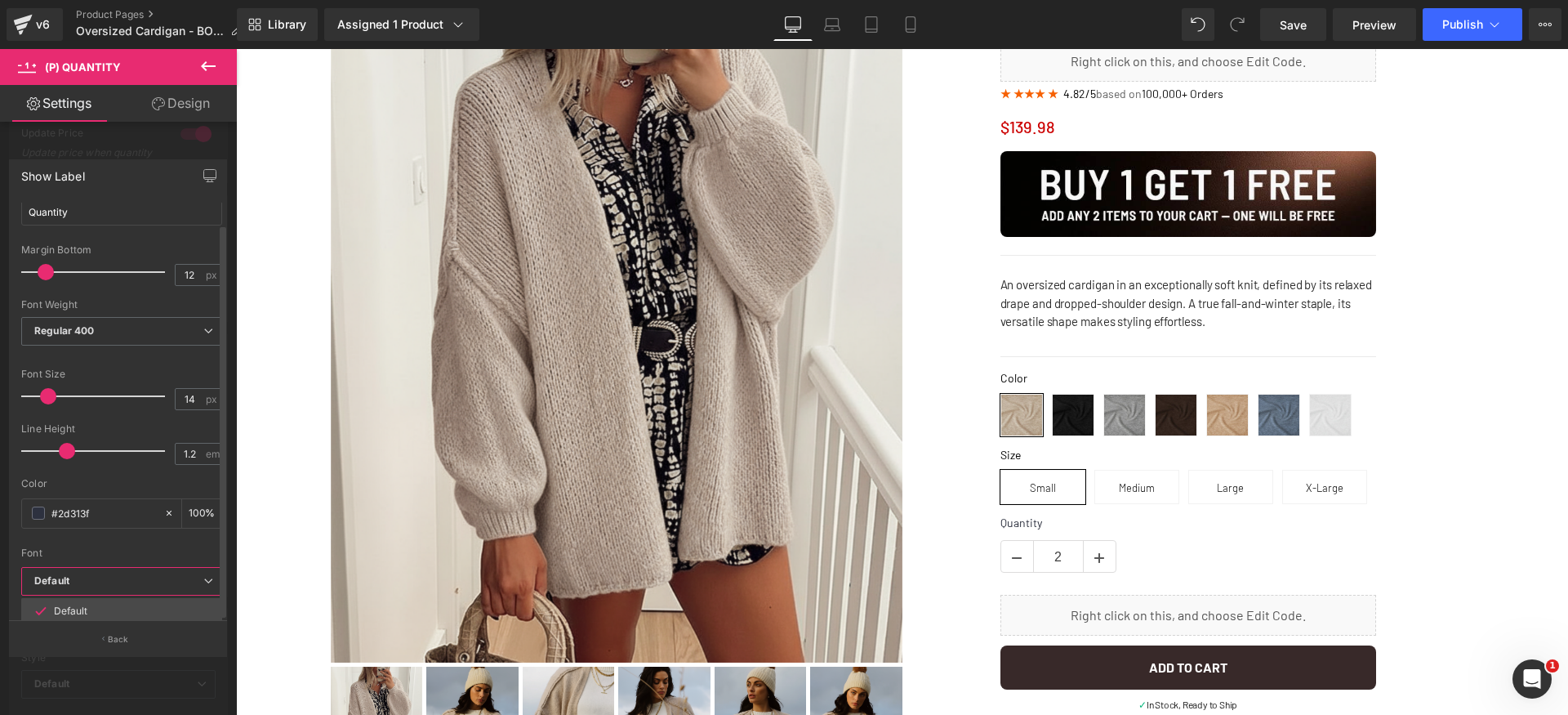
scroll to position [145, 0]
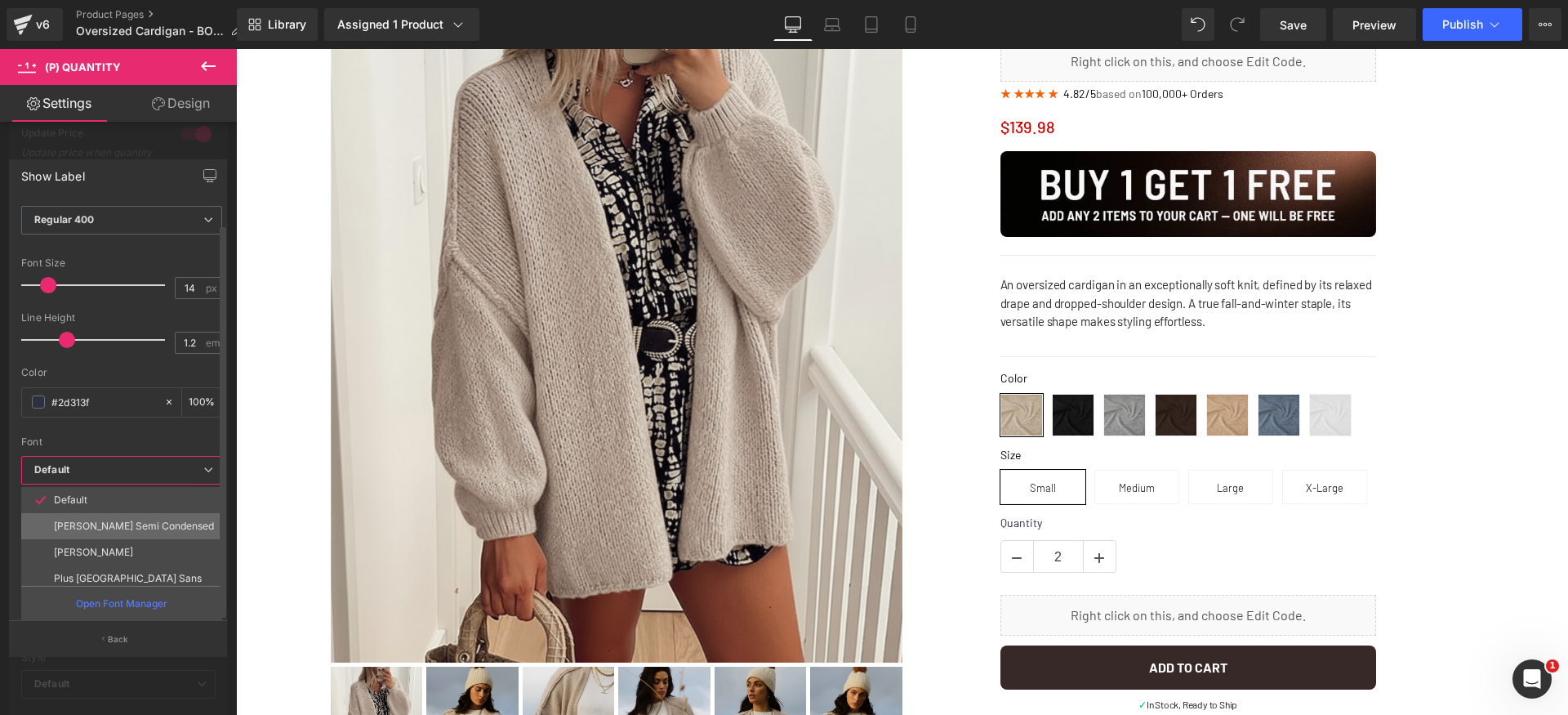
click at [167, 513] on li "Barlow Semi Condensed" at bounding box center [126, 525] width 208 height 26
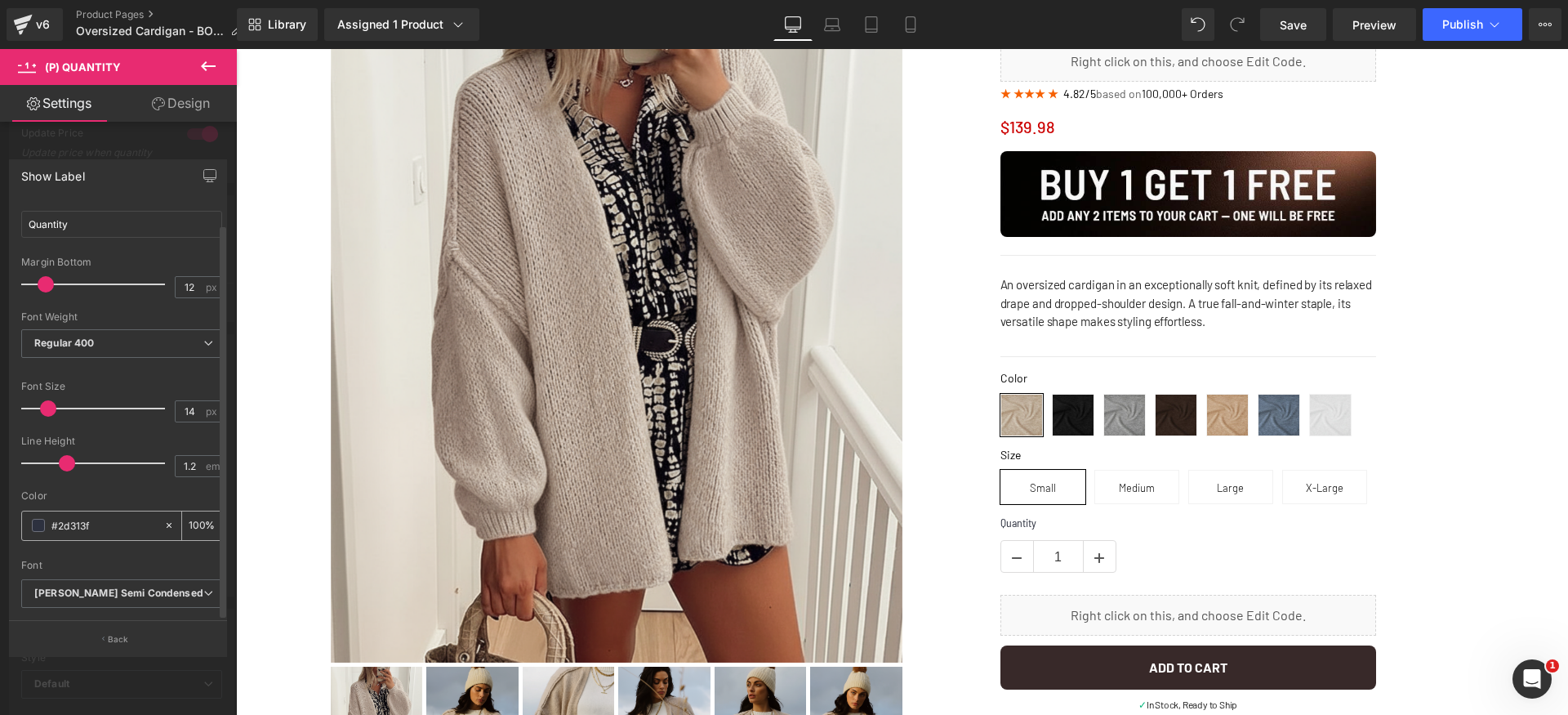
scroll to position [22, 0]
click at [141, 633] on button "Back" at bounding box center [118, 639] width 218 height 37
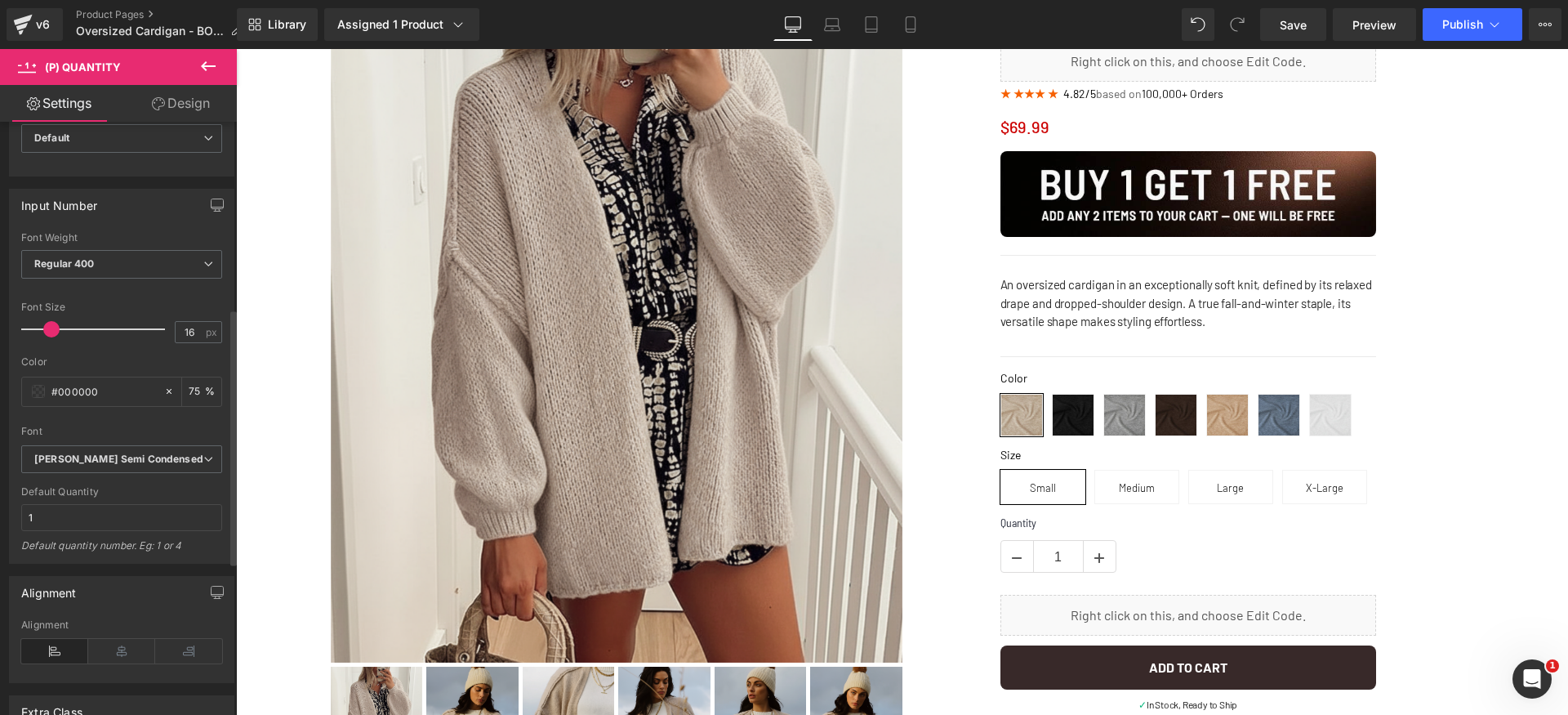
scroll to position [767, 0]
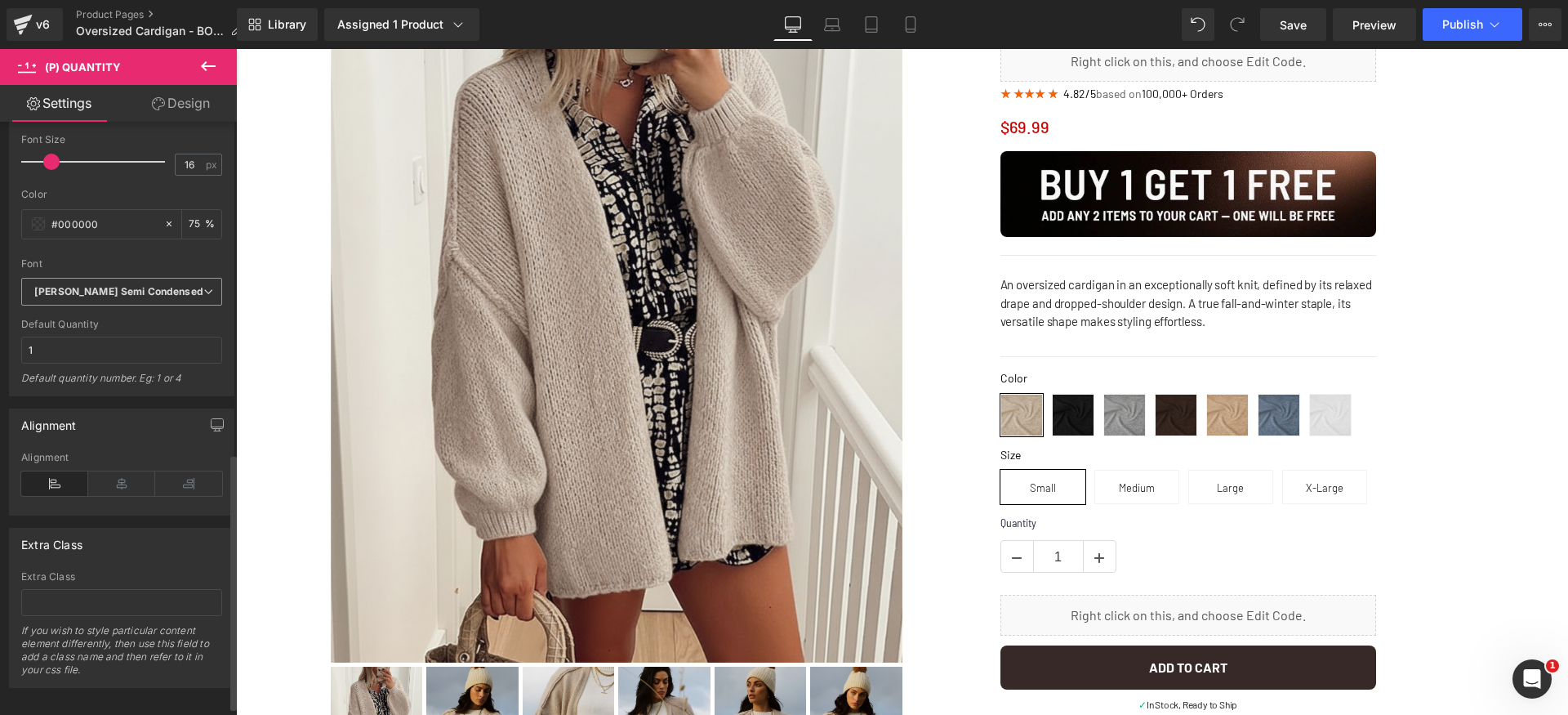
click at [178, 297] on b "Barlow Semi Condensed" at bounding box center [118, 292] width 169 height 14
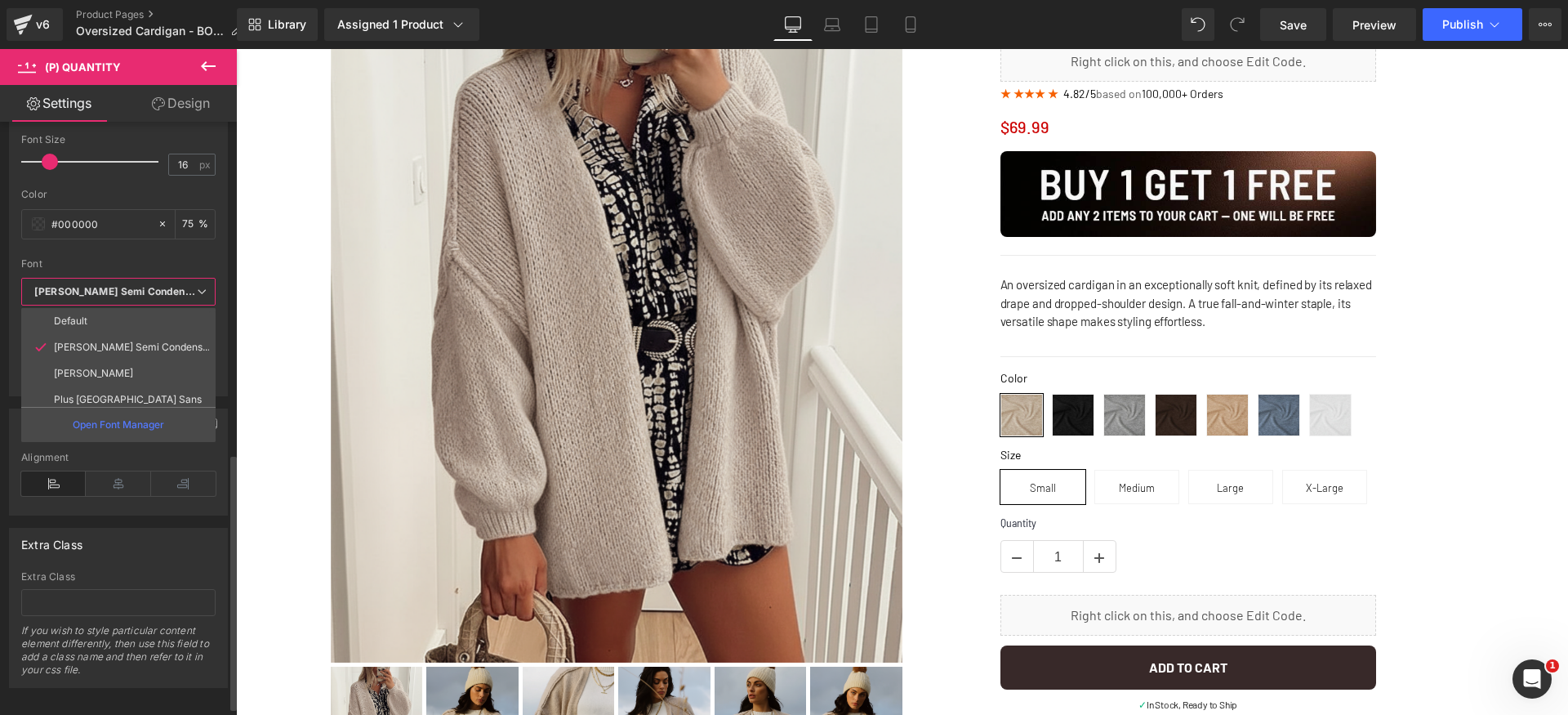
scroll to position [59, 0]
click at [137, 367] on li "Averia Serif Libre" at bounding box center [122, 366] width 202 height 26
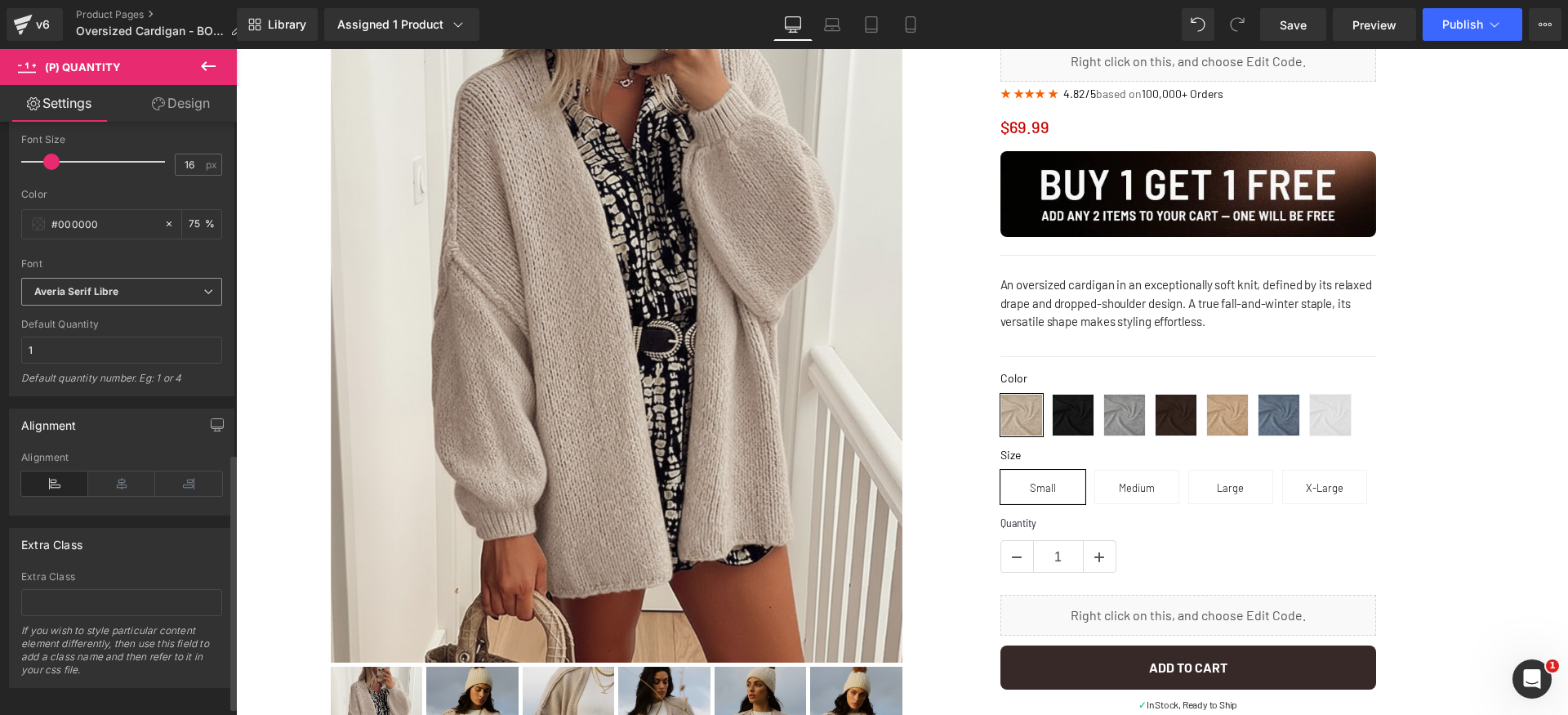
click at [170, 285] on b "Averia Serif Libre" at bounding box center [118, 292] width 169 height 14
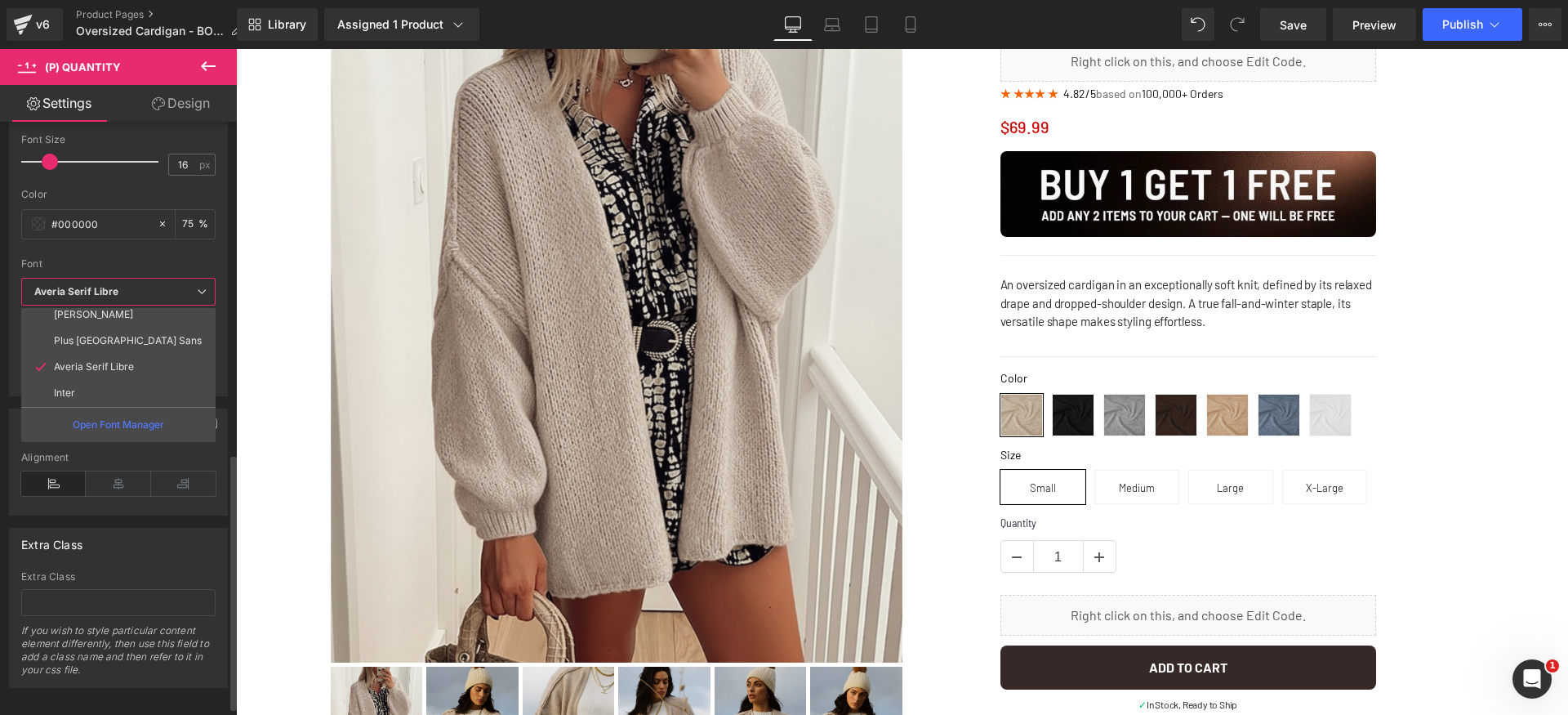
scroll to position [0, 0]
click at [132, 347] on p "Barlow Semi Condensed" at bounding box center [132, 348] width 156 height 12
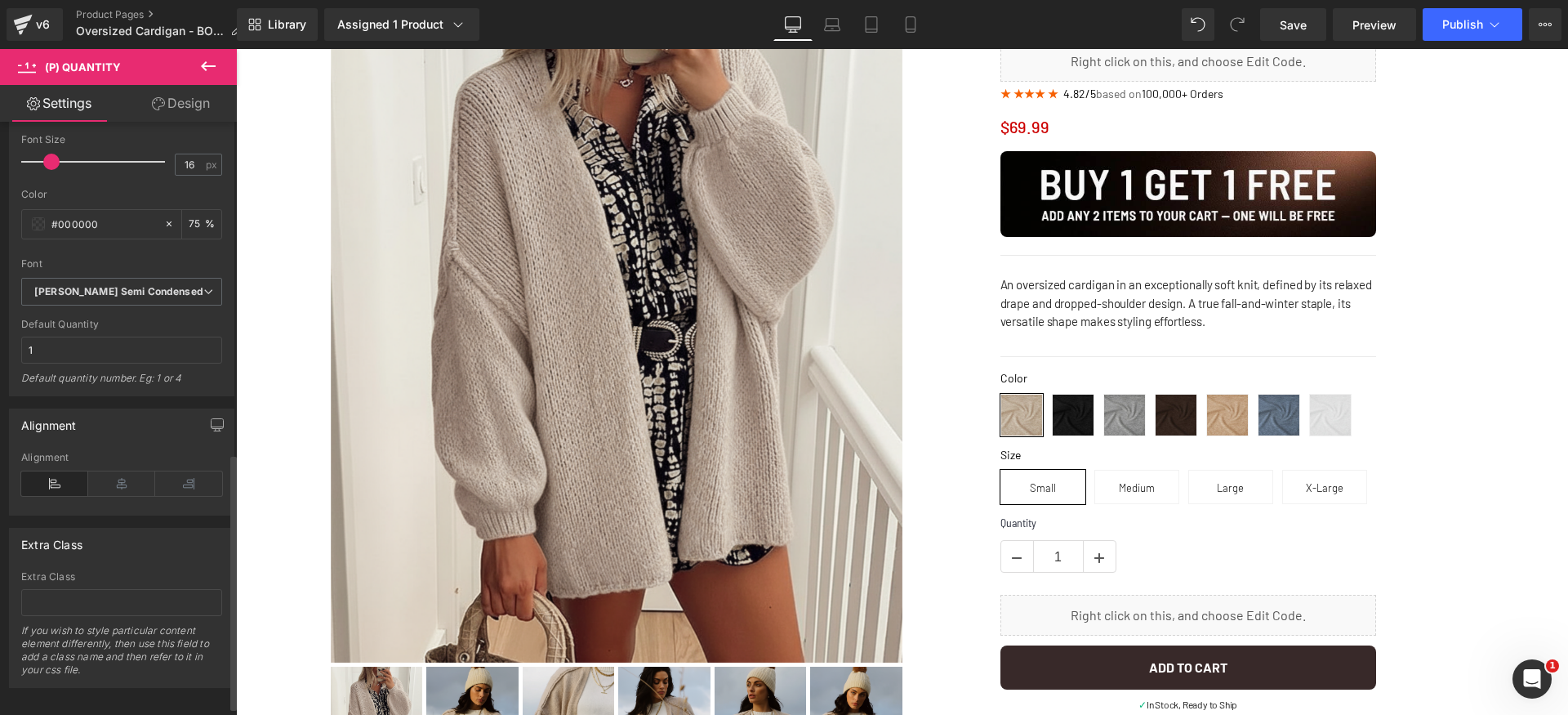
click at [159, 264] on div "Font" at bounding box center [122, 264] width 201 height 12
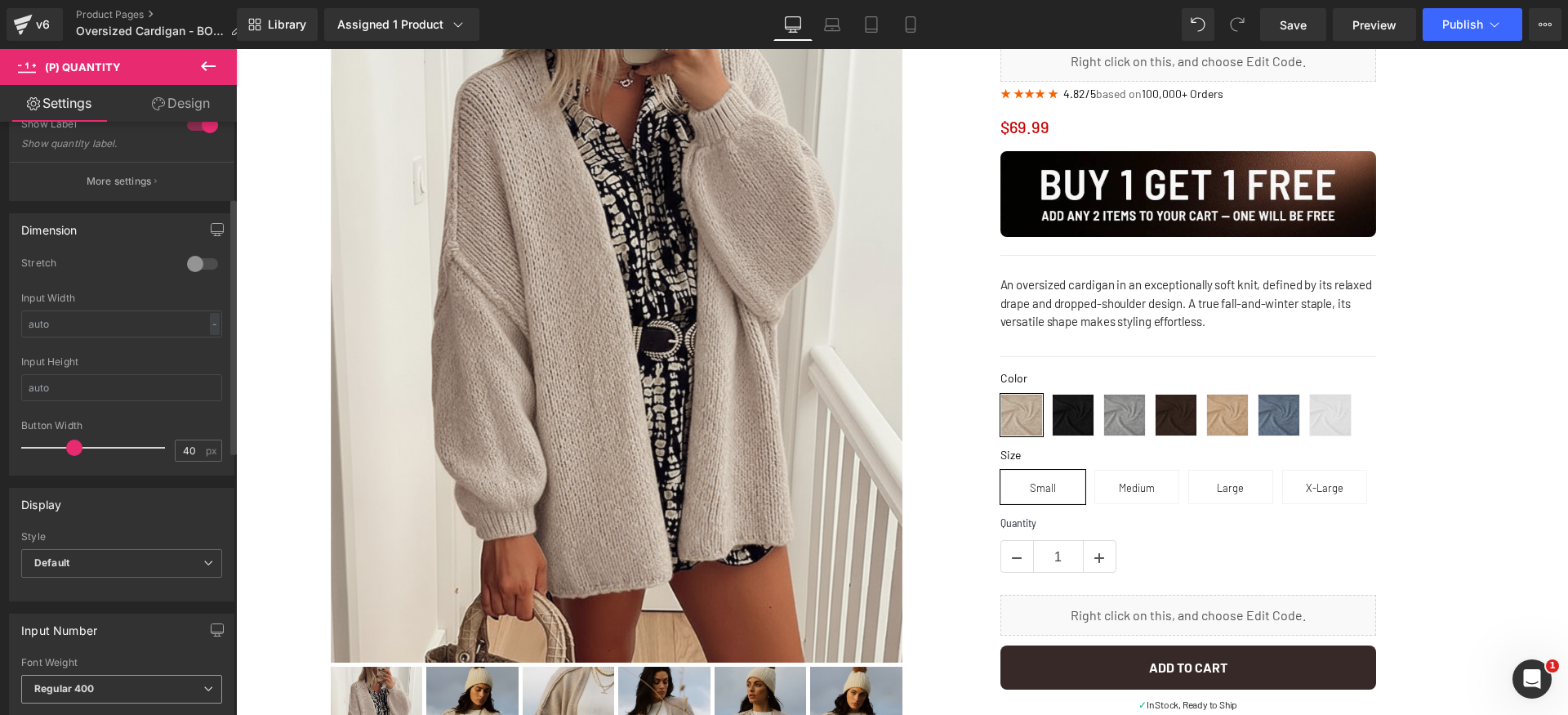
scroll to position [428, 0]
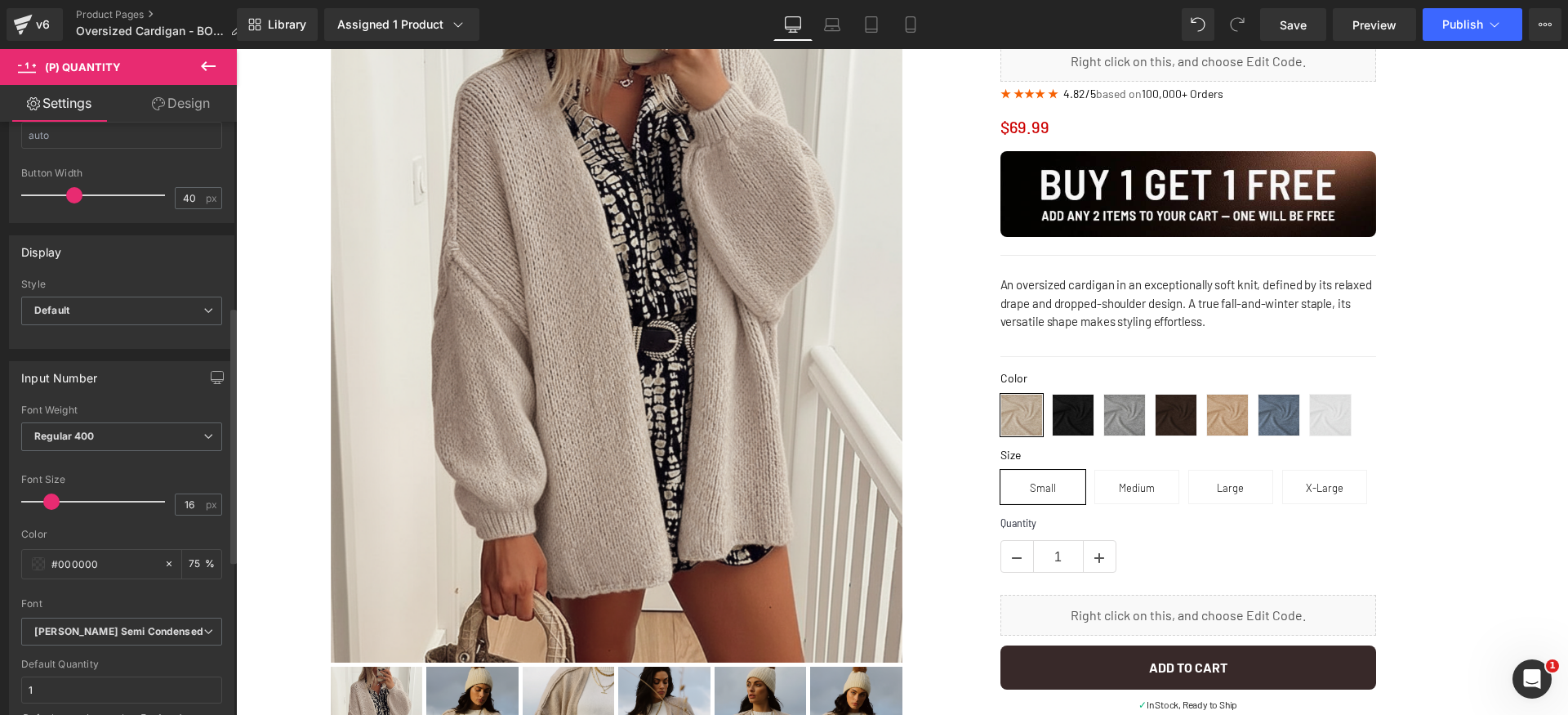
click at [156, 358] on div "Input Number Thin 100 Semi Thin 200 Light 300 Regular 400 Medium 500 Semi Bold …" at bounding box center [122, 542] width 244 height 388
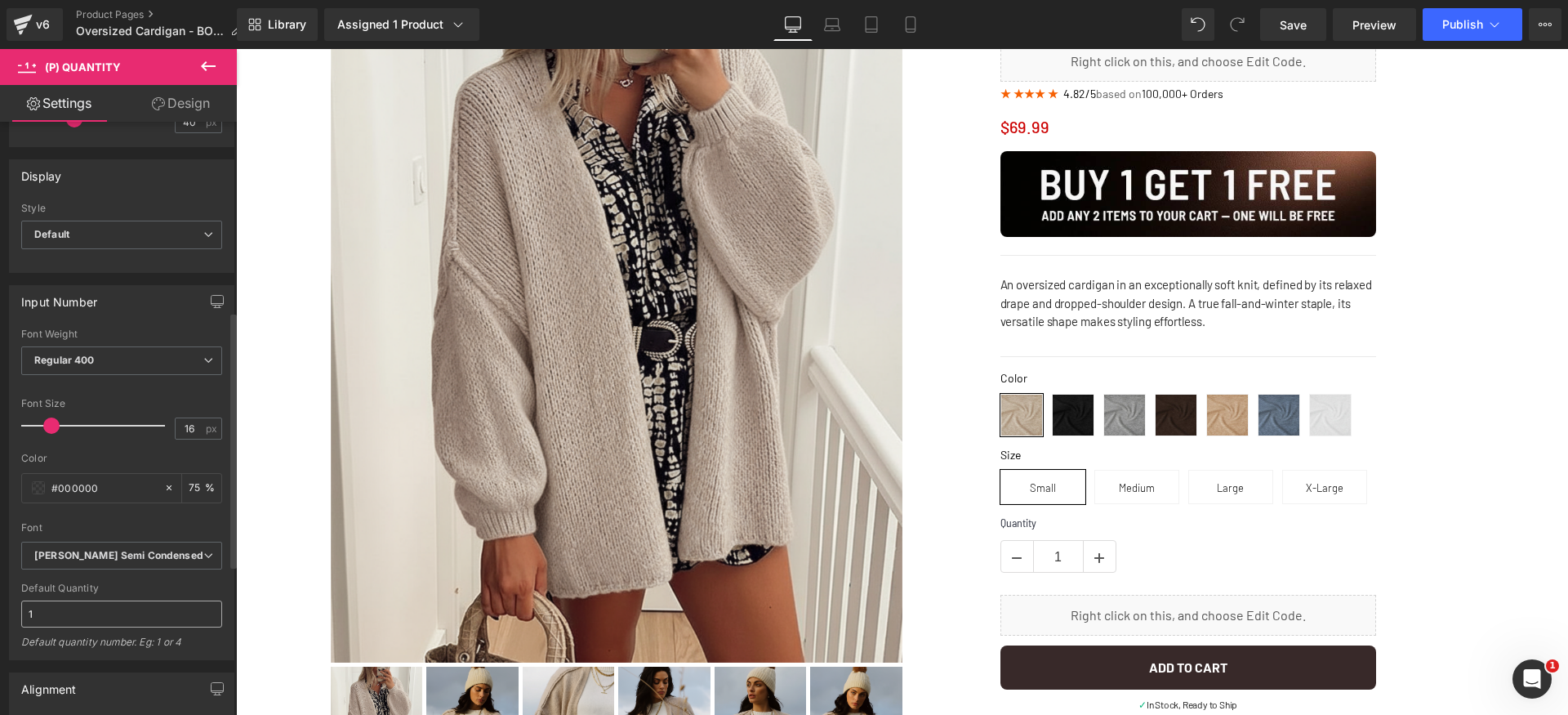
scroll to position [671, 0]
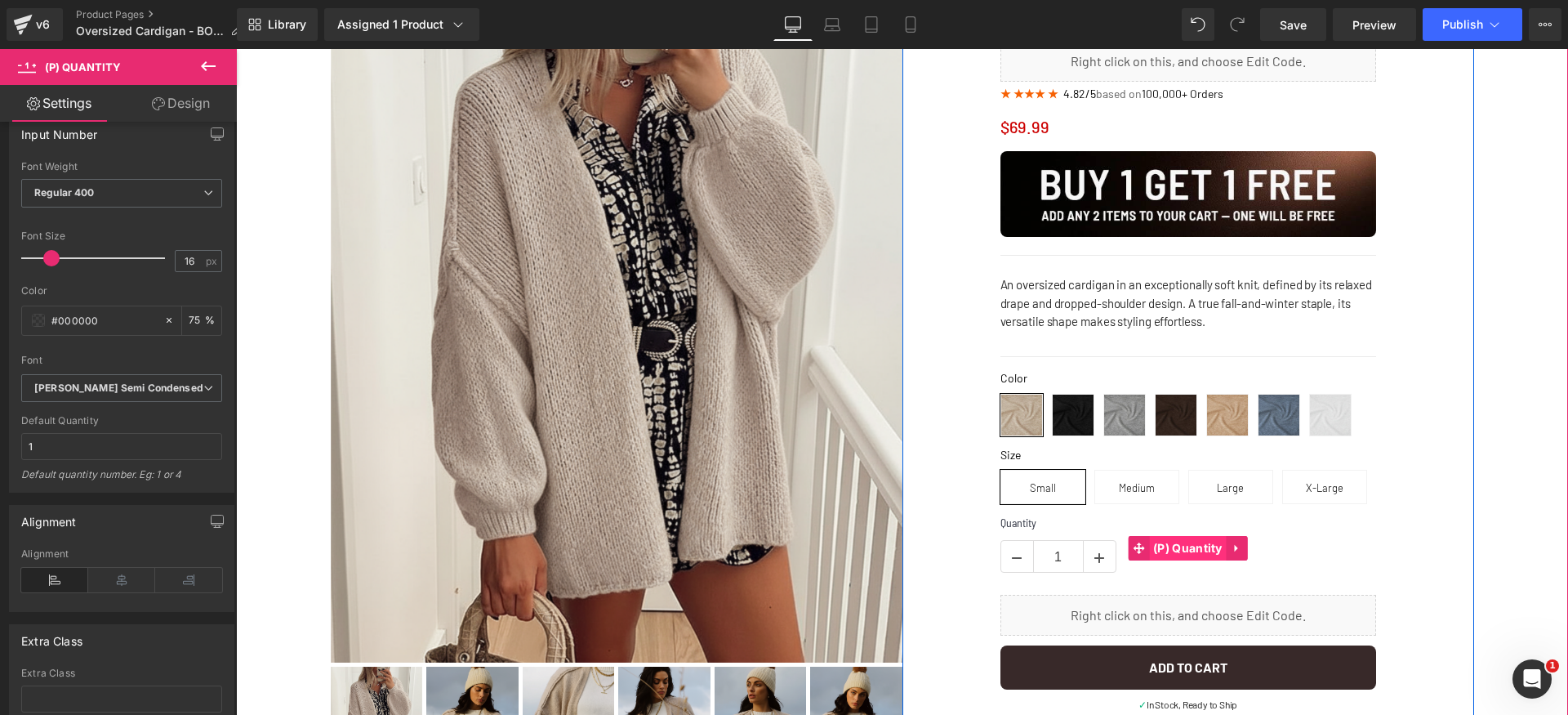
click at [1167, 551] on span "(P) Quantity" at bounding box center [1187, 547] width 77 height 24
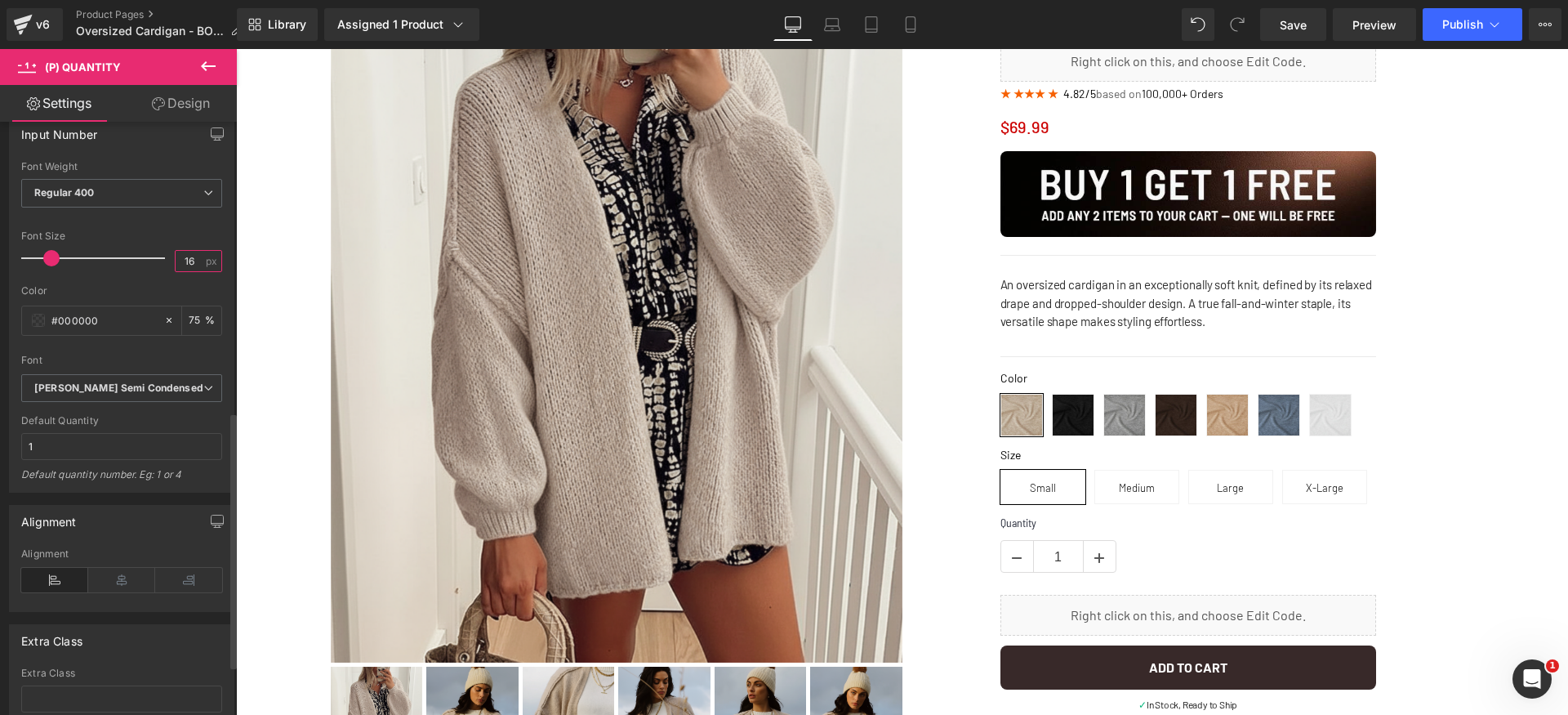
click at [193, 254] on input "16" at bounding box center [190, 261] width 28 height 21
click at [163, 199] on span "Regular 400" at bounding box center [122, 193] width 201 height 28
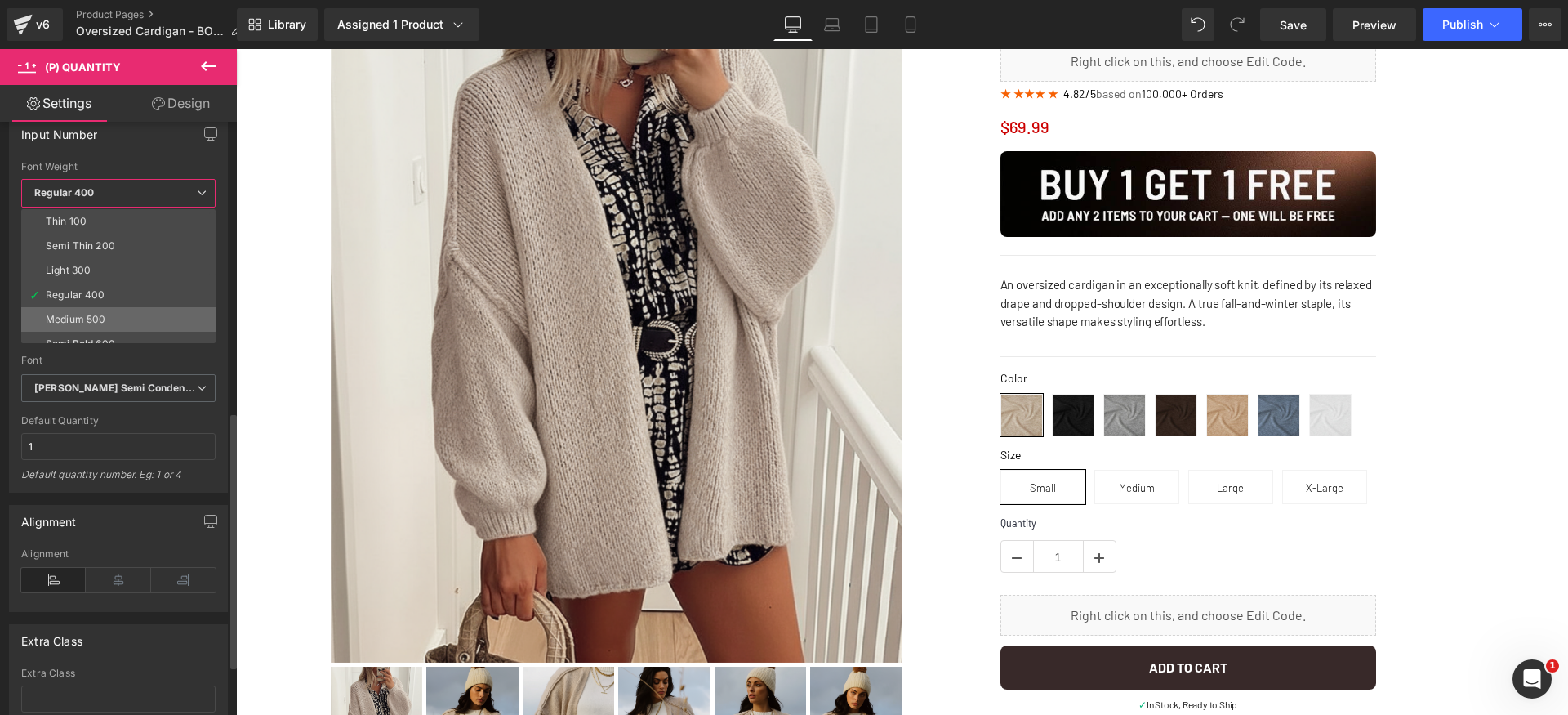
scroll to position [11, 0]
click at [136, 306] on li "Medium 500" at bounding box center [122, 308] width 202 height 24
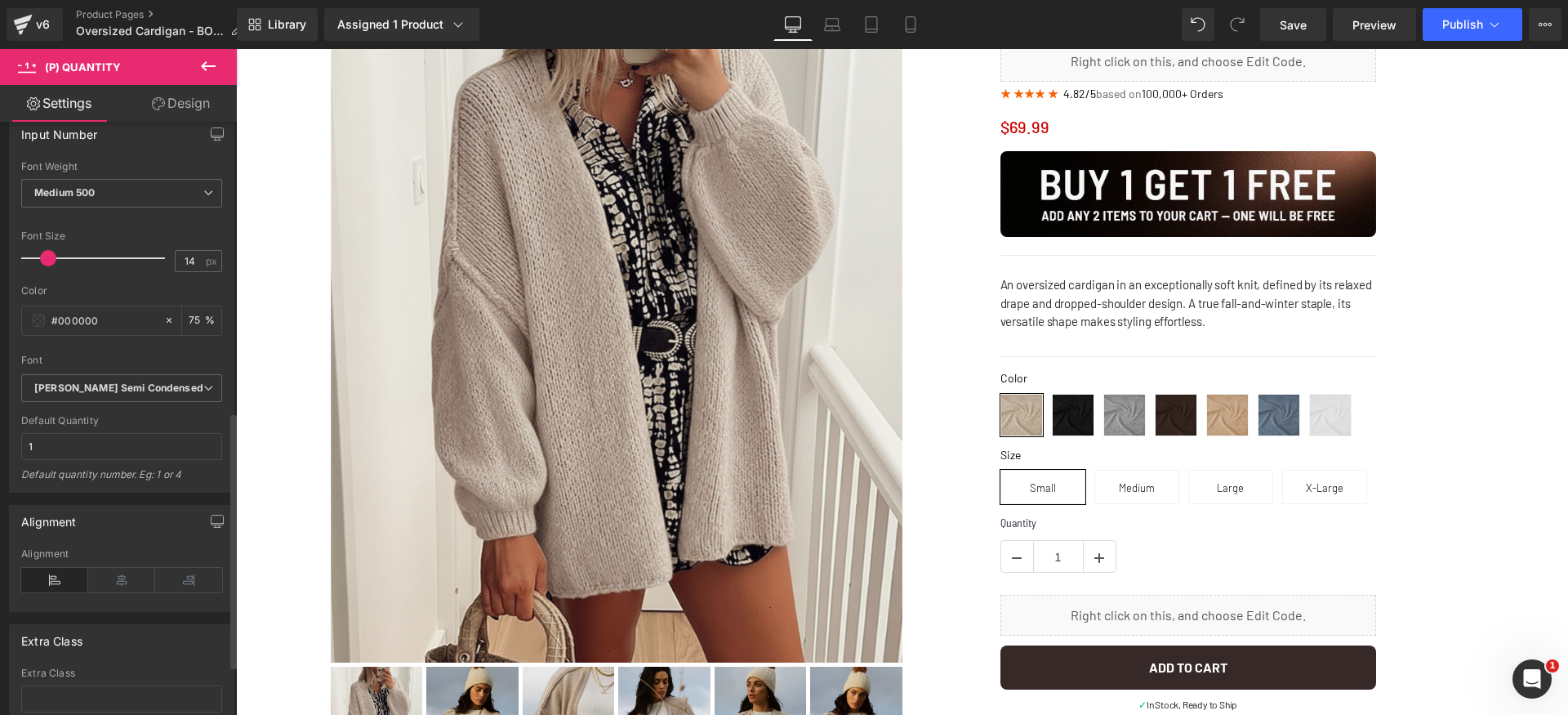
click at [146, 224] on div at bounding box center [122, 220] width 201 height 11
click at [1298, 27] on span "Save" at bounding box center [1293, 25] width 27 height 17
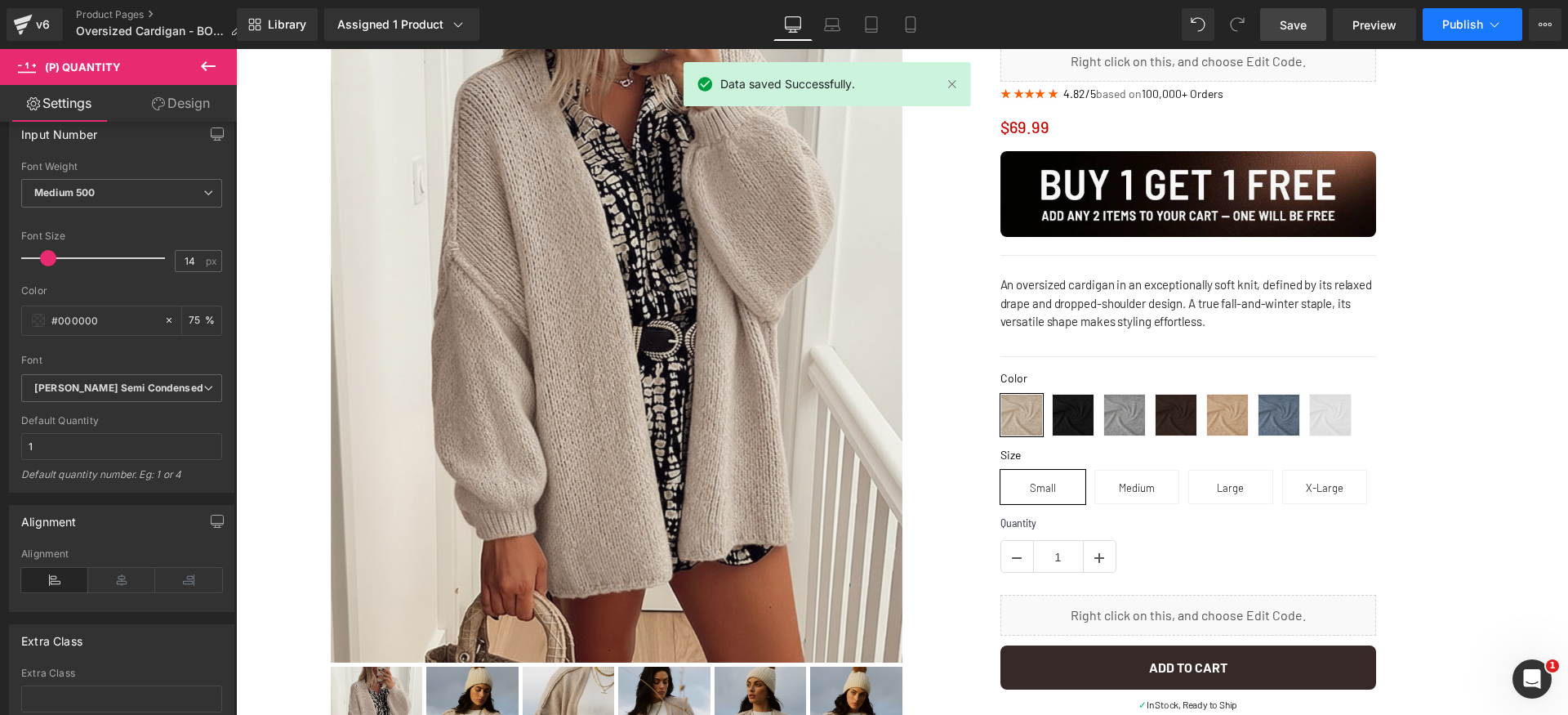
click at [1470, 23] on span "Publish" at bounding box center [1462, 25] width 41 height 13
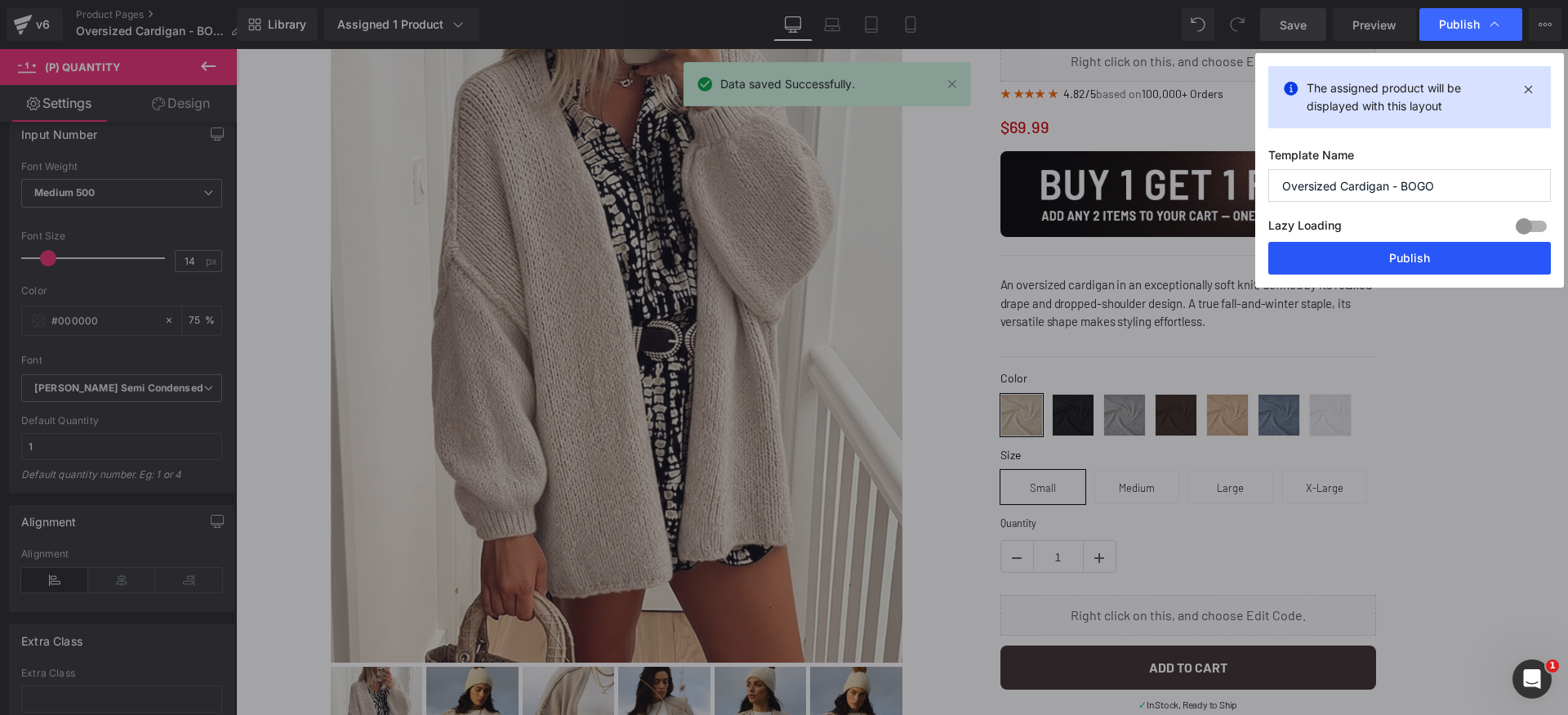
drag, startPoint x: 1455, startPoint y: 249, endPoint x: 1189, endPoint y: 191, distance: 272.2
click at [1455, 249] on button "Publish" at bounding box center [1410, 258] width 283 height 32
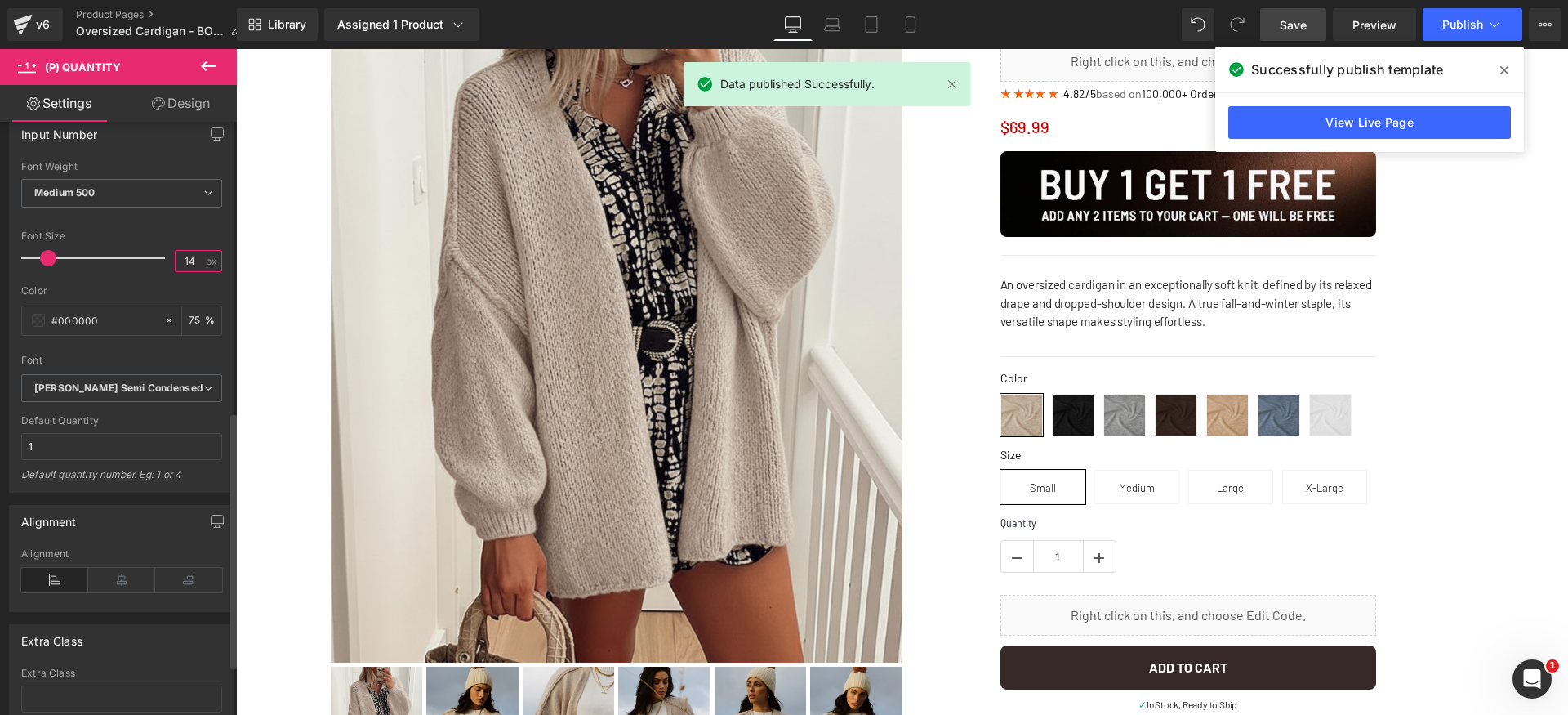
click at [191, 262] on input "14" at bounding box center [190, 261] width 28 height 21
type input "15"
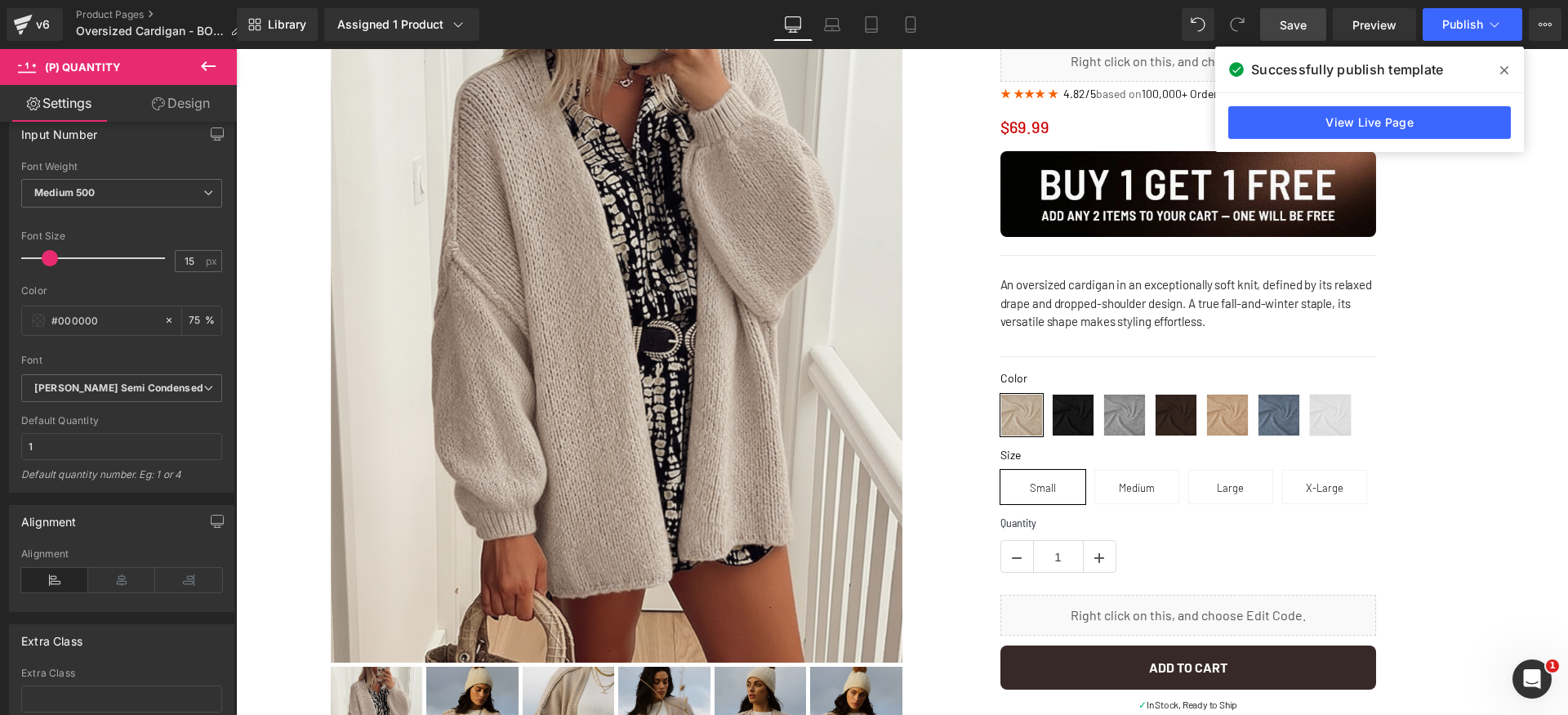
click at [1320, 30] on link "Save" at bounding box center [1294, 24] width 67 height 32
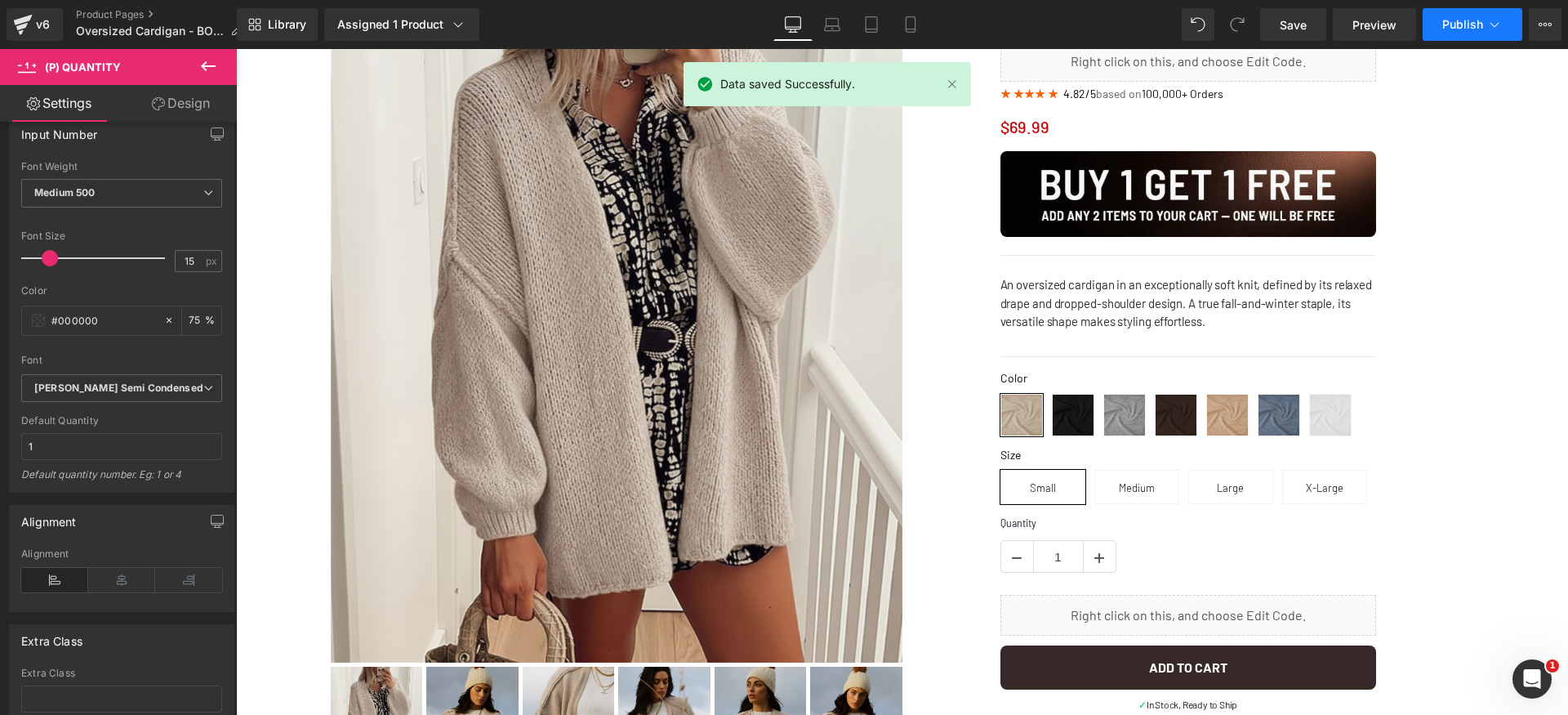
click at [1487, 21] on icon at bounding box center [1495, 25] width 17 height 17
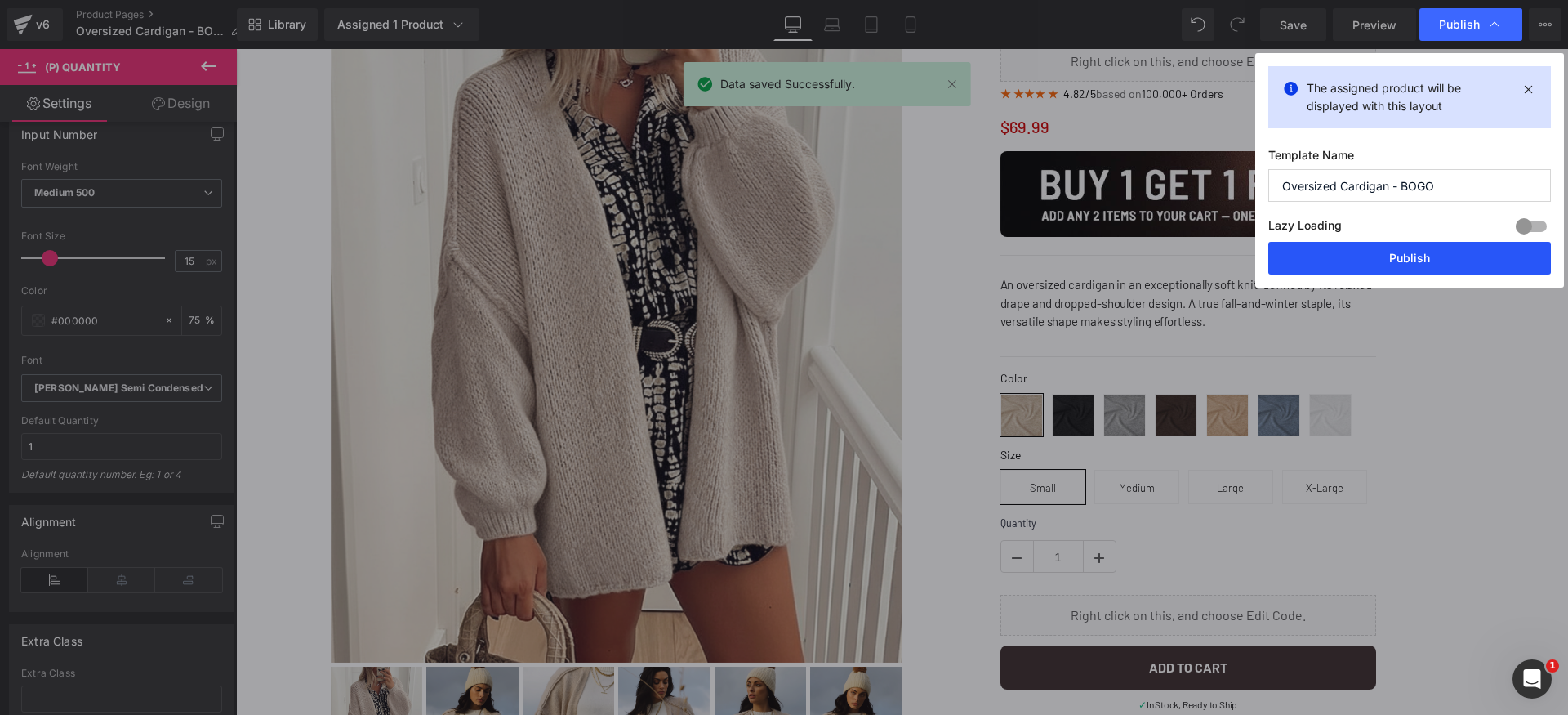
click at [1477, 252] on button "Publish" at bounding box center [1410, 258] width 283 height 32
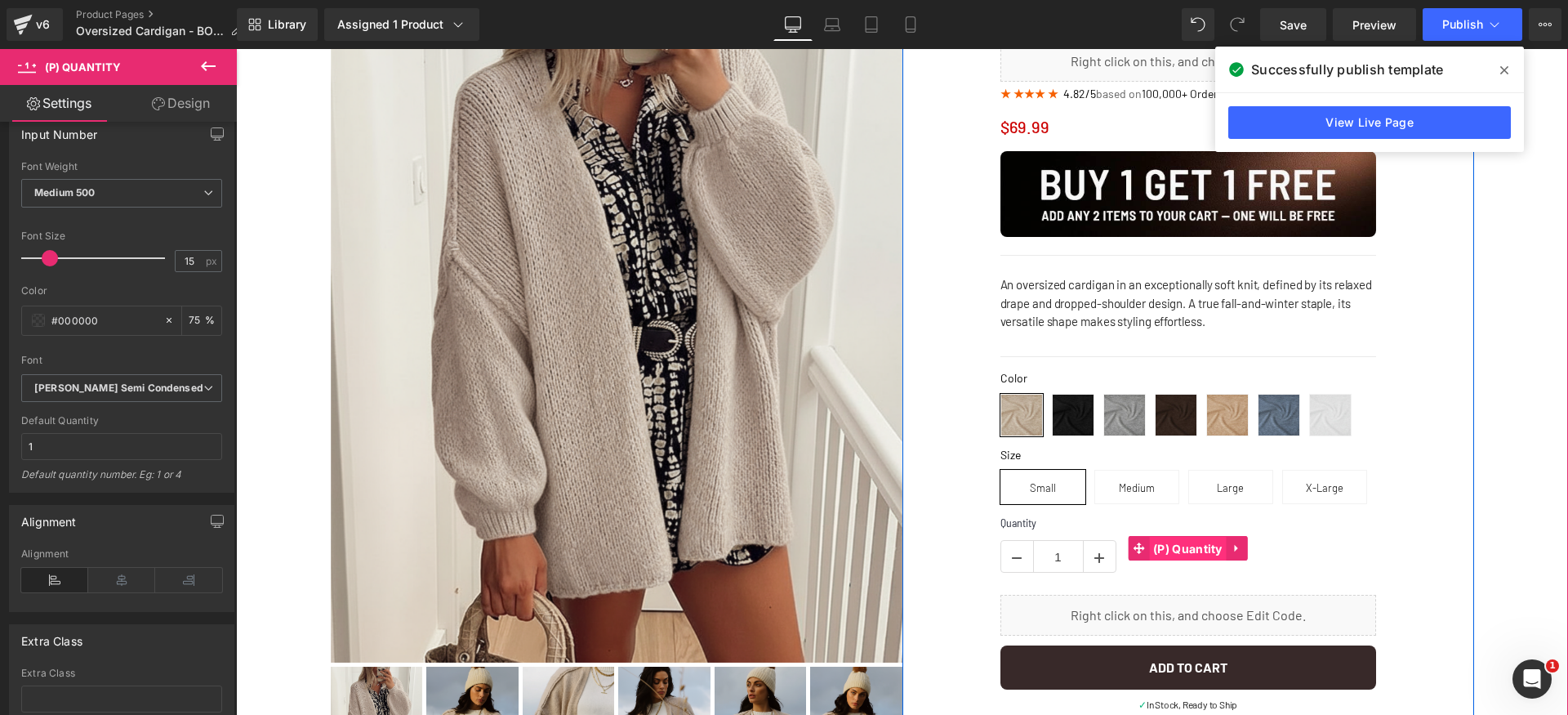
click at [1158, 552] on span "(P) Quantity" at bounding box center [1187, 548] width 77 height 24
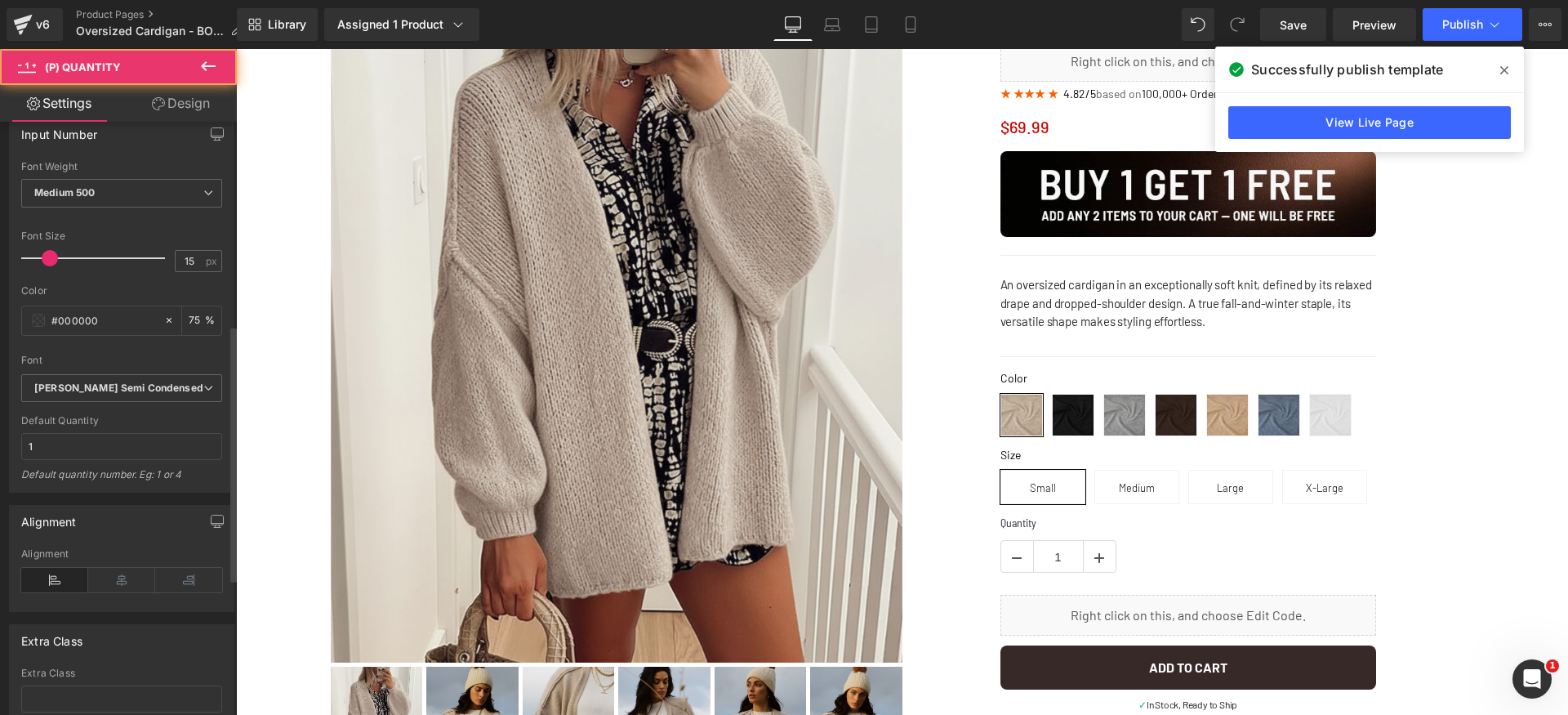
scroll to position [0, 0]
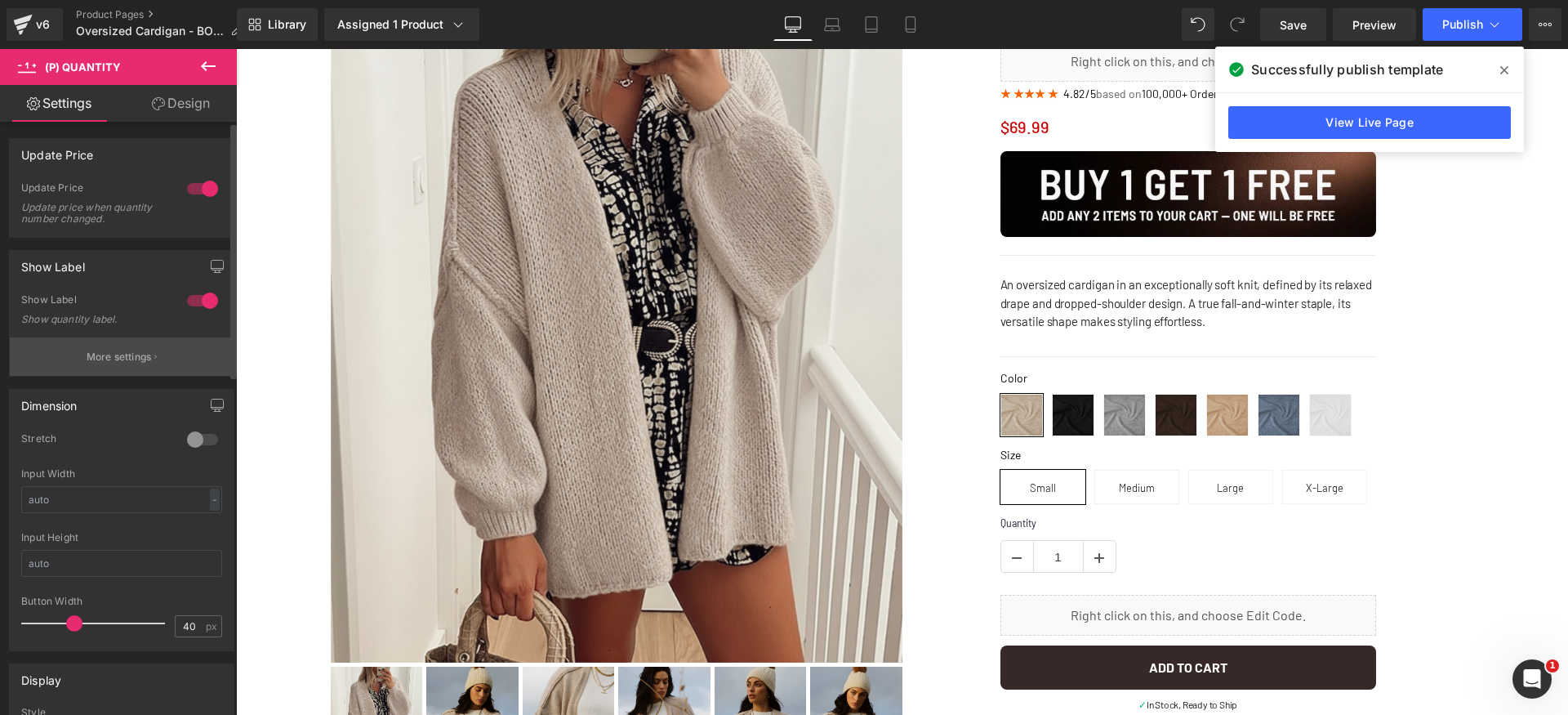
click at [139, 372] on button "More settings" at bounding box center [121, 357] width 224 height 38
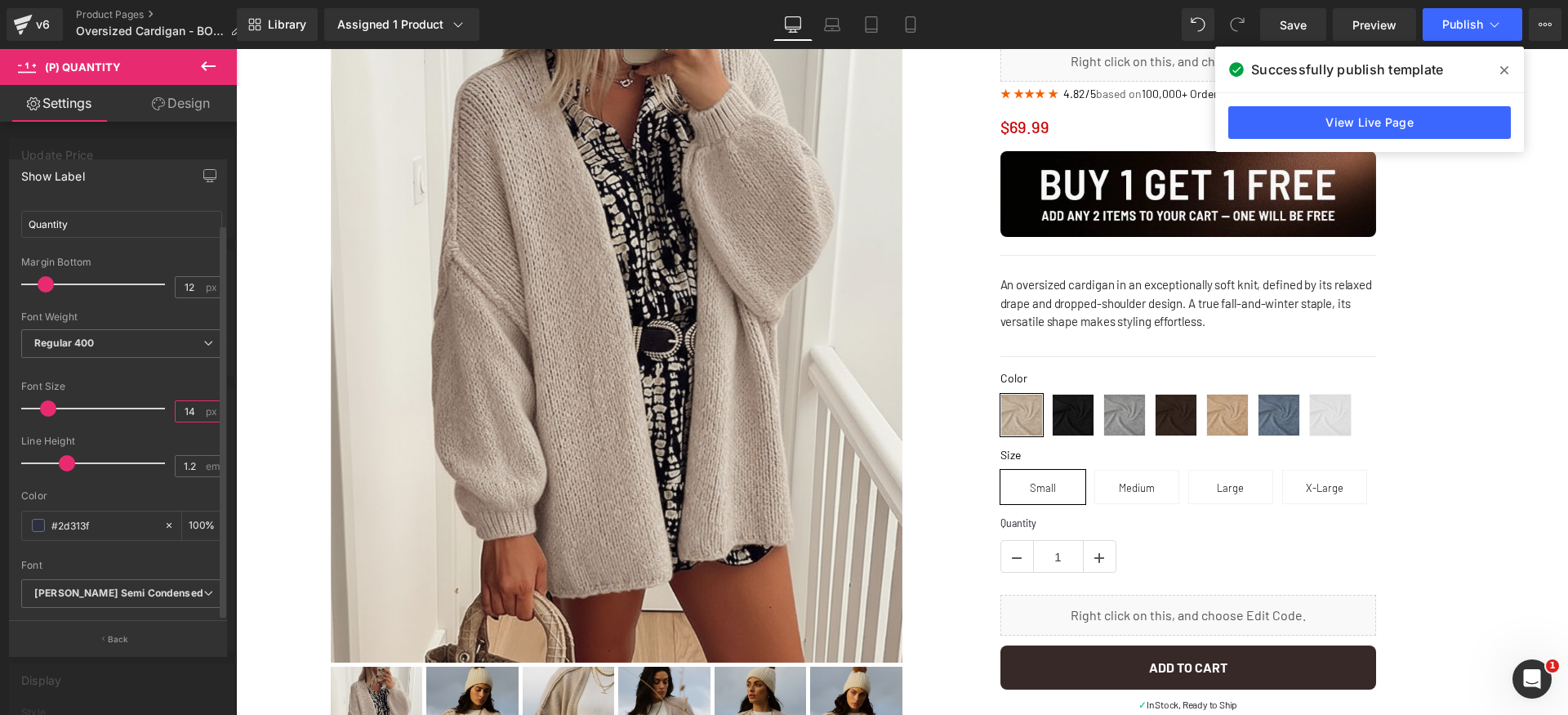
click at [193, 402] on input "14" at bounding box center [190, 411] width 28 height 21
type input "14"
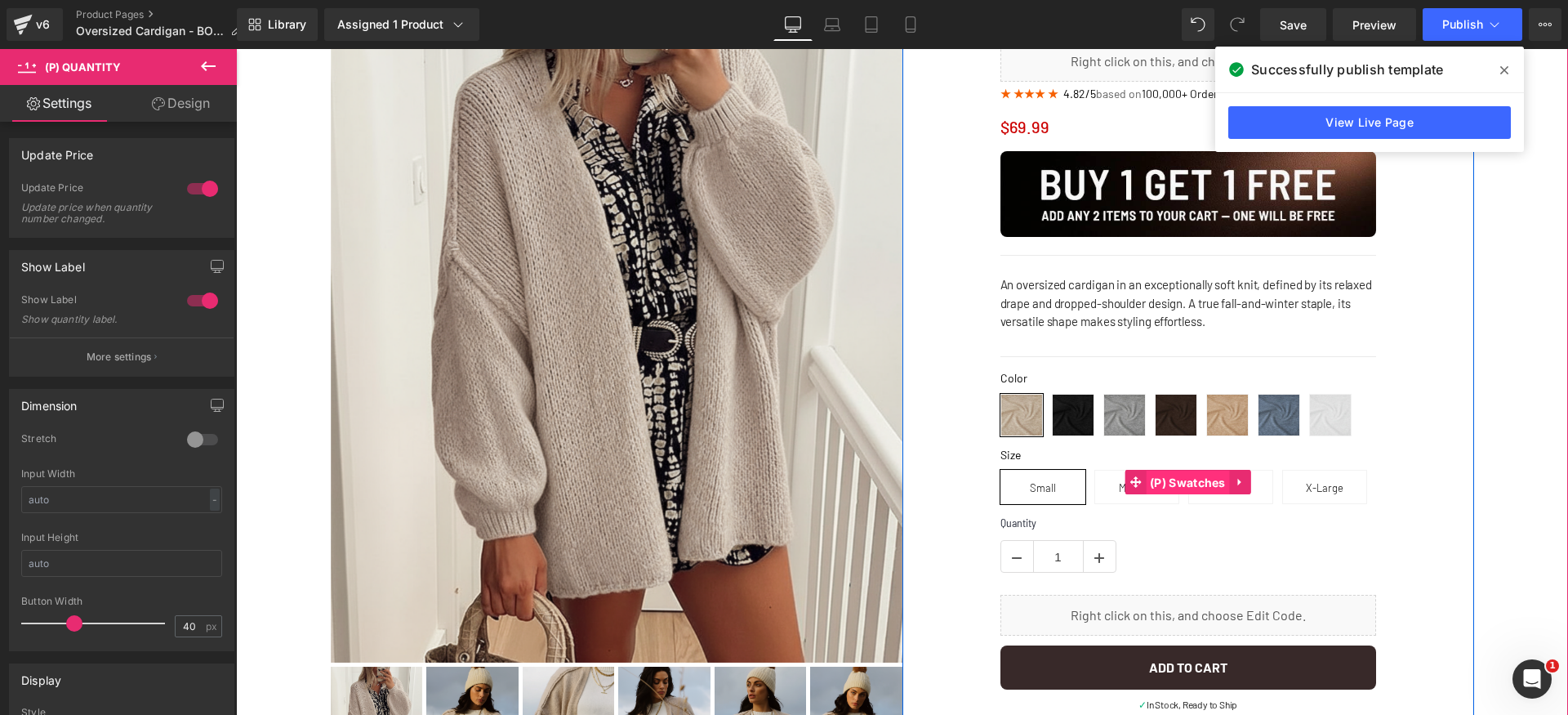
click at [1163, 480] on span "(P) Swatches" at bounding box center [1187, 482] width 84 height 24
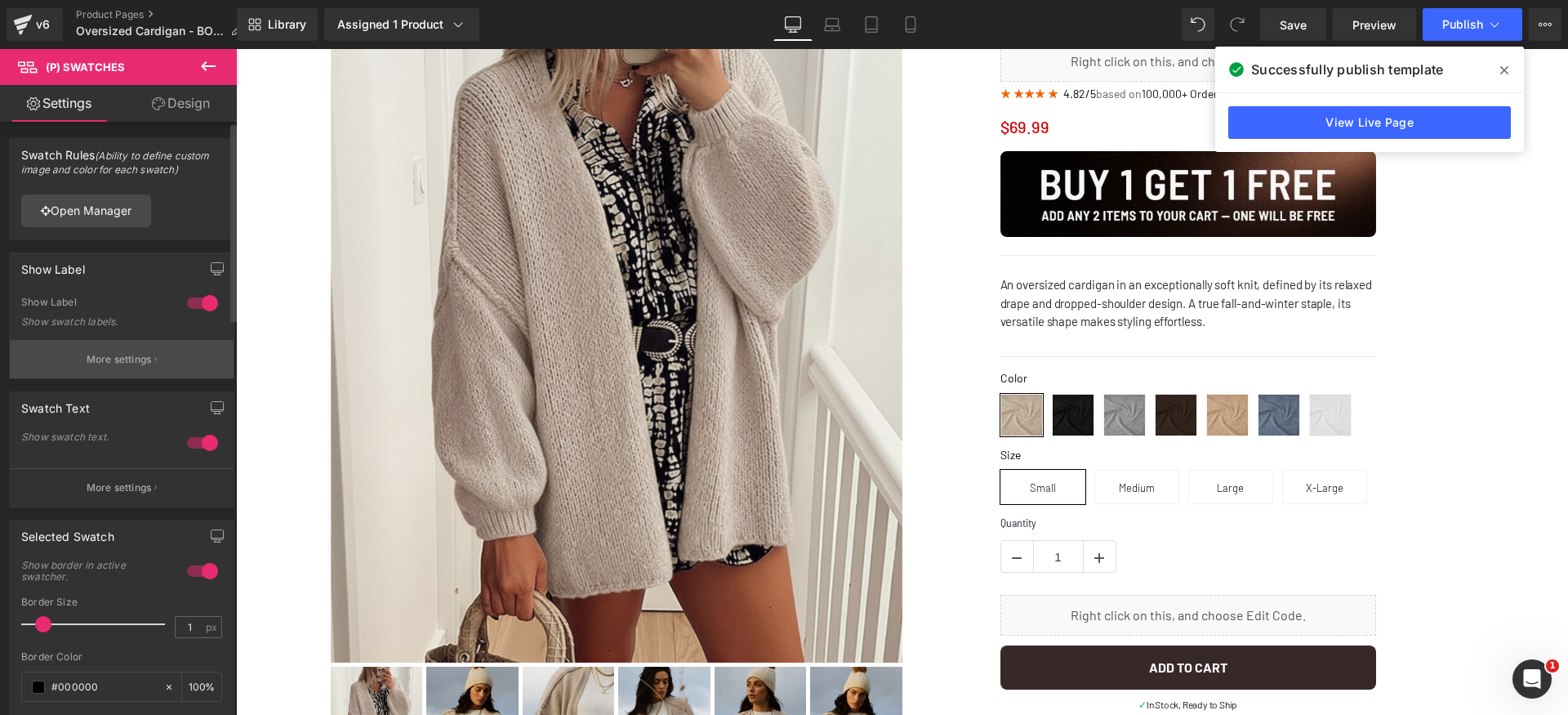
click at [101, 358] on p "More settings" at bounding box center [119, 359] width 66 height 15
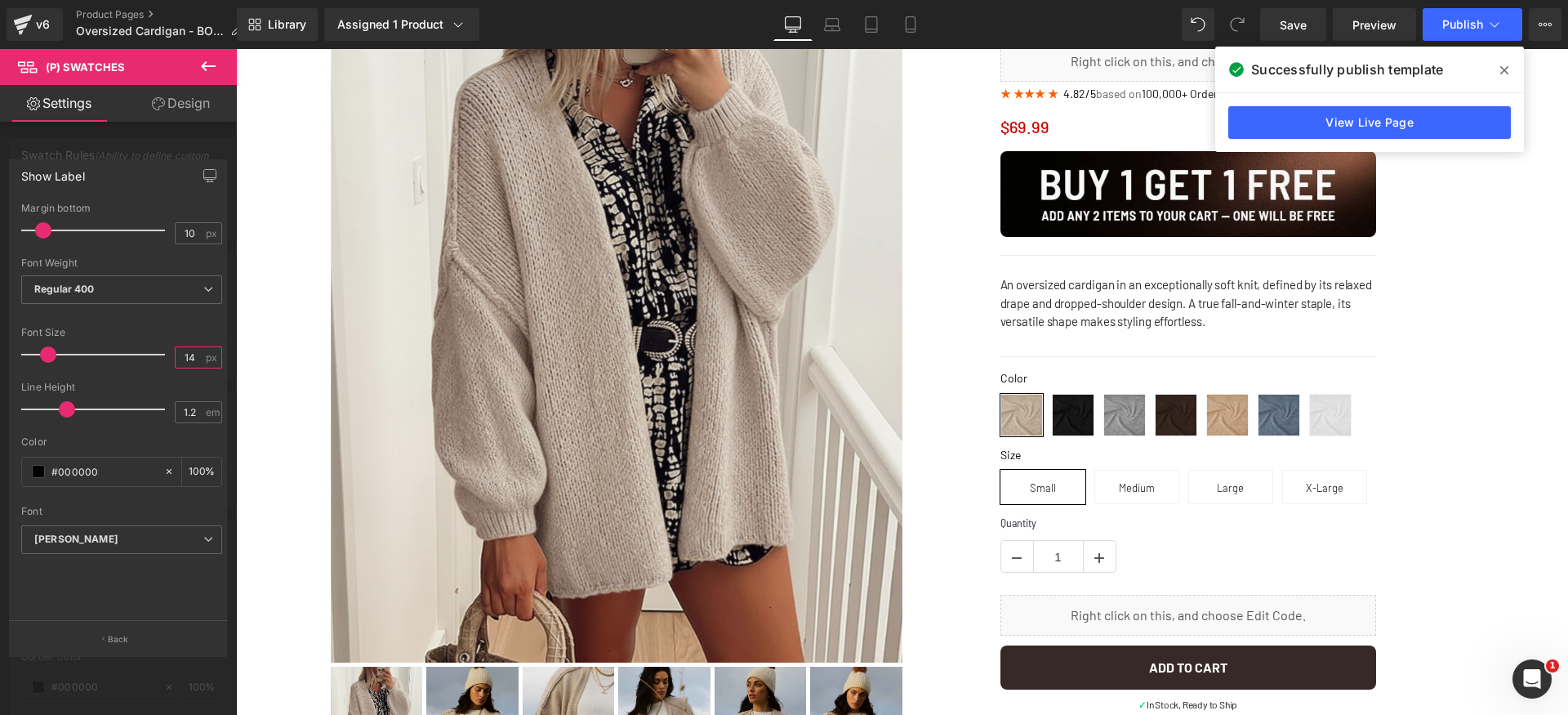
click at [189, 362] on input "14" at bounding box center [190, 357] width 28 height 21
type input "14"
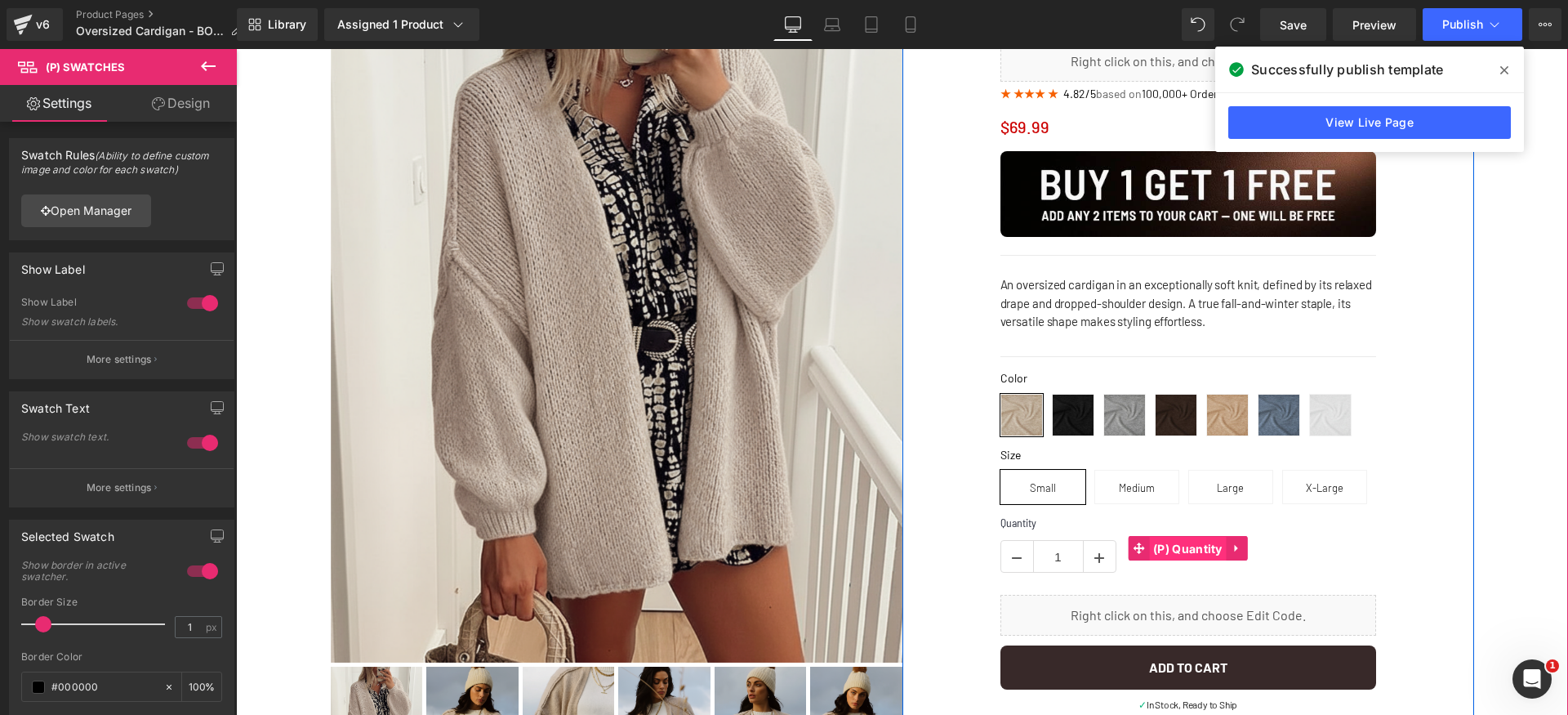
click at [1151, 541] on span "(P) Quantity" at bounding box center [1187, 548] width 77 height 24
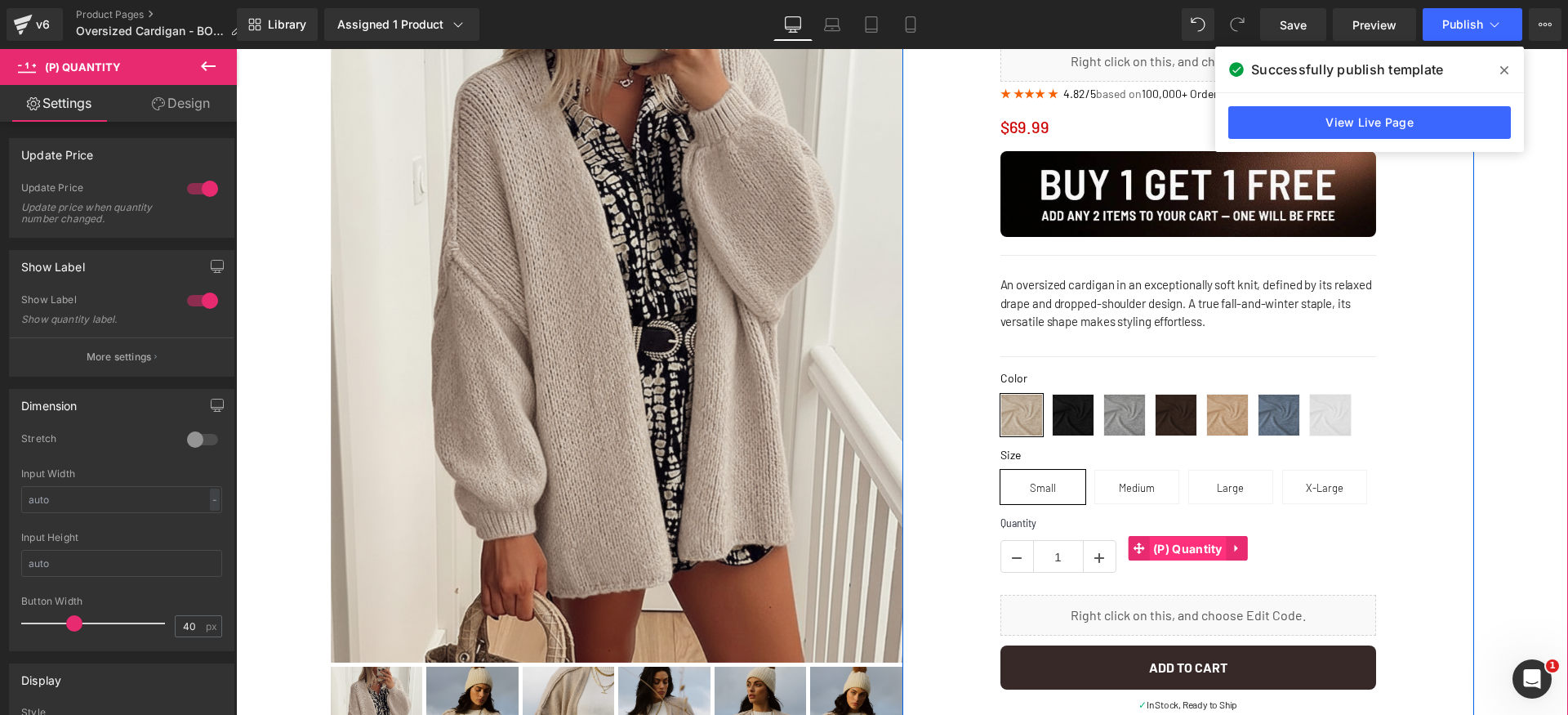
click at [1182, 553] on span "(P) Quantity" at bounding box center [1187, 548] width 77 height 24
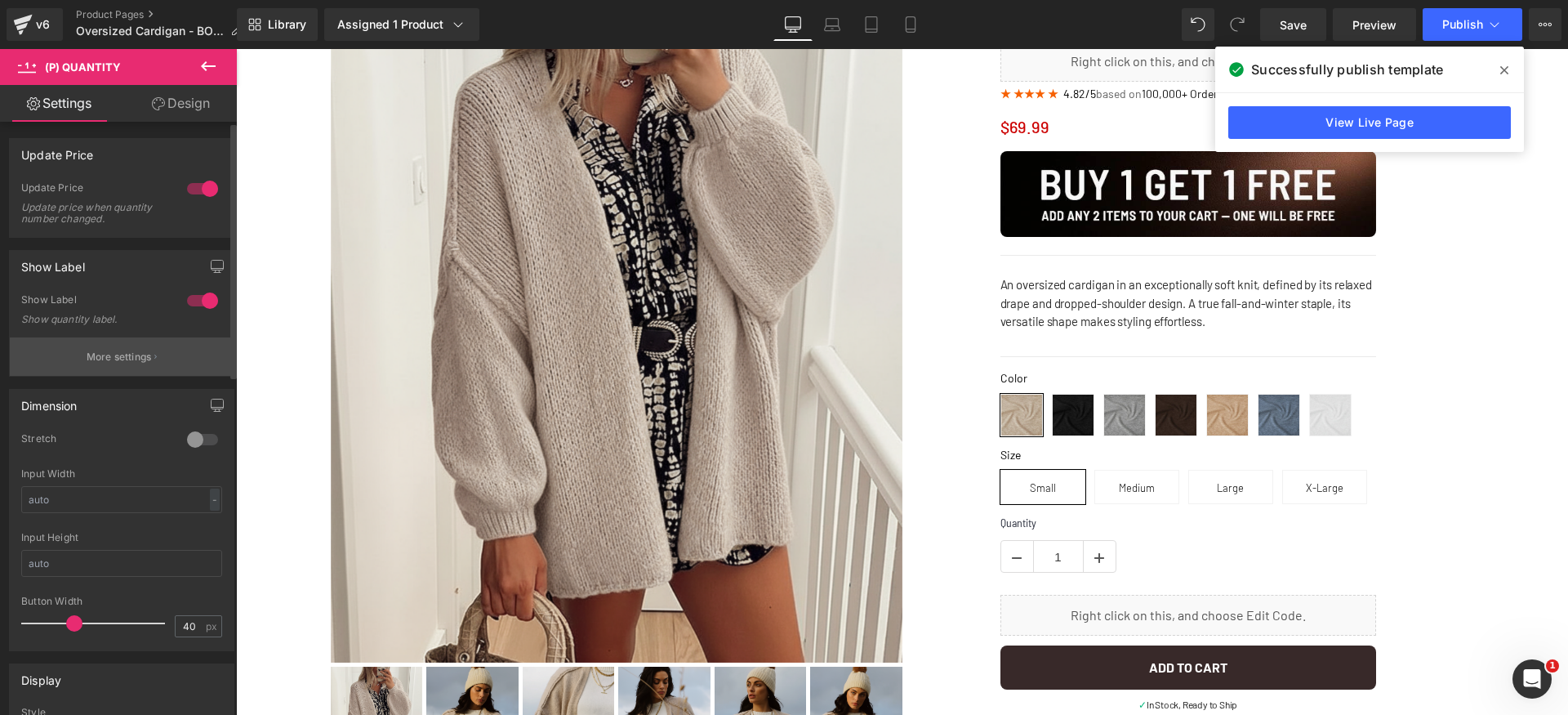
click at [98, 357] on p "More settings" at bounding box center [119, 357] width 66 height 15
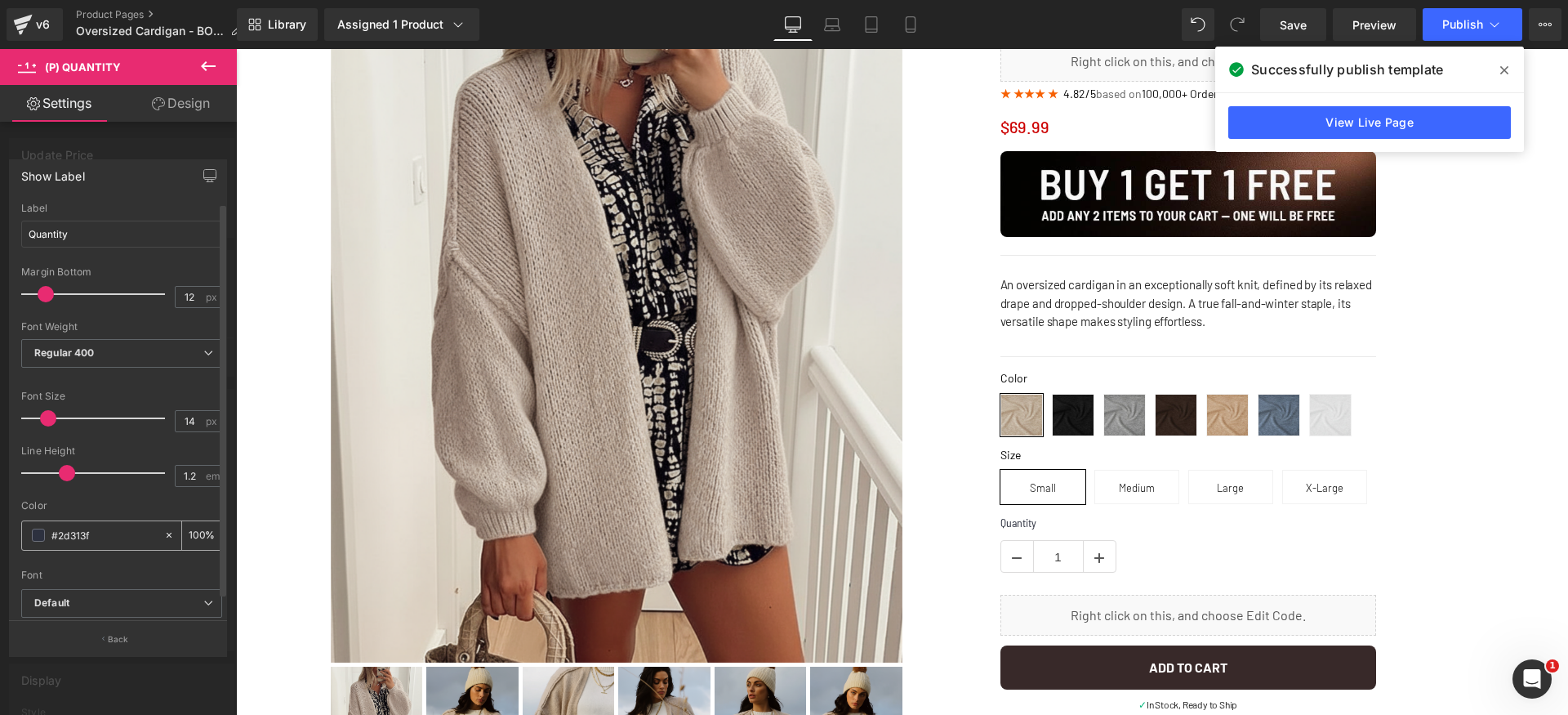
click at [37, 532] on span at bounding box center [38, 535] width 13 height 13
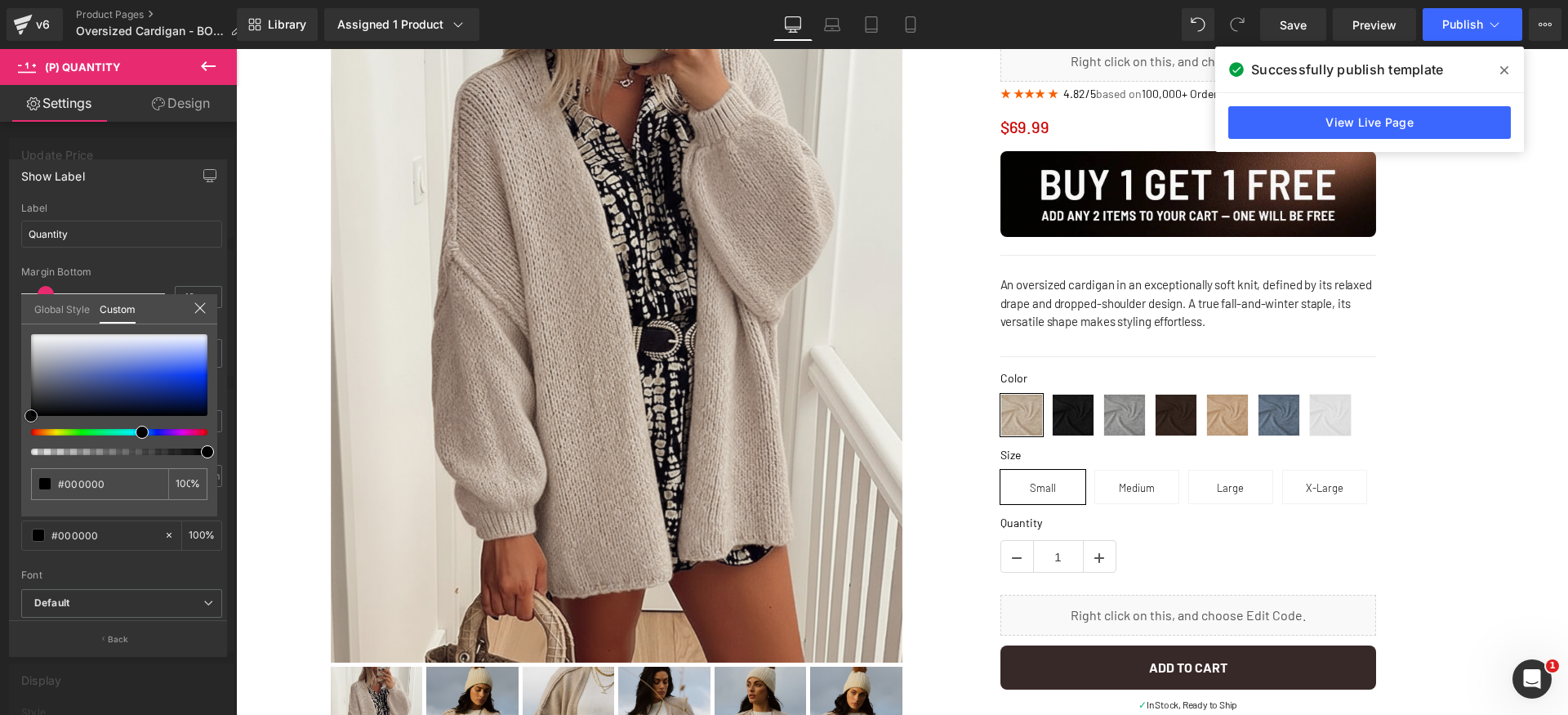
drag, startPoint x: 72, startPoint y: 376, endPoint x: 0, endPoint y: 461, distance: 111.4
click at [0, 461] on div "Show Label Quantity Label Quantity 12px Margin Bottom 12 px Thin 100 Semi Thin …" at bounding box center [118, 401] width 237 height 508
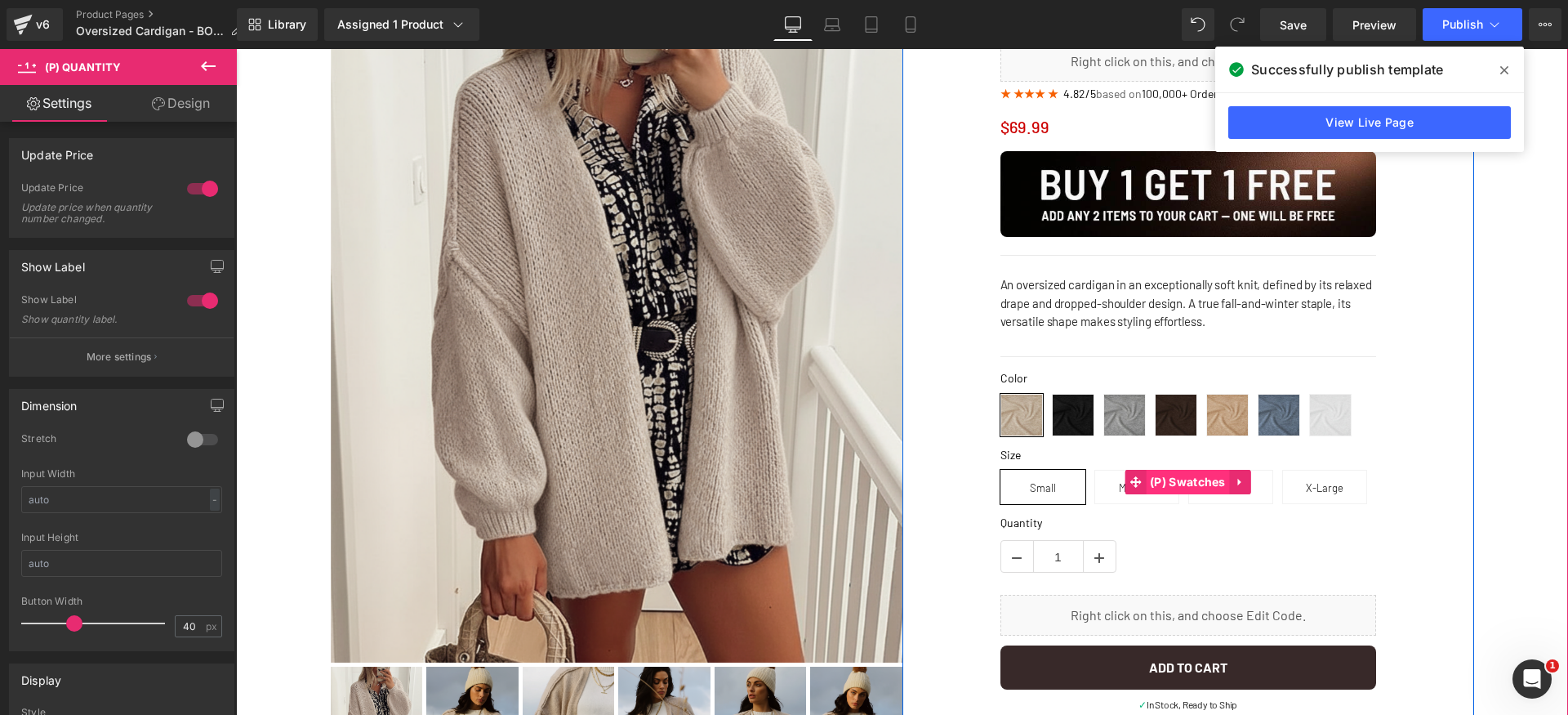
click at [1191, 477] on span "(P) Swatches" at bounding box center [1187, 481] width 84 height 24
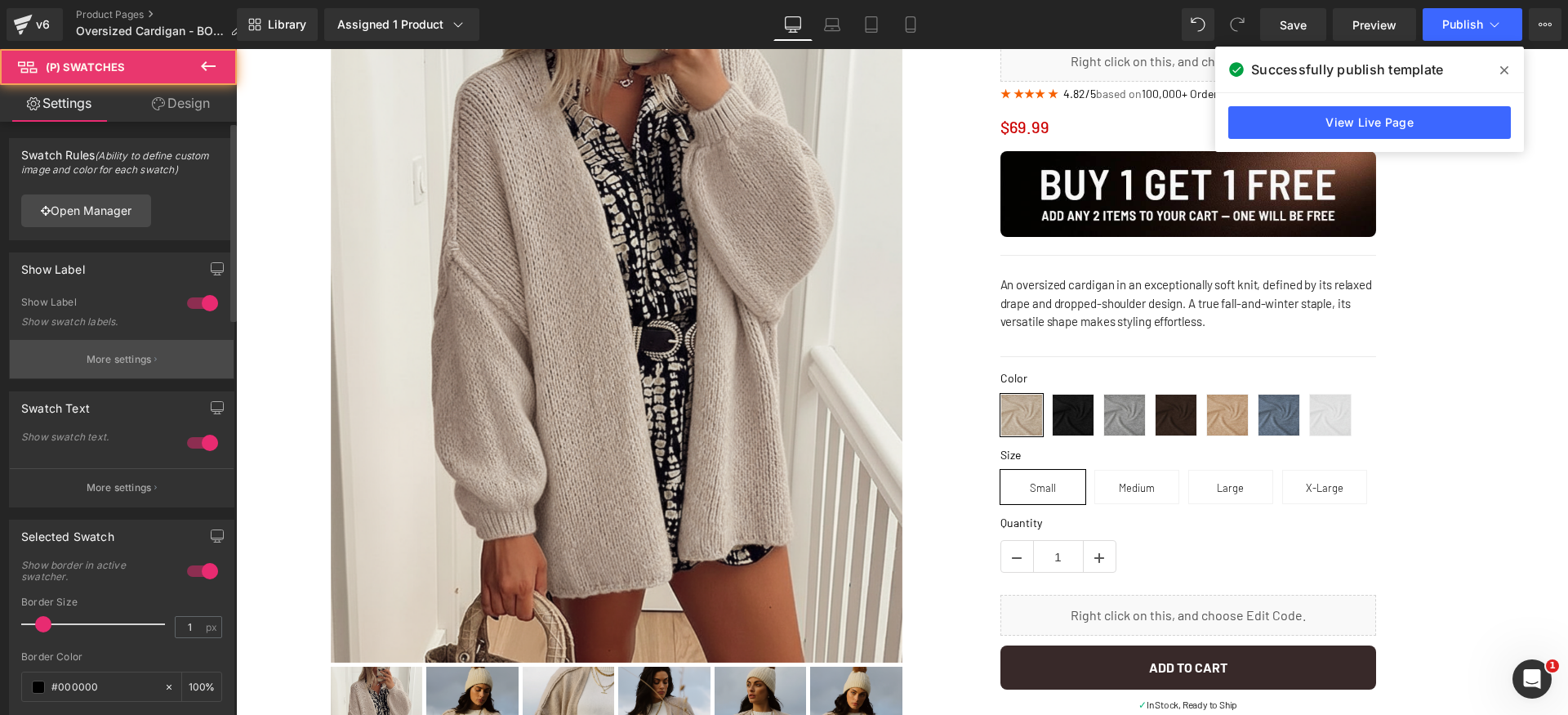
click at [86, 353] on p "More settings" at bounding box center [119, 359] width 66 height 15
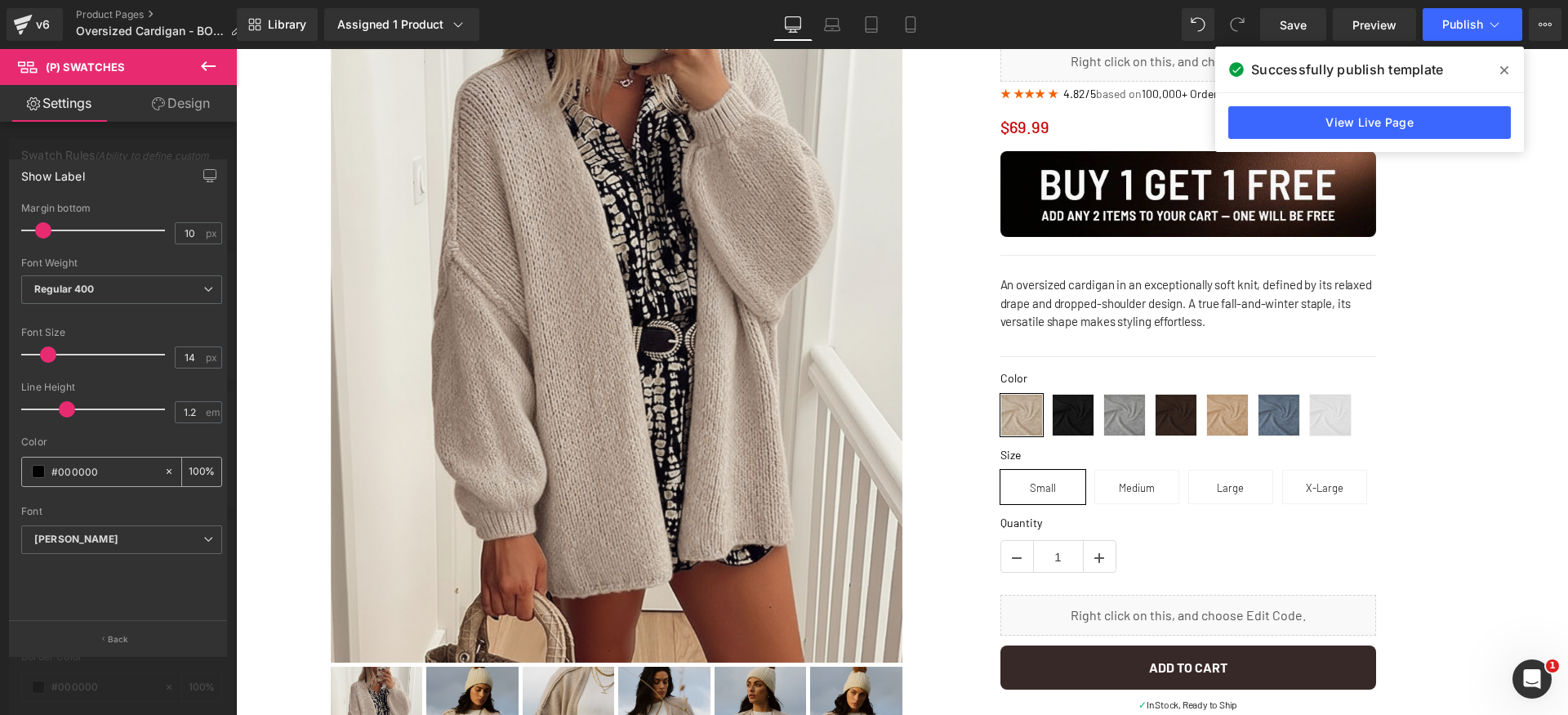
click at [32, 471] on span at bounding box center [38, 471] width 13 height 13
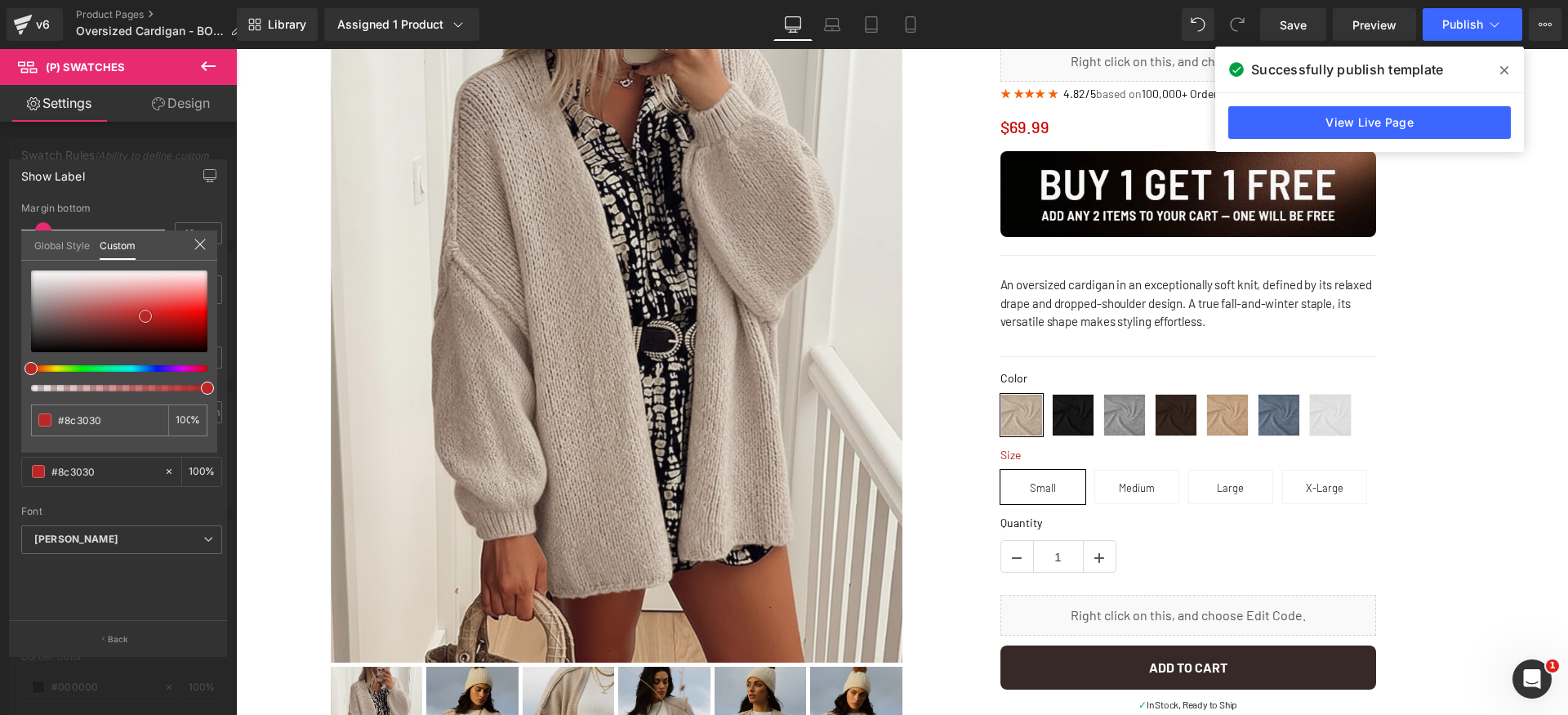
drag, startPoint x: 110, startPoint y: 325, endPoint x: 146, endPoint y: 310, distance: 39.0
click at [147, 310] on div at bounding box center [119, 311] width 176 height 81
drag, startPoint x: 127, startPoint y: 320, endPoint x: 0, endPoint y: 436, distance: 172.0
click at [0, 433] on div "Show Label 10px Margin bottom 10 px Thin 100 Semi Thin 200 Light 300 Regular 40…" at bounding box center [118, 401] width 237 height 508
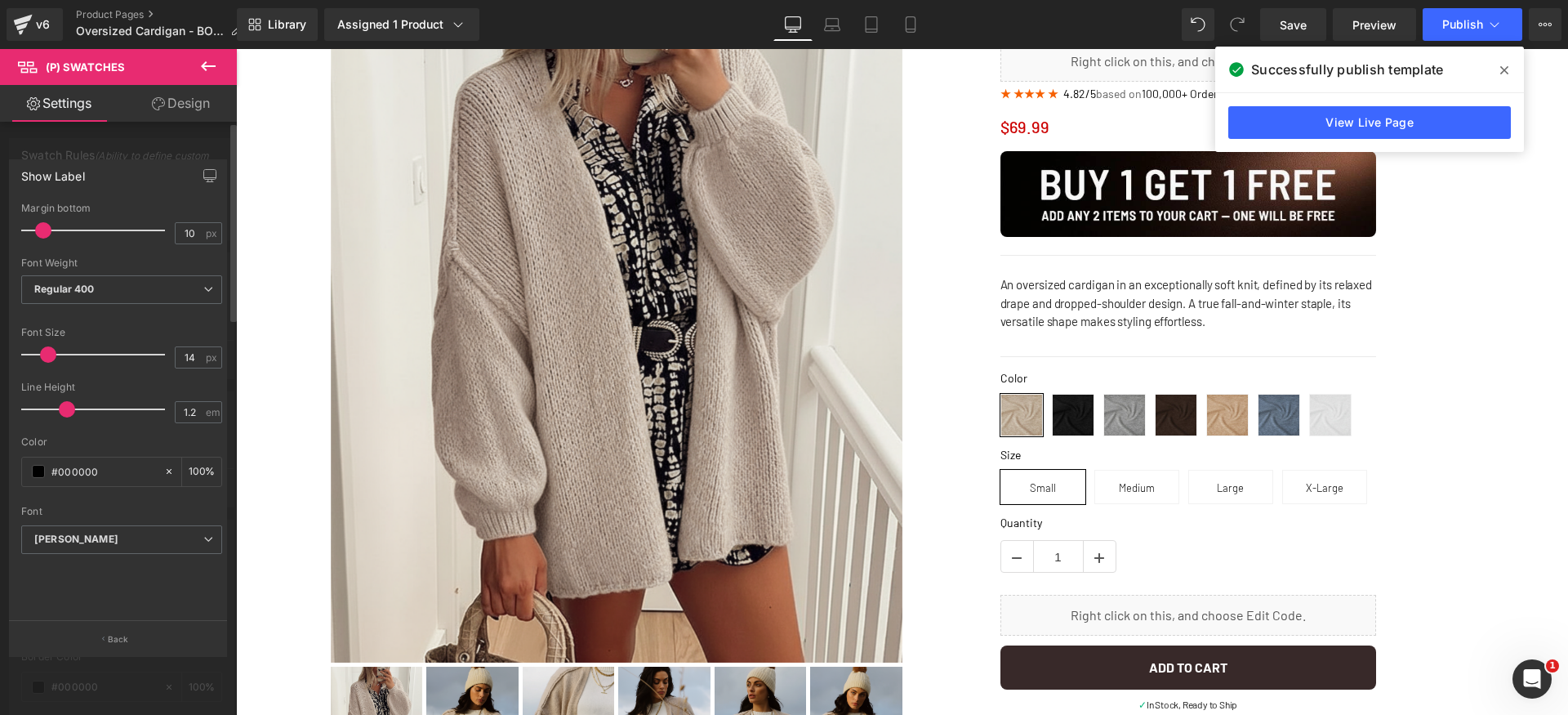
click at [1290, 24] on span "Save" at bounding box center [1293, 25] width 27 height 17
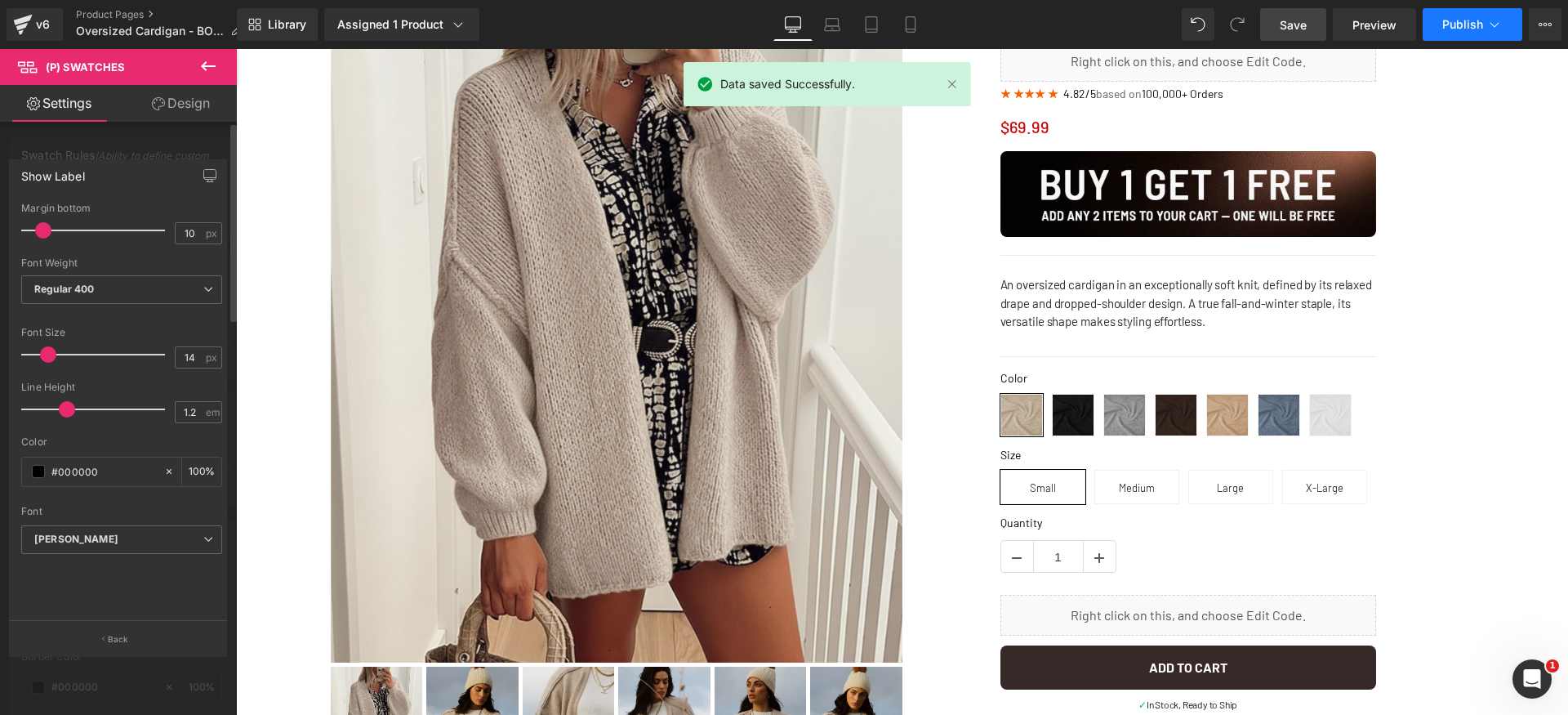
click at [1482, 26] on span "Publish" at bounding box center [1462, 25] width 41 height 13
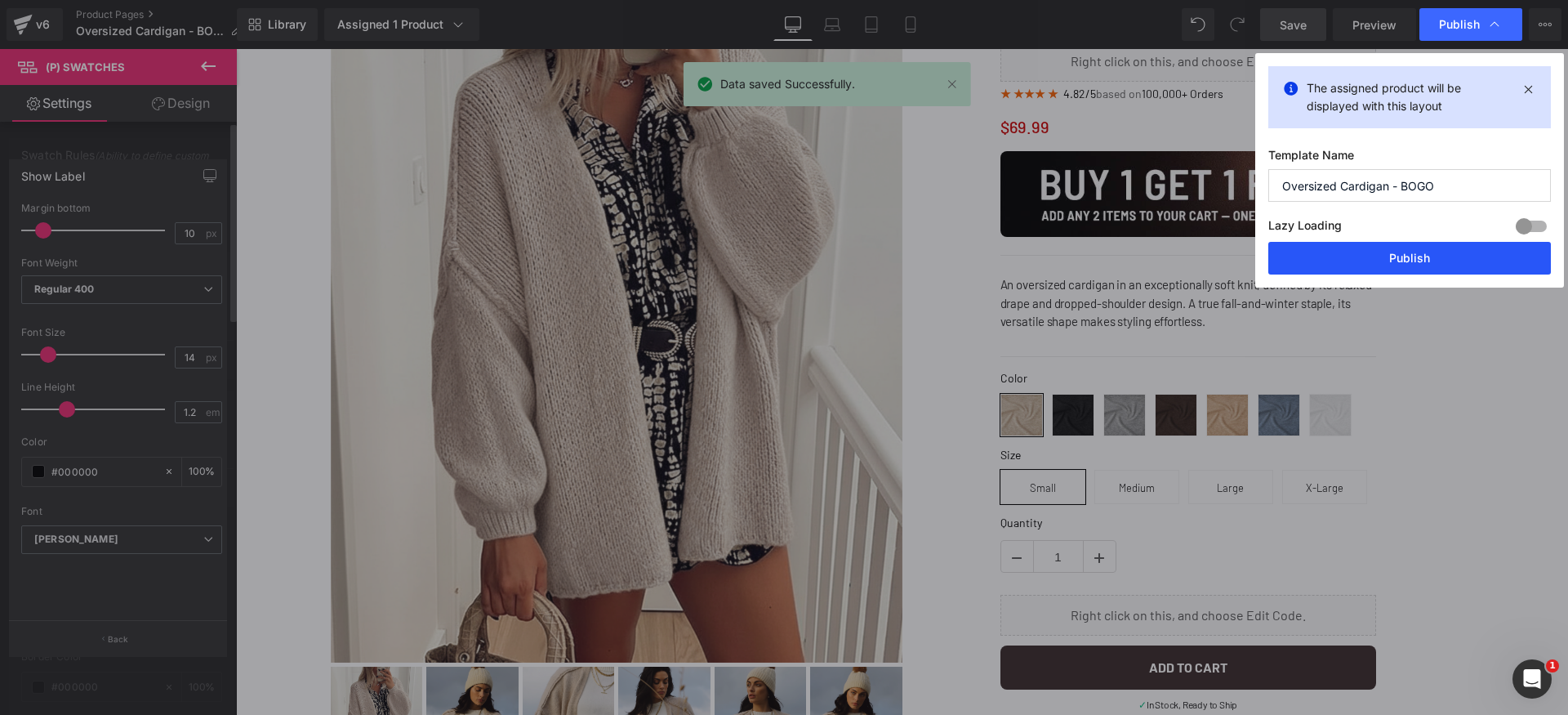
click at [1463, 258] on button "Publish" at bounding box center [1410, 258] width 283 height 32
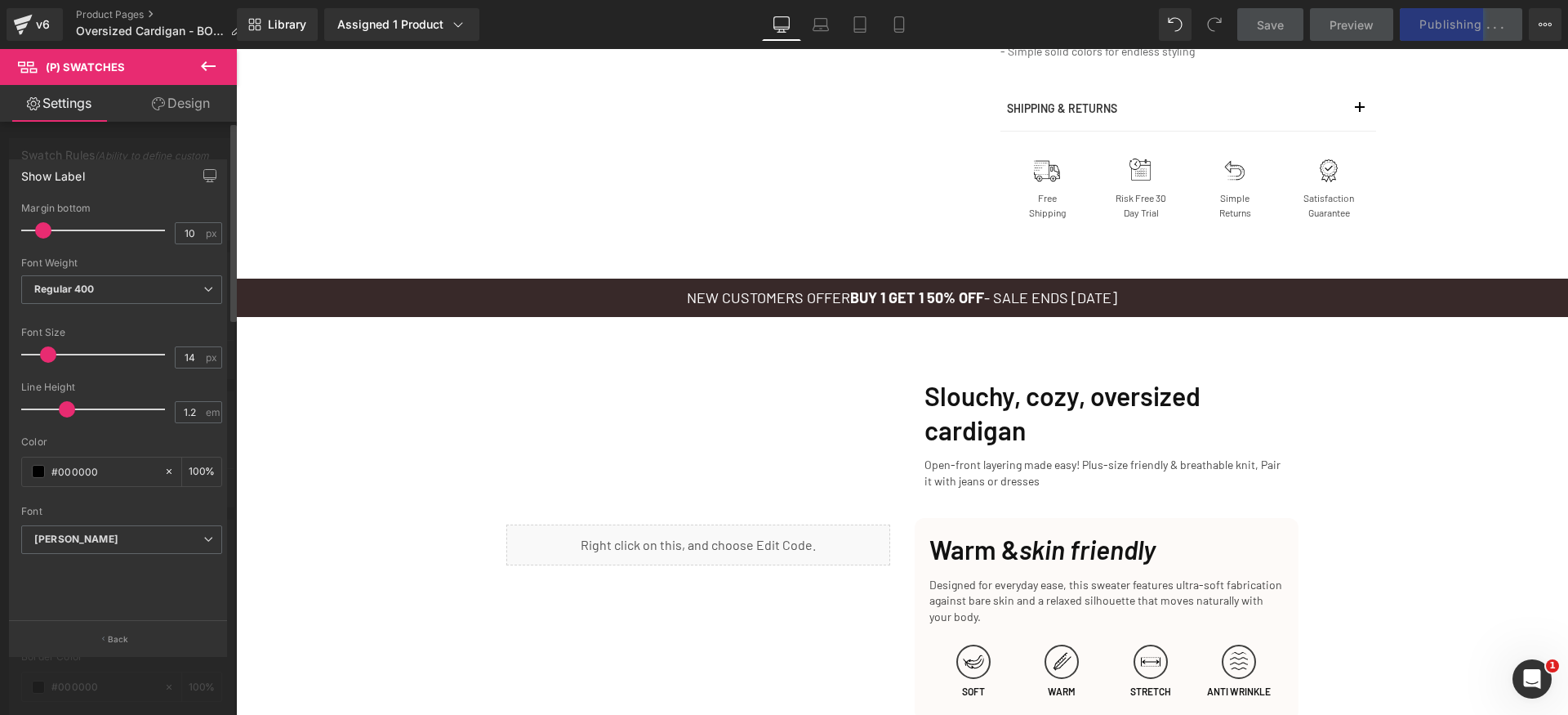
scroll to position [1375, 0]
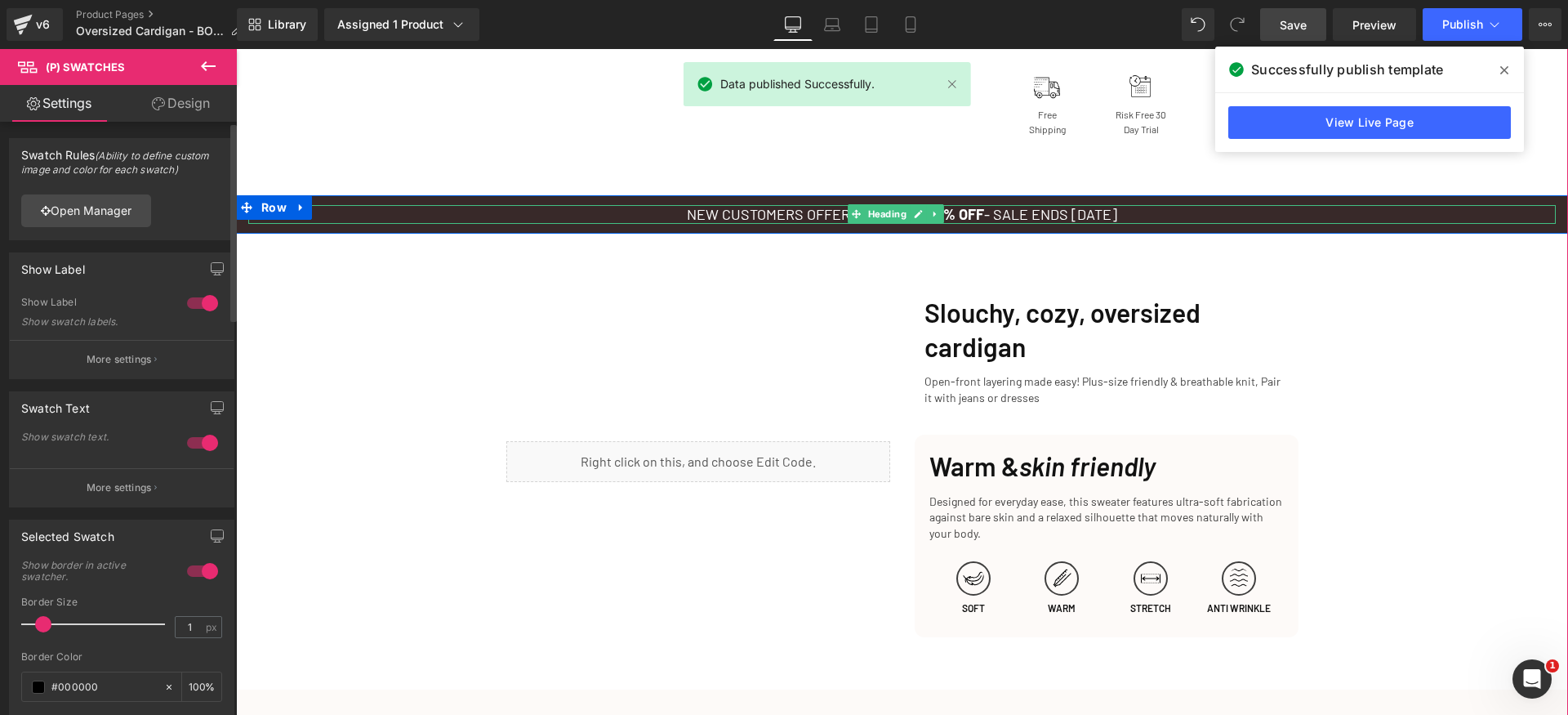
click at [937, 218] on link at bounding box center [935, 214] width 17 height 20
click at [892, 211] on icon at bounding box center [893, 214] width 9 height 10
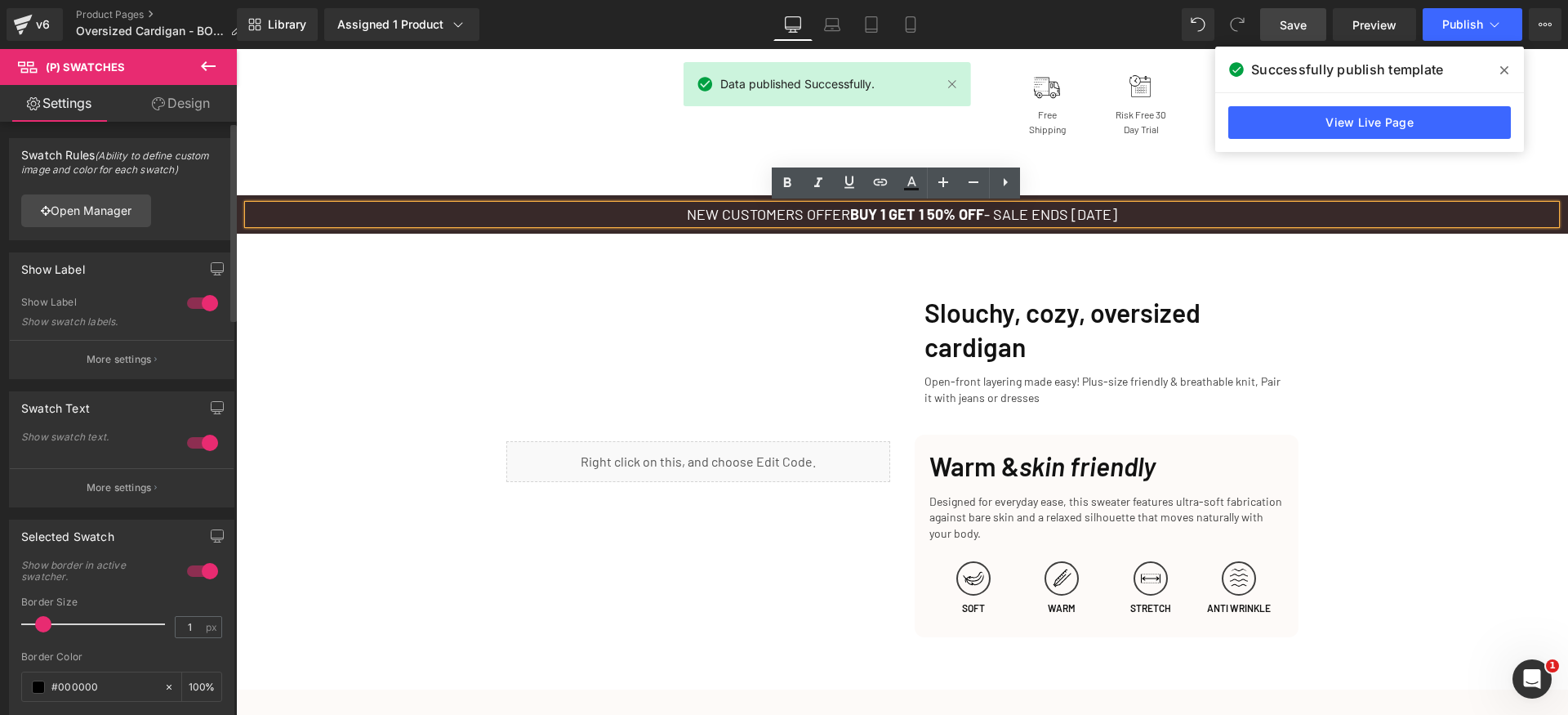
click at [918, 213] on span "BUY 1 GET 1 50% OFF" at bounding box center [917, 214] width 134 height 18
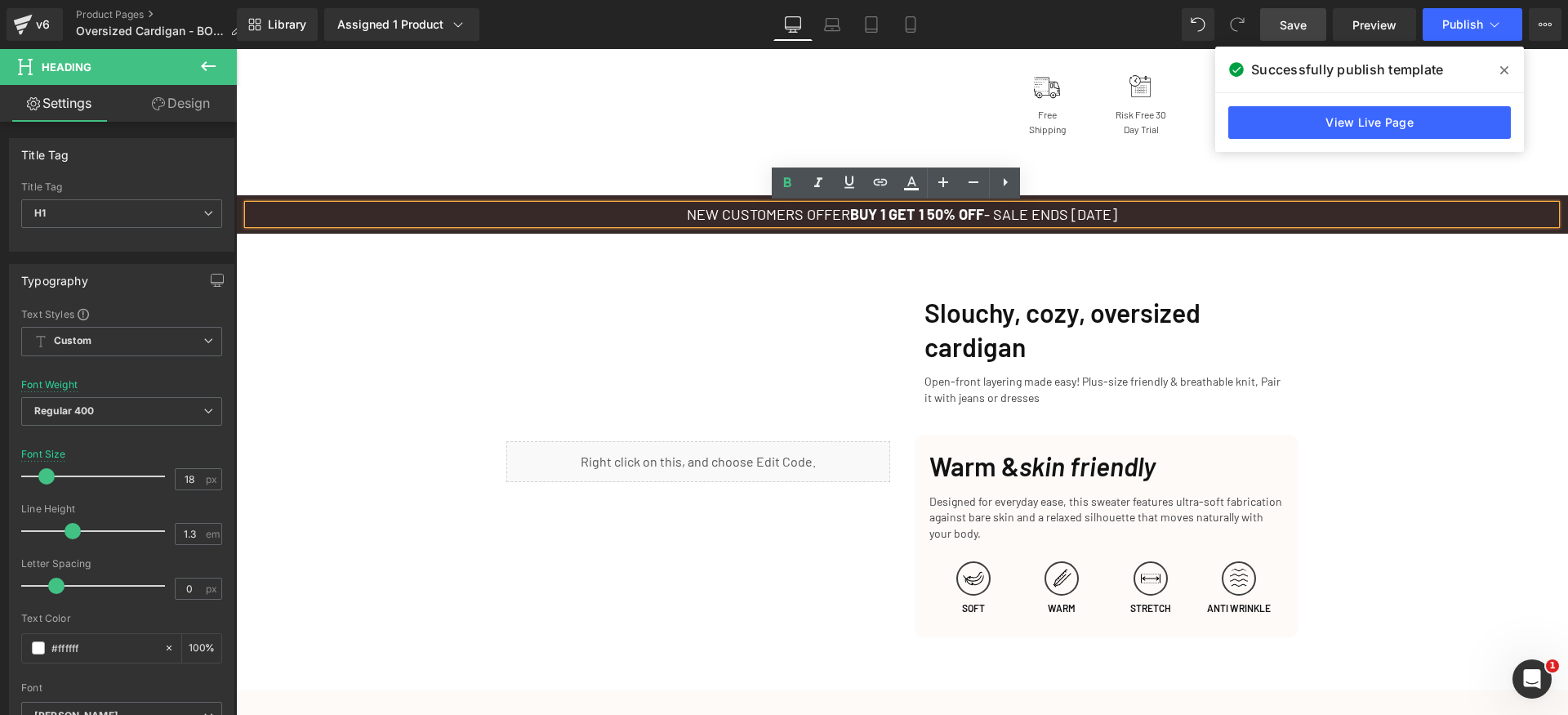
click at [973, 214] on span "BUY 1 GET 1 50% OFF" at bounding box center [917, 214] width 134 height 18
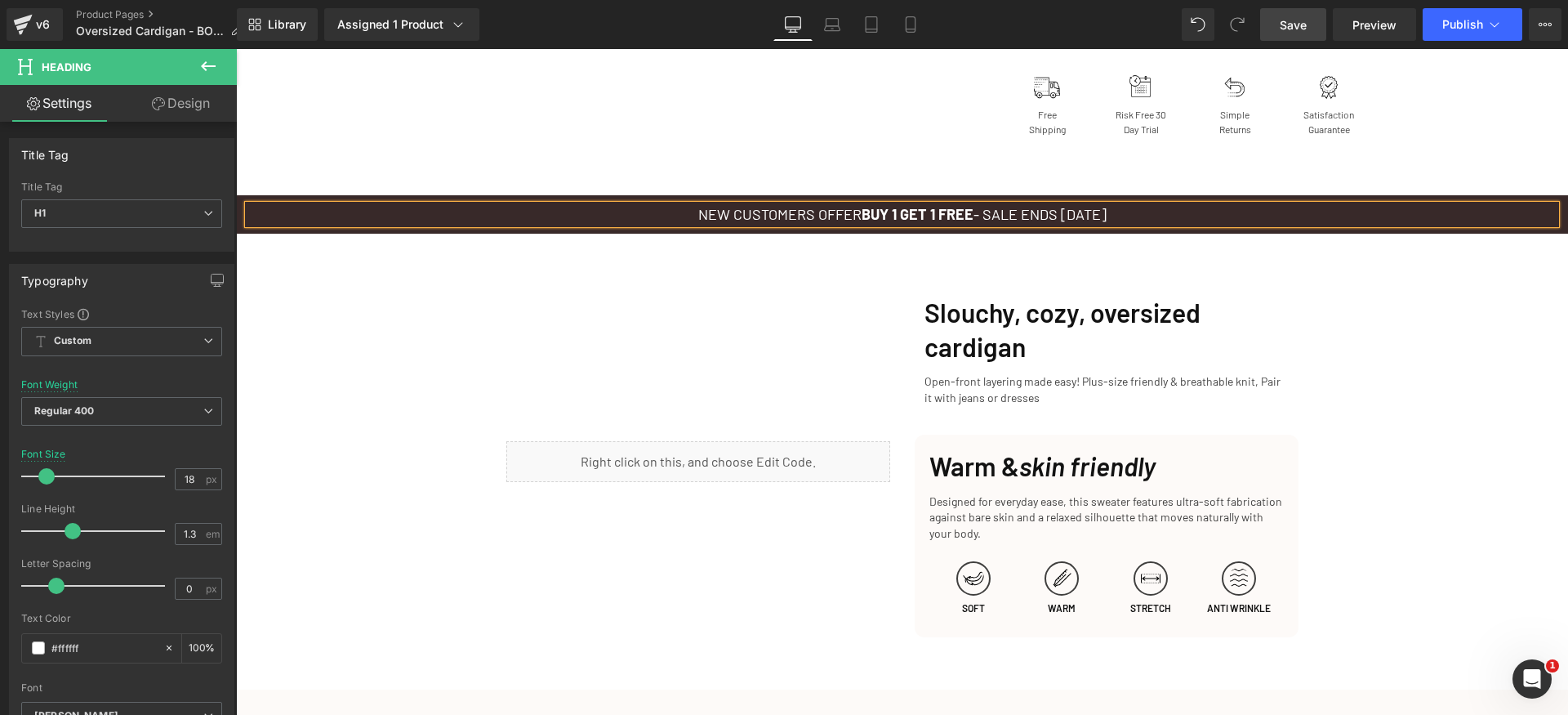
scroll to position [0, 0]
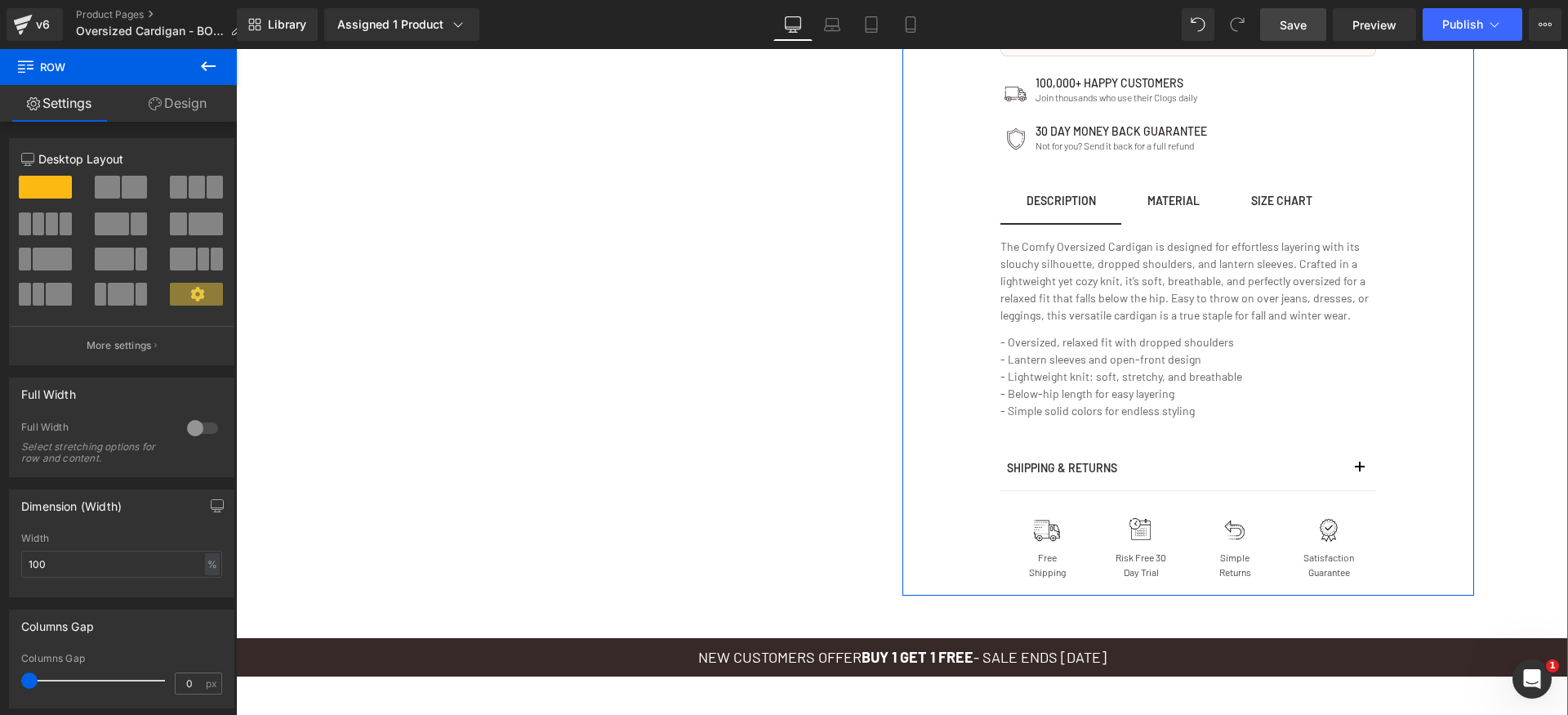
scroll to position [1289, 0]
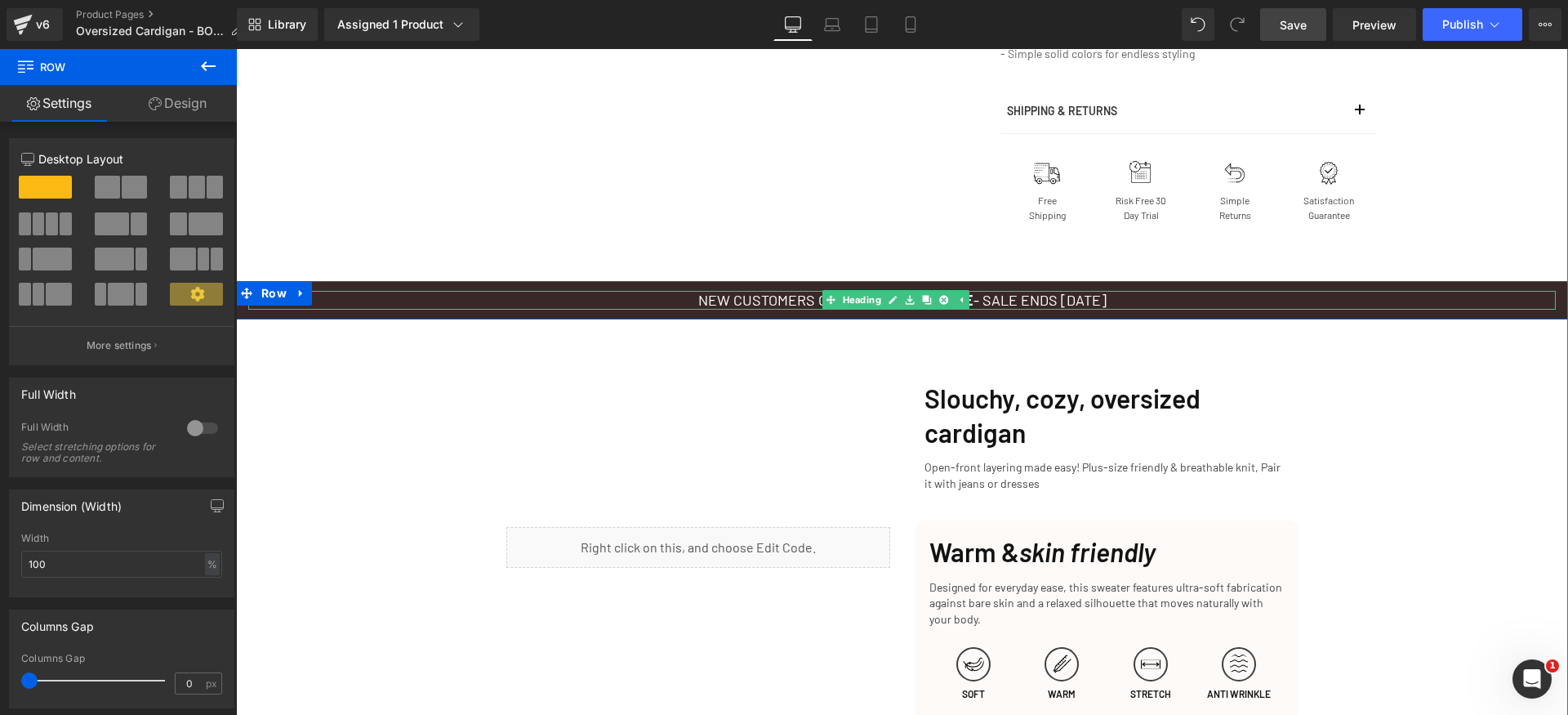
click at [805, 299] on h1 "NEW CUSTOMERS OFFER BUY 1 GET 1 FREE - SALE ENDS TODAY" at bounding box center [902, 300] width 1308 height 19
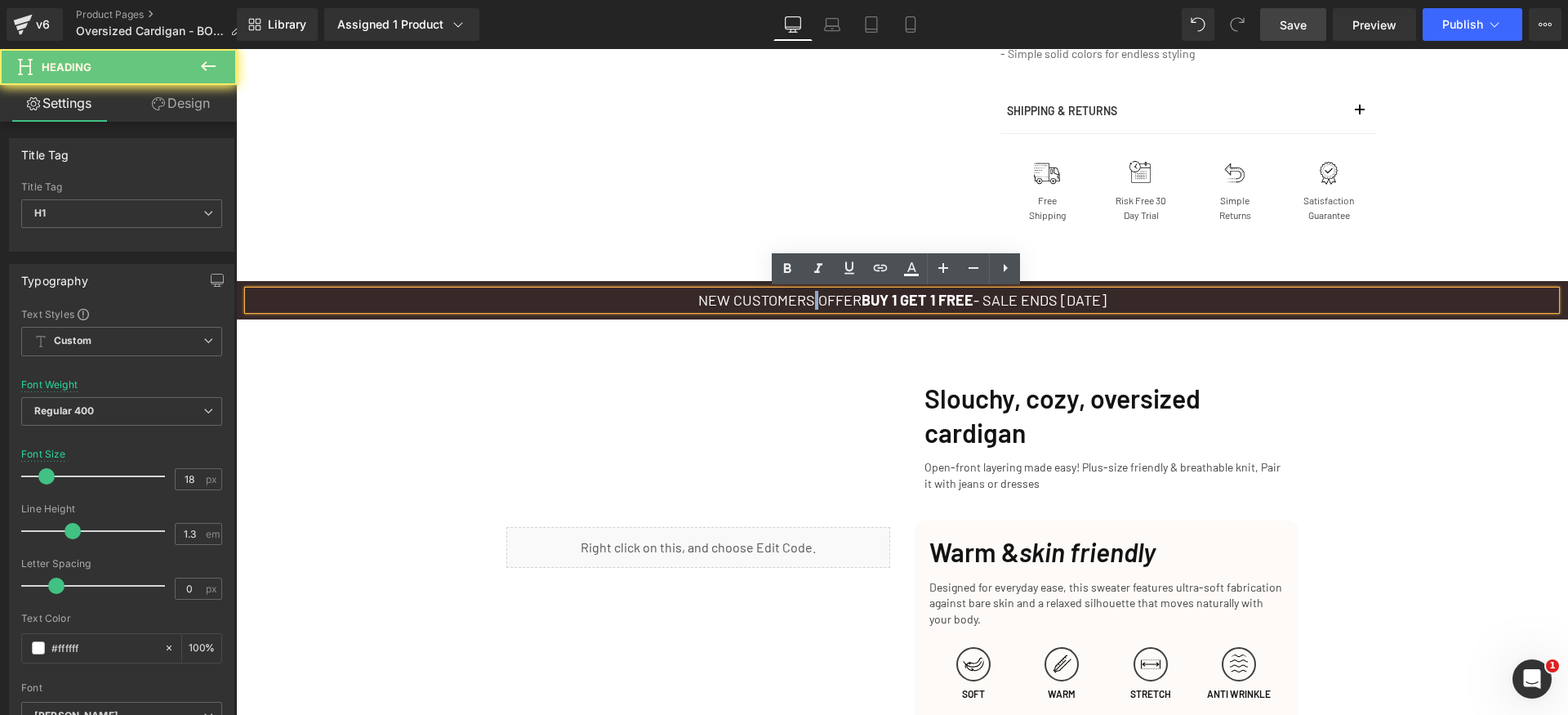
click at [805, 299] on h1 "NEW CUSTOMERS OFFER BUY 1 GET 1 FREE - SALE ENDS TODAY" at bounding box center [902, 300] width 1308 height 19
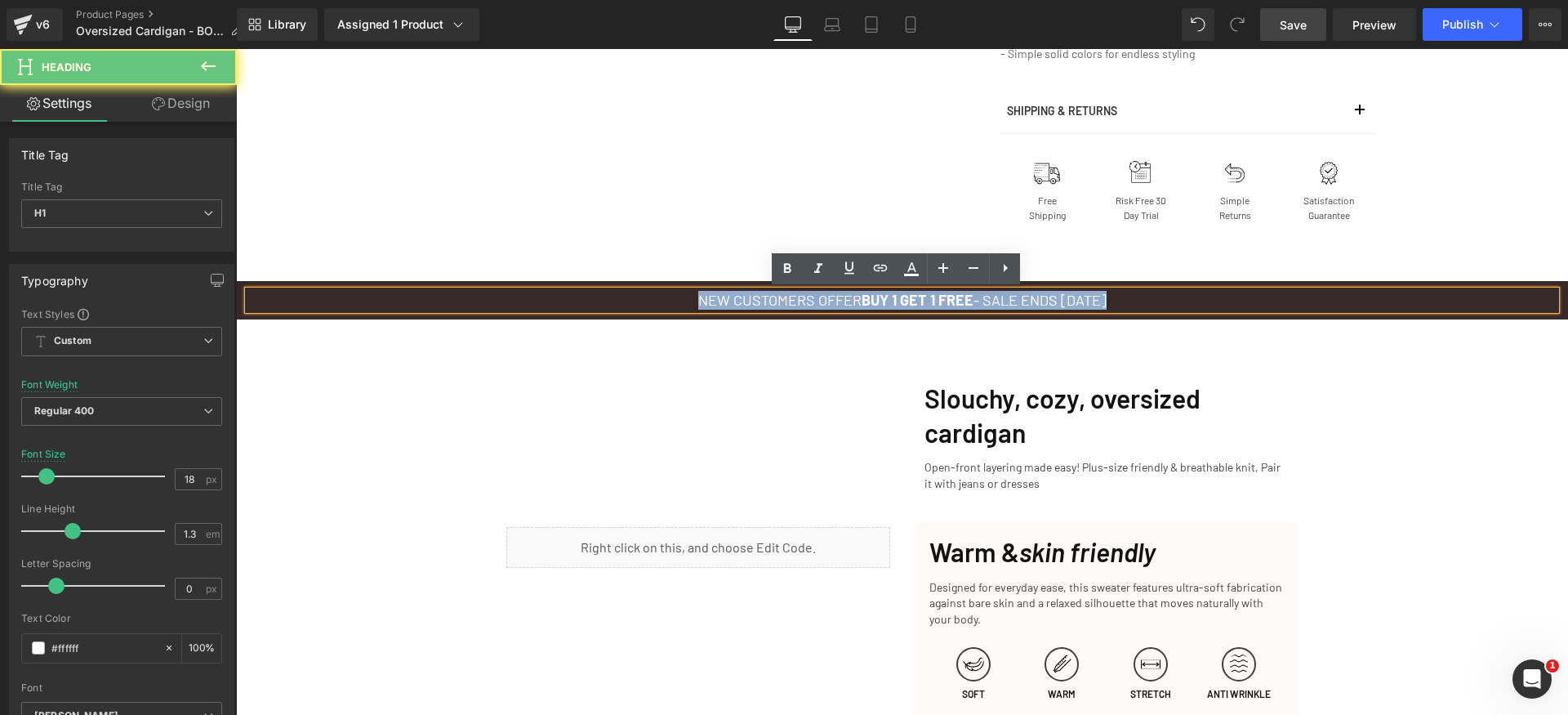
click at [805, 299] on h1 "NEW CUSTOMERS OFFER BUY 1 GET 1 FREE - SALE ENDS TODAY" at bounding box center [902, 300] width 1308 height 19
copy h1 "NEW CUSTOMERS OFFER BUY 1 GET 1 FREE - SALE ENDS TODAY"
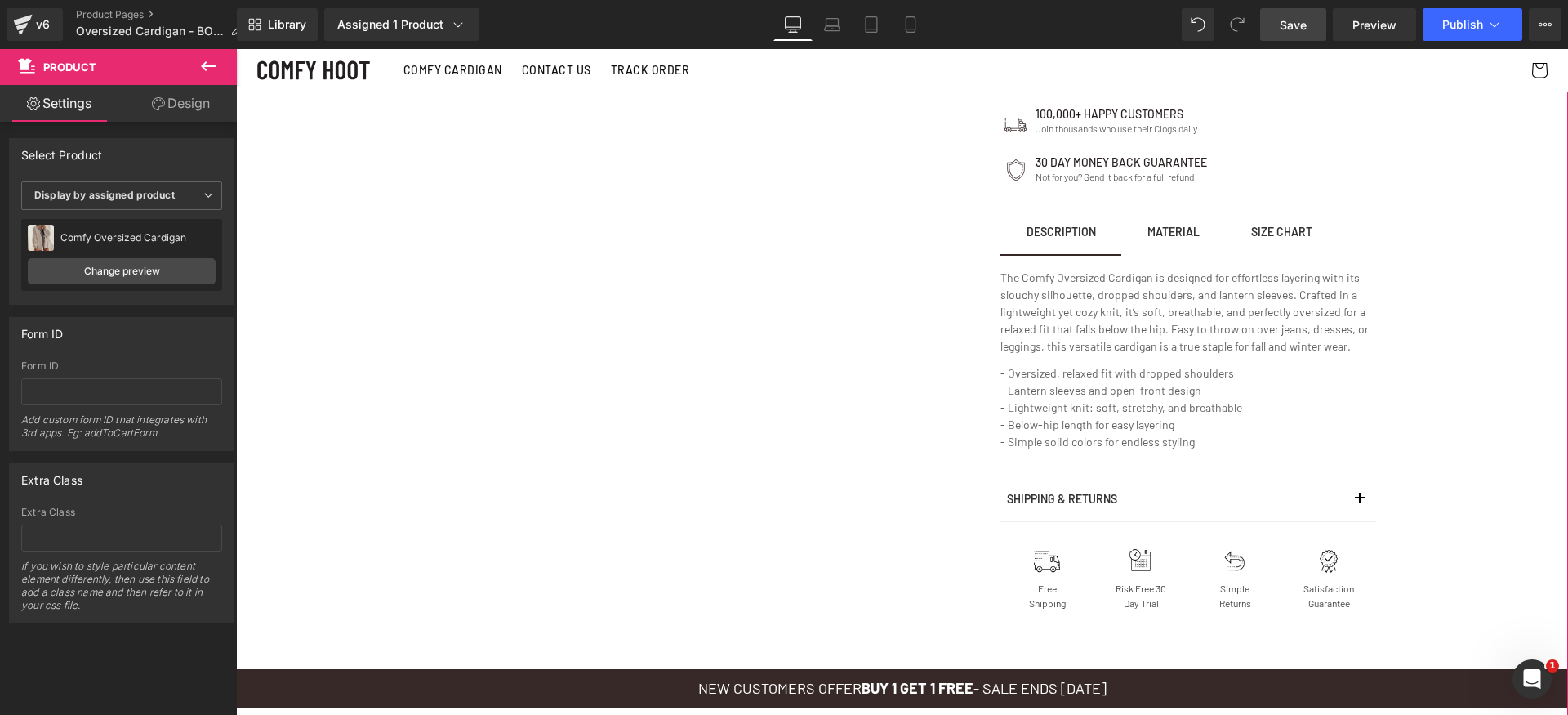
scroll to position [0, 0]
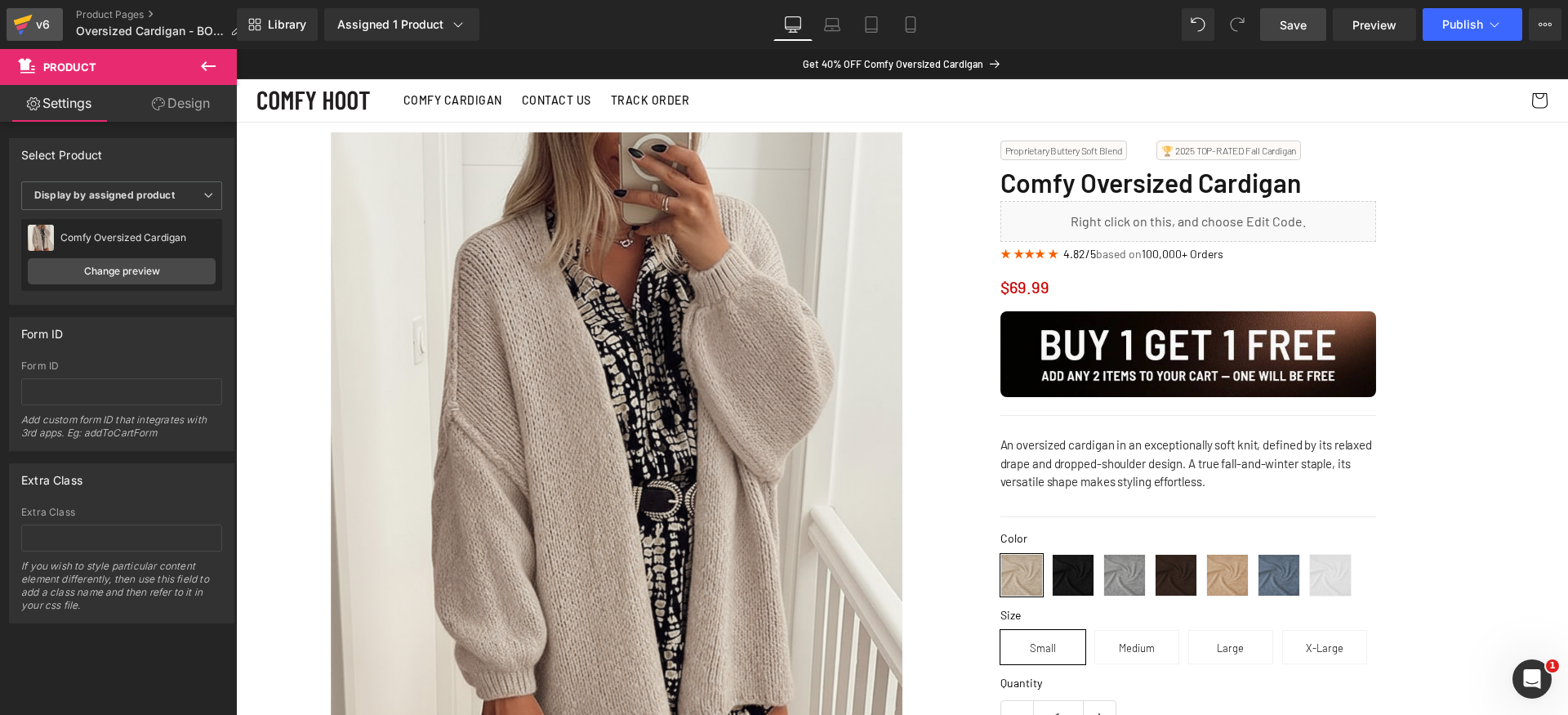
click at [31, 23] on icon at bounding box center [23, 24] width 20 height 41
click at [1319, 22] on link "Save" at bounding box center [1294, 24] width 67 height 32
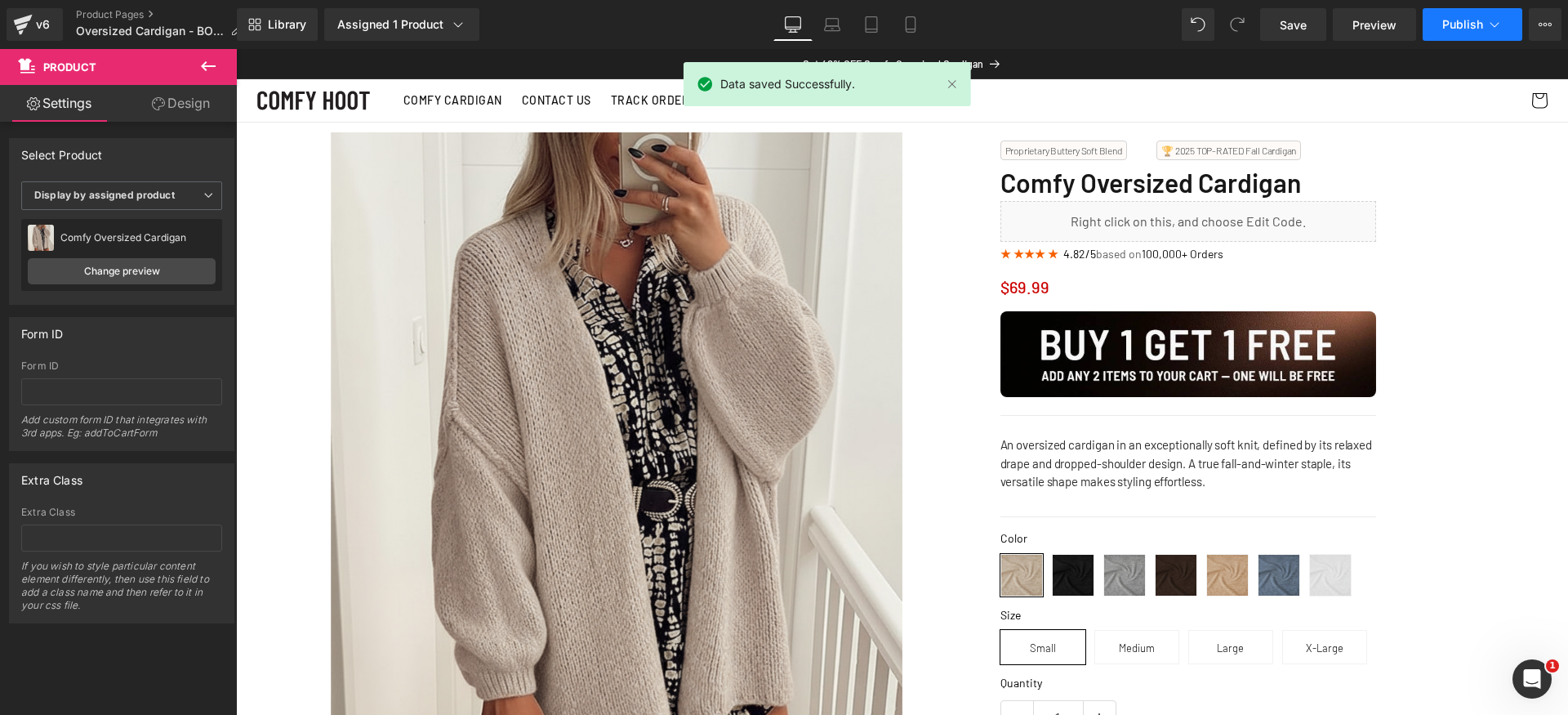
click at [1453, 18] on span "Publish" at bounding box center [1462, 25] width 41 height 13
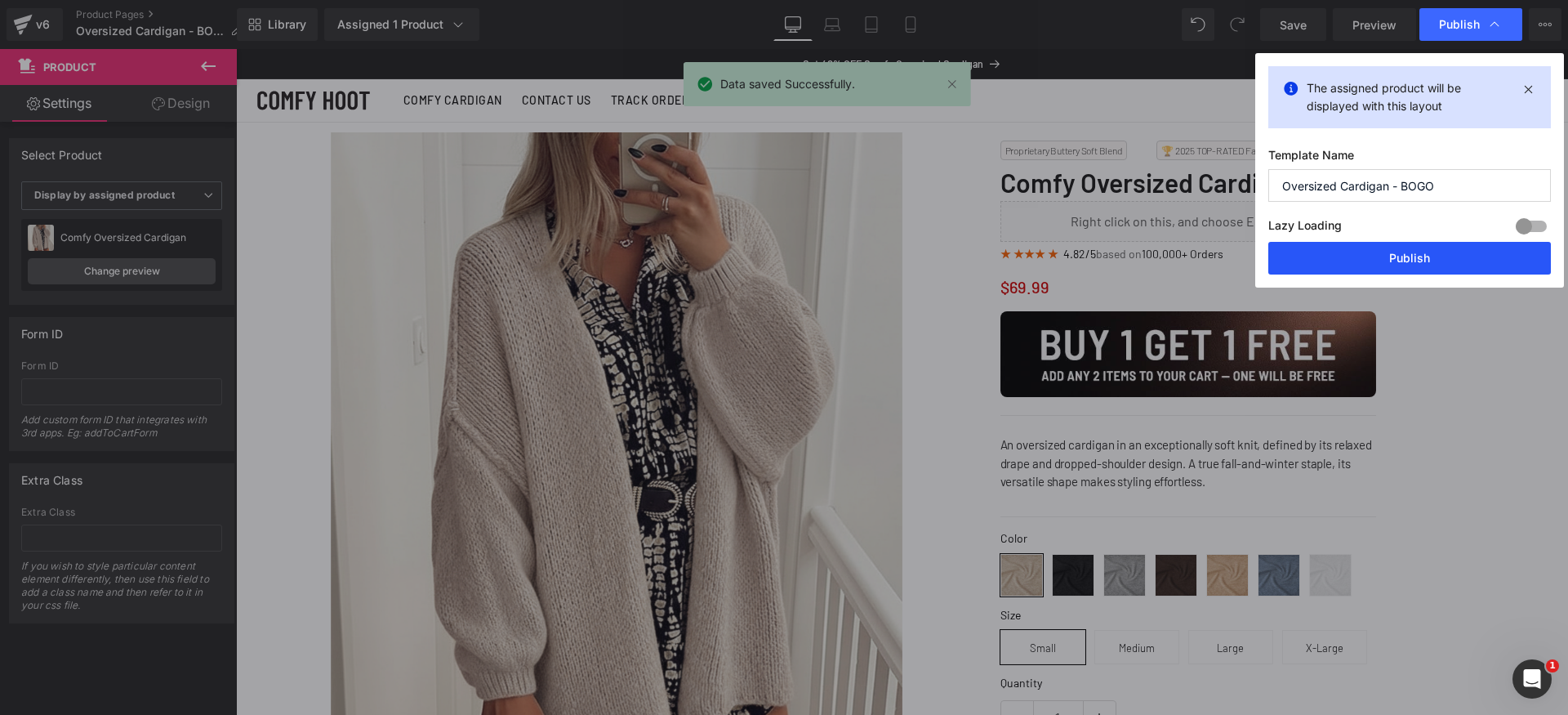
click at [1457, 254] on button "Publish" at bounding box center [1410, 258] width 283 height 32
